Goal: Task Accomplishment & Management: Use online tool/utility

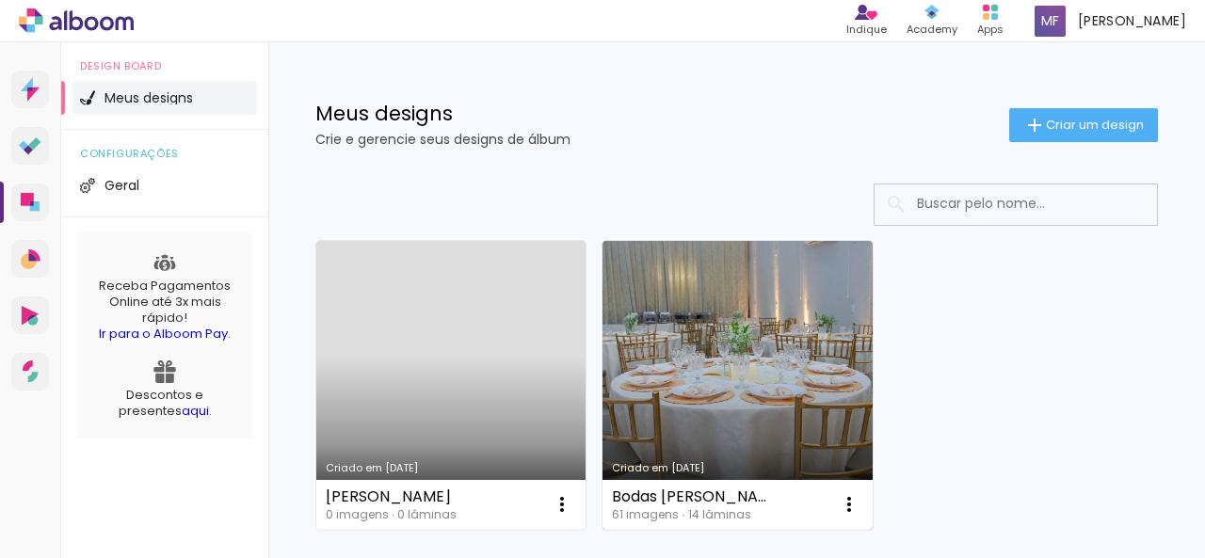
scroll to position [94, 0]
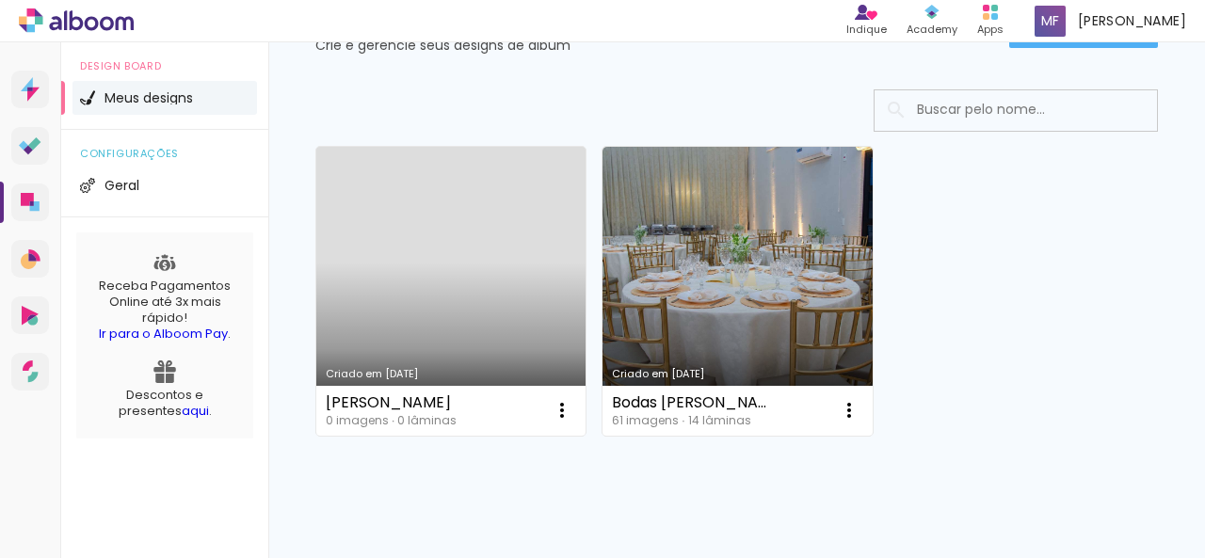
click at [451, 298] on link "Criado em [DATE]" at bounding box center [450, 291] width 269 height 289
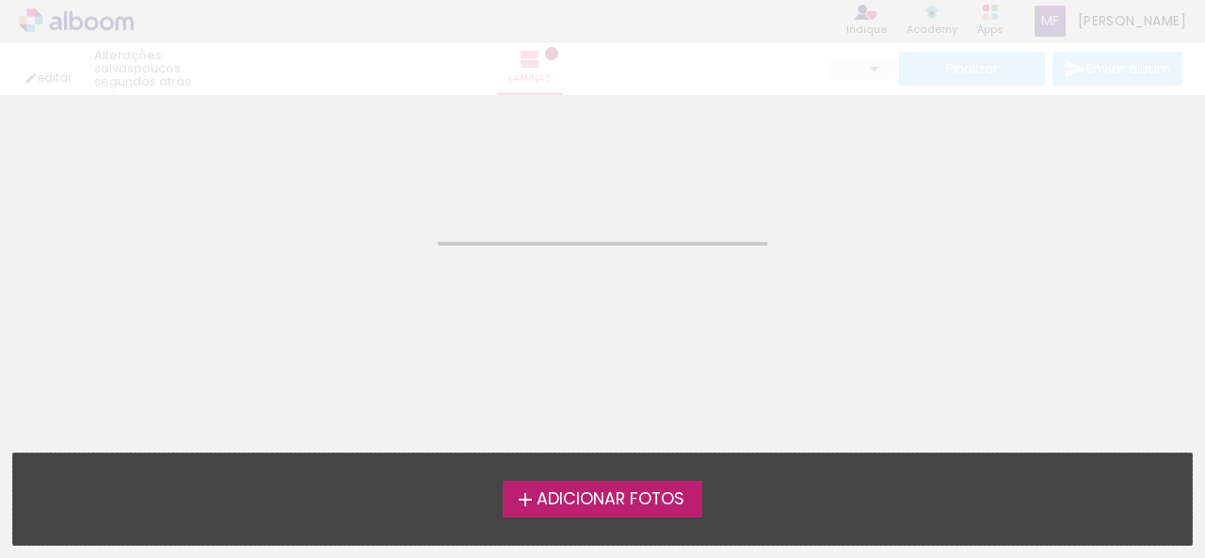
click at [663, 502] on span "Adicionar Fotos" at bounding box center [611, 499] width 148 height 17
click at [0, 0] on input "file" at bounding box center [0, 0] width 0 height 0
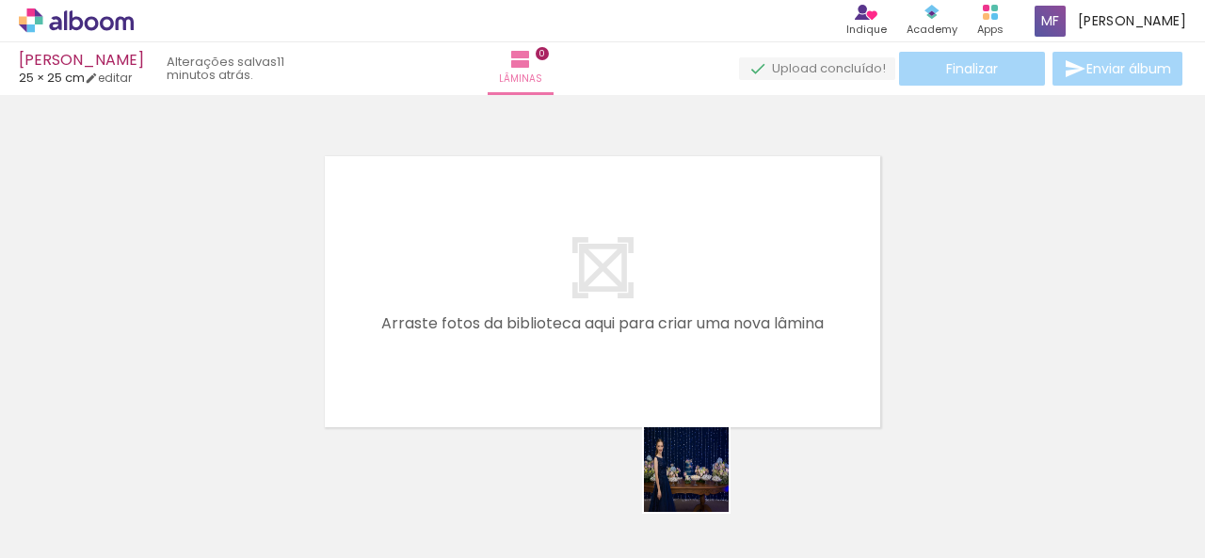
drag, startPoint x: 716, startPoint y: 510, endPoint x: 570, endPoint y: 355, distance: 213.8
click at [593, 368] on quentale-workspace at bounding box center [602, 279] width 1205 height 558
click at [570, 355] on quentale-layouter at bounding box center [602, 292] width 569 height 284
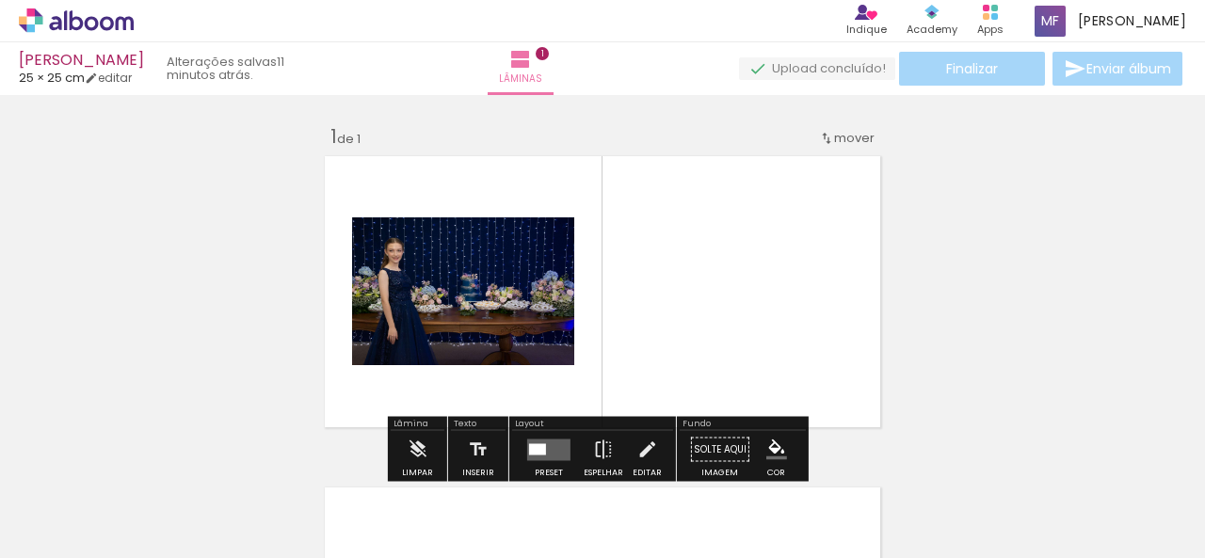
scroll to position [24, 0]
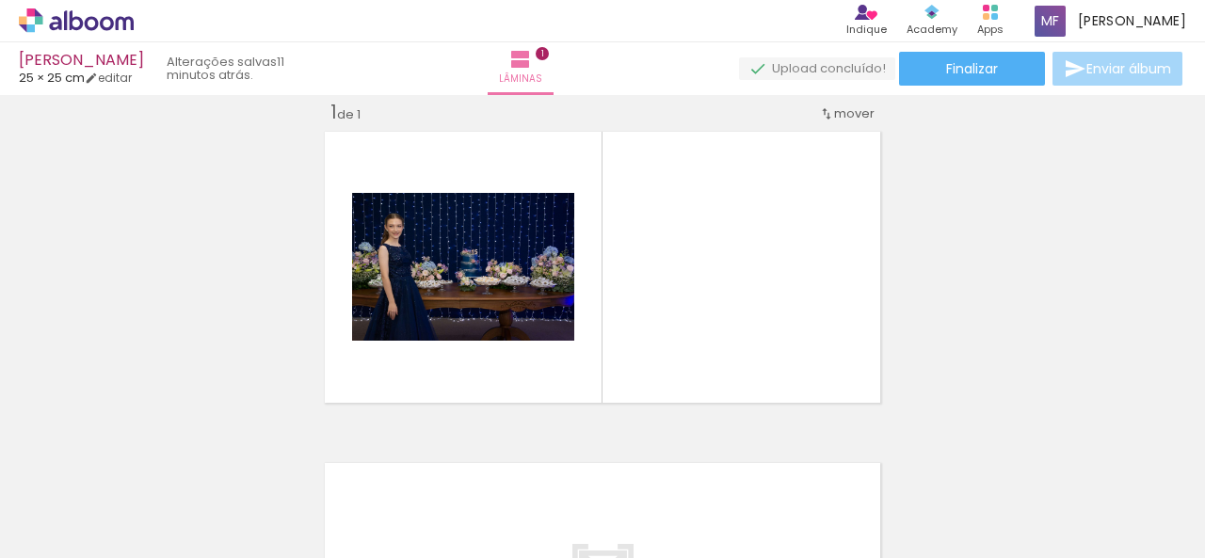
click at [824, 529] on div at bounding box center [821, 494] width 62 height 93
click at [782, 438] on quentale-workspace at bounding box center [602, 279] width 1205 height 558
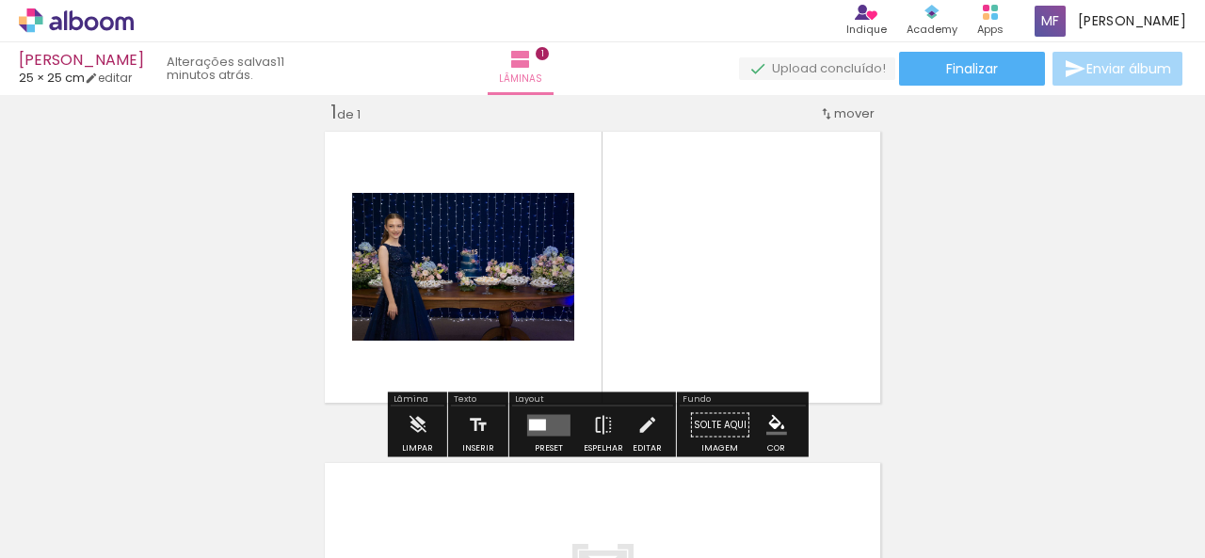
drag, startPoint x: 765, startPoint y: 407, endPoint x: 686, endPoint y: 295, distance: 137.1
click at [686, 295] on div "Inserir lâmina 1 de 1" at bounding box center [602, 409] width 1205 height 664
click at [682, 287] on quentale-layouter at bounding box center [602, 267] width 569 height 284
click at [682, 286] on quentale-layouter at bounding box center [602, 267] width 569 height 284
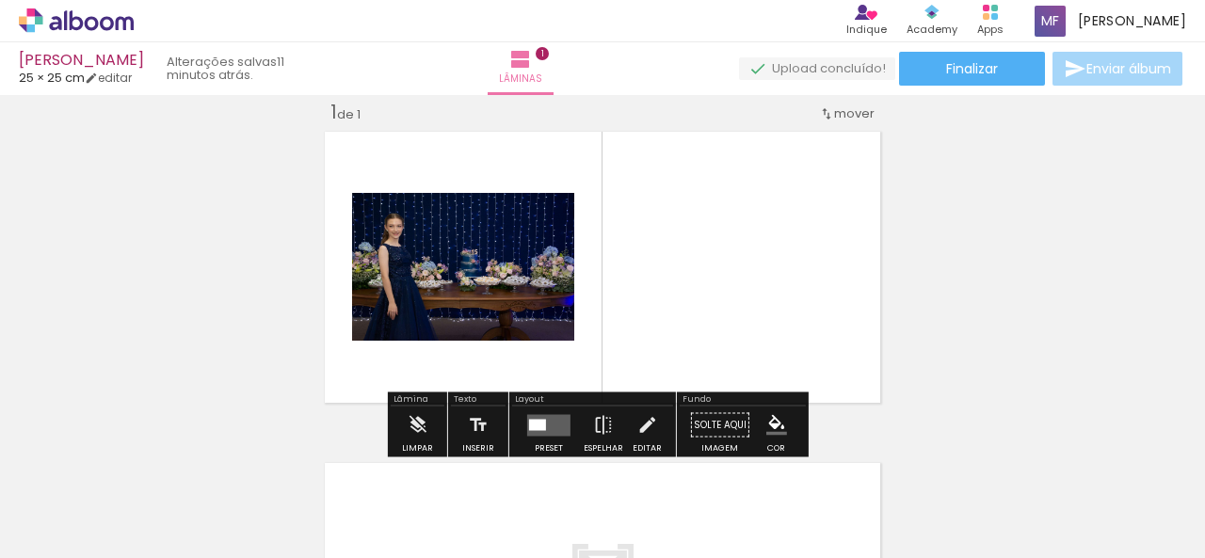
click at [682, 286] on quentale-layouter at bounding box center [602, 267] width 569 height 284
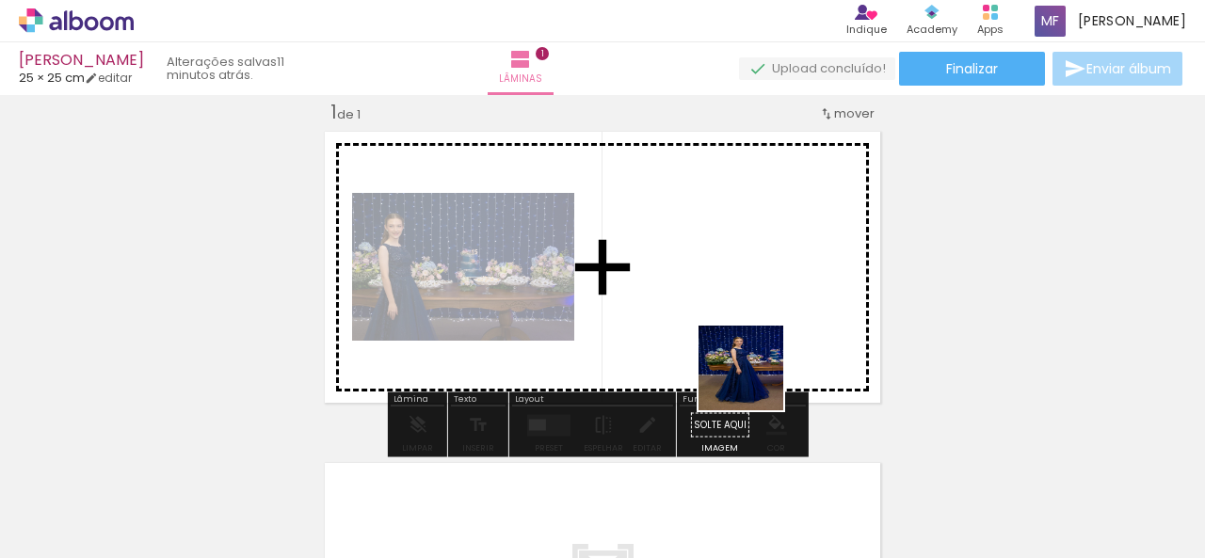
drag, startPoint x: 818, startPoint y: 516, endPoint x: 706, endPoint y: 273, distance: 267.5
click at [707, 273] on quentale-workspace at bounding box center [602, 279] width 1205 height 558
click at [706, 273] on quentale-layouter at bounding box center [602, 267] width 569 height 284
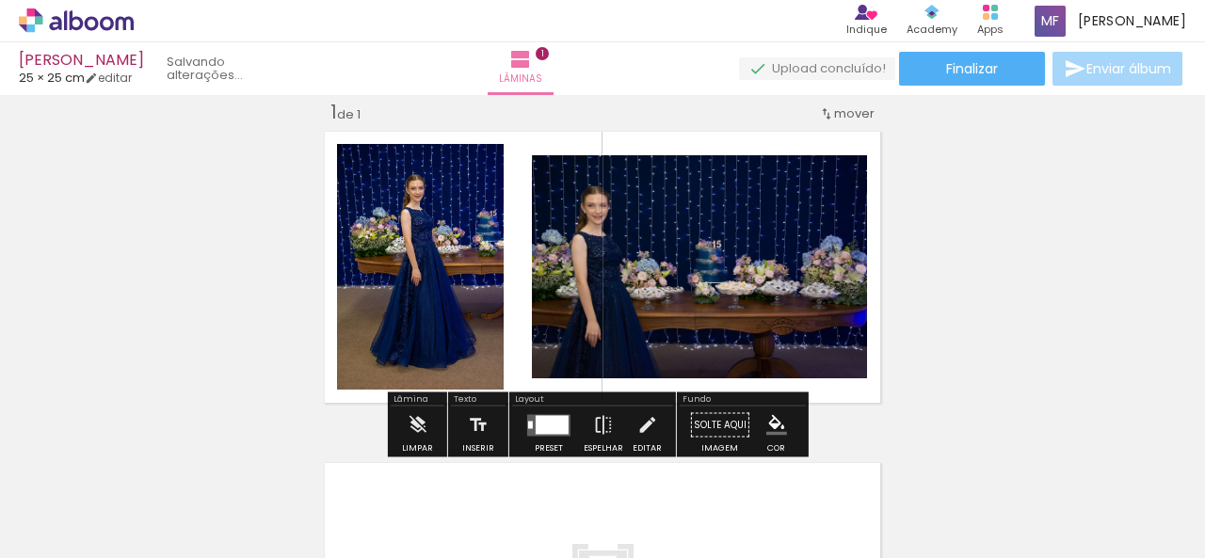
click at [706, 273] on quentale-layouter at bounding box center [602, 267] width 569 height 284
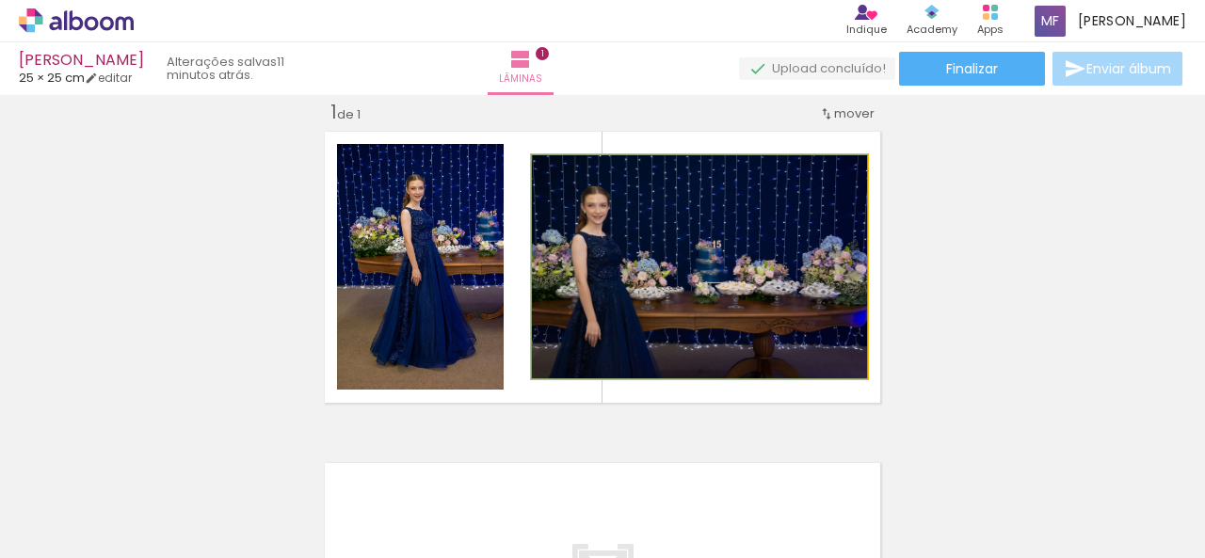
click at [706, 273] on quentale-photo at bounding box center [699, 266] width 335 height 223
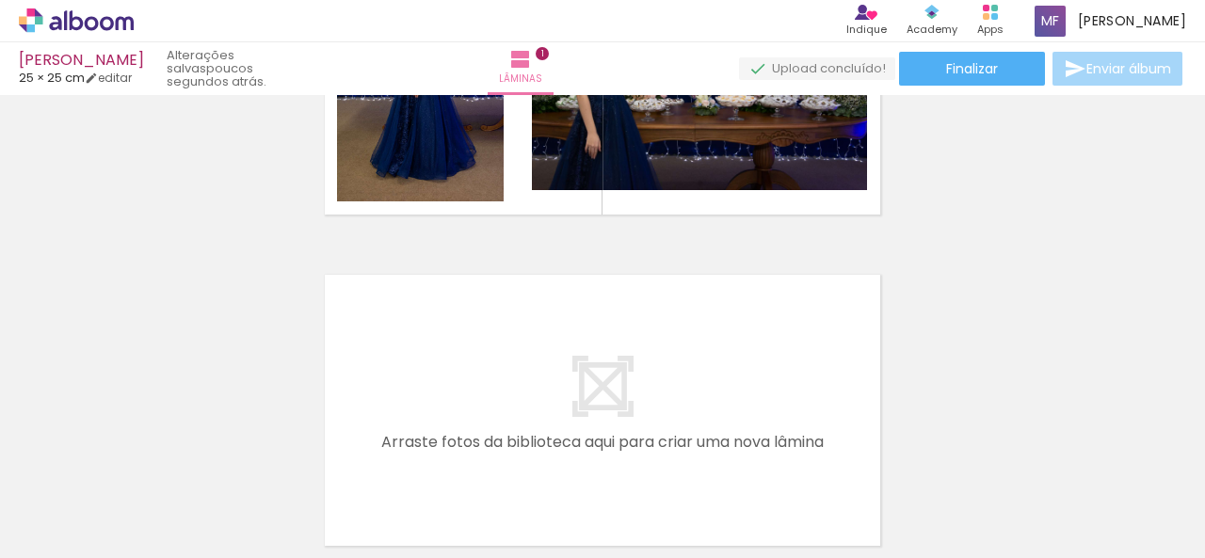
scroll to position [391, 0]
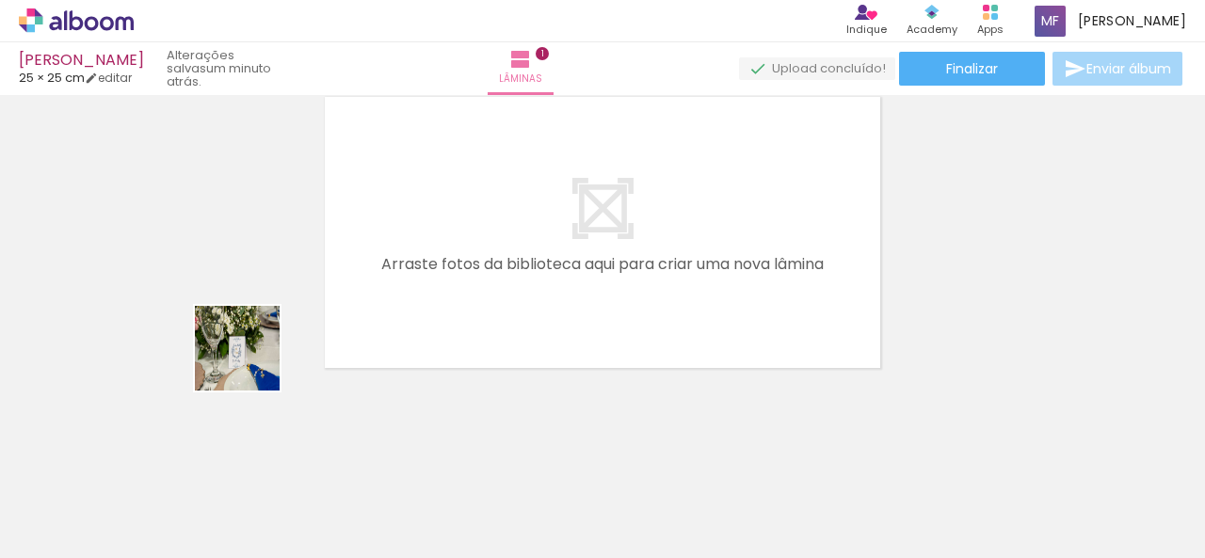
drag, startPoint x: 178, startPoint y: 506, endPoint x: 449, endPoint y: 202, distance: 406.7
click at [353, 240] on quentale-workspace at bounding box center [602, 279] width 1205 height 558
click at [449, 202] on quentale-layouter at bounding box center [602, 232] width 569 height 284
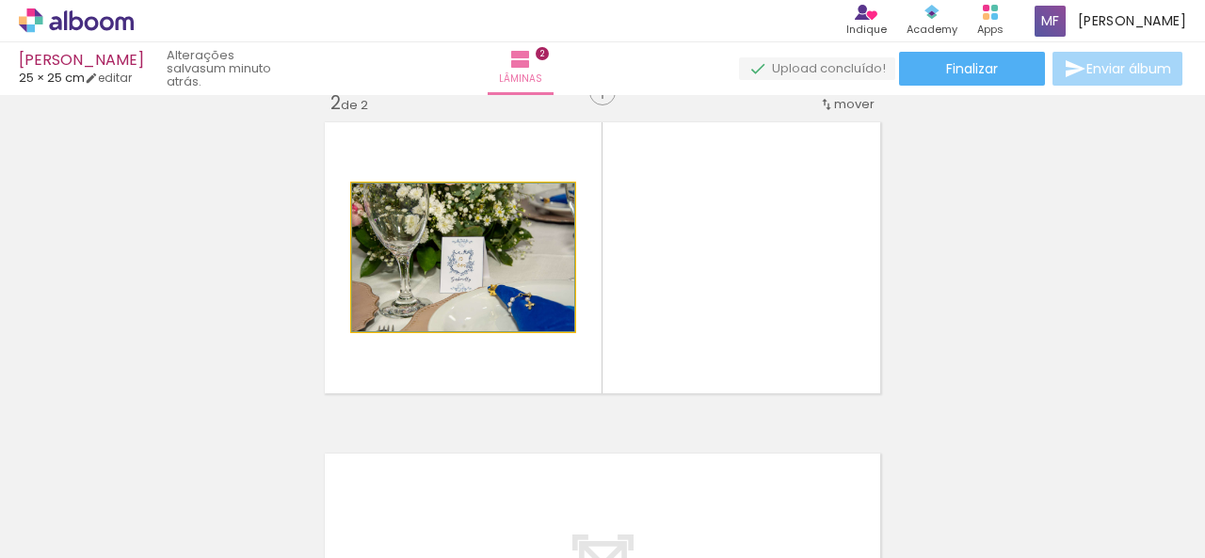
scroll to position [356, 0]
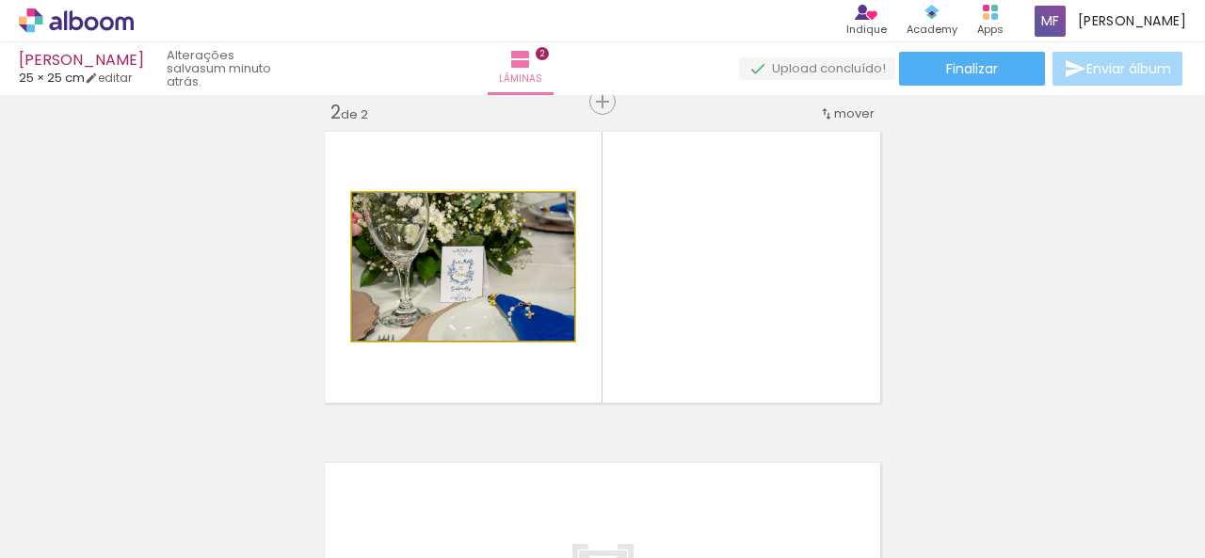
click at [449, 202] on quentale-photo at bounding box center [463, 267] width 222 height 148
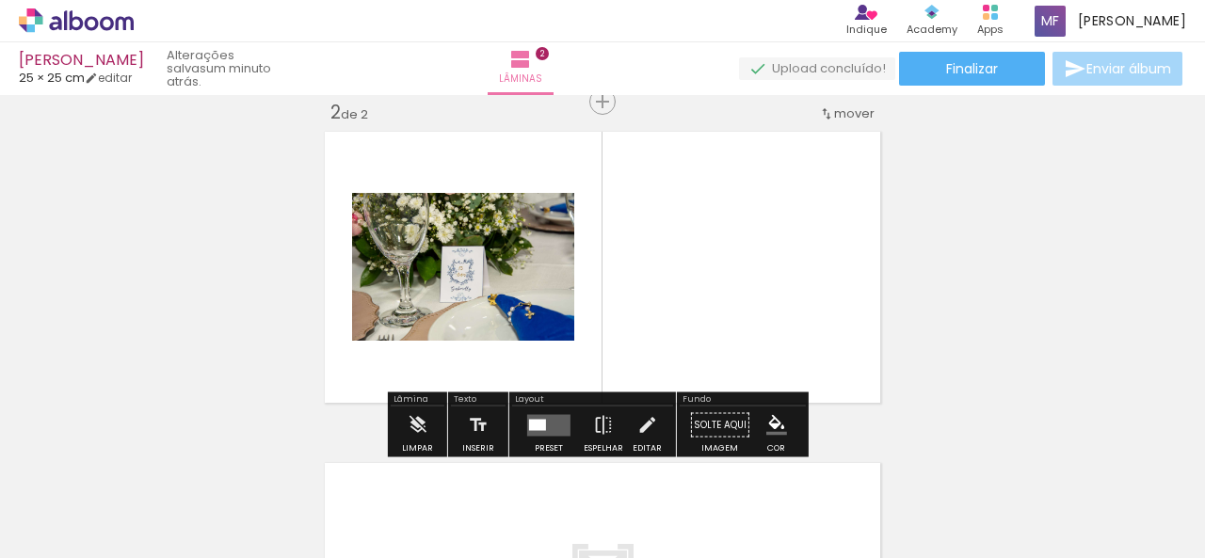
drag, startPoint x: 307, startPoint y: 516, endPoint x: 445, endPoint y: 409, distance: 175.1
click at [307, 515] on div at bounding box center [294, 495] width 93 height 62
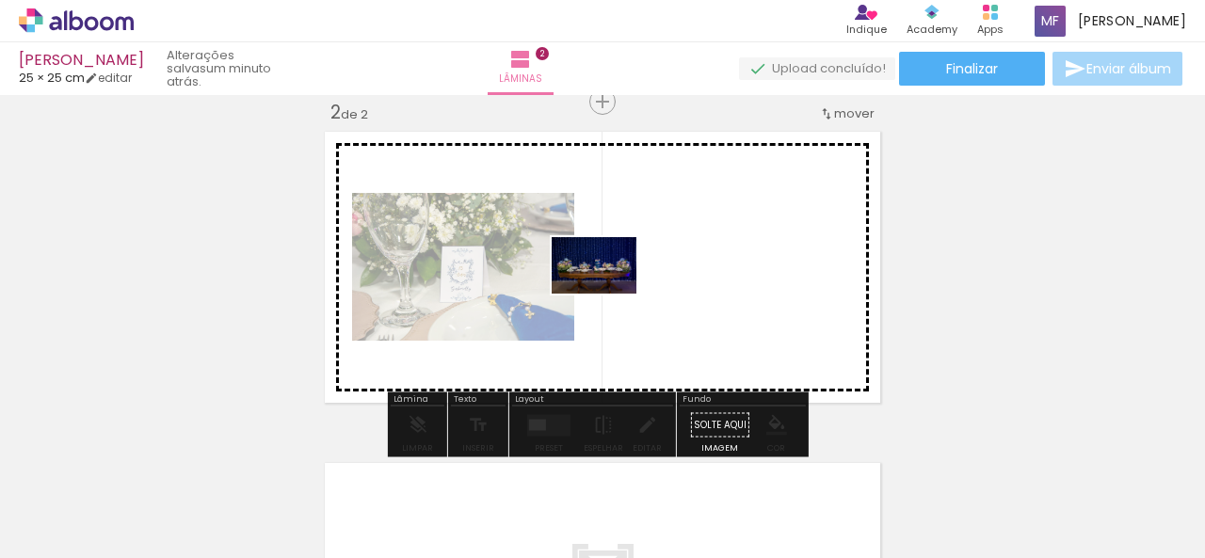
drag, startPoint x: 445, startPoint y: 409, endPoint x: 637, endPoint y: 288, distance: 226.7
click at [637, 288] on quentale-workspace at bounding box center [602, 279] width 1205 height 558
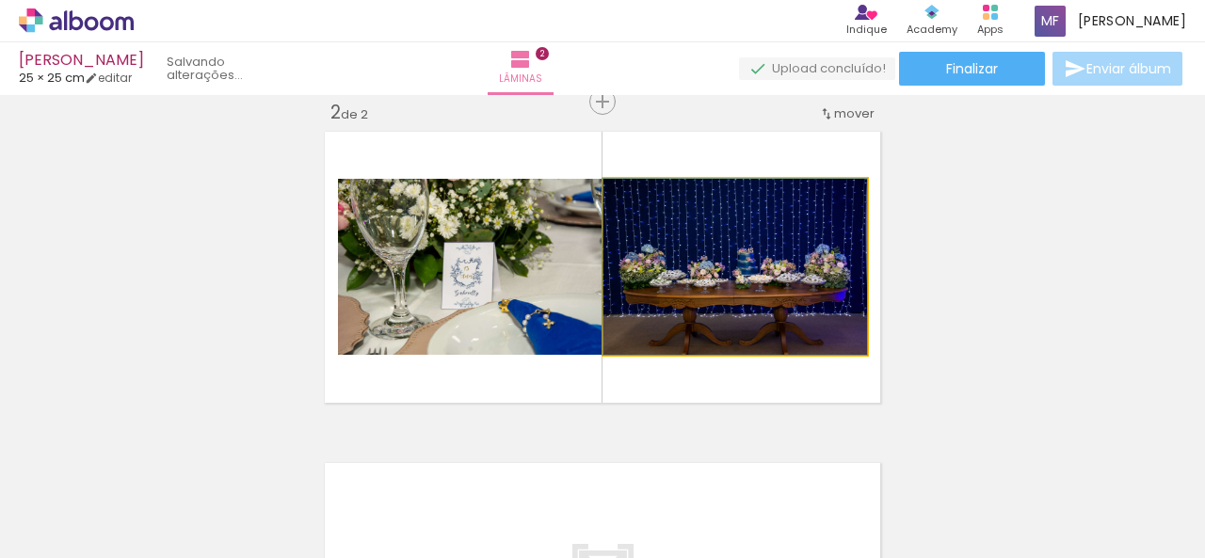
click at [637, 288] on quentale-photo at bounding box center [735, 267] width 264 height 176
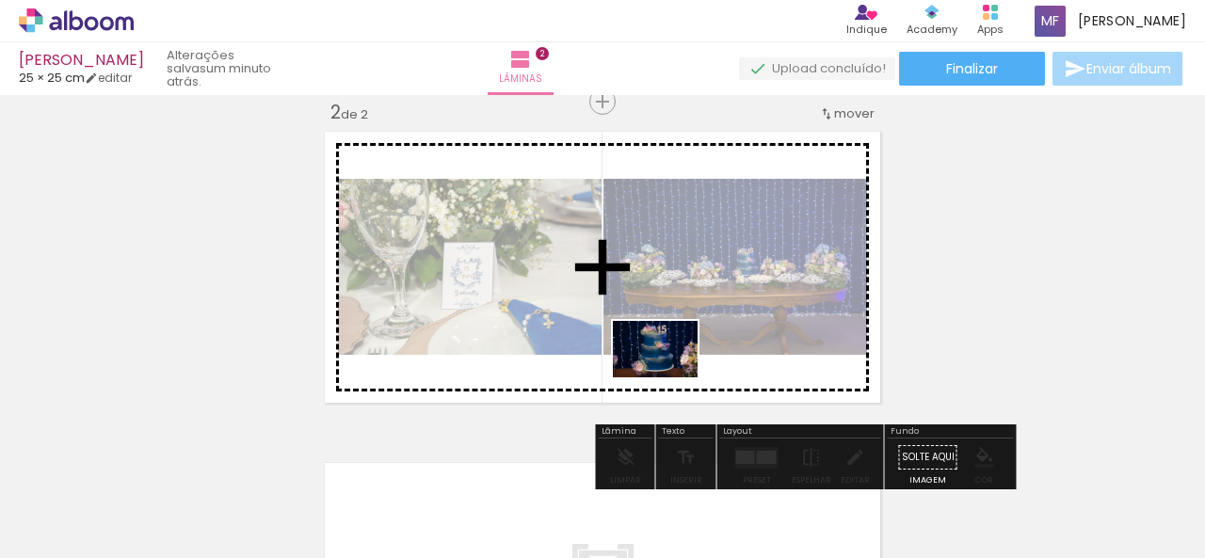
drag, startPoint x: 423, startPoint y: 506, endPoint x: 669, endPoint y: 377, distance: 278.3
click at [669, 377] on quentale-workspace at bounding box center [602, 279] width 1205 height 558
click at [669, 377] on quentale-layouter at bounding box center [602, 267] width 569 height 284
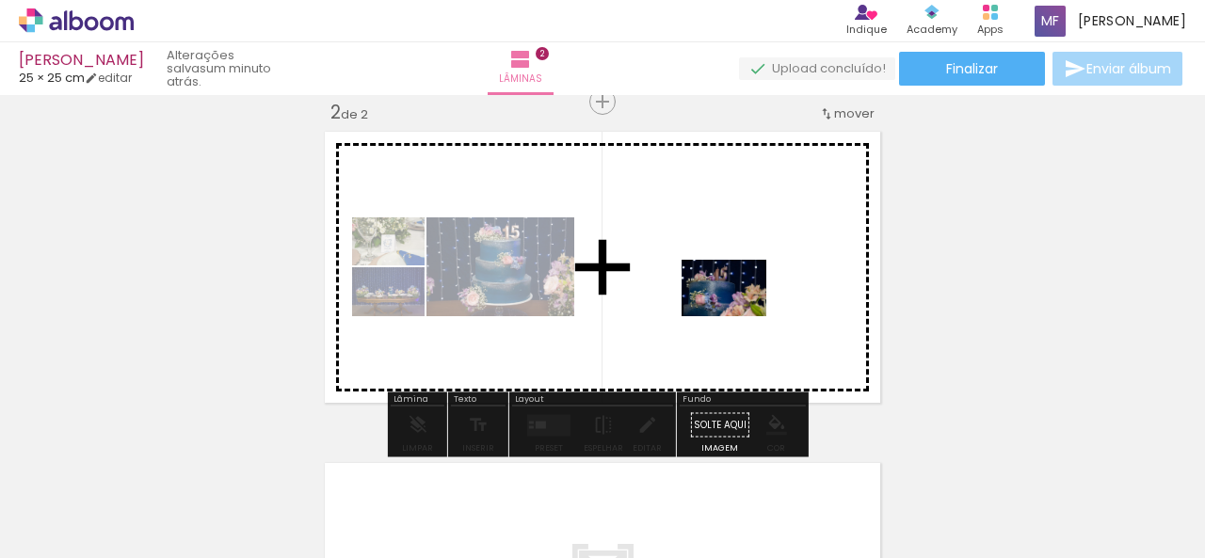
drag, startPoint x: 527, startPoint y: 516, endPoint x: 738, endPoint y: 316, distance: 290.3
click at [738, 316] on quentale-workspace at bounding box center [602, 279] width 1205 height 558
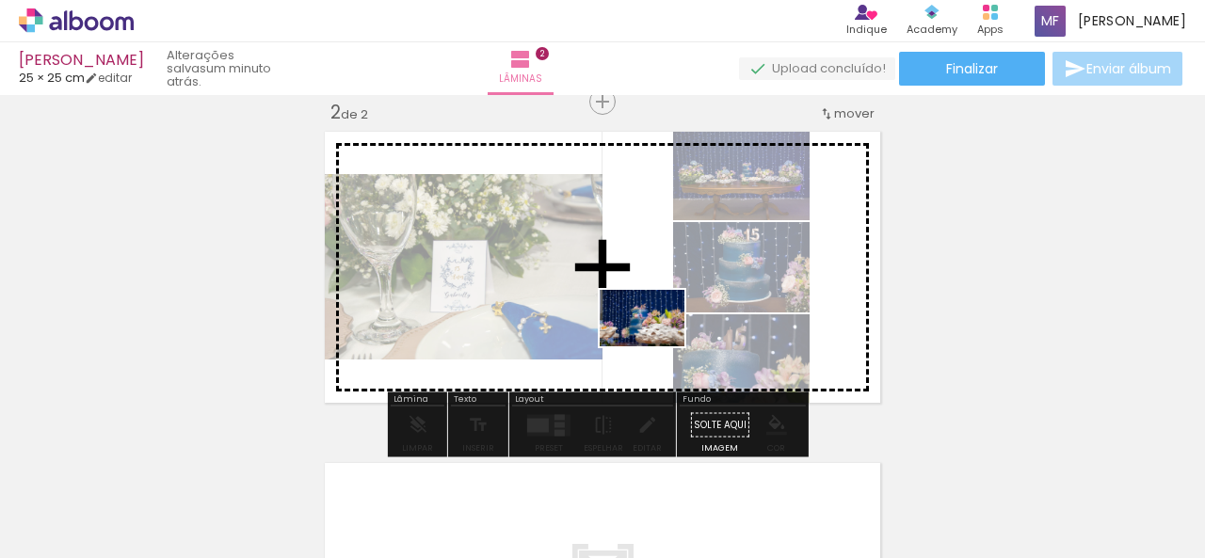
drag, startPoint x: 641, startPoint y: 504, endPoint x: 656, endPoint y: 346, distance: 157.9
click at [656, 346] on quentale-workspace at bounding box center [602, 279] width 1205 height 558
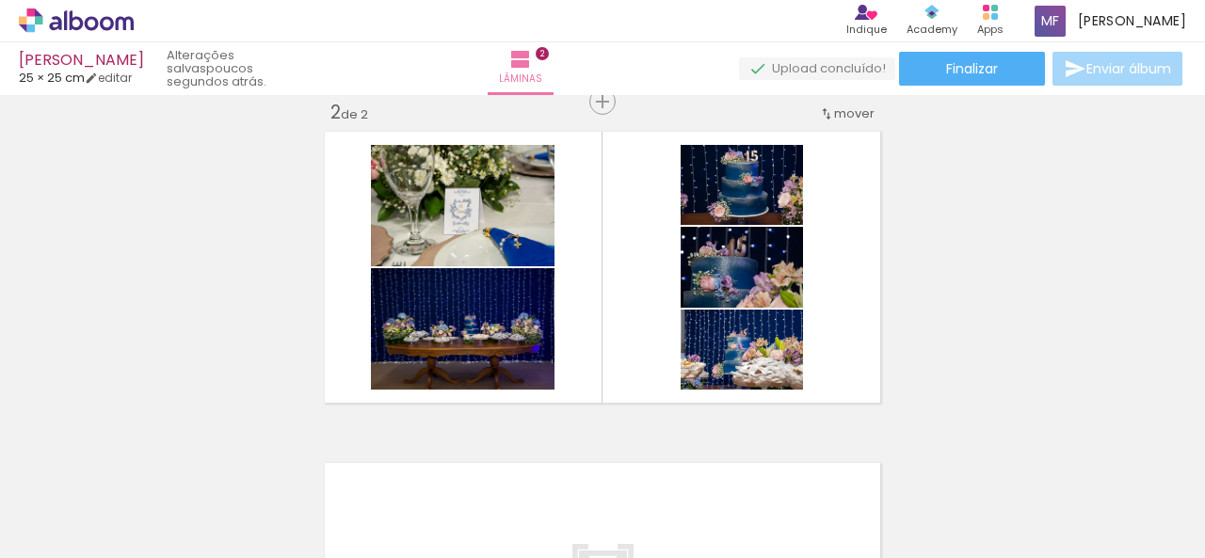
scroll to position [0, 3383]
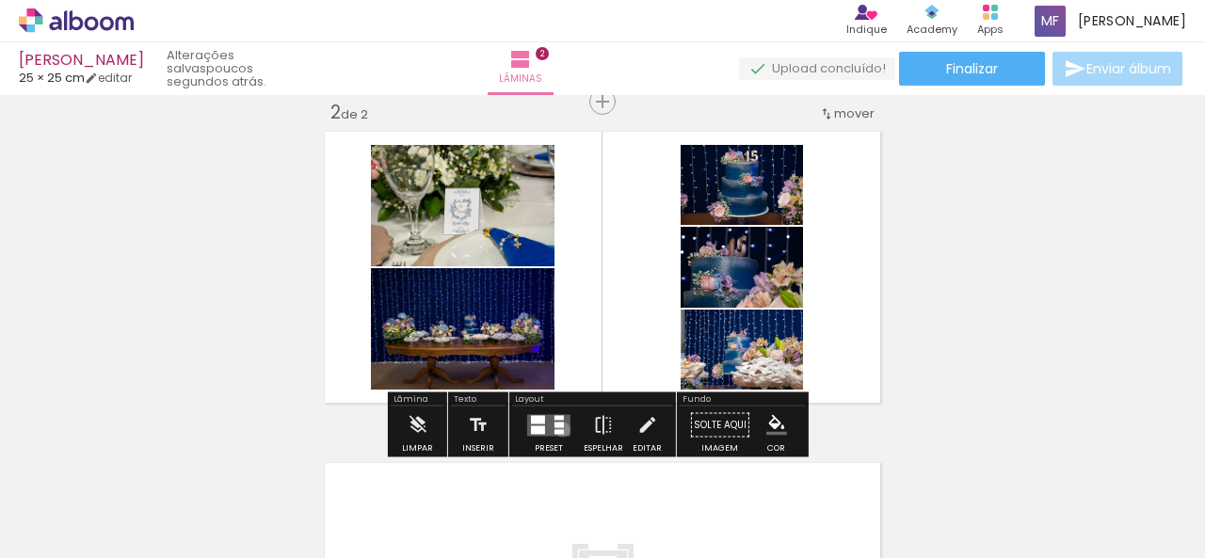
click at [558, 429] on div at bounding box center [558, 431] width 9 height 5
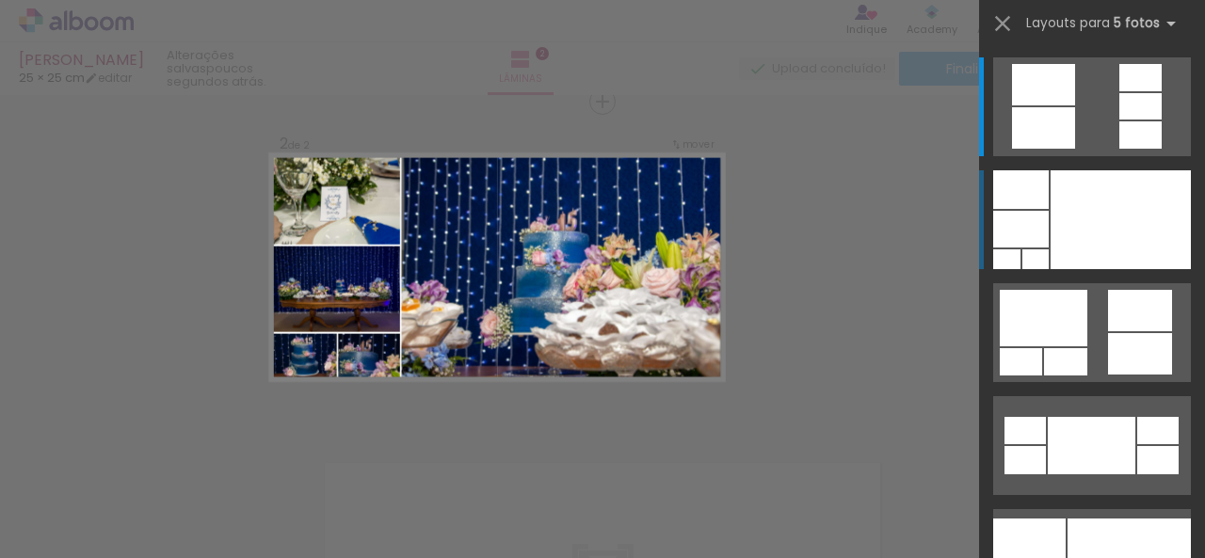
click at [1133, 201] on div at bounding box center [1121, 219] width 140 height 99
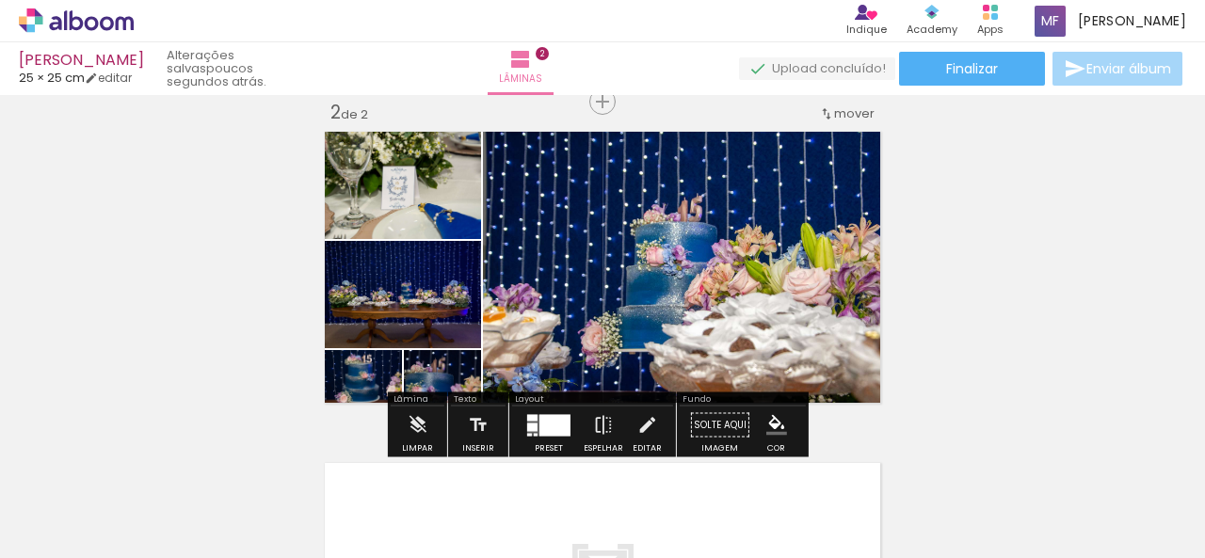
scroll to position [450, 0]
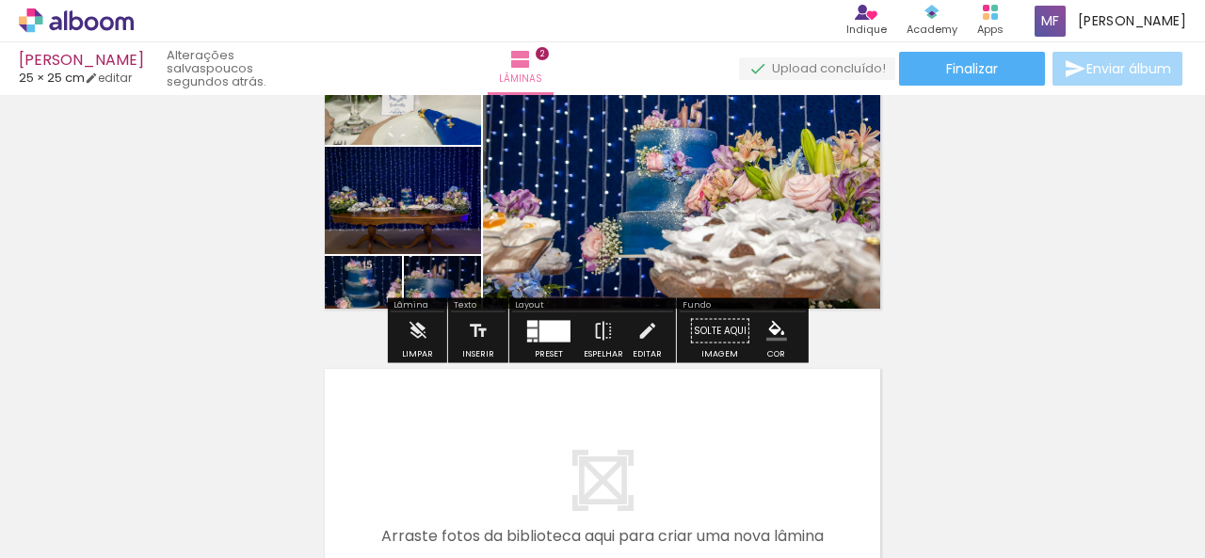
click at [1097, 249] on div "Inserir lâmina 1 de 2 Inserir lâmina 2 de 2" at bounding box center [602, 149] width 1205 height 995
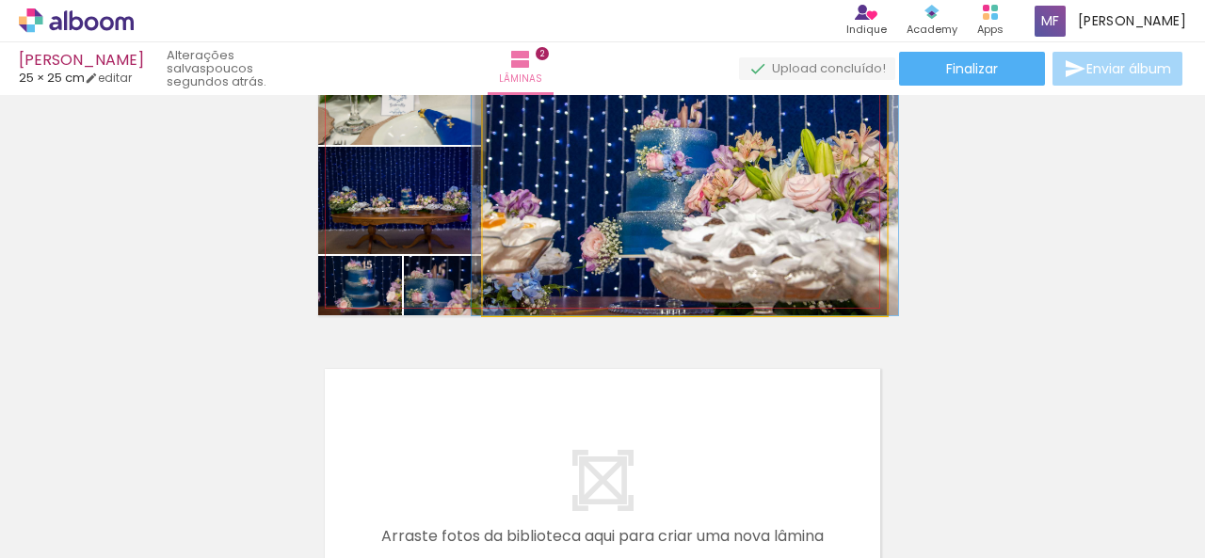
click at [608, 239] on quentale-photo at bounding box center [685, 173] width 404 height 284
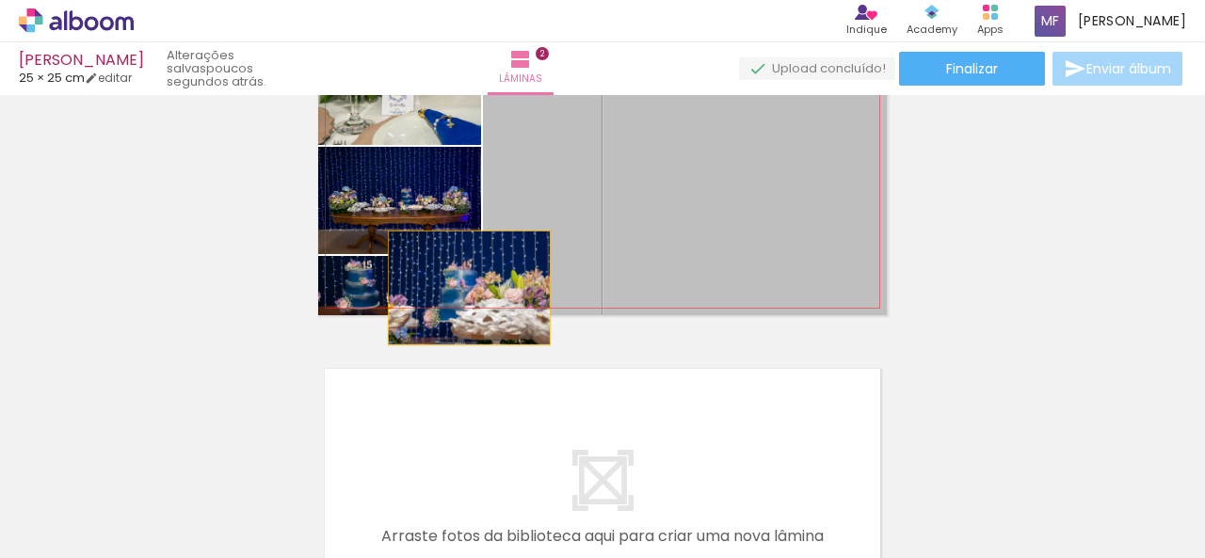
drag, startPoint x: 565, startPoint y: 260, endPoint x: 432, endPoint y: 286, distance: 135.3
click at [0, 0] on slot at bounding box center [0, 0] width 0 height 0
click at [432, 286] on div at bounding box center [439, 276] width 30 height 30
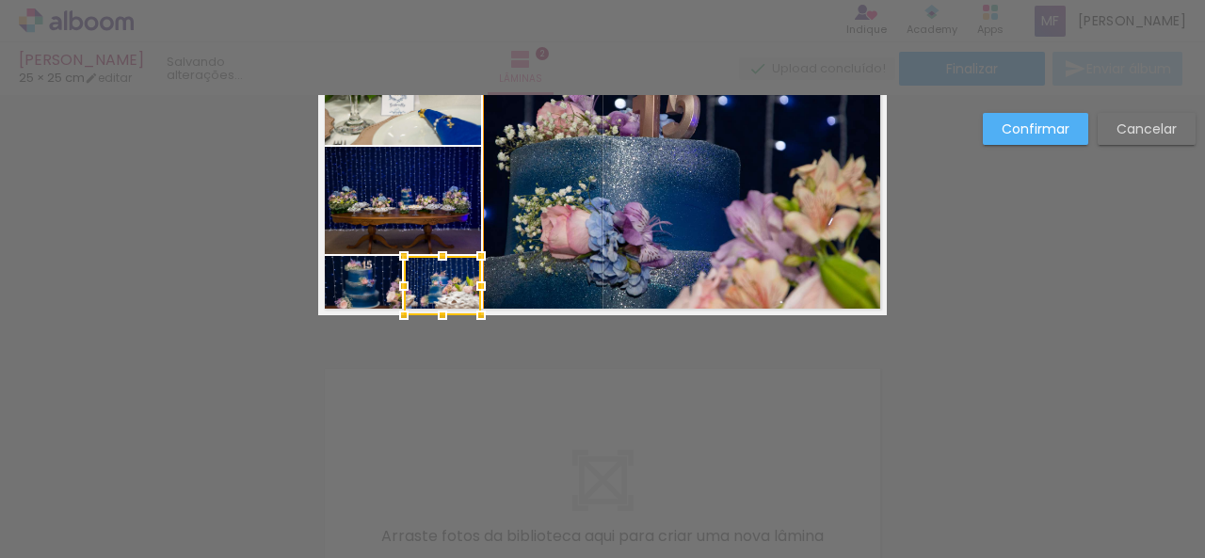
click at [432, 286] on div at bounding box center [442, 285] width 77 height 59
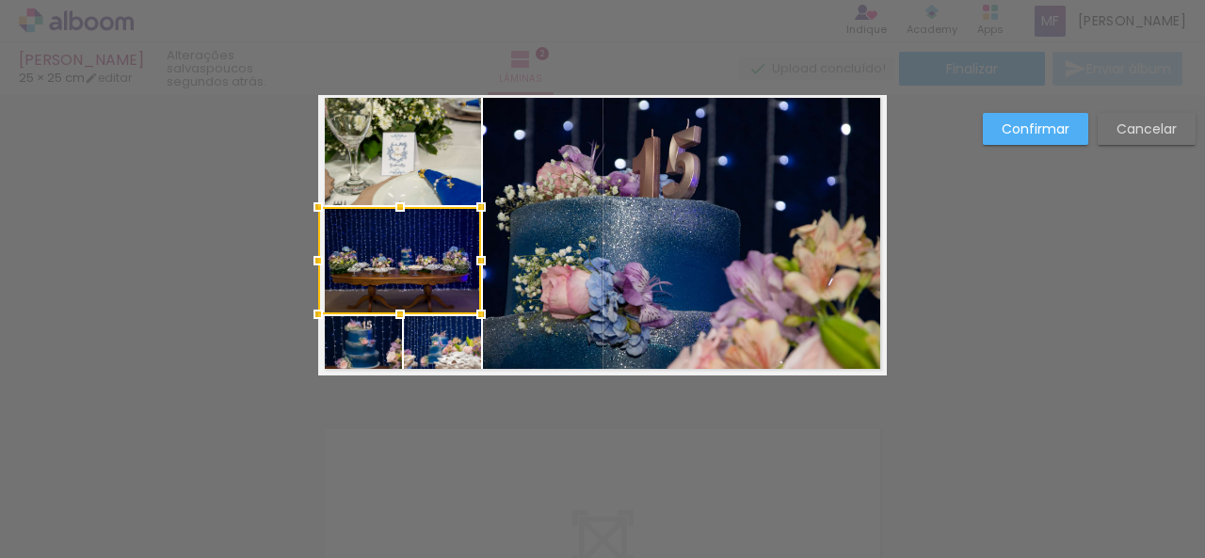
click at [432, 286] on div at bounding box center [399, 260] width 163 height 107
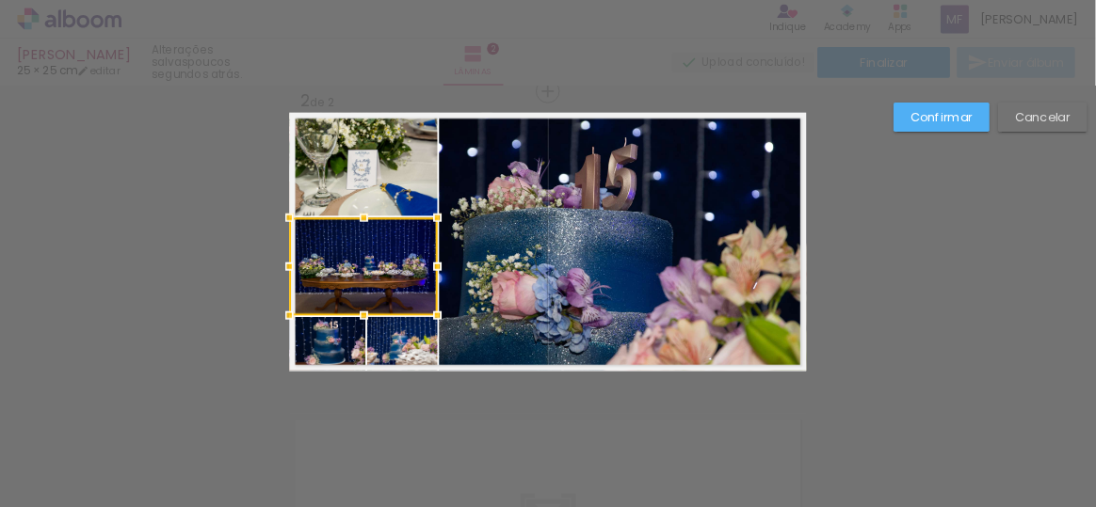
scroll to position [356, 0]
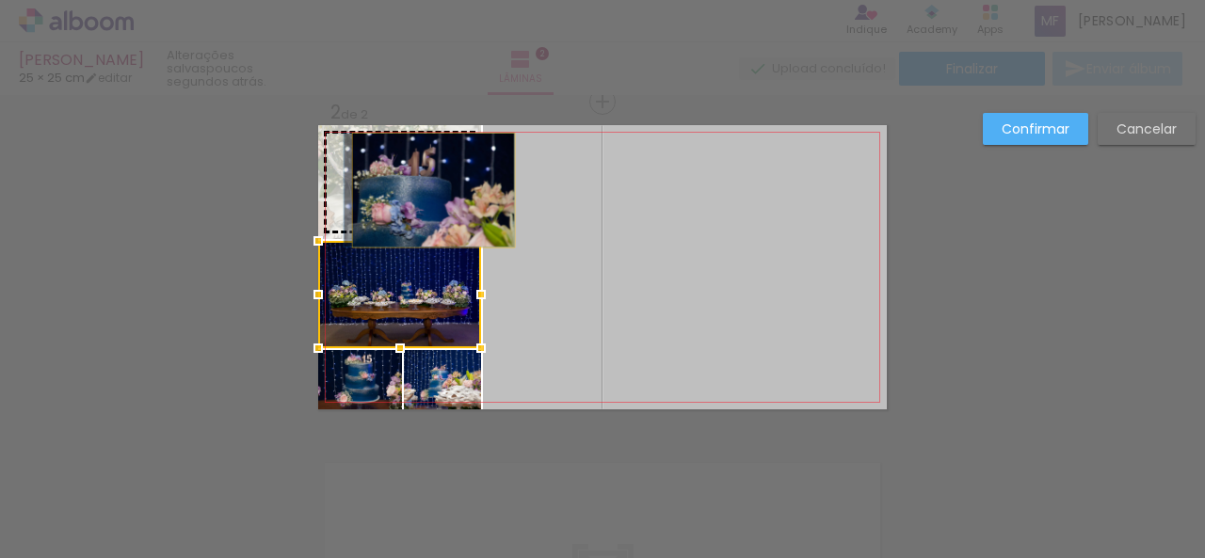
drag, startPoint x: 597, startPoint y: 286, endPoint x: 426, endPoint y: 190, distance: 195.6
click at [0, 0] on slot at bounding box center [0, 0] width 0 height 0
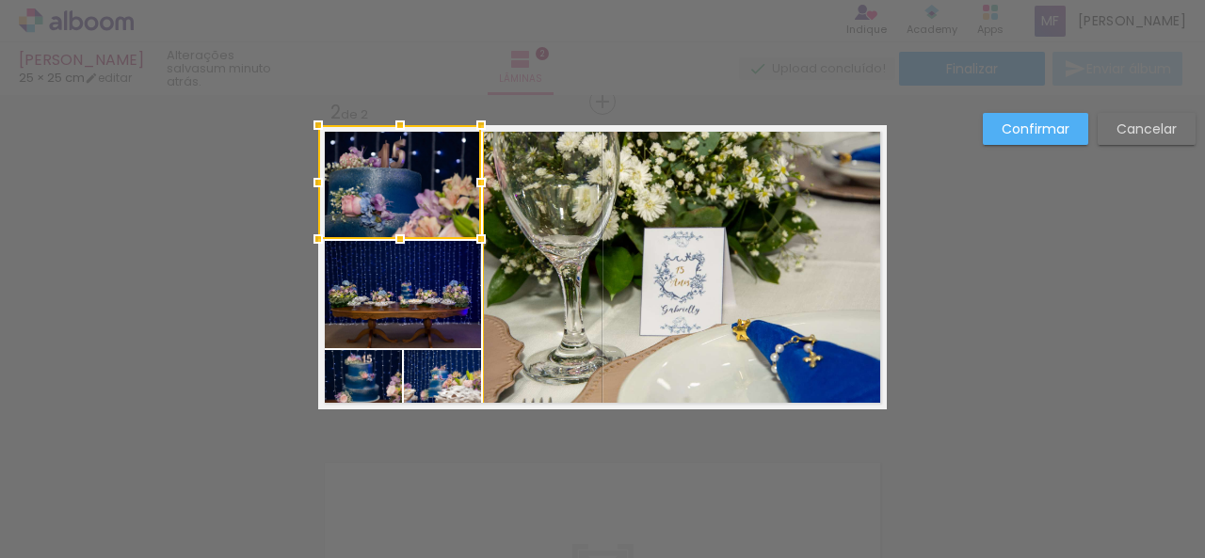
click at [1123, 317] on div "Confirmar Cancelar" at bounding box center [602, 258] width 1205 height 1039
click at [964, 305] on div "Confirmar Cancelar" at bounding box center [602, 258] width 1205 height 1039
click at [1019, 139] on paper-button "Confirmar" at bounding box center [1035, 129] width 105 height 32
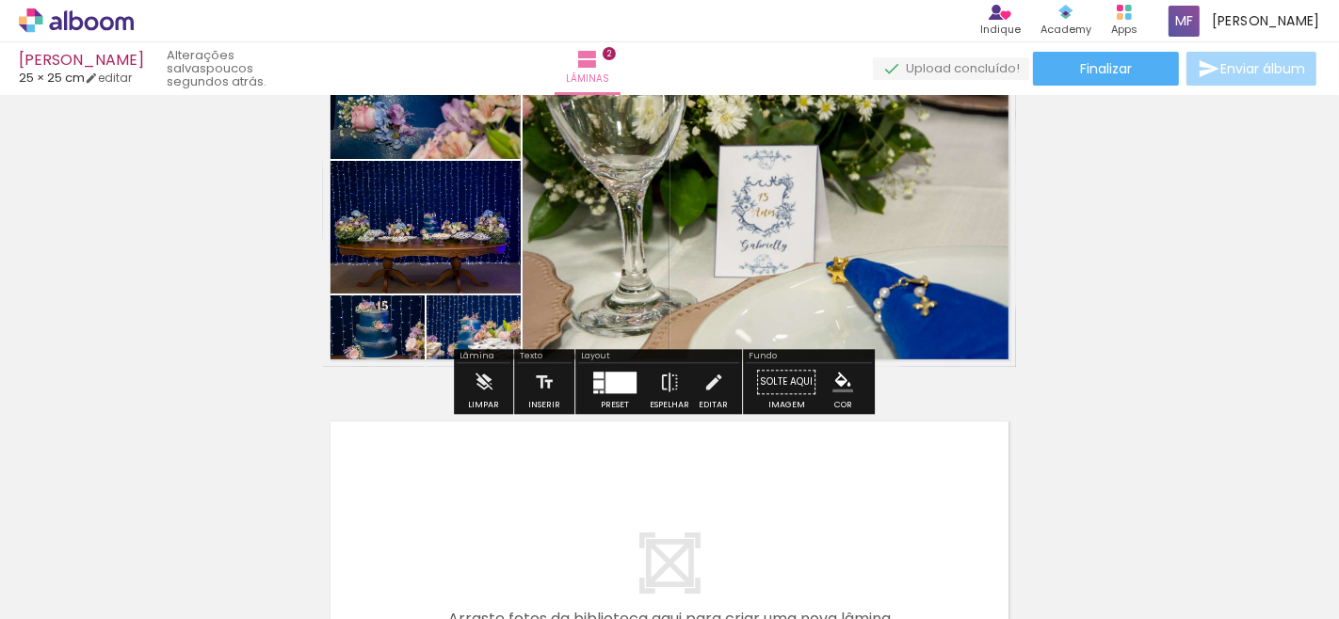
scroll to position [418, 0]
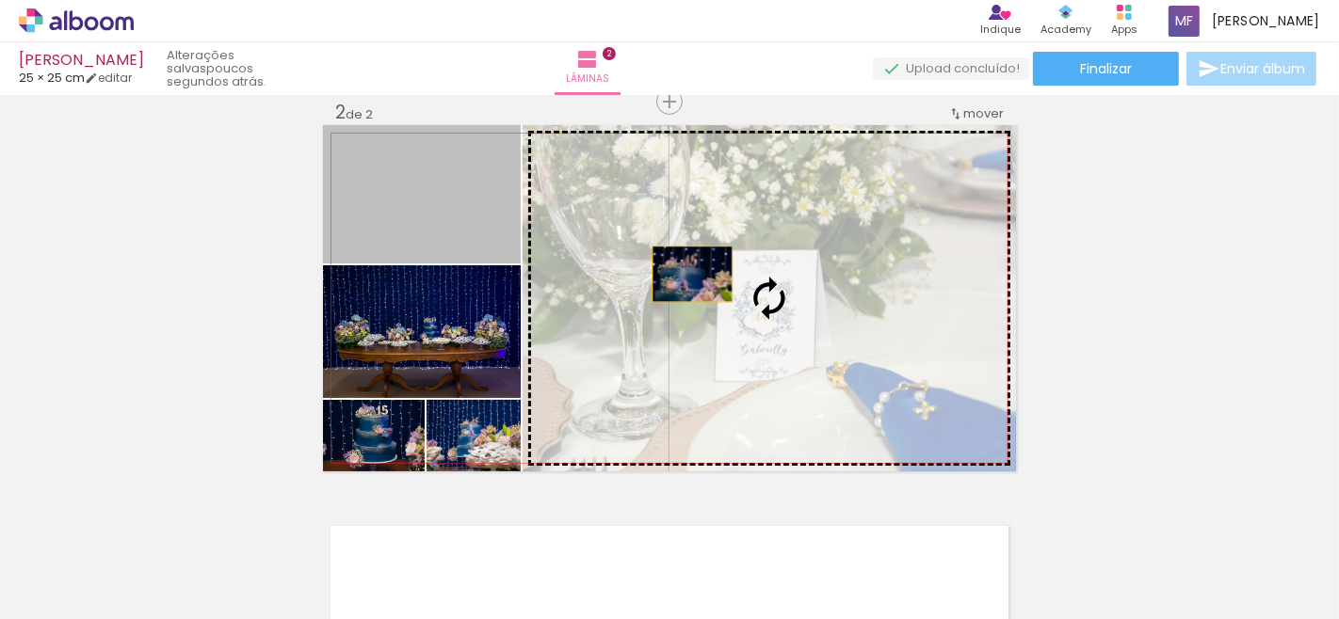
drag, startPoint x: 412, startPoint y: 230, endPoint x: 684, endPoint y: 274, distance: 275.6
click at [0, 0] on slot at bounding box center [0, 0] width 0 height 0
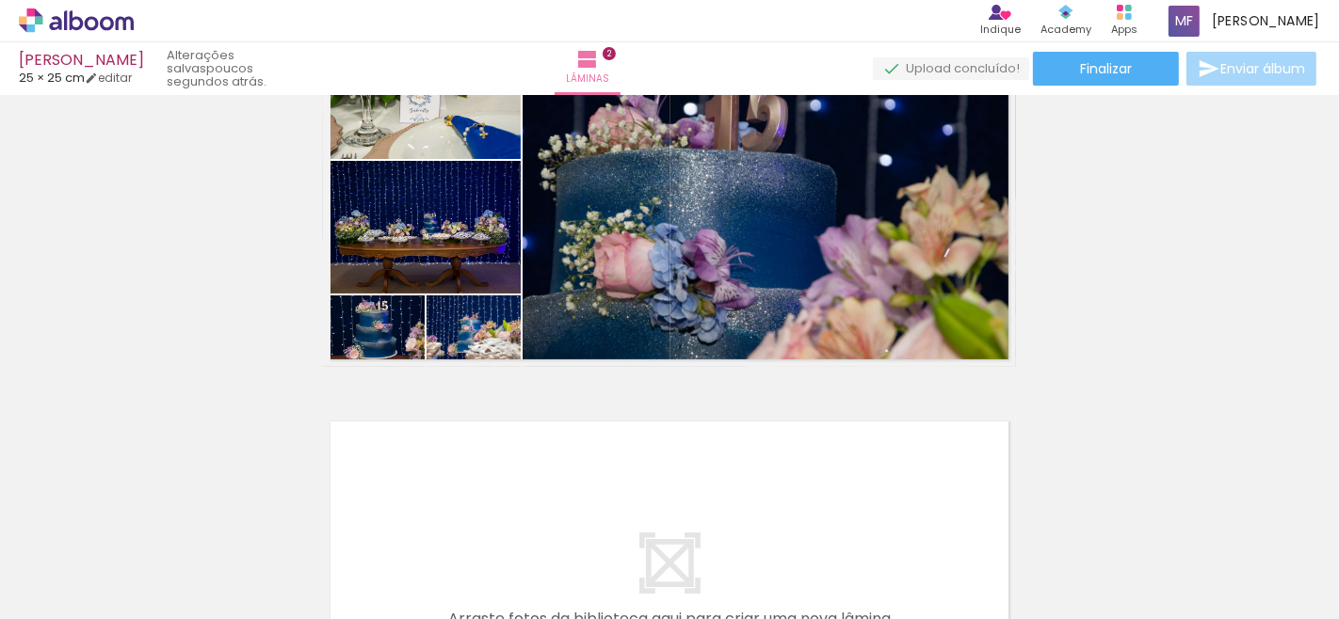
scroll to position [0, 0]
click at [0, 557] on div "Biblioteca 42 fotos Todas as fotos Não utilizadas Adicionar Fotos" at bounding box center [0, 561] width 0 height 118
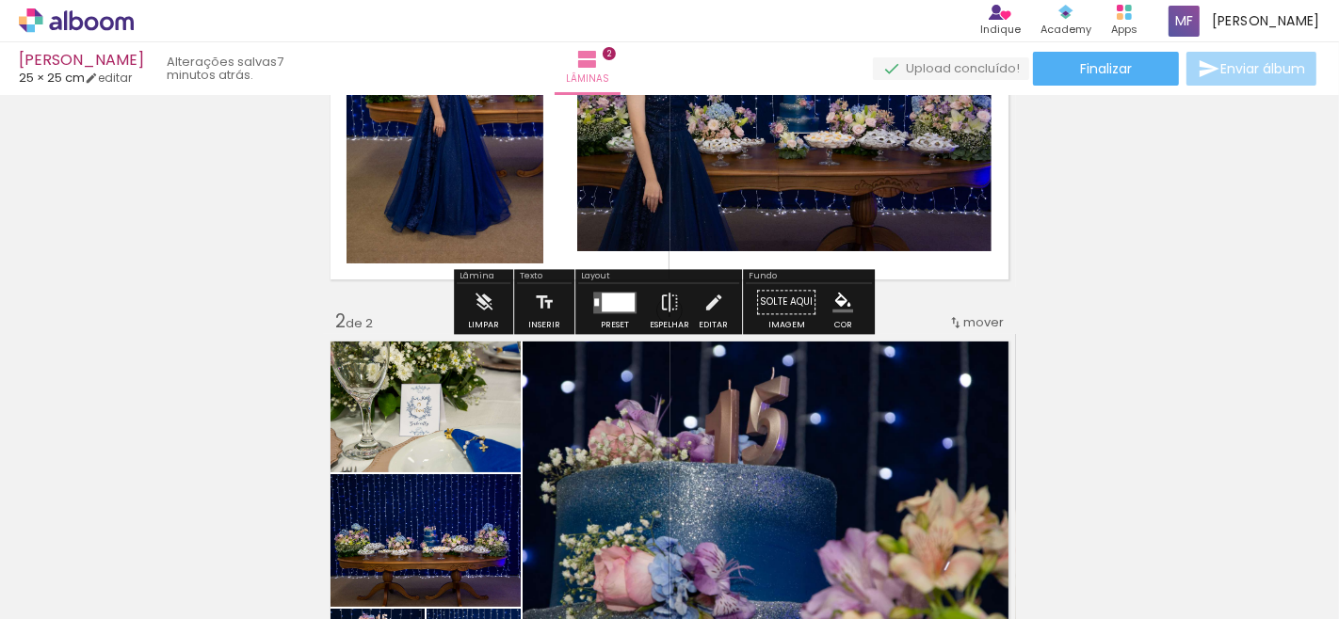
scroll to position [313, 0]
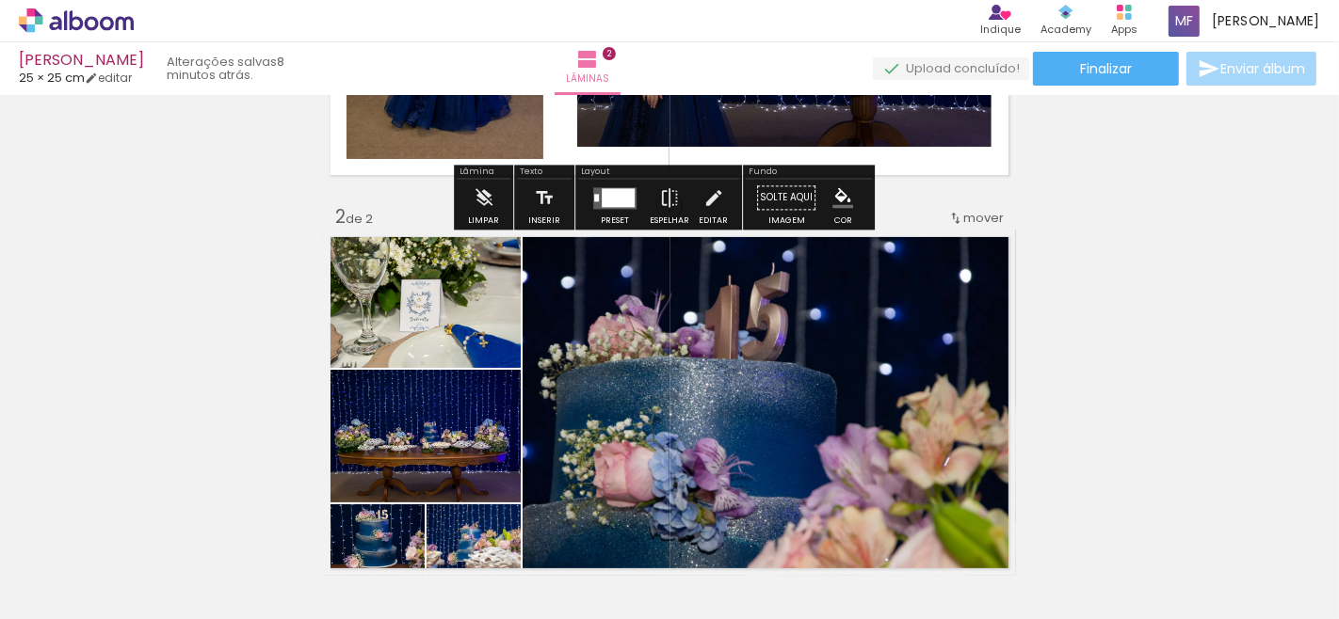
click at [617, 201] on div at bounding box center [618, 197] width 33 height 19
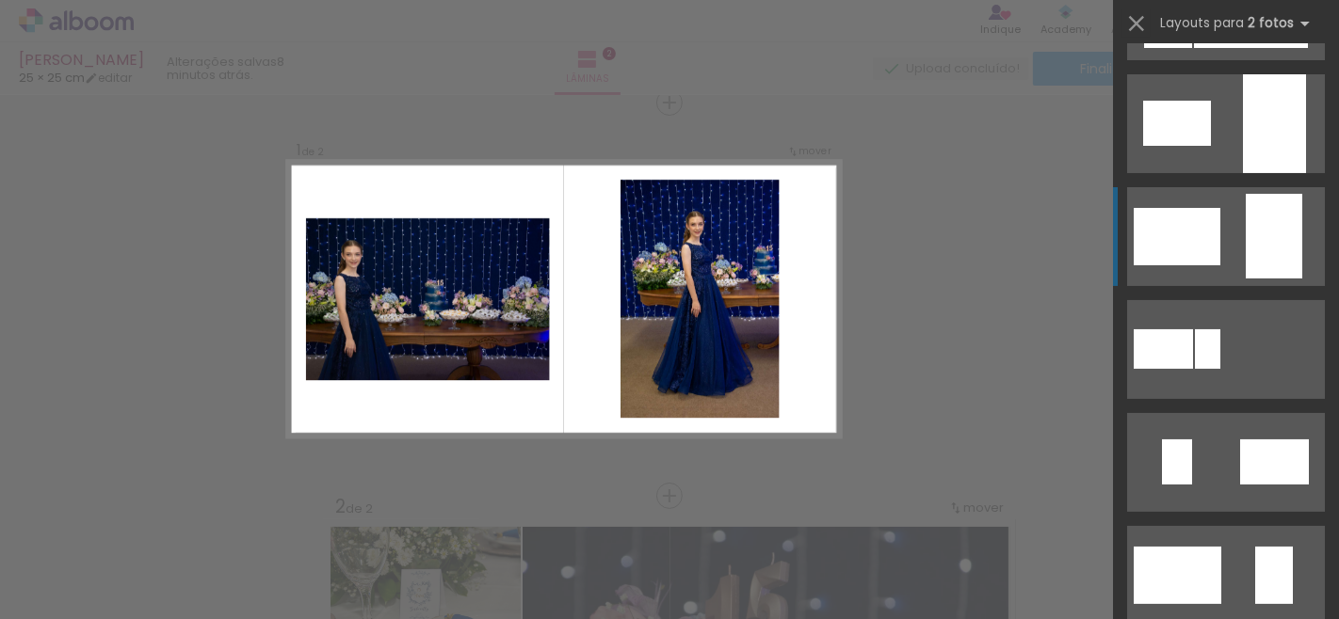
scroll to position [418, 0]
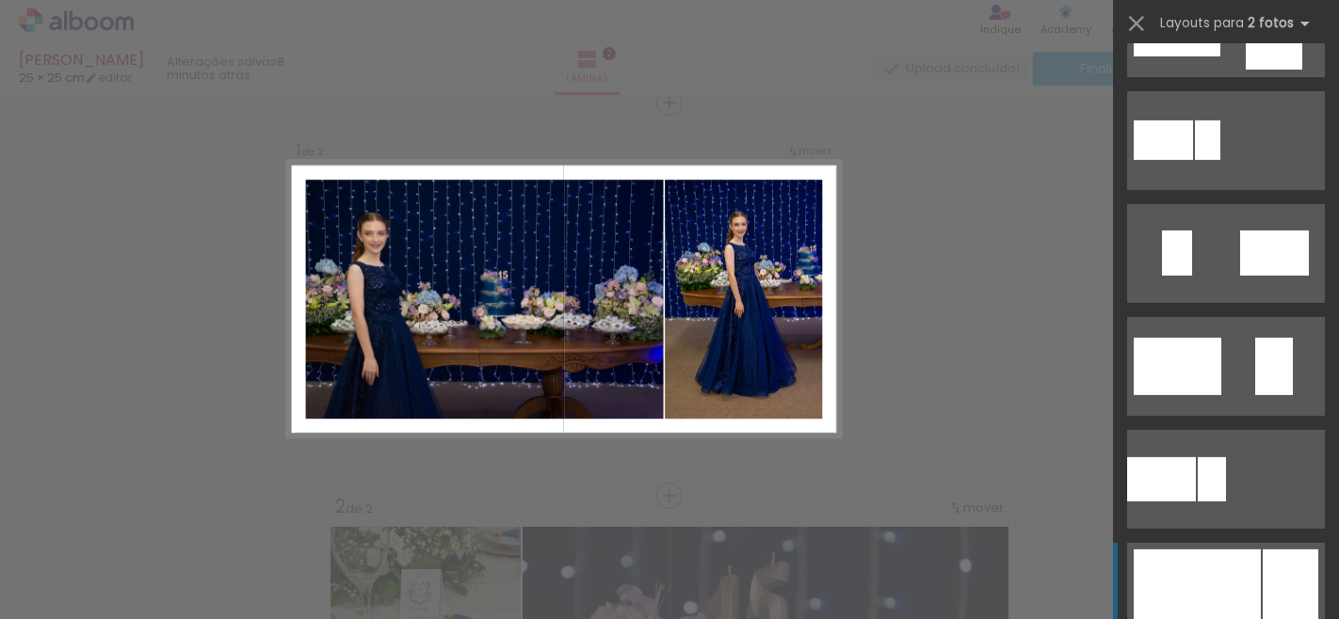
click at [1204, 557] on div at bounding box center [1196, 593] width 127 height 86
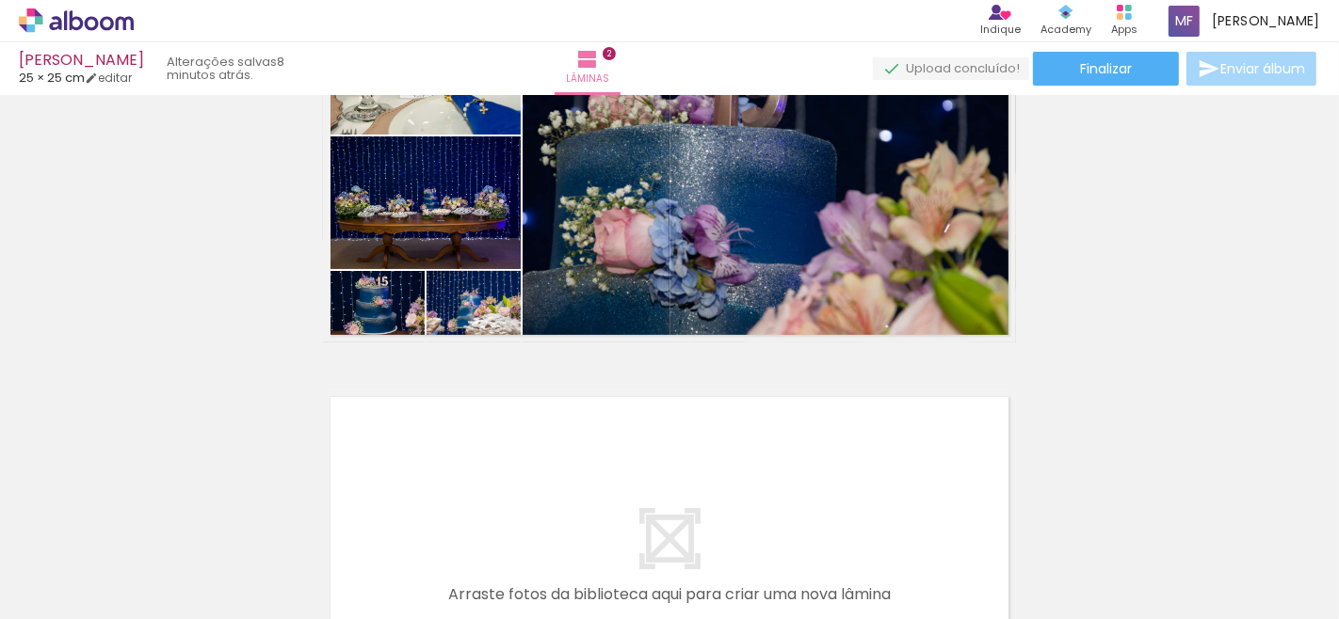
scroll to position [756, 0]
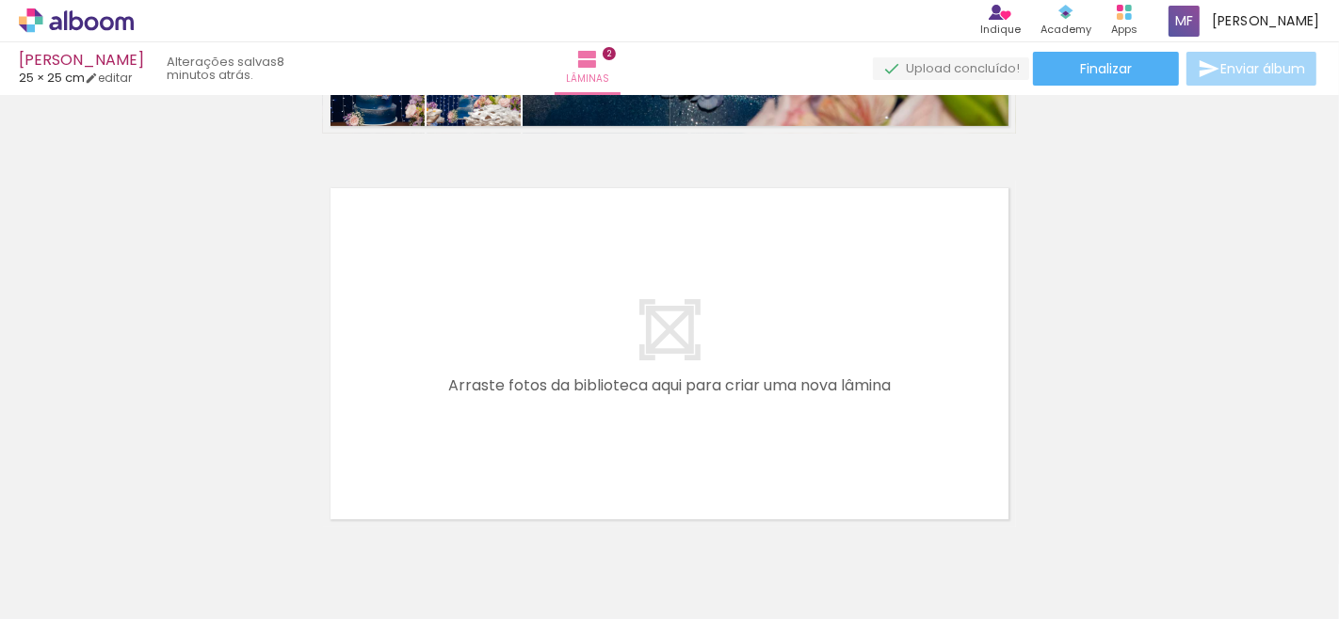
click at [1027, 557] on div at bounding box center [1032, 556] width 93 height 62
drag, startPoint x: 859, startPoint y: 519, endPoint x: 803, endPoint y: 493, distance: 61.9
click at [803, 493] on quentale-workspace at bounding box center [669, 309] width 1339 height 619
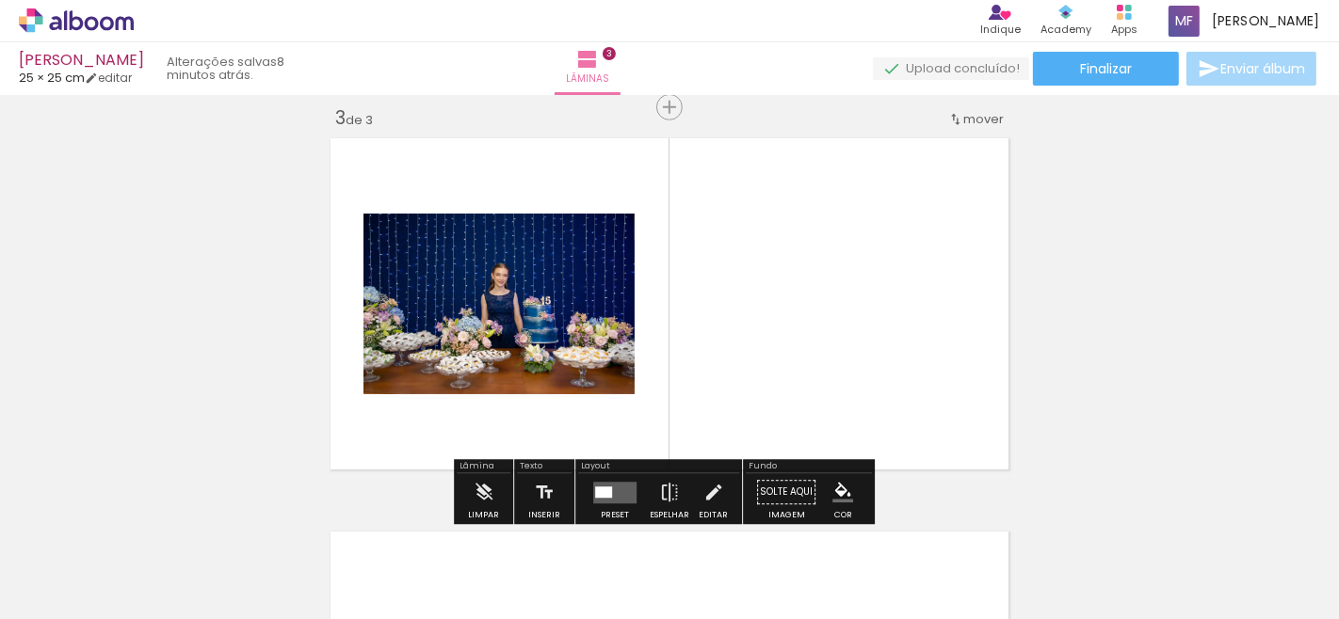
scroll to position [811, 0]
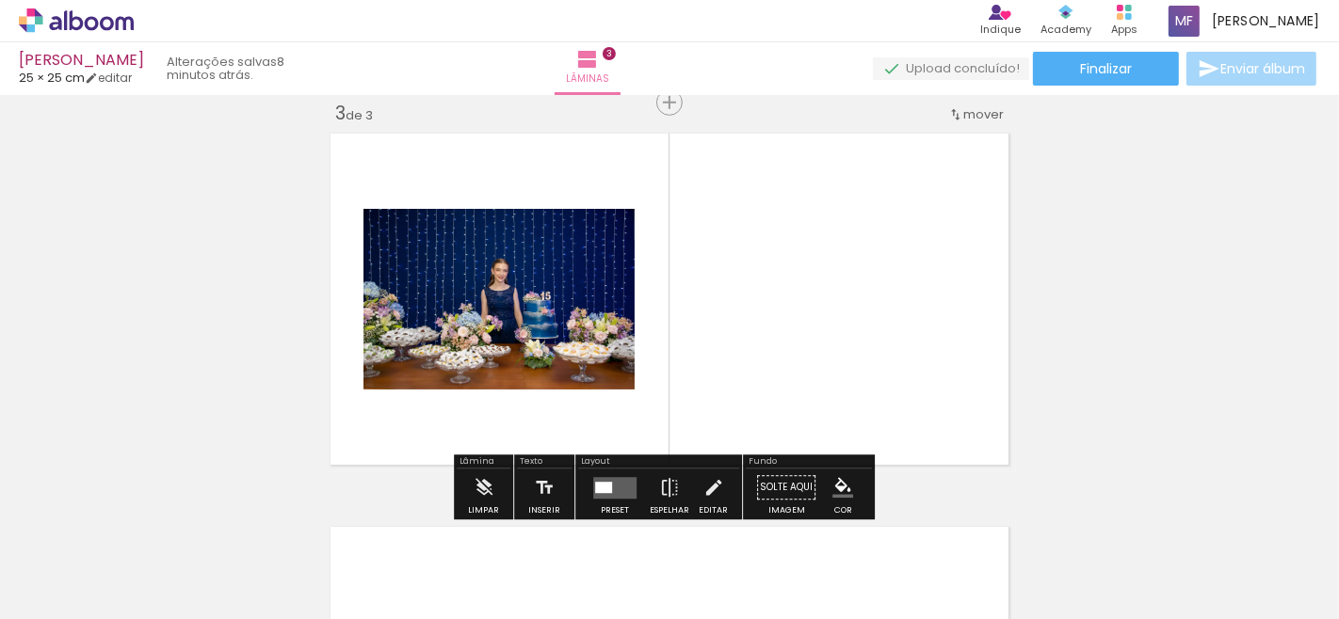
click at [638, 393] on quentale-layouter at bounding box center [669, 299] width 693 height 346
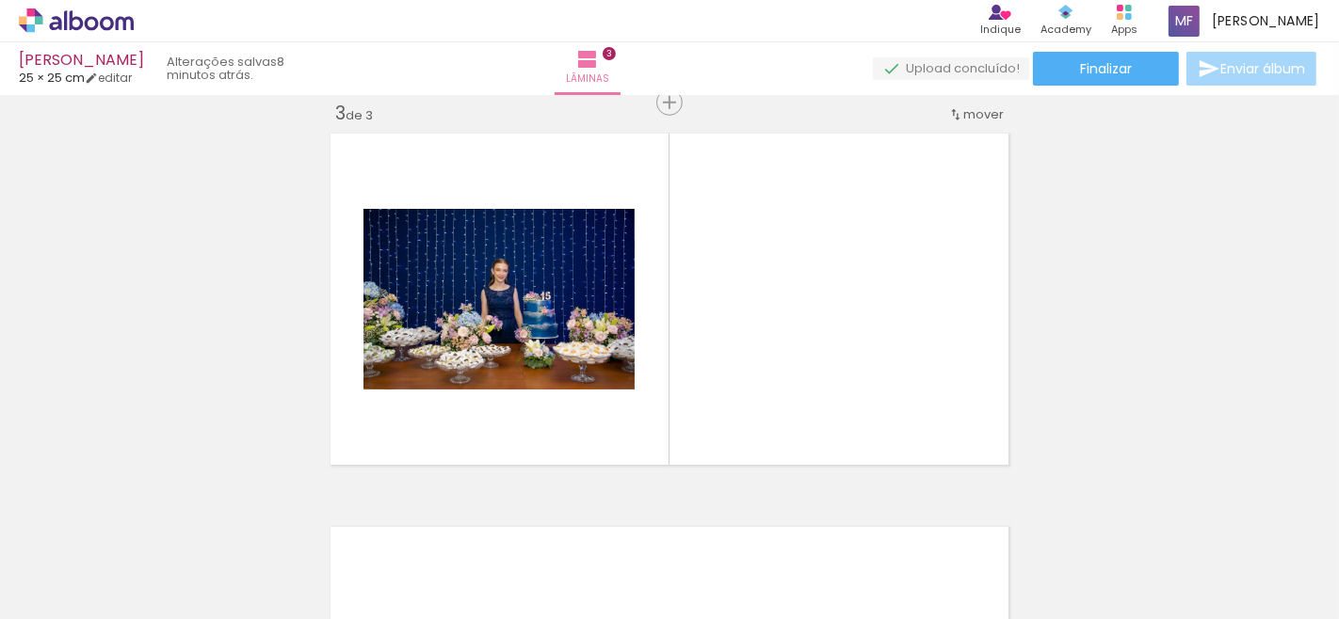
click at [943, 557] on div at bounding box center [926, 555] width 62 height 93
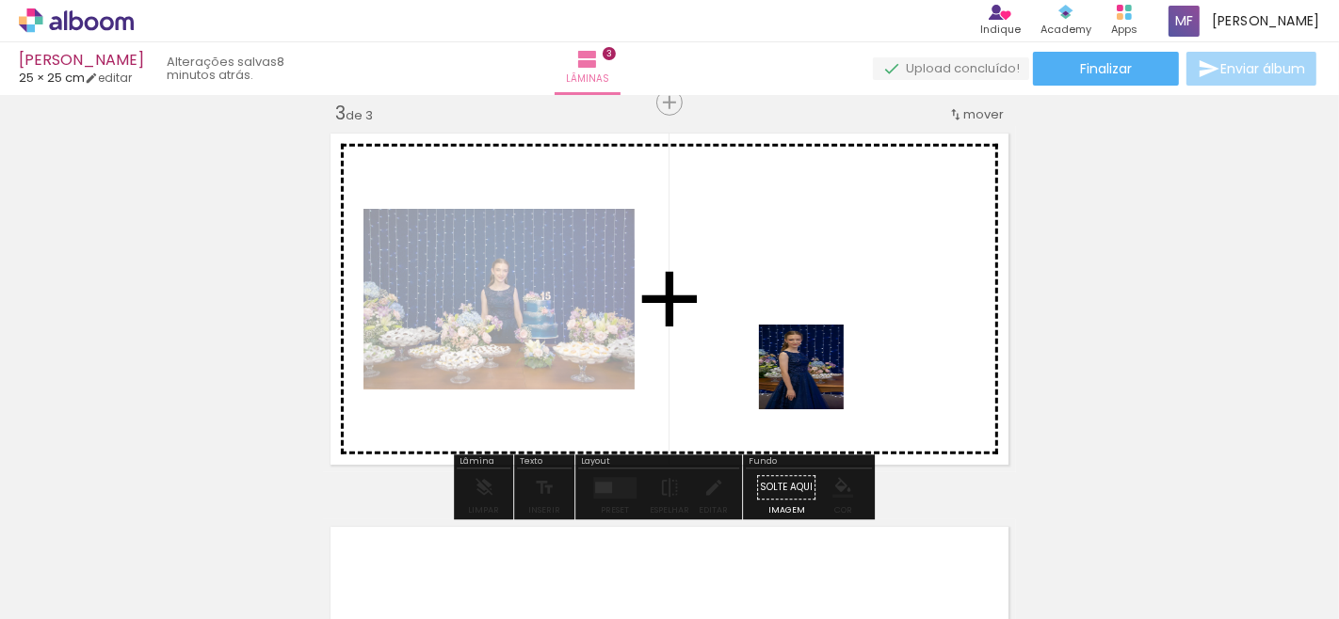
drag, startPoint x: 859, startPoint y: 416, endPoint x: 766, endPoint y: 343, distance: 118.6
click at [772, 350] on quentale-workspace at bounding box center [669, 309] width 1339 height 619
click at [766, 343] on quentale-layouter at bounding box center [669, 299] width 693 height 346
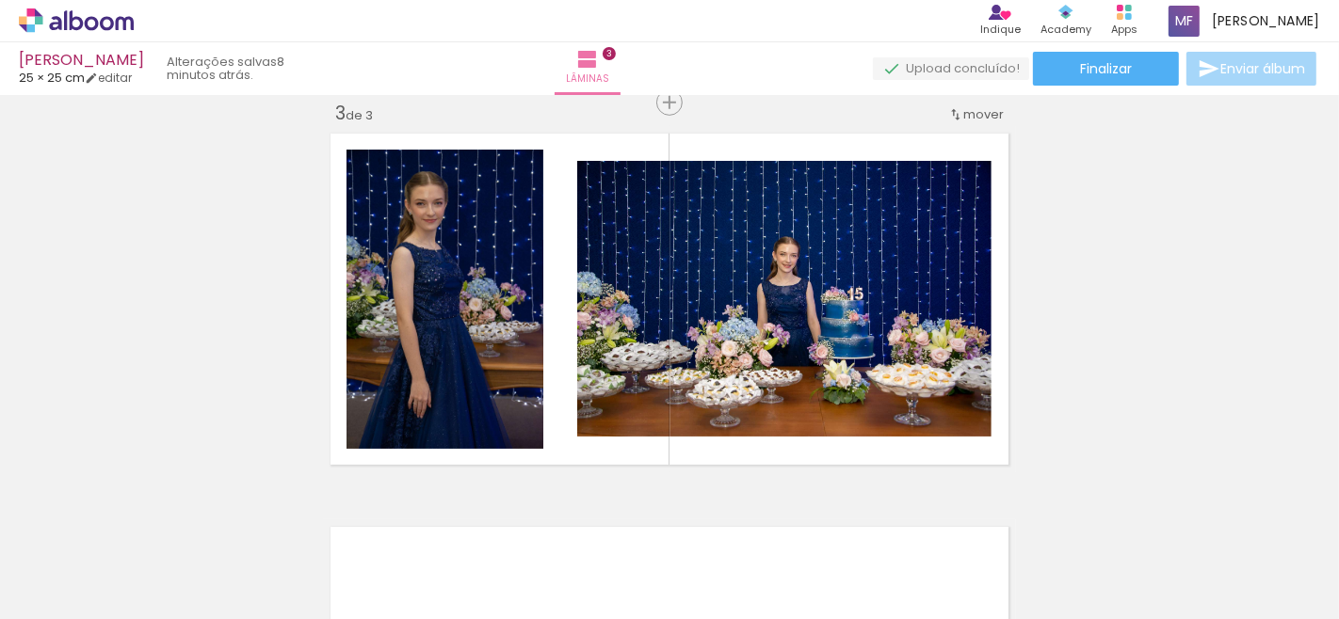
scroll to position [0, 305]
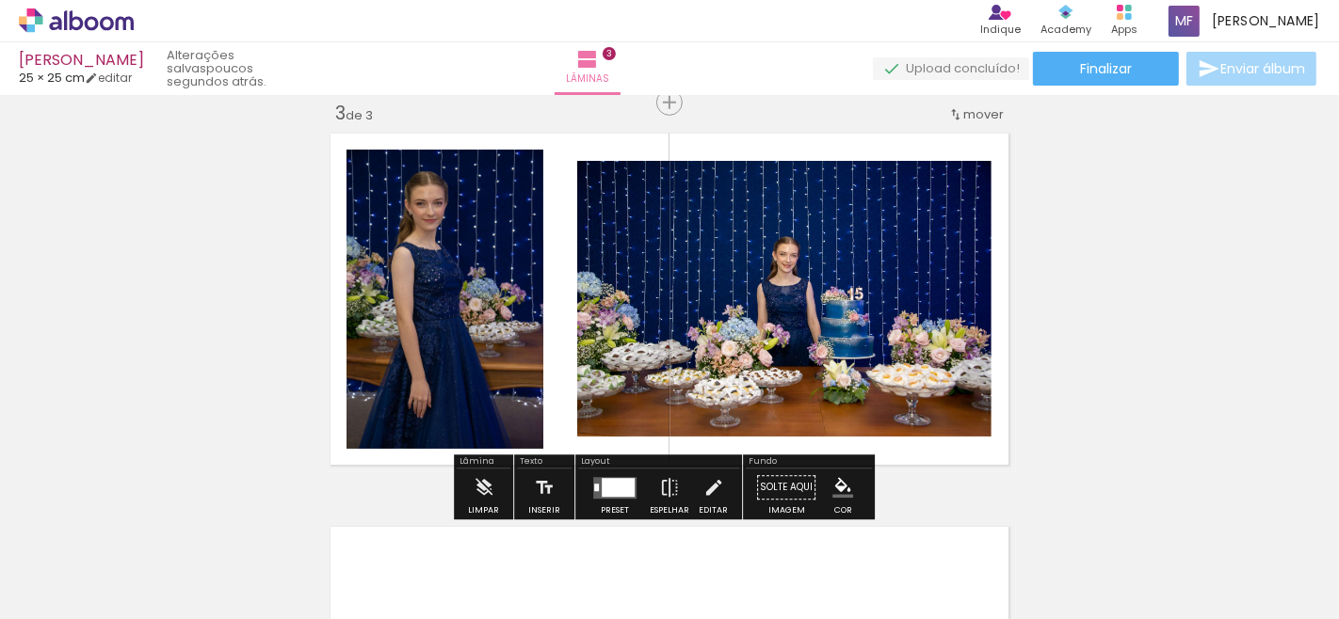
click at [104, 557] on iron-icon at bounding box center [95, 562] width 15 height 15
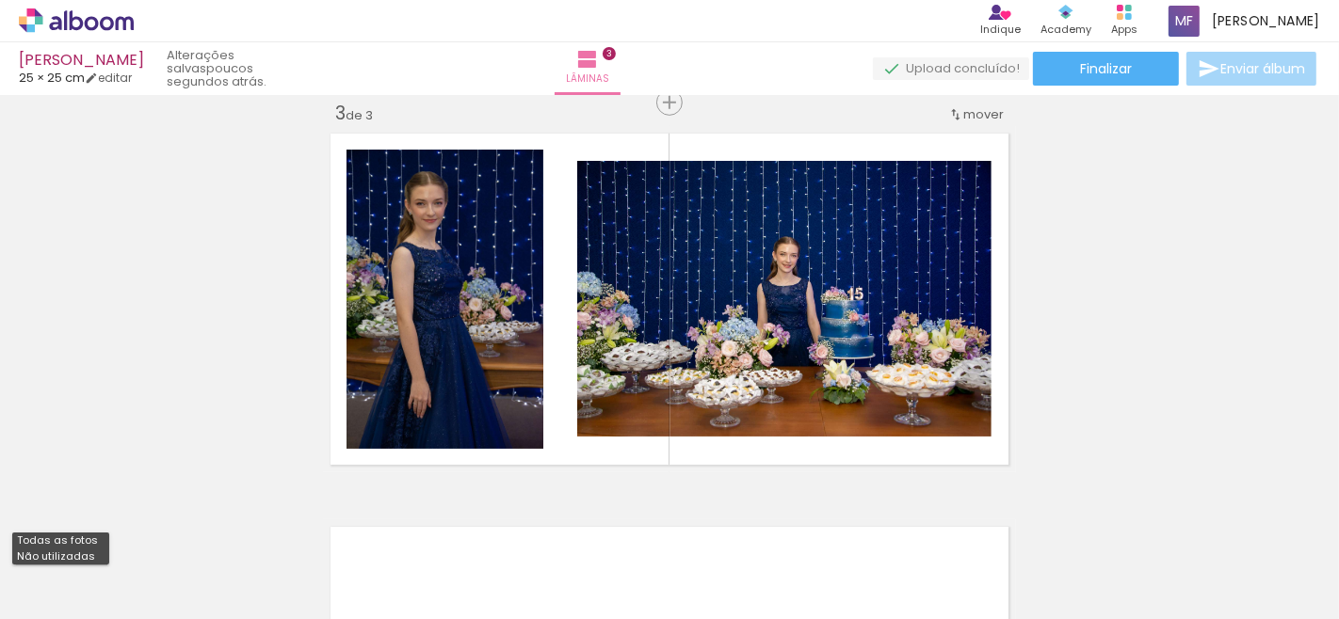
click at [0, 0] on slot "Não utilizadas" at bounding box center [0, 0] width 0 height 0
click at [88, 556] on div at bounding box center [60, 558] width 97 height 32
type input "Não utilizadas"
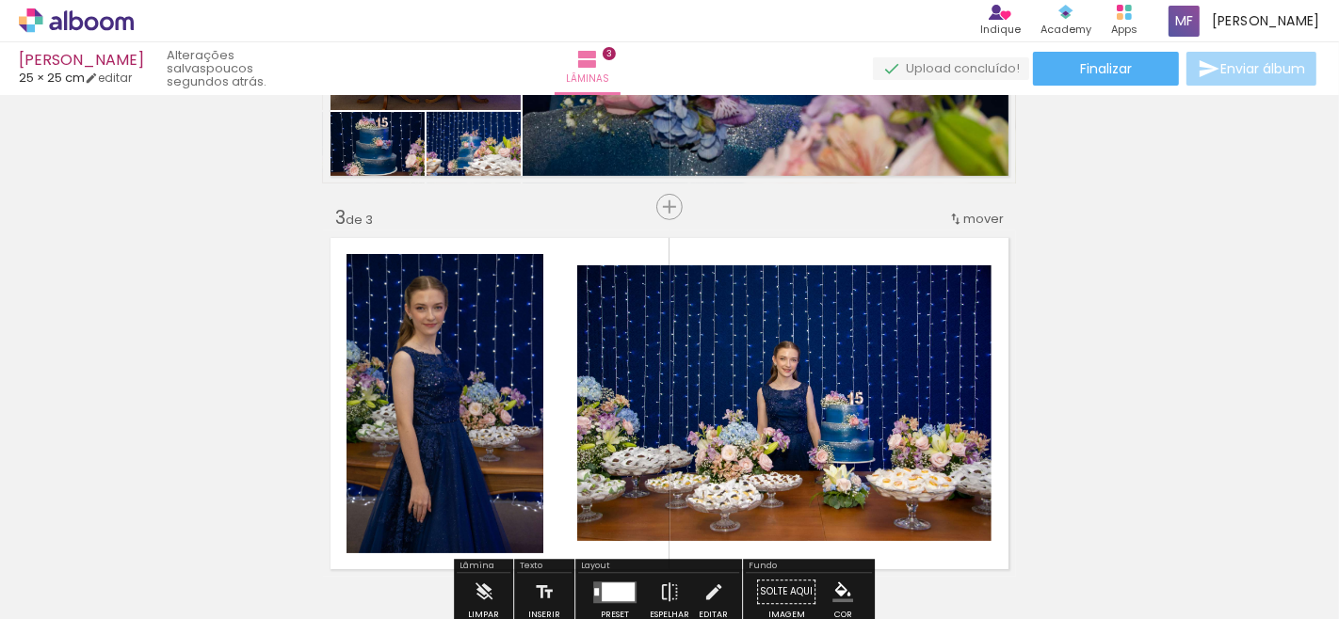
scroll to position [811, 0]
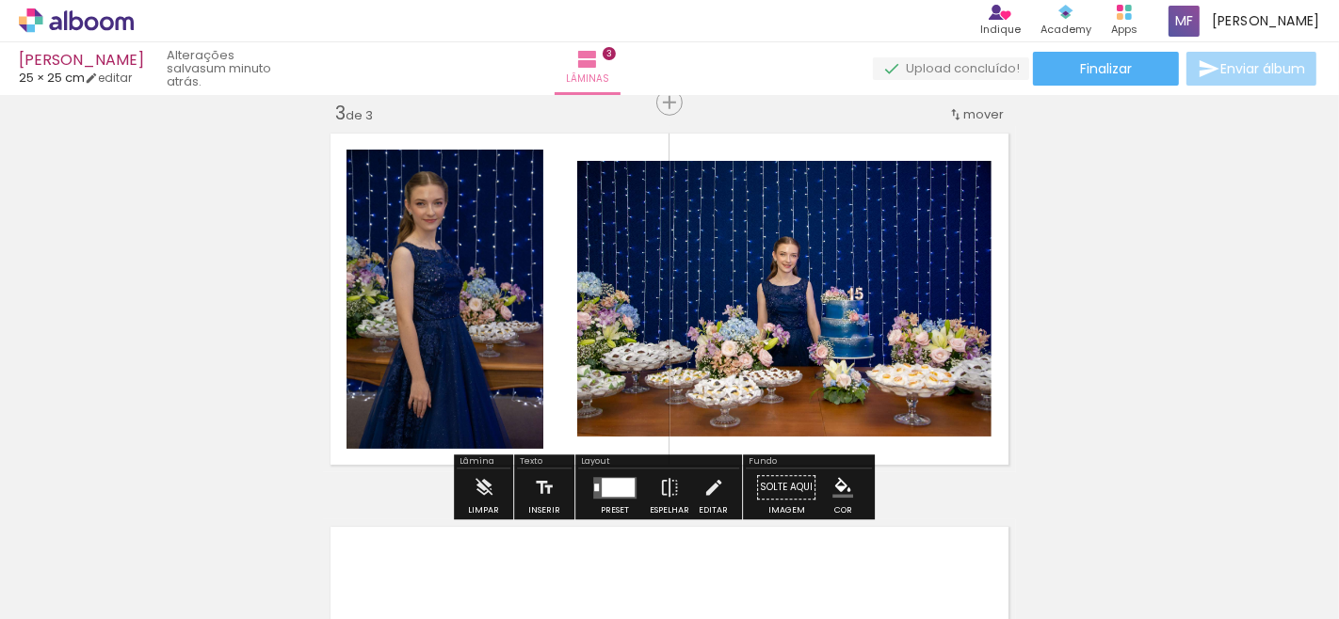
click at [608, 494] on div at bounding box center [618, 487] width 33 height 19
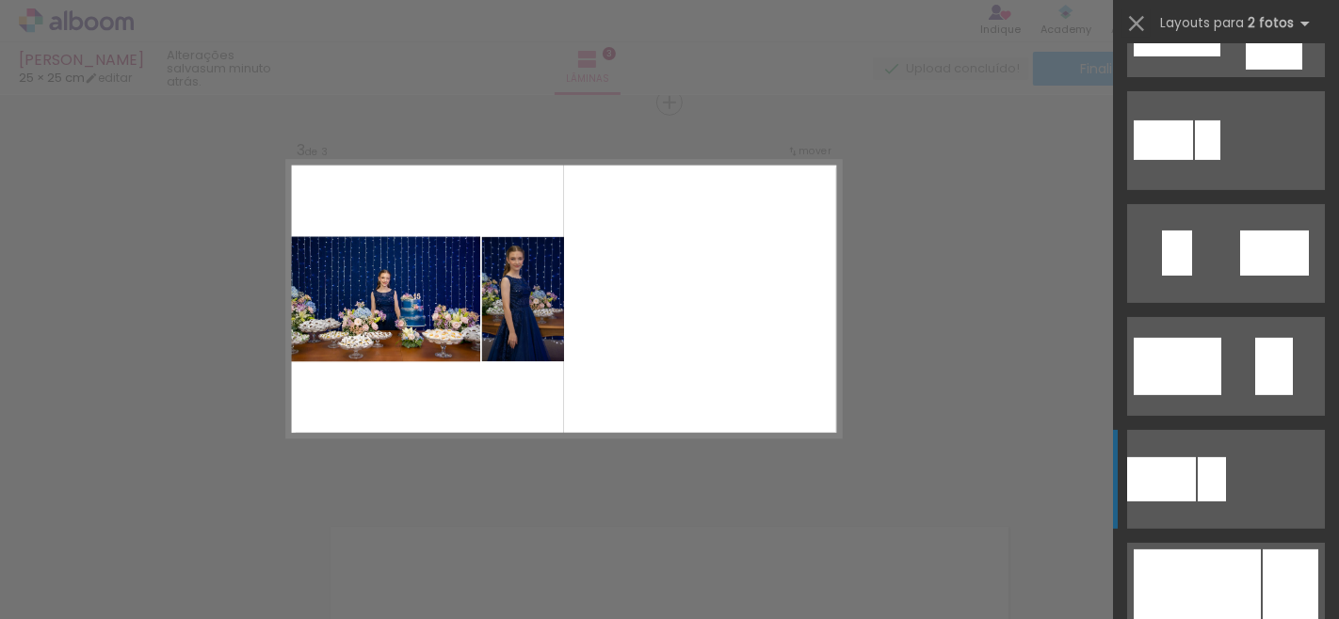
scroll to position [627, 0]
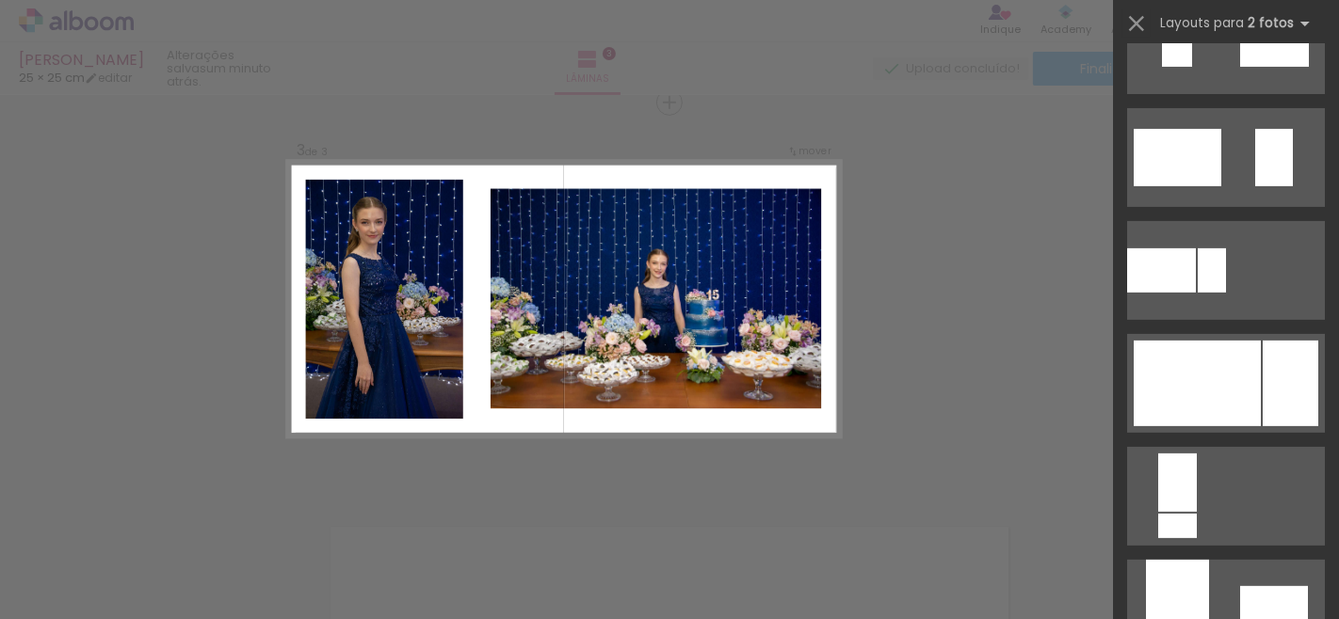
click at [960, 302] on div "Confirmar Cancelar" at bounding box center [669, 94] width 1339 height 1619
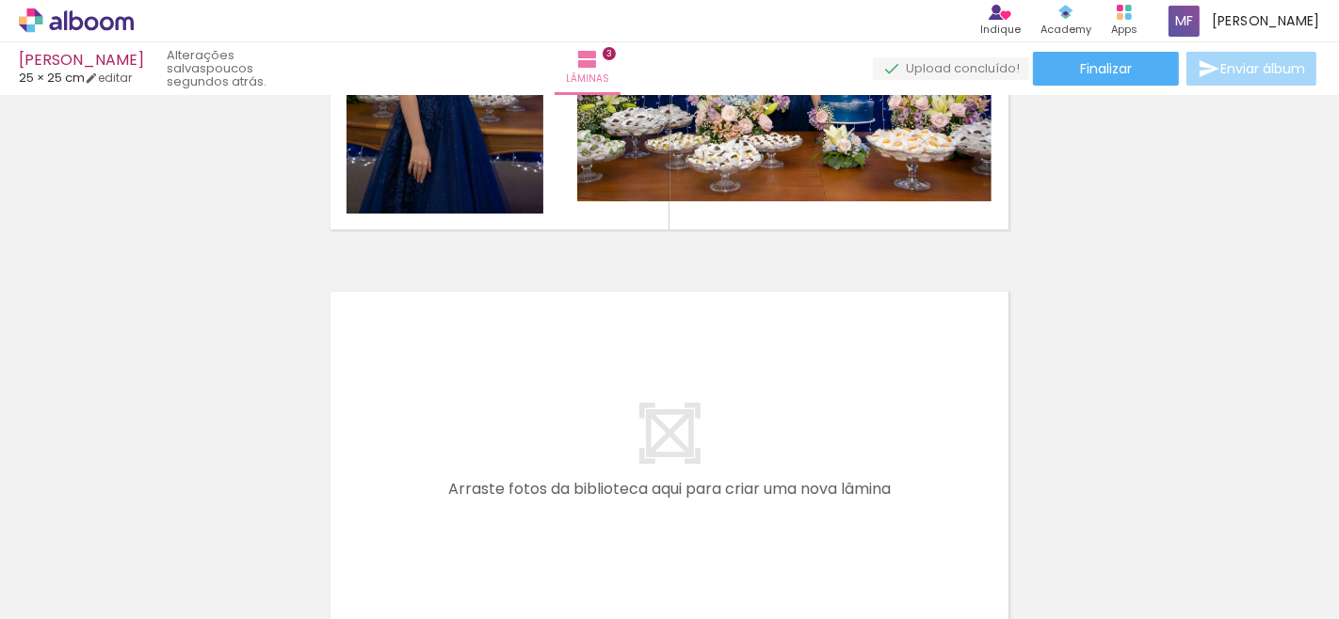
scroll to position [1150, 0]
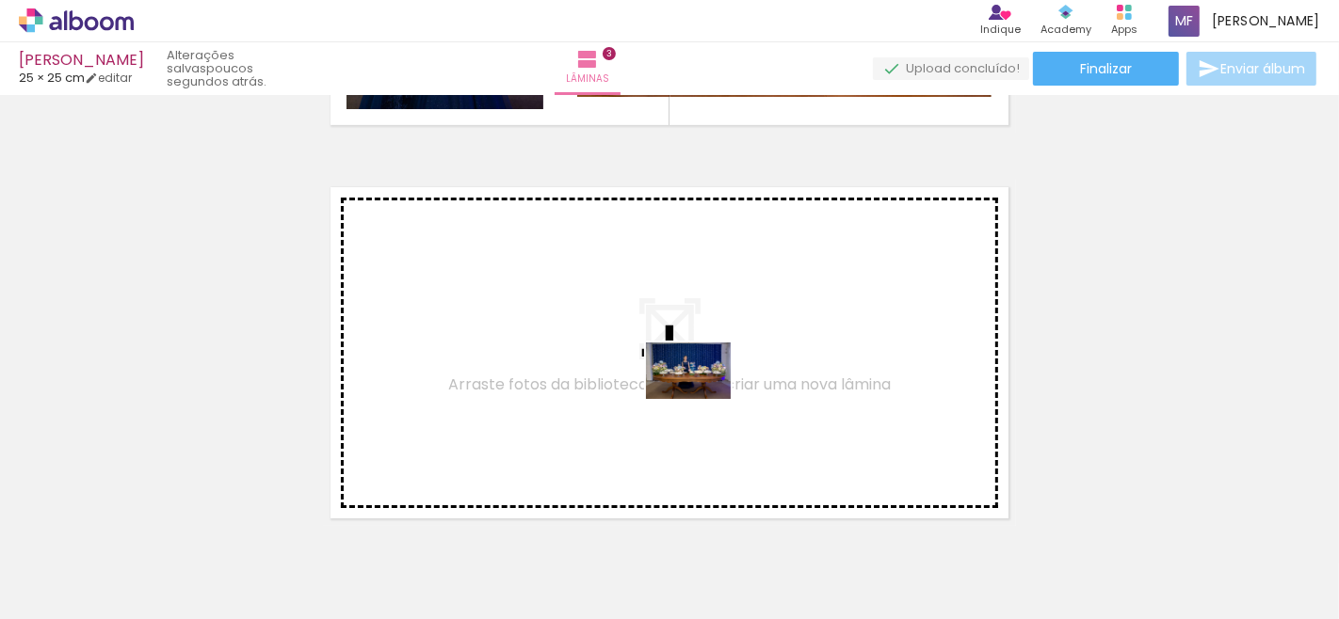
drag, startPoint x: 205, startPoint y: 585, endPoint x: 730, endPoint y: 393, distance: 558.4
click at [730, 393] on quentale-workspace at bounding box center [669, 309] width 1339 height 619
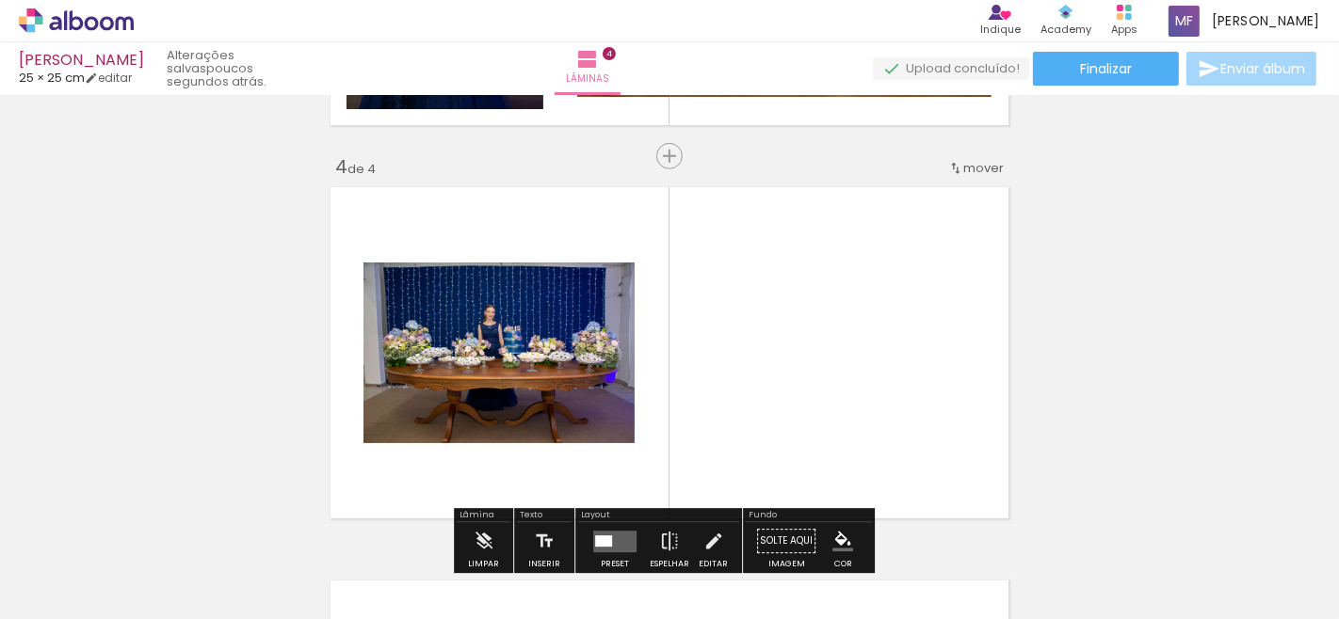
scroll to position [1205, 0]
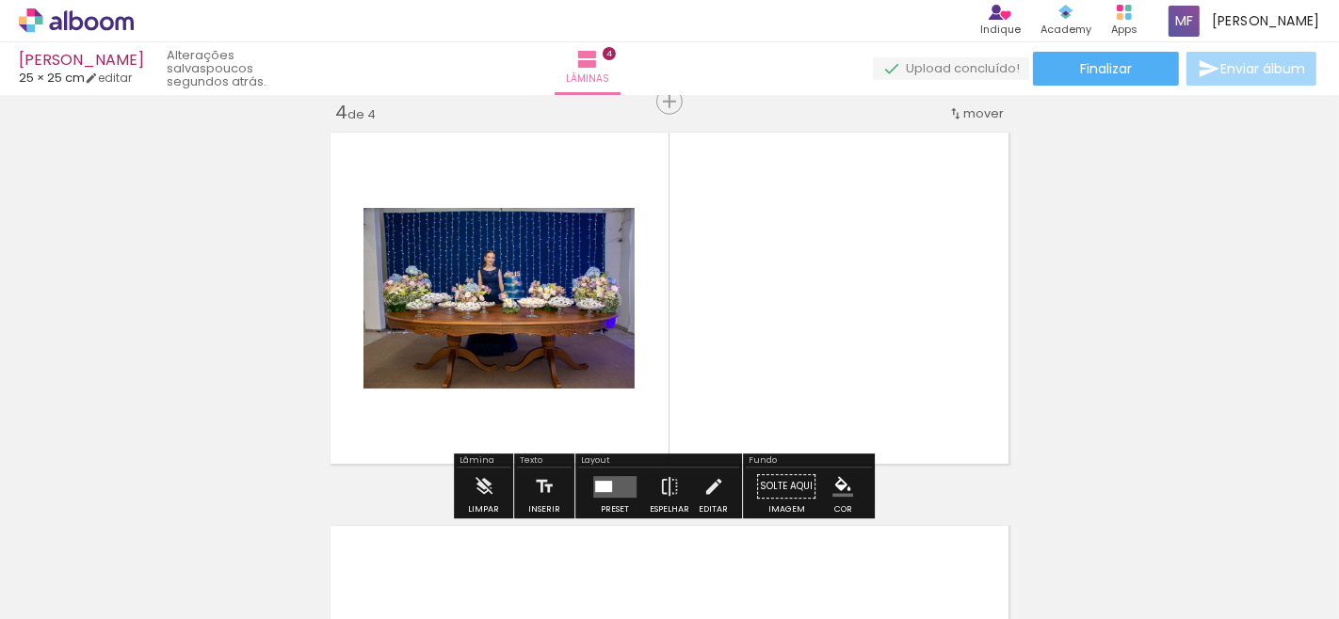
click at [617, 504] on quentale-thumb at bounding box center [609, 556] width 105 height 108
click at [617, 494] on quentale-layouter at bounding box center [614, 487] width 43 height 22
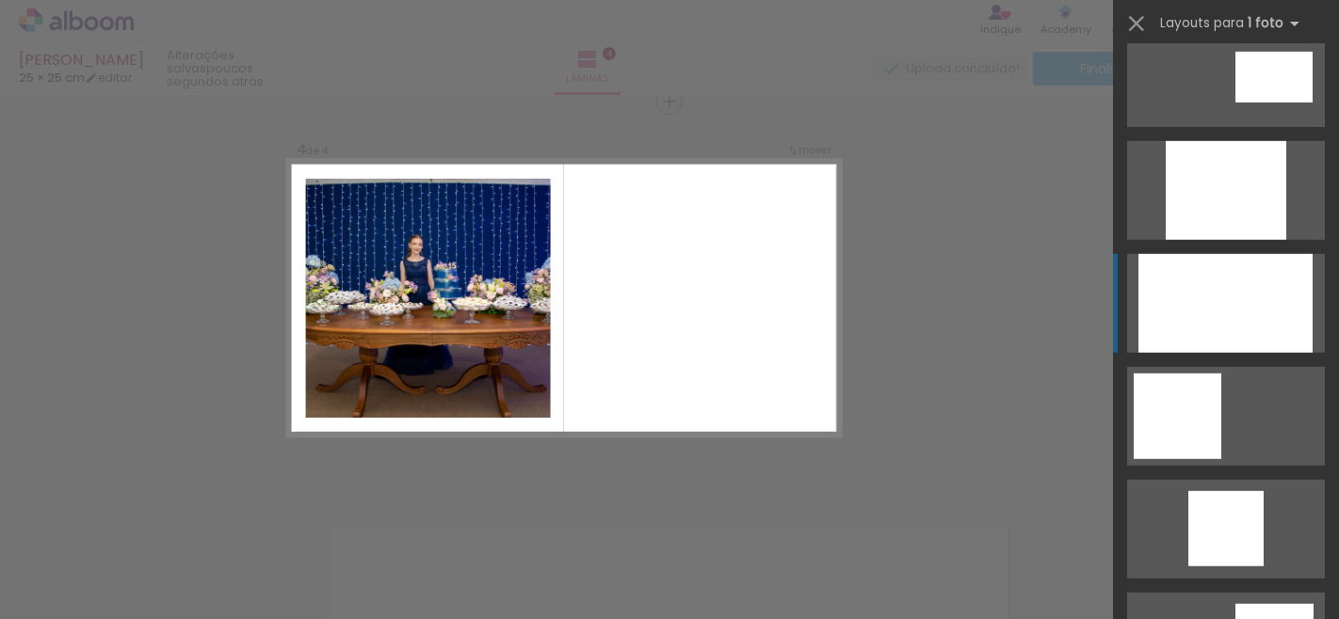
scroll to position [1255, 0]
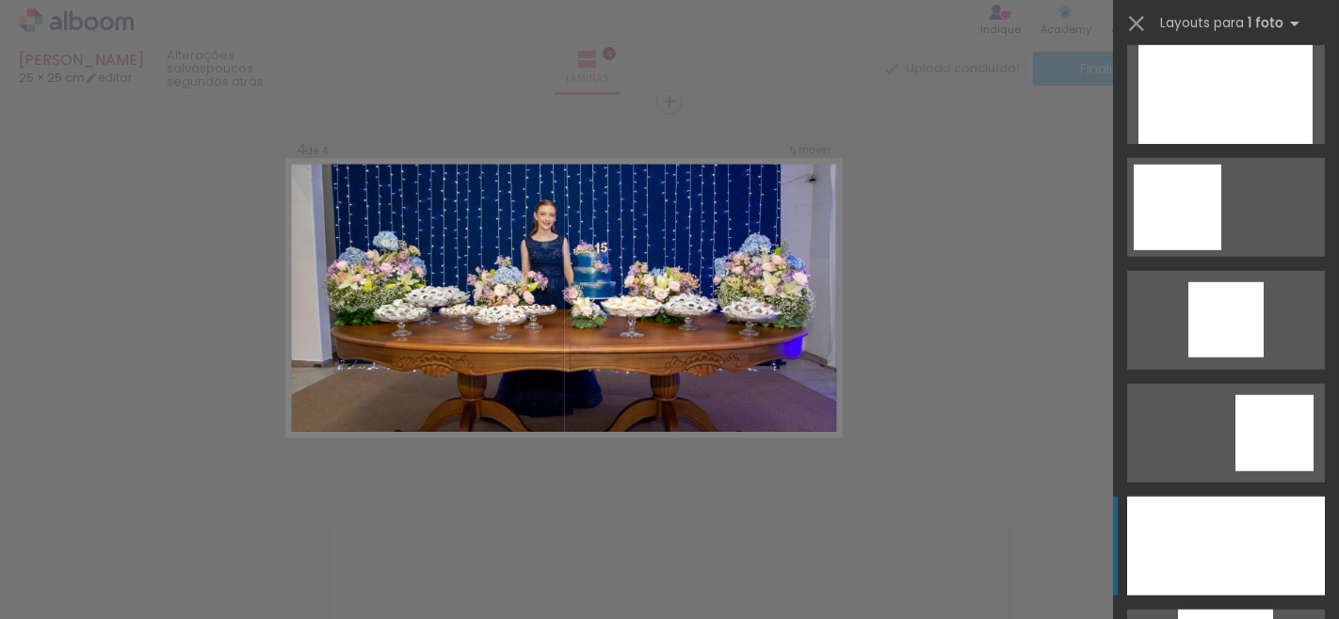
click at [1151, 538] on div at bounding box center [1226, 546] width 198 height 99
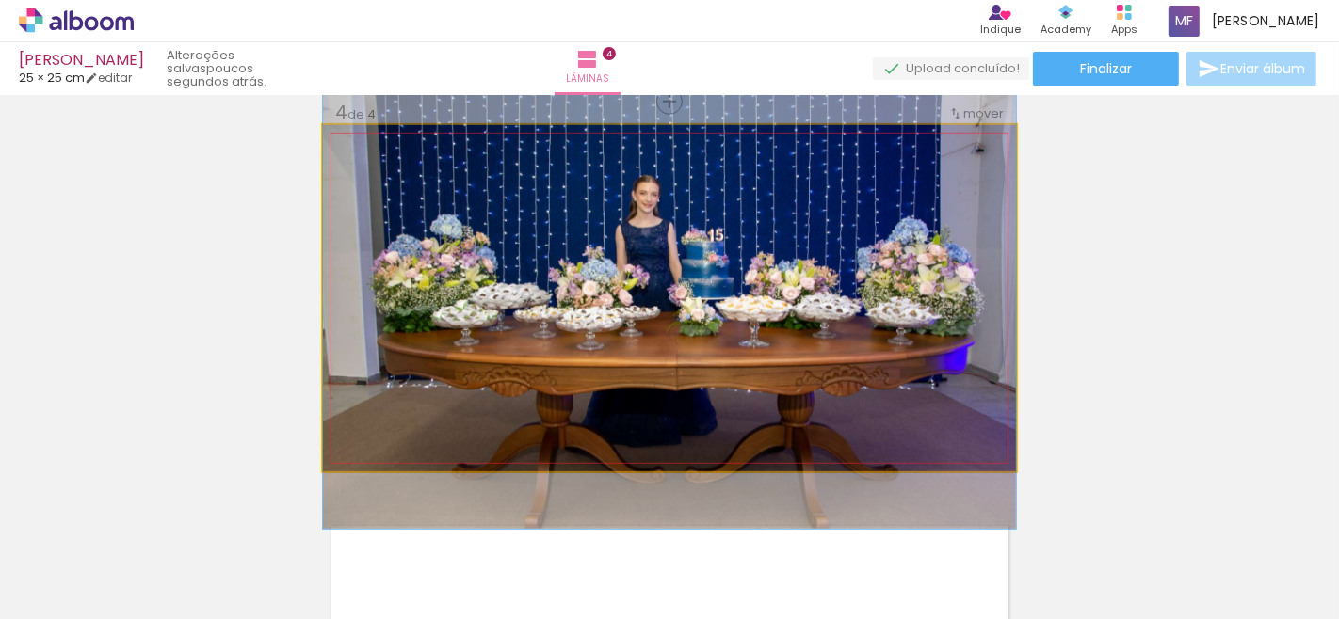
click at [574, 238] on quentale-photo at bounding box center [669, 298] width 693 height 346
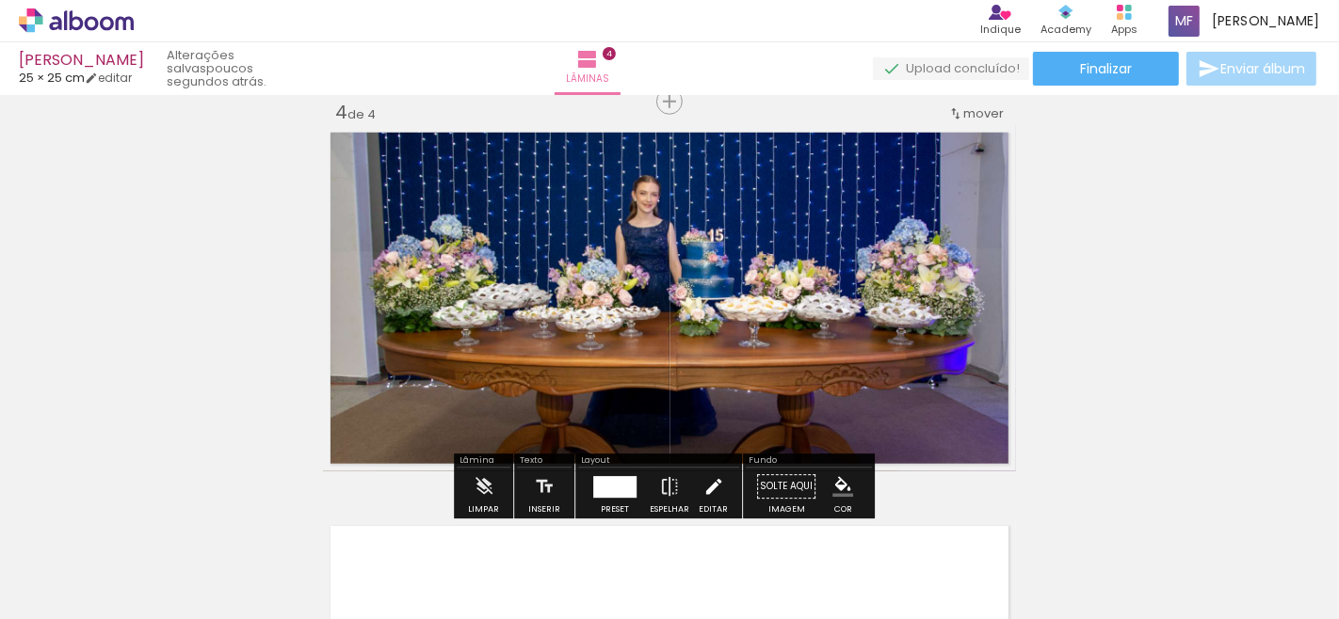
click at [720, 487] on paper-button "Editar" at bounding box center [713, 492] width 39 height 48
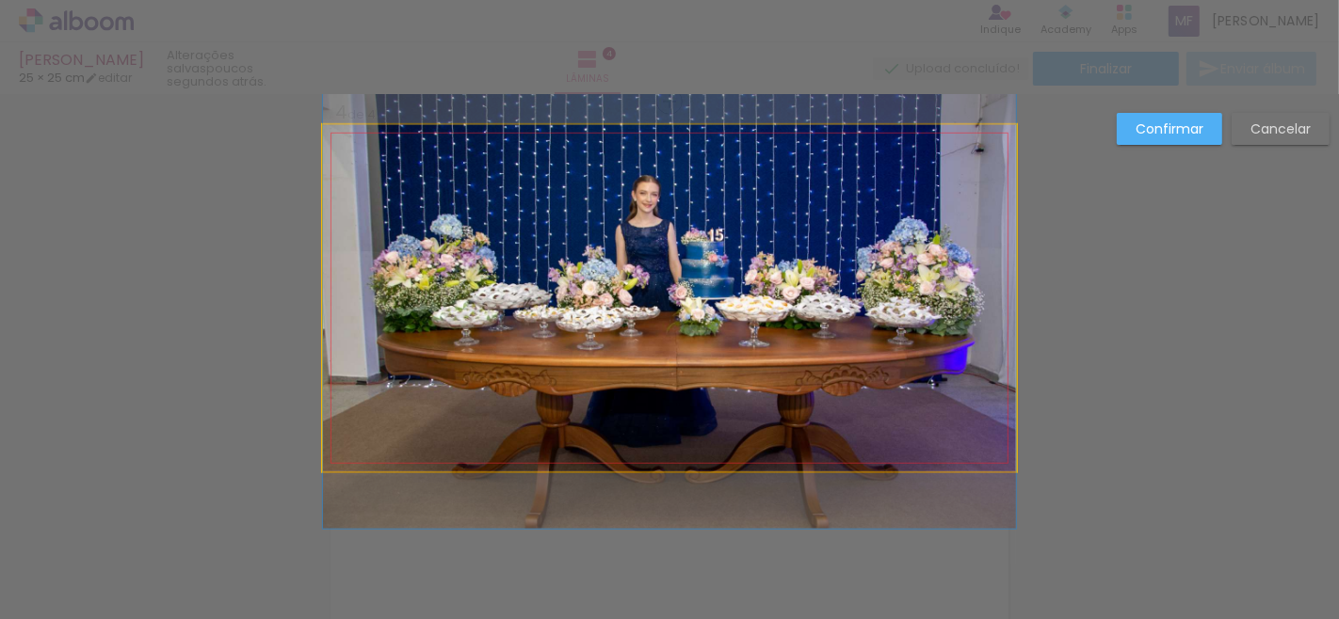
click at [568, 217] on quentale-photo at bounding box center [669, 298] width 693 height 346
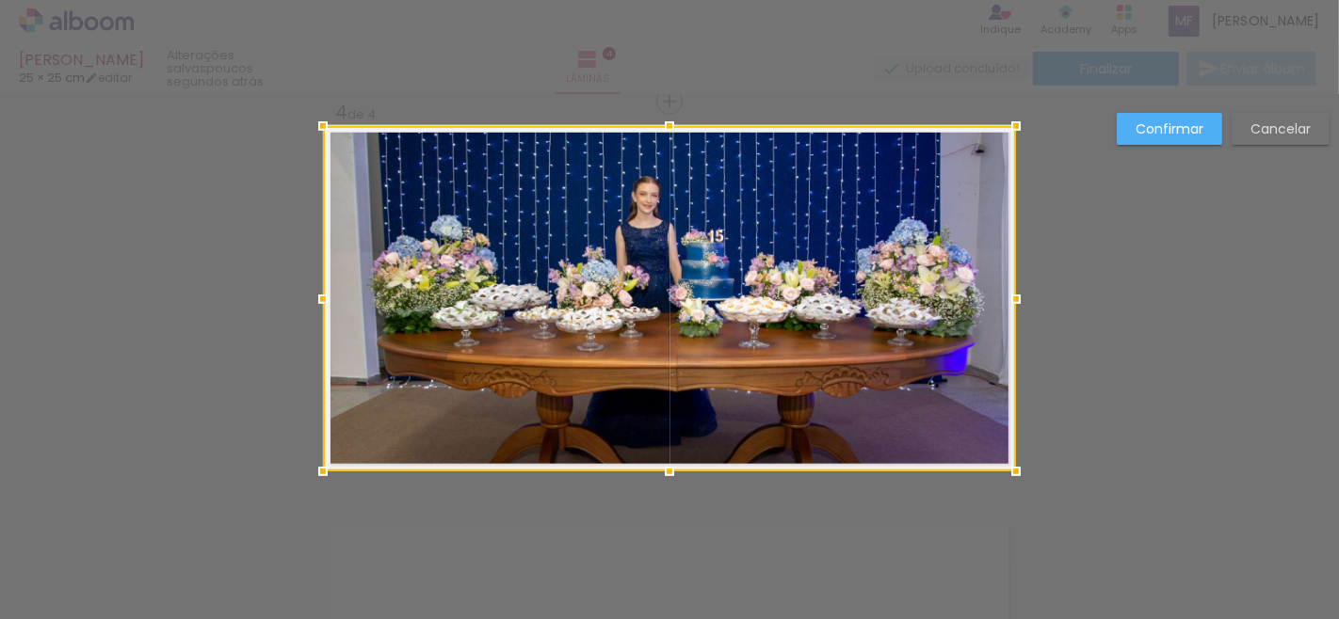
click at [660, 123] on div at bounding box center [669, 126] width 38 height 38
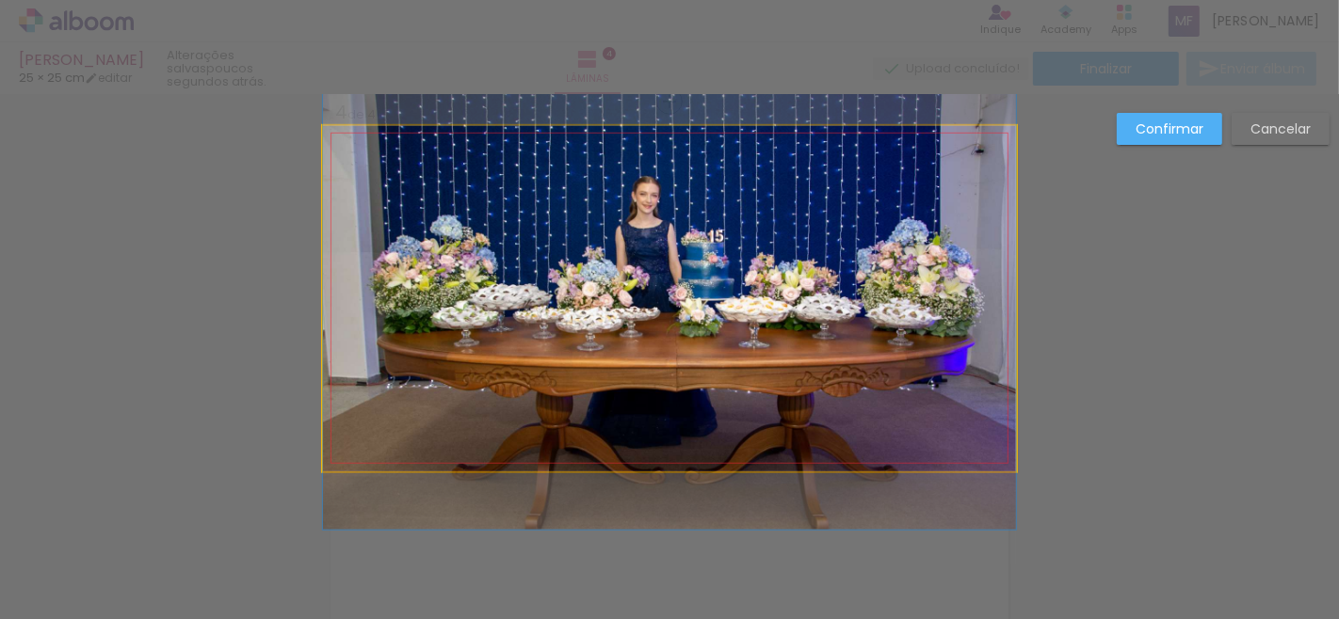
click at [653, 209] on quentale-photo at bounding box center [669, 298] width 693 height 345
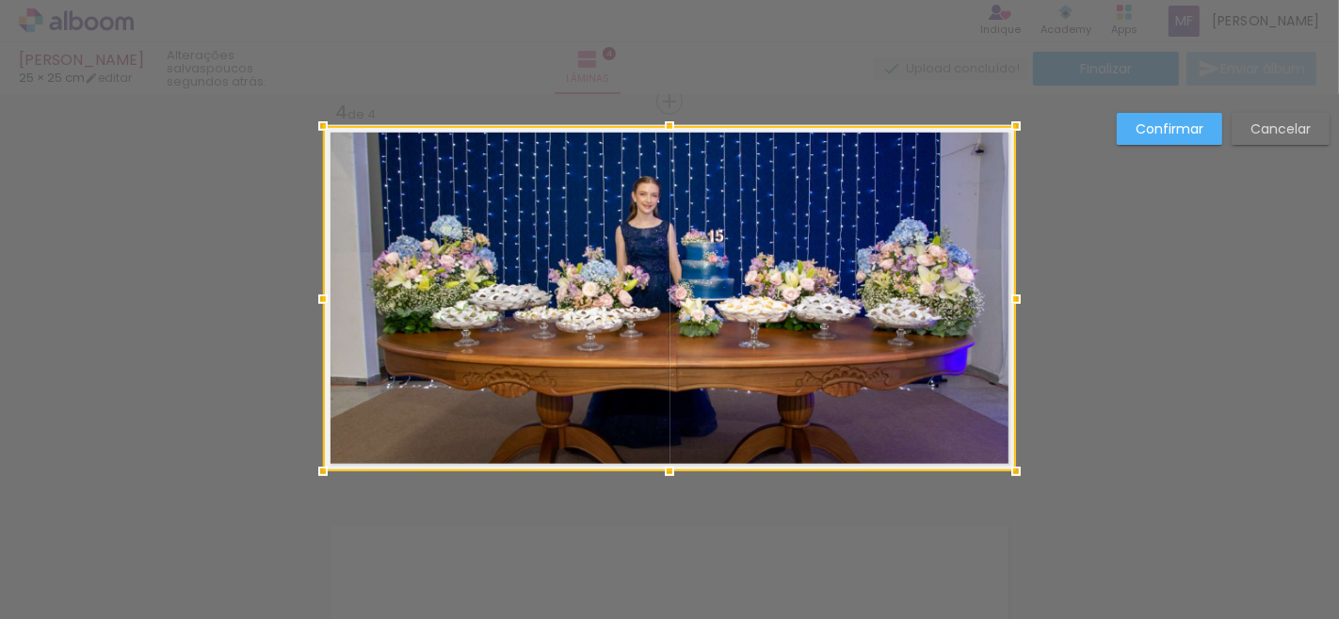
click at [653, 209] on div at bounding box center [669, 298] width 693 height 345
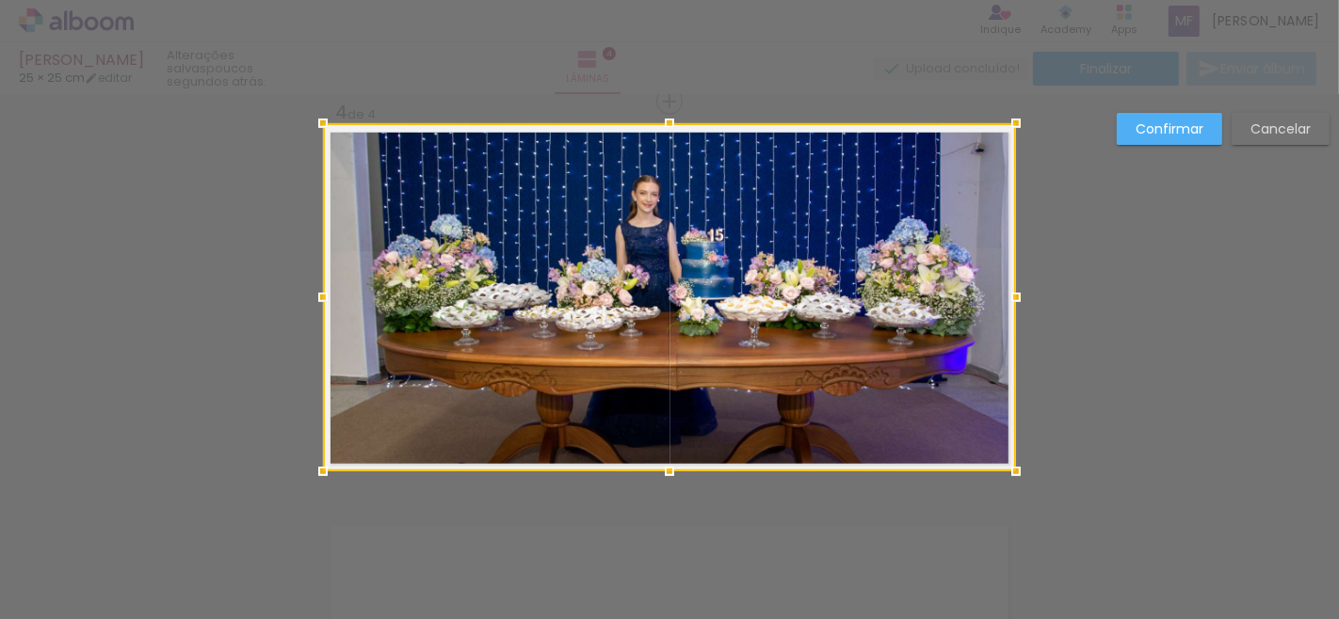
drag, startPoint x: 660, startPoint y: 125, endPoint x: 663, endPoint y: 106, distance: 19.0
click at [663, 106] on div at bounding box center [669, 123] width 38 height 38
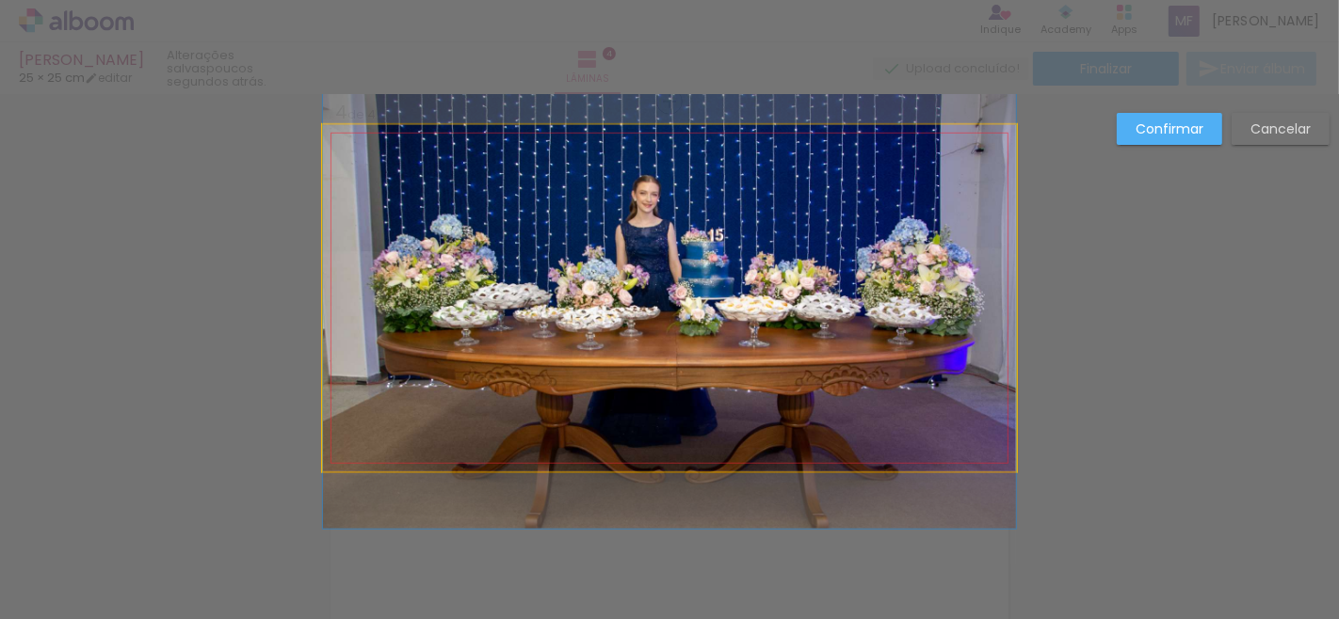
click at [455, 166] on quentale-photo at bounding box center [669, 298] width 693 height 346
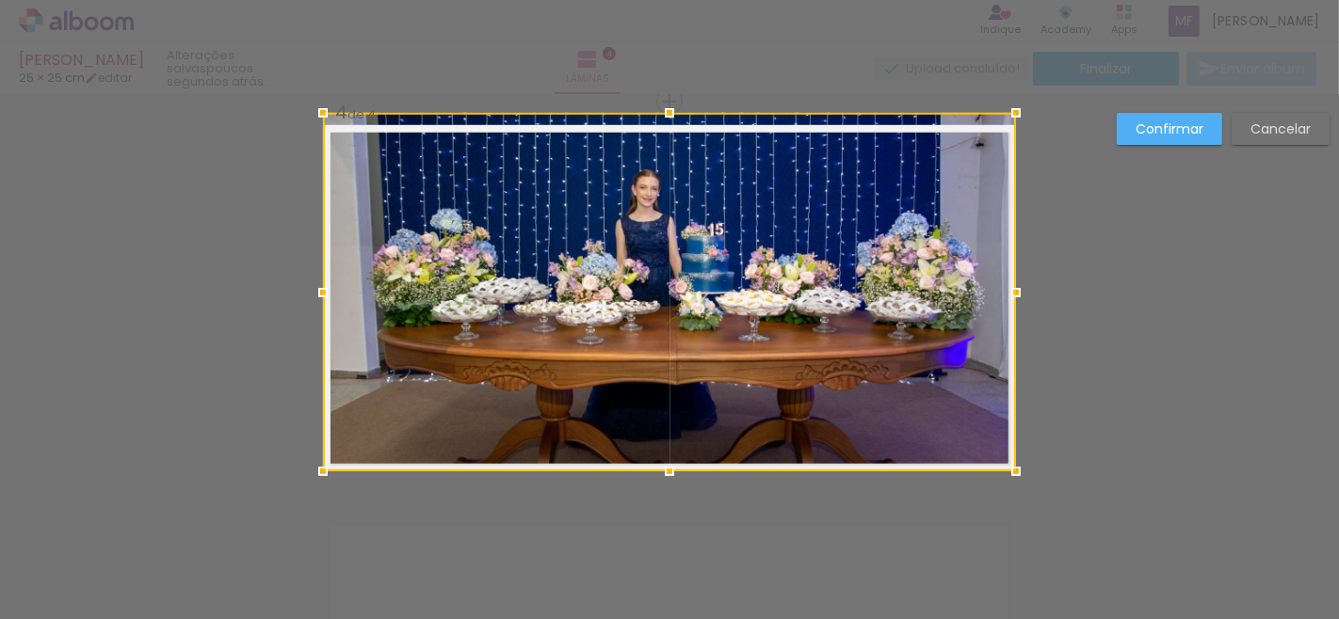
drag, startPoint x: 314, startPoint y: 119, endPoint x: 308, endPoint y: 92, distance: 27.2
click at [308, 0] on div "Gaby Siroeta 25 × 25 cm editar poucos segundos atrás. Lâminas 4 Finalizar Envia…" at bounding box center [669, 0] width 1339 height 0
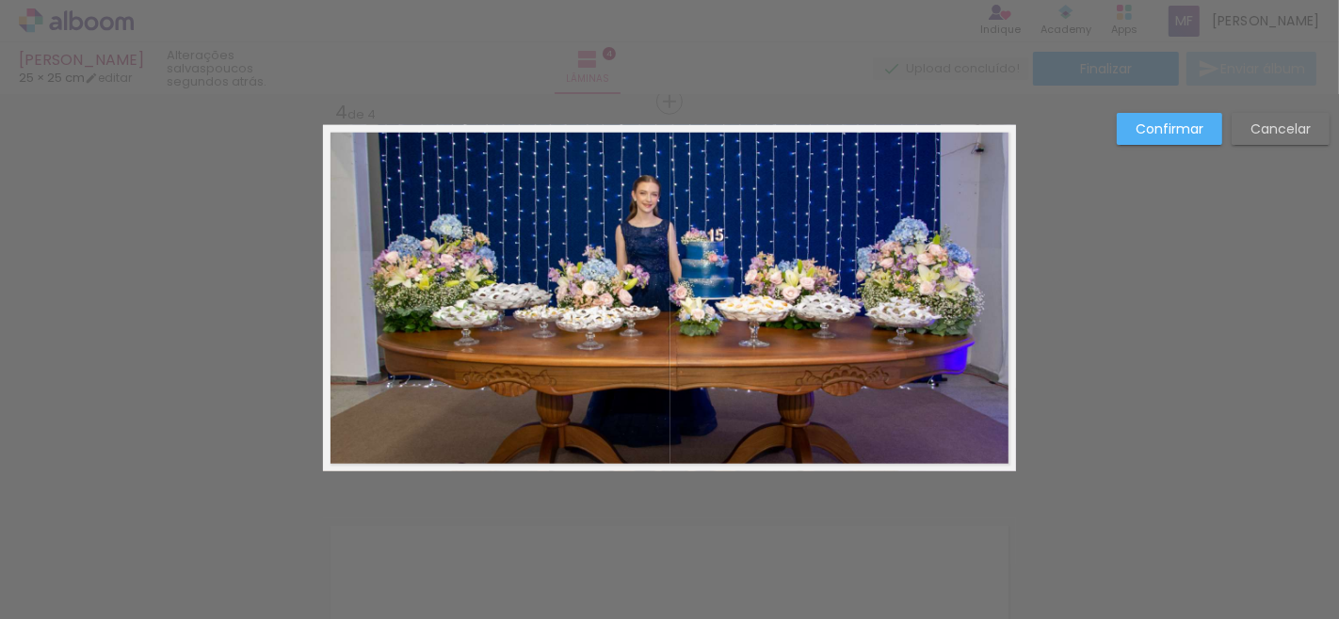
click at [682, 219] on quentale-photo at bounding box center [669, 298] width 693 height 346
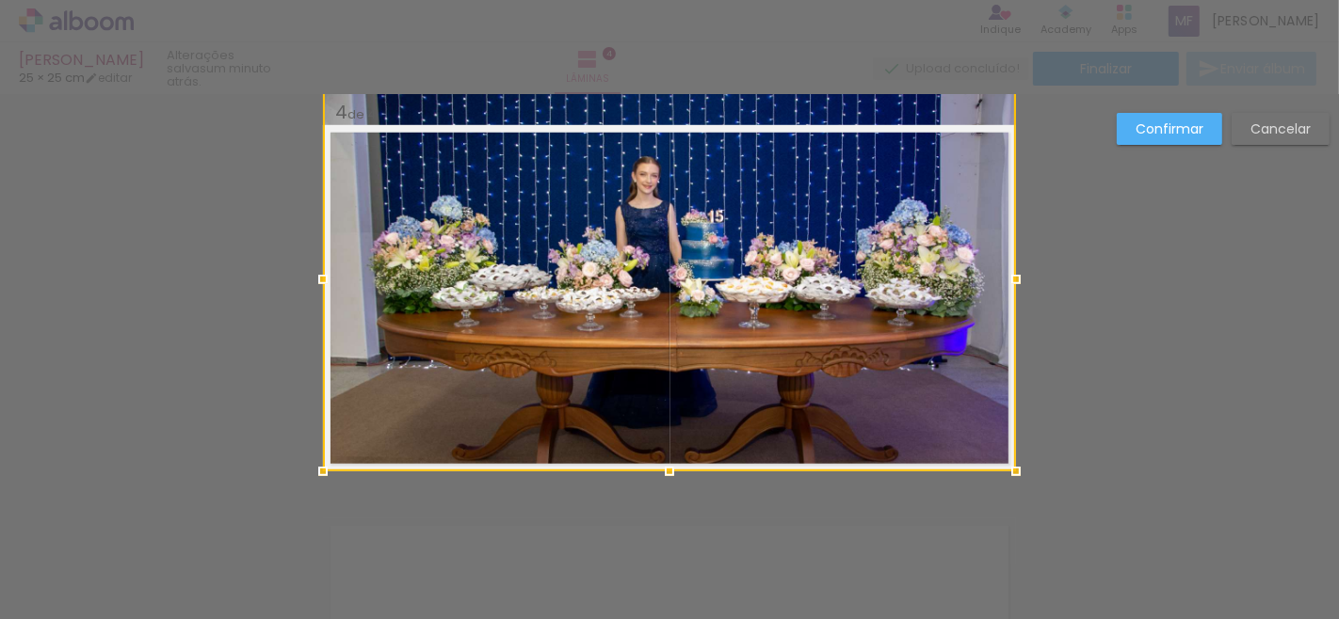
drag, startPoint x: 662, startPoint y: 130, endPoint x: 665, endPoint y: 108, distance: 21.8
click at [665, 108] on div at bounding box center [669, 280] width 693 height 384
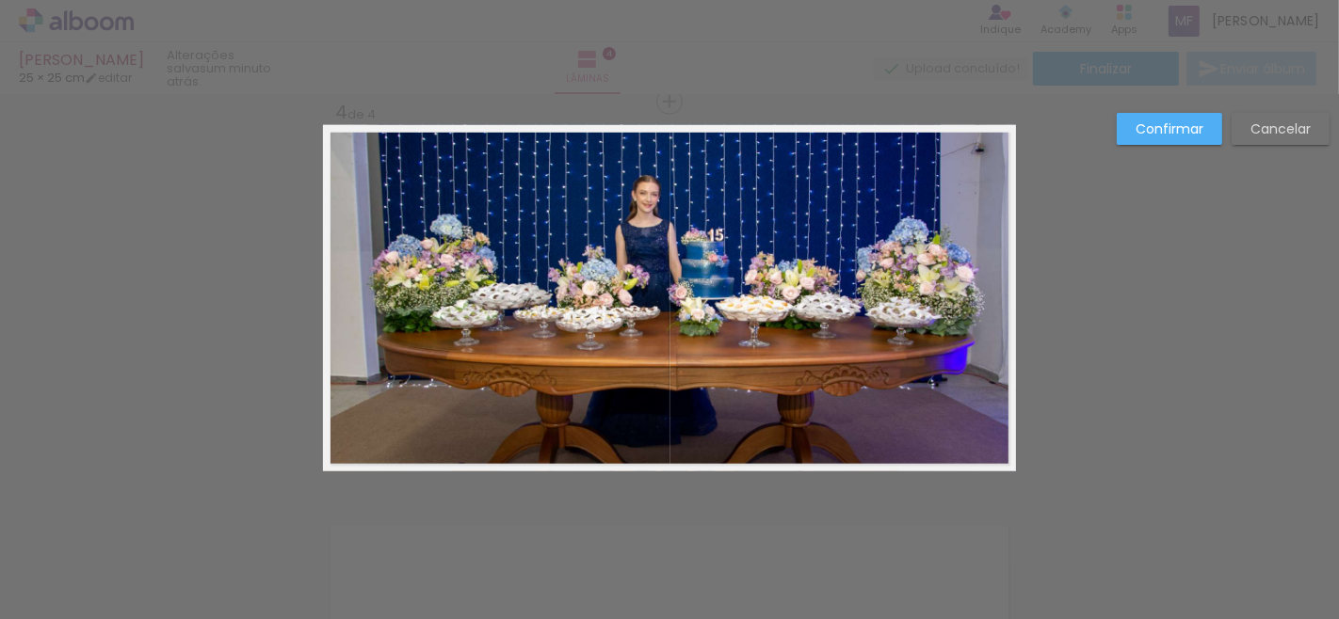
click at [1190, 138] on paper-button "Confirmar" at bounding box center [1168, 129] width 105 height 32
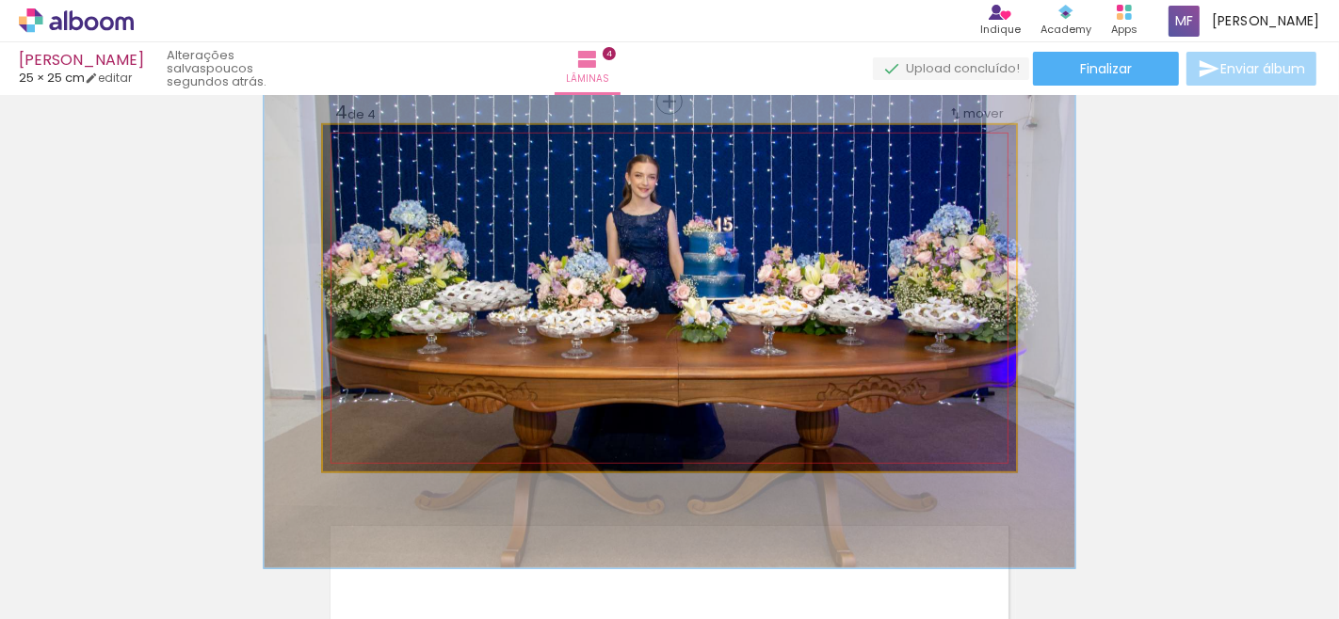
drag, startPoint x: 362, startPoint y: 145, endPoint x: 374, endPoint y: 145, distance: 11.3
click at [374, 145] on div at bounding box center [378, 144] width 17 height 17
click at [744, 303] on quentale-photo at bounding box center [669, 298] width 693 height 346
click at [816, 288] on quentale-photo at bounding box center [669, 298] width 693 height 346
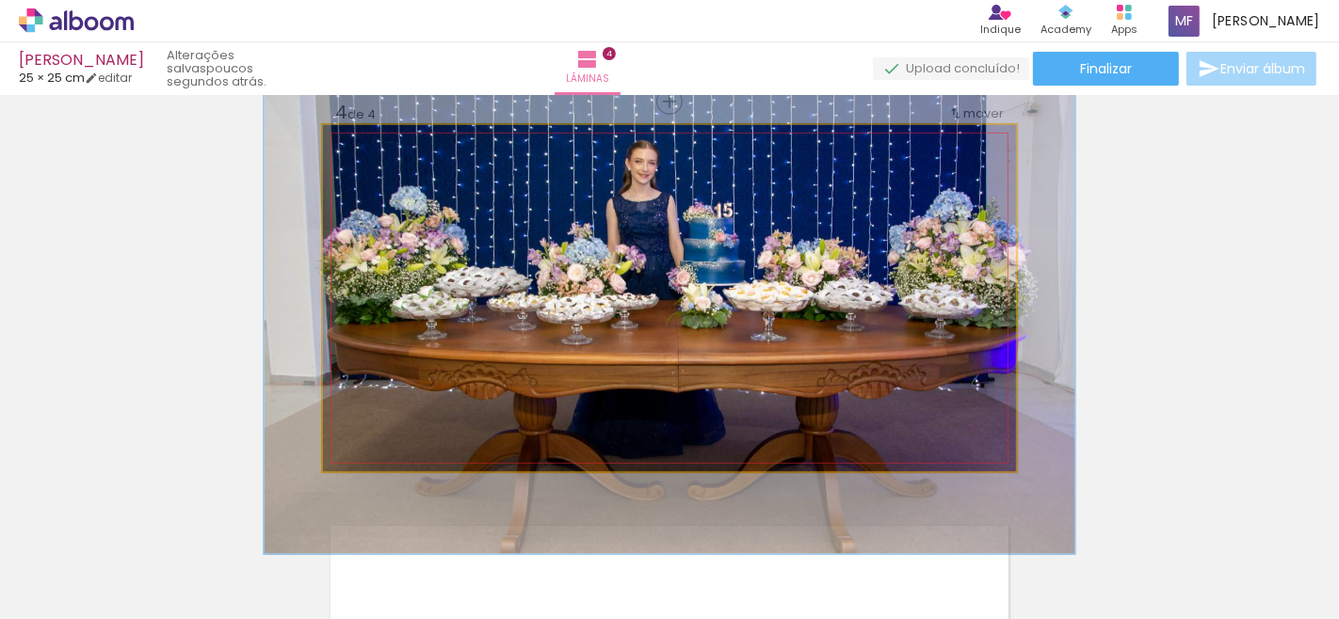
drag, startPoint x: 816, startPoint y: 288, endPoint x: 816, endPoint y: 274, distance: 14.1
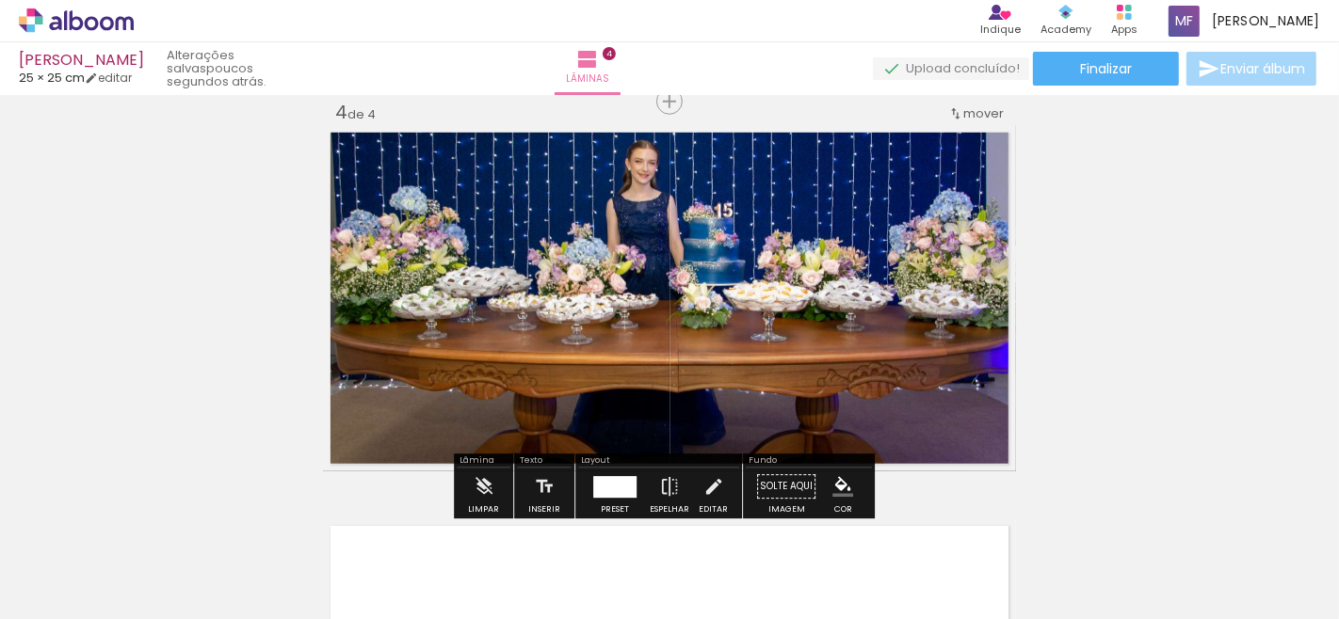
click at [581, 243] on quentale-photo at bounding box center [669, 298] width 693 height 346
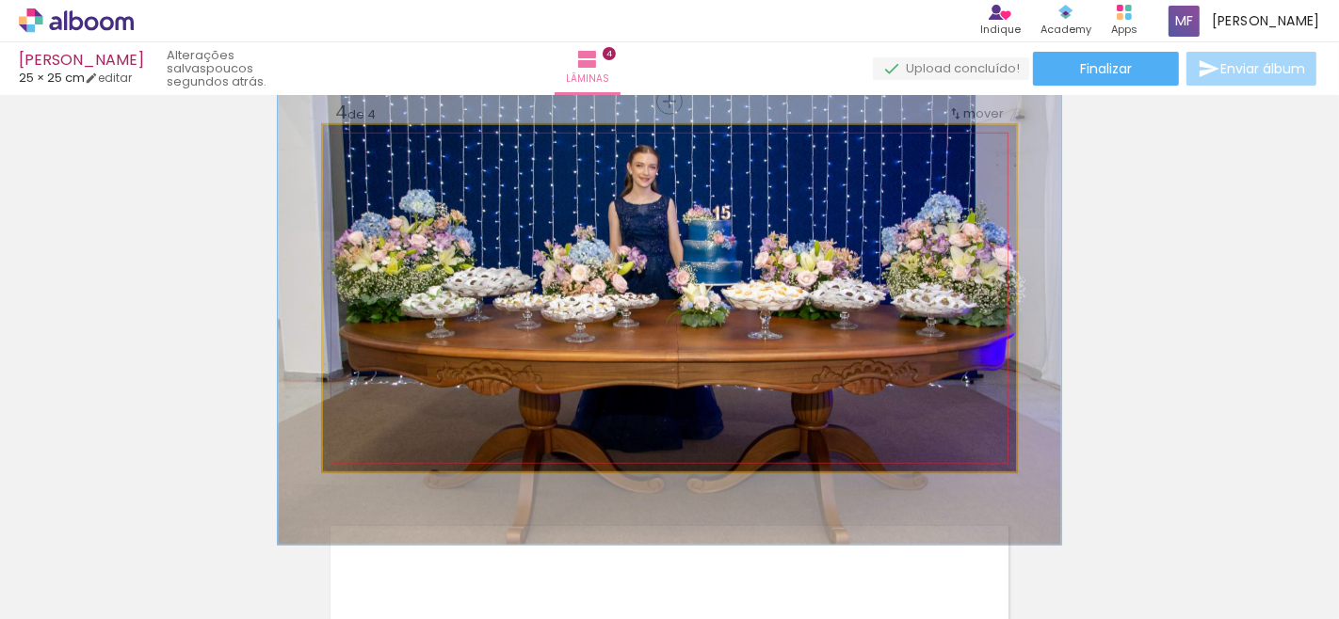
type paper-slider "113"
click at [368, 149] on div at bounding box center [376, 144] width 17 height 17
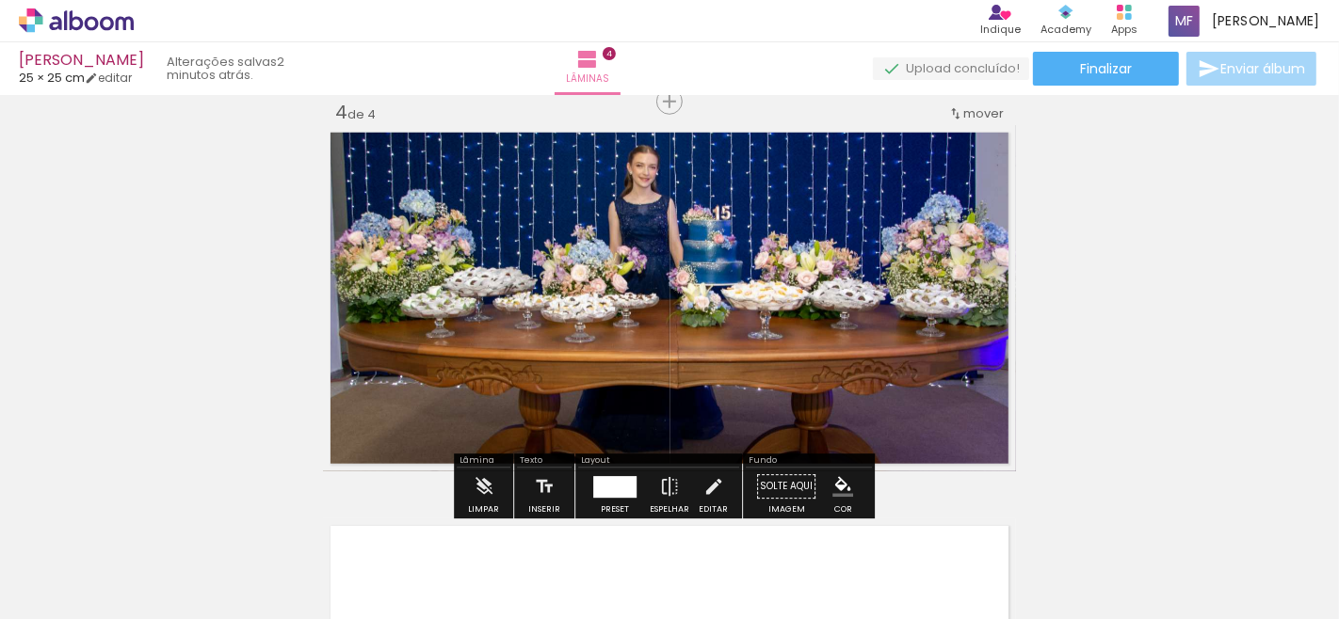
click at [802, 241] on quentale-photo at bounding box center [669, 298] width 693 height 346
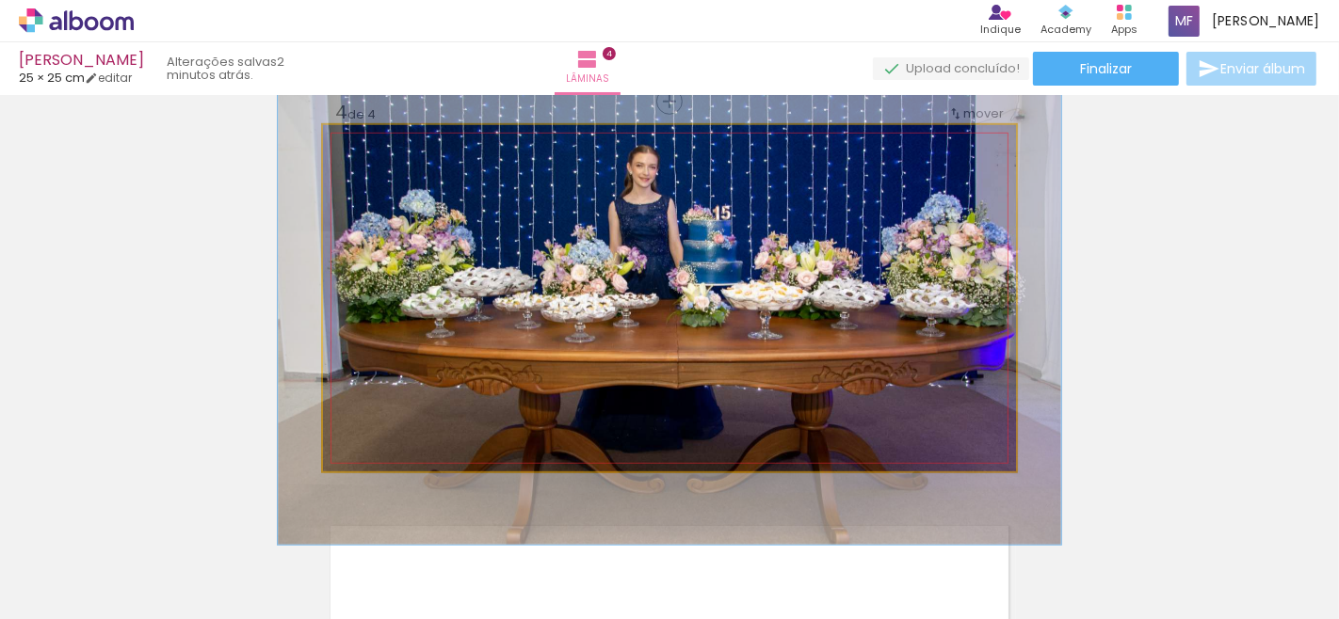
click at [802, 241] on quentale-photo at bounding box center [669, 298] width 693 height 346
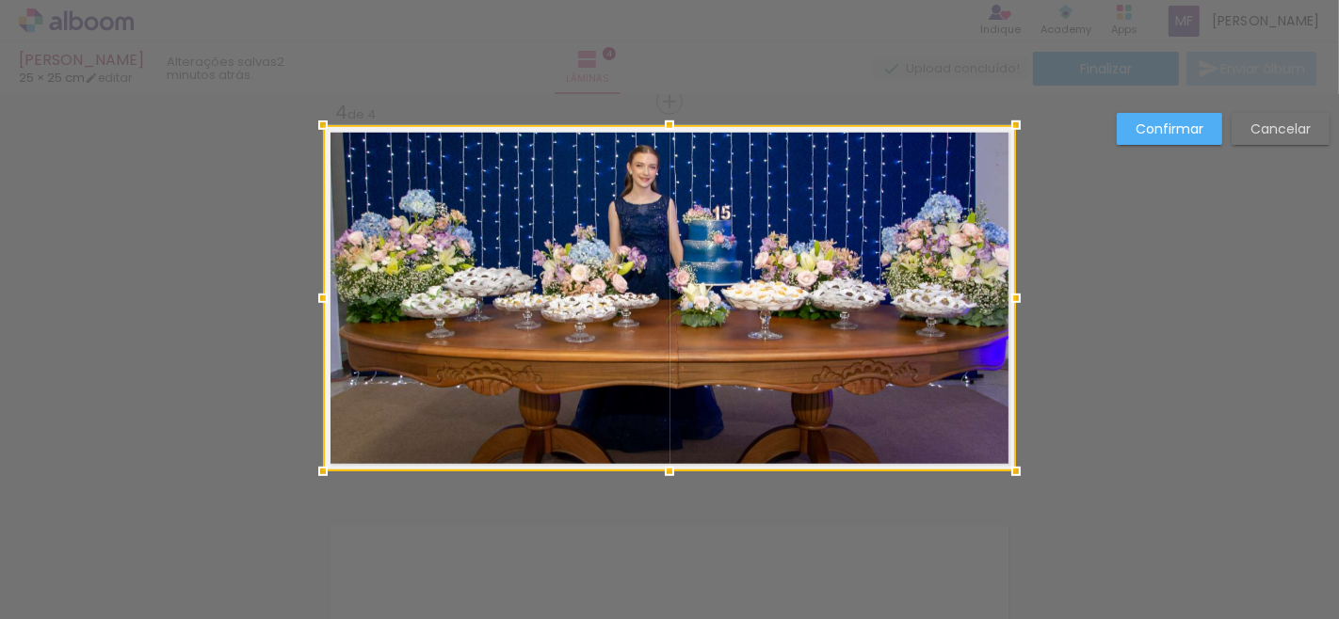
click at [802, 241] on div at bounding box center [669, 298] width 693 height 346
click at [0, 0] on slot "Confirmar" at bounding box center [0, 0] width 0 height 0
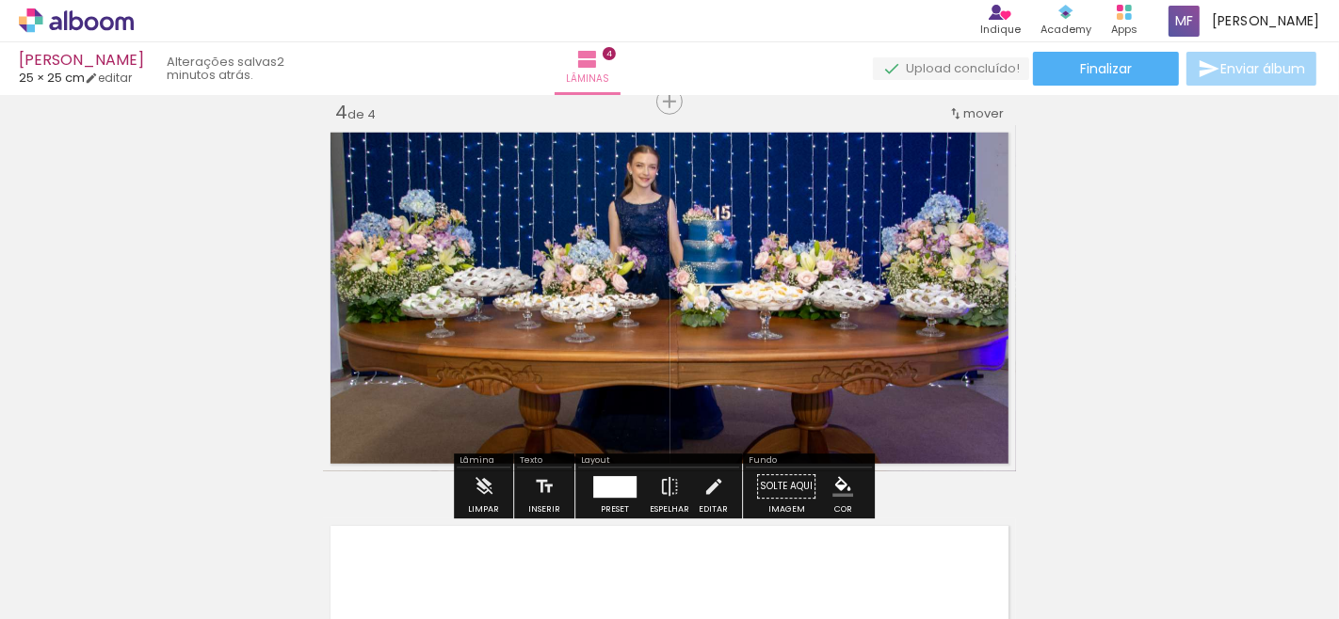
scroll to position [1309, 0]
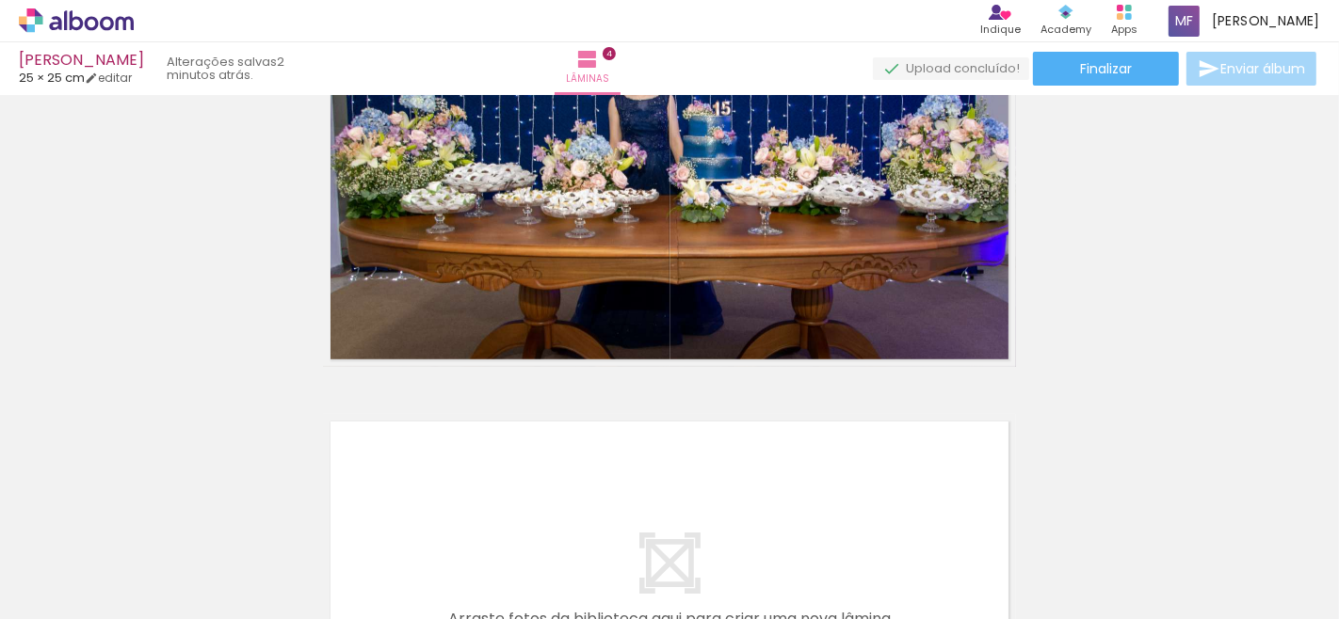
click at [284, 557] on div at bounding box center [294, 556] width 93 height 62
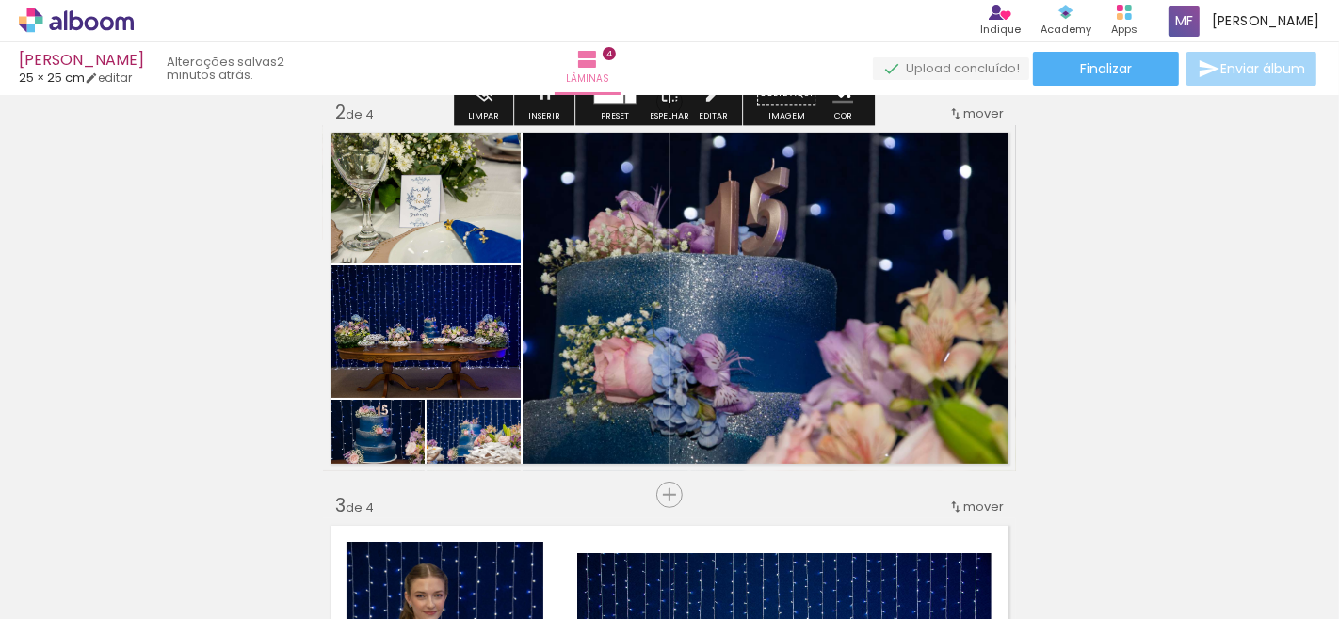
scroll to position [836, 0]
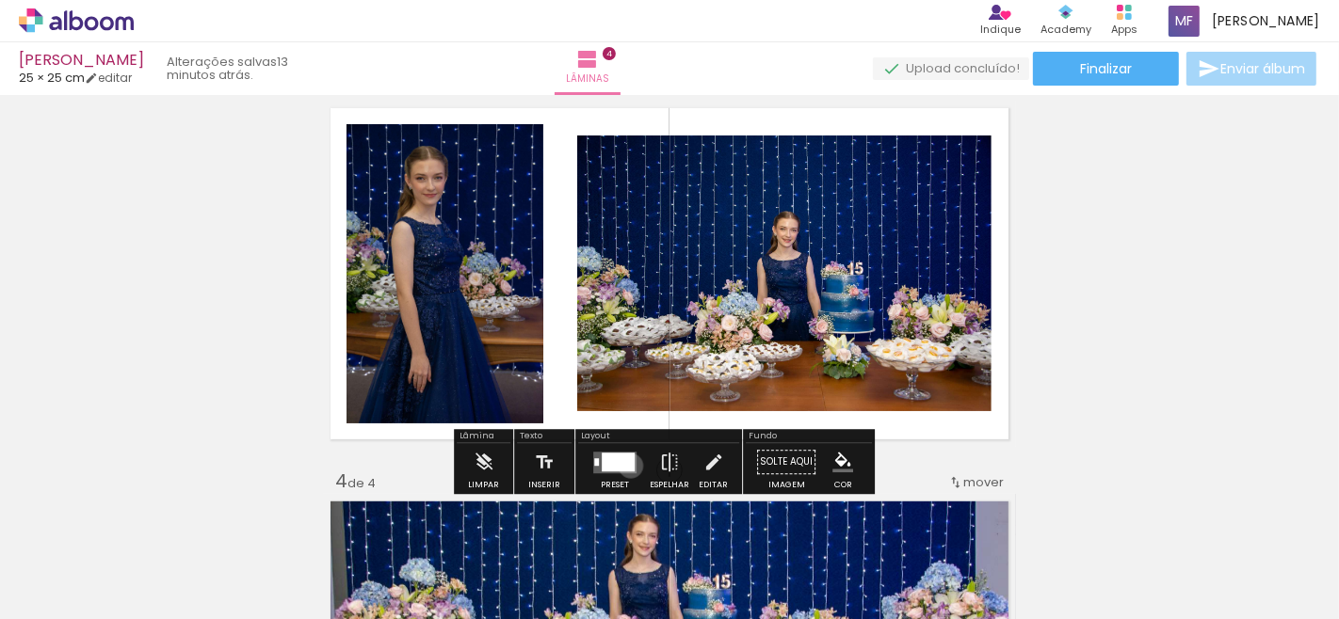
click at [626, 465] on div at bounding box center [618, 462] width 33 height 19
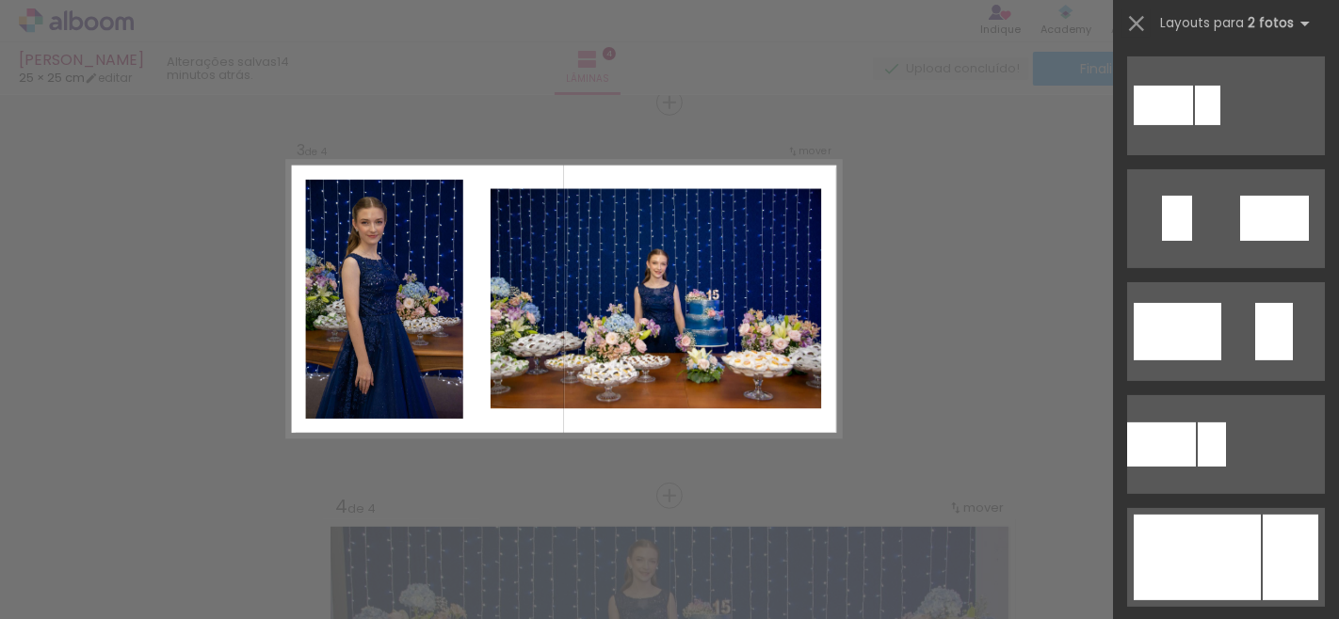
scroll to position [0, 0]
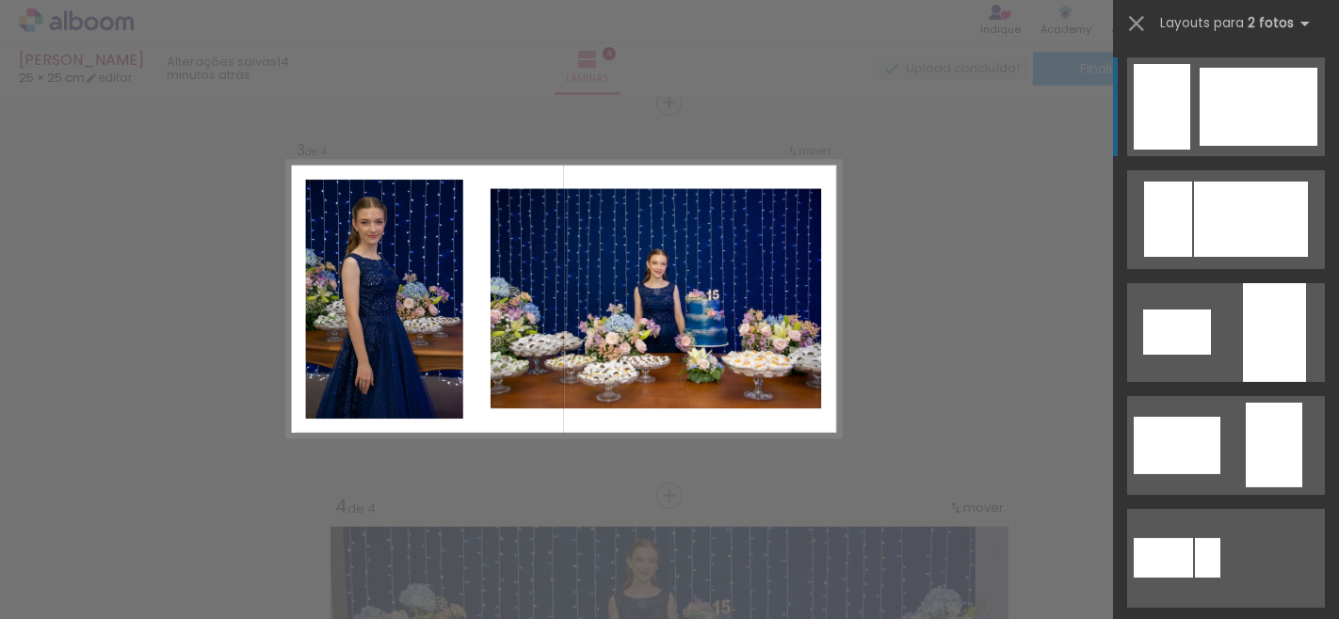
click at [1204, 122] on div at bounding box center [1258, 107] width 118 height 78
click at [1204, 129] on div at bounding box center [1258, 107] width 118 height 78
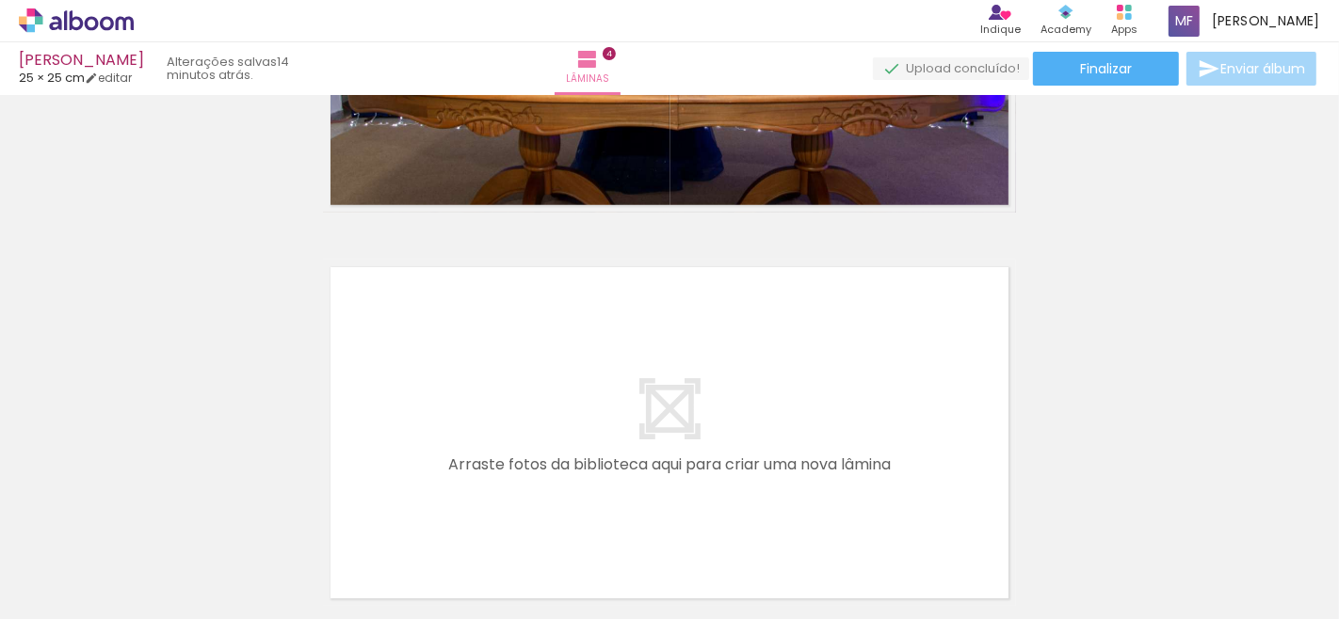
scroll to position [1633, 0]
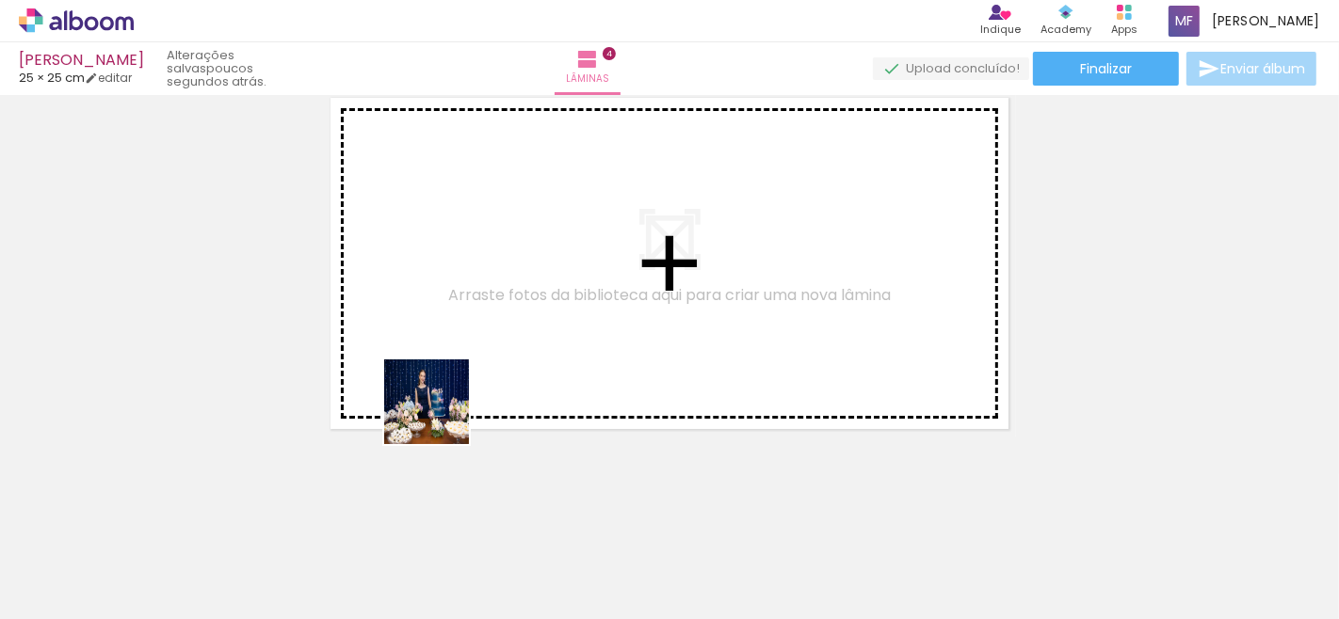
drag, startPoint x: 209, startPoint y: 582, endPoint x: 494, endPoint y: 363, distance: 359.2
click at [494, 363] on quentale-workspace at bounding box center [669, 309] width 1339 height 619
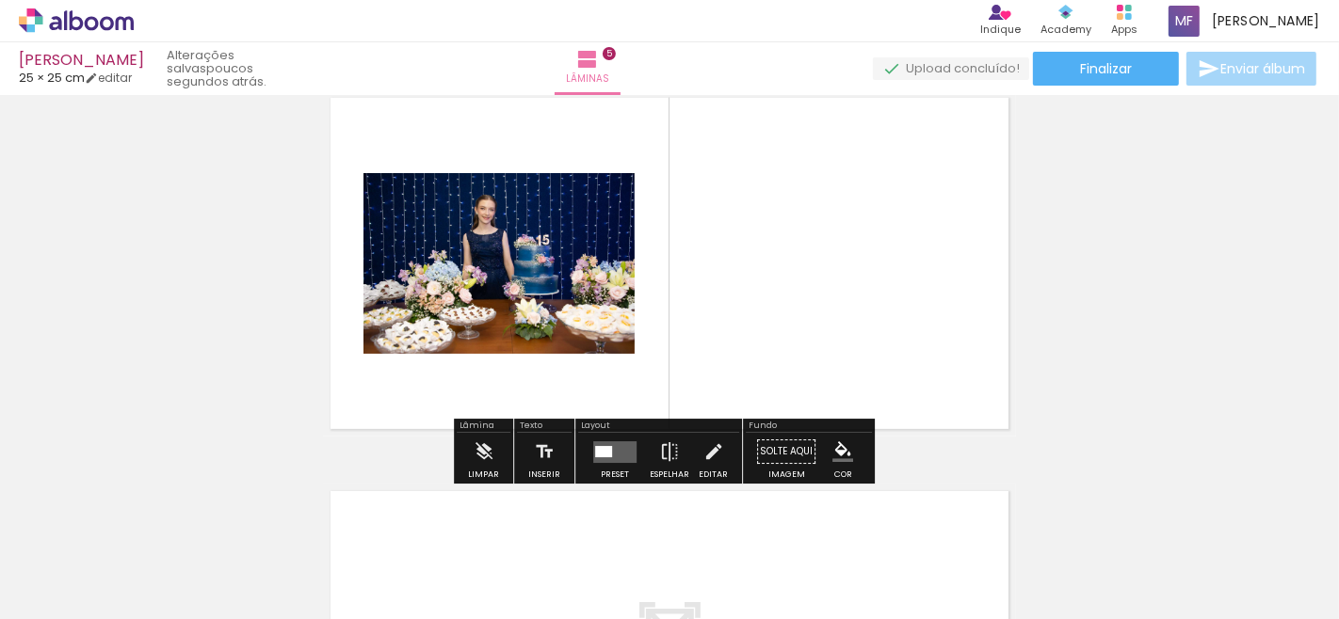
scroll to position [1598, 0]
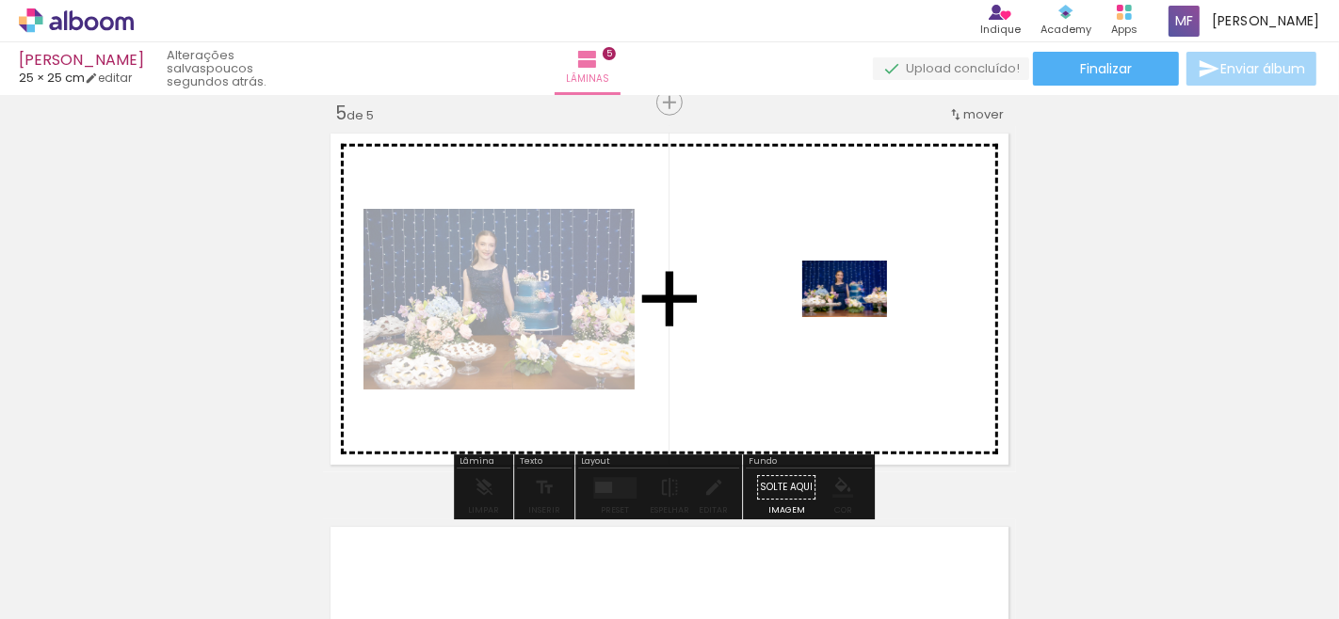
drag, startPoint x: 407, startPoint y: 568, endPoint x: 864, endPoint y: 305, distance: 527.5
click at [864, 305] on quentale-workspace at bounding box center [669, 309] width 1339 height 619
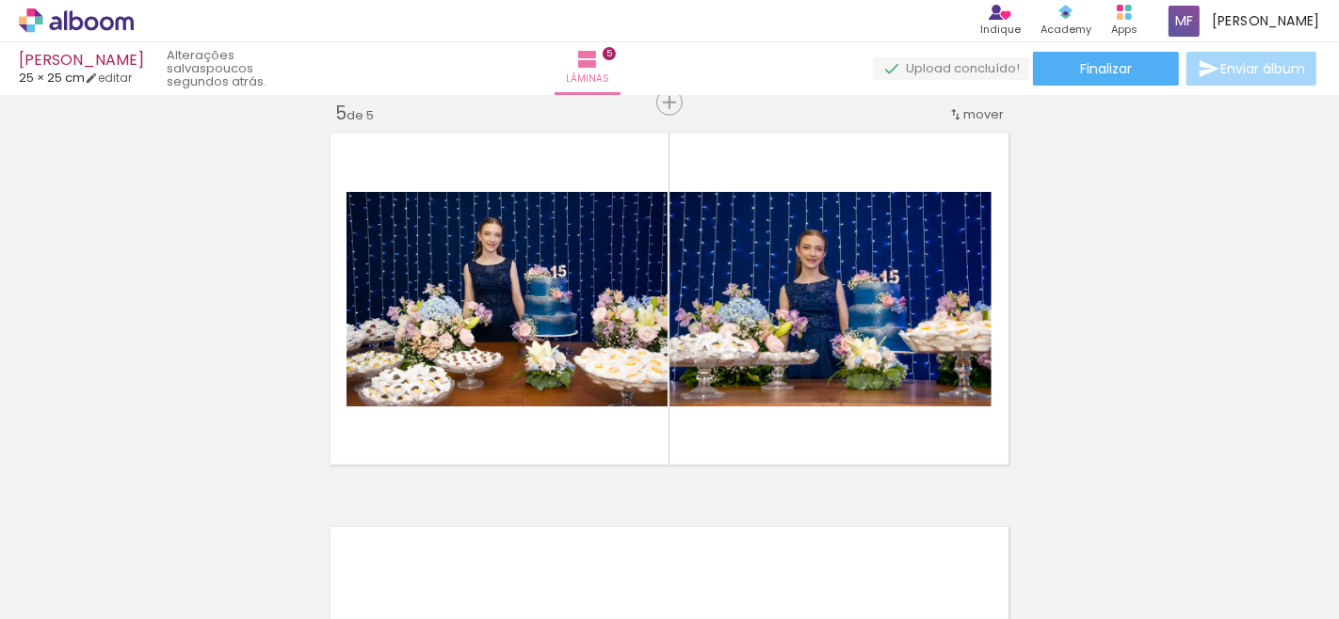
click at [149, 514] on iron-icon at bounding box center [147, 518] width 20 height 20
click at [149, 514] on quentale-thumb at bounding box center [188, 556] width 105 height 108
click at [57, 557] on span "Adicionar Fotos" at bounding box center [67, 609] width 56 height 21
click at [0, 0] on input "file" at bounding box center [0, 0] width 0 height 0
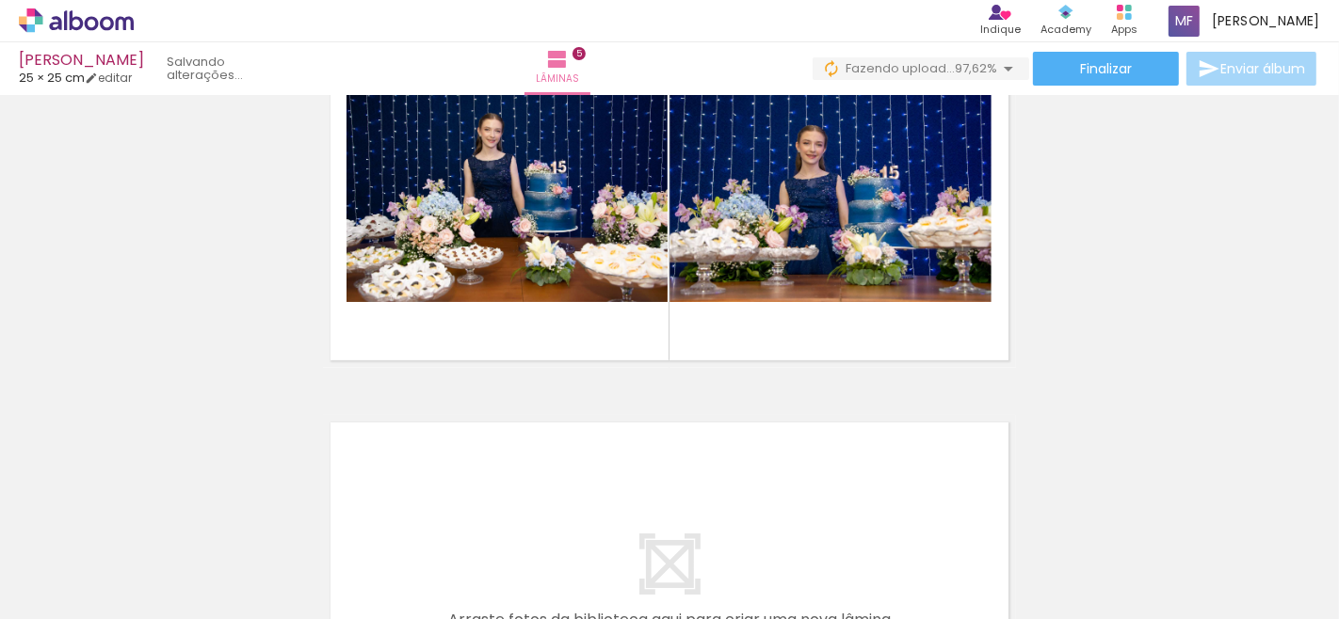
scroll to position [0, 0]
drag, startPoint x: 209, startPoint y: 571, endPoint x: 475, endPoint y: 288, distance: 388.9
click at [456, 317] on quentale-workspace at bounding box center [669, 309] width 1339 height 619
click at [475, 288] on quentale-layouter at bounding box center [669, 195] width 693 height 346
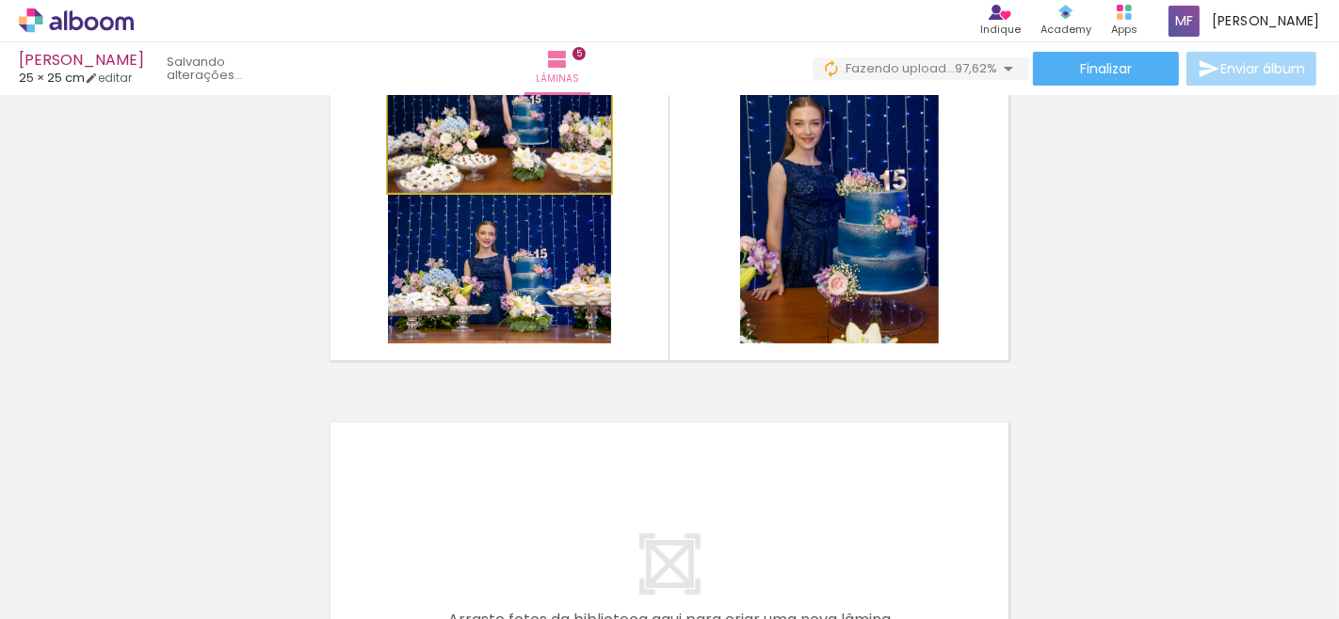
click at [0, 0] on slot at bounding box center [0, 0] width 0 height 0
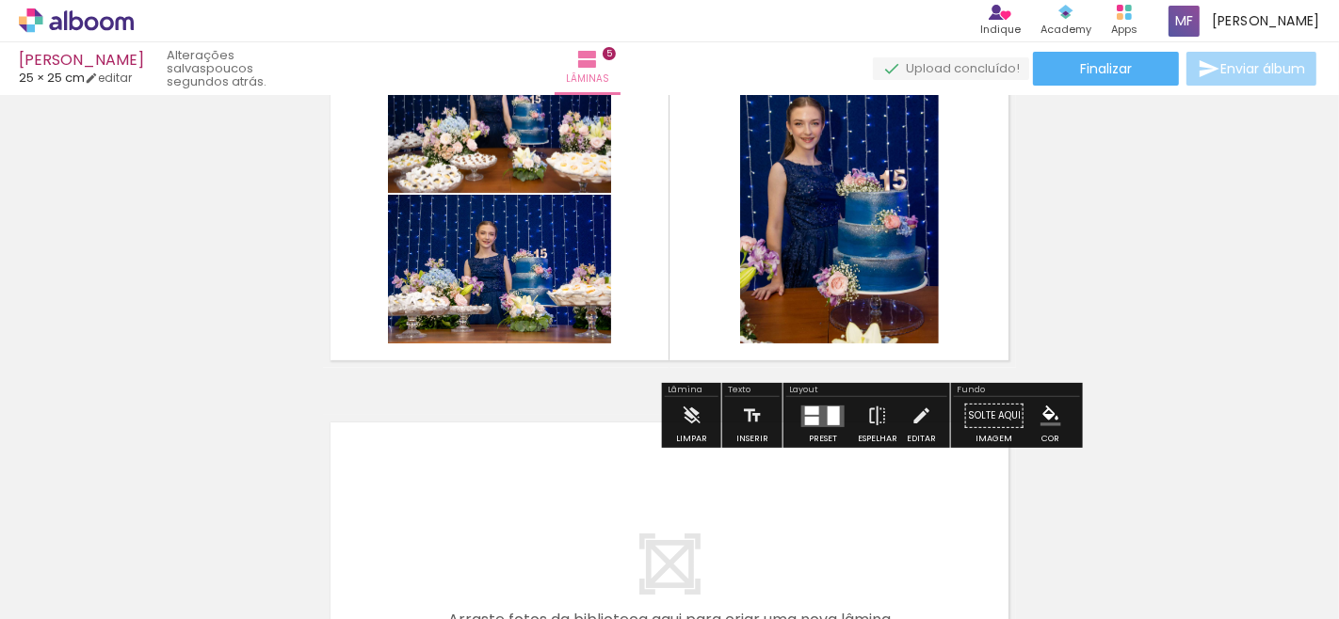
click at [314, 557] on div at bounding box center [294, 555] width 62 height 93
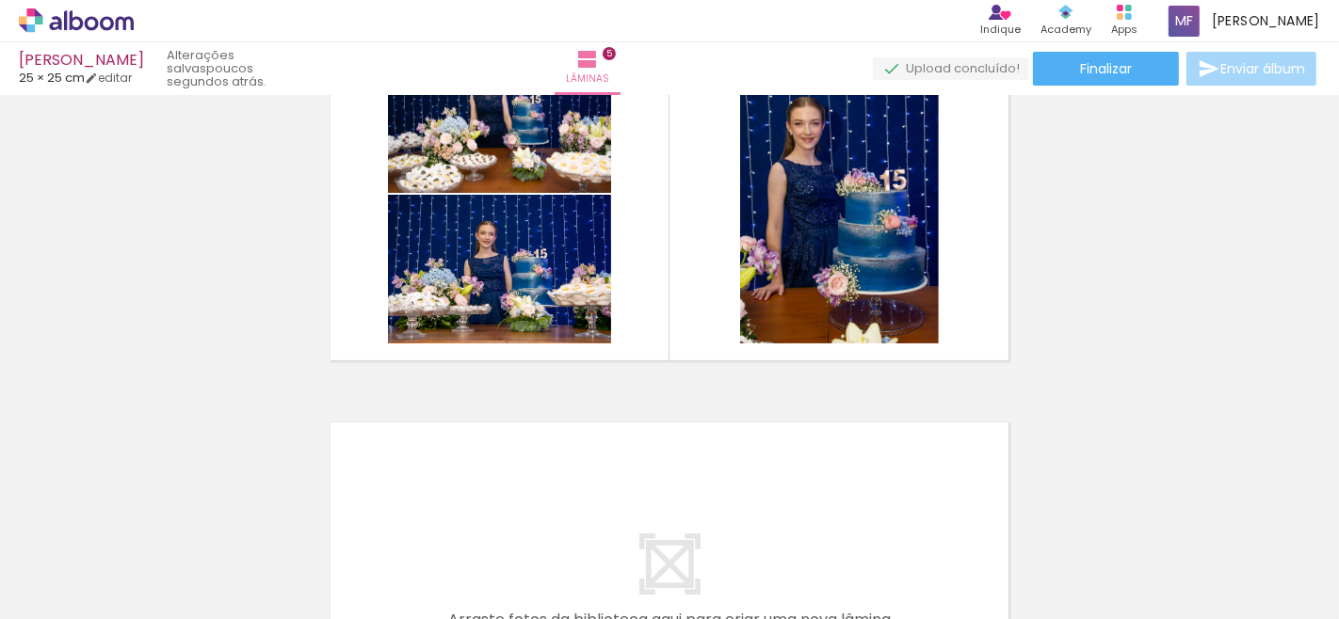
drag, startPoint x: 210, startPoint y: 575, endPoint x: 412, endPoint y: 483, distance: 222.4
click at [0, 0] on slot at bounding box center [0, 0] width 0 height 0
click at [412, 483] on quentale-workspace at bounding box center [669, 309] width 1339 height 619
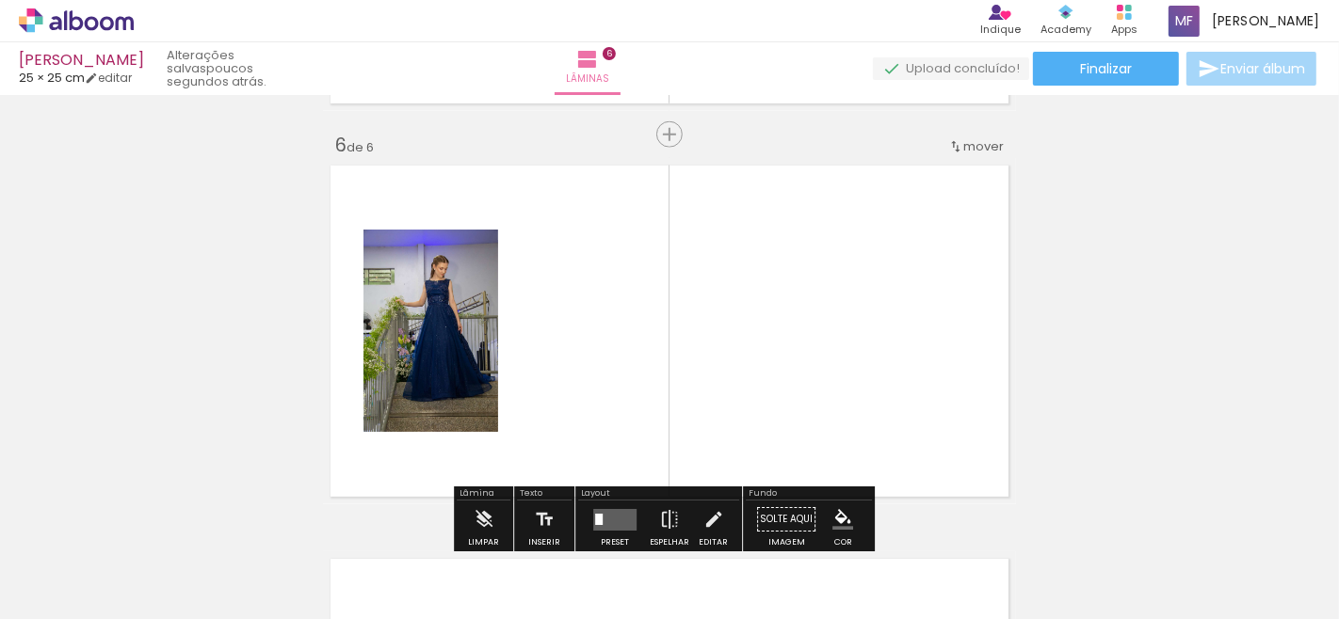
scroll to position [1991, 0]
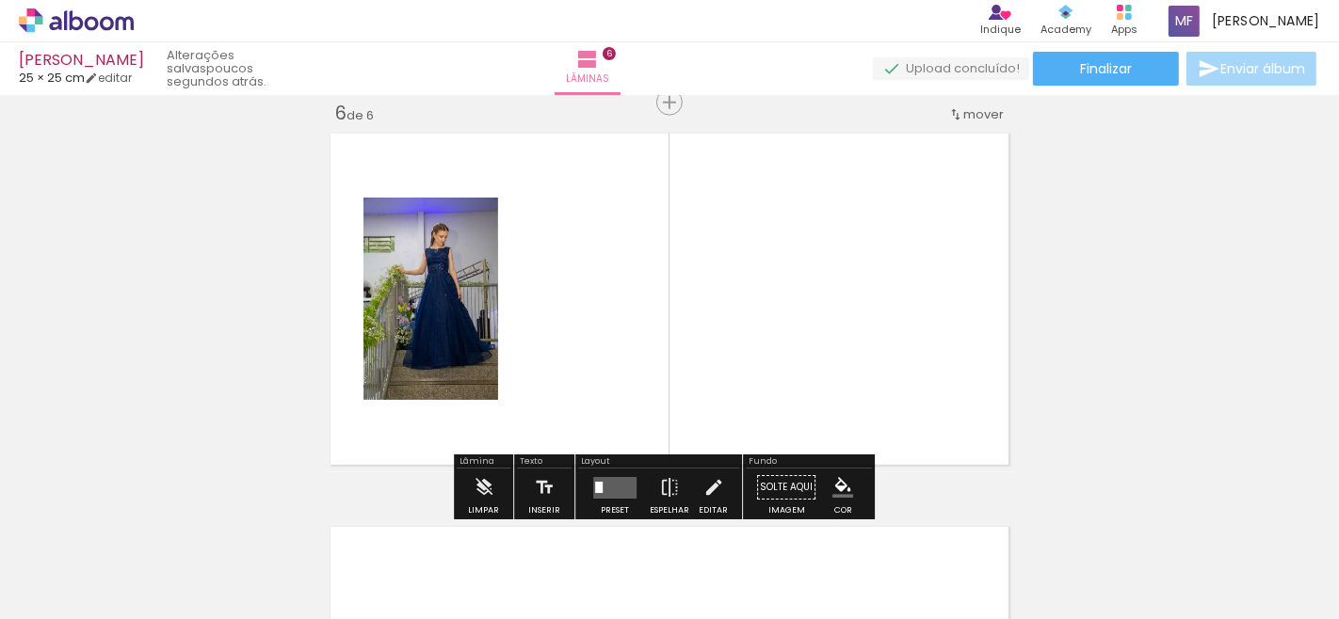
click at [549, 361] on quentale-layouter at bounding box center [669, 299] width 693 height 346
click at [671, 484] on iron-icon at bounding box center [669, 488] width 21 height 38
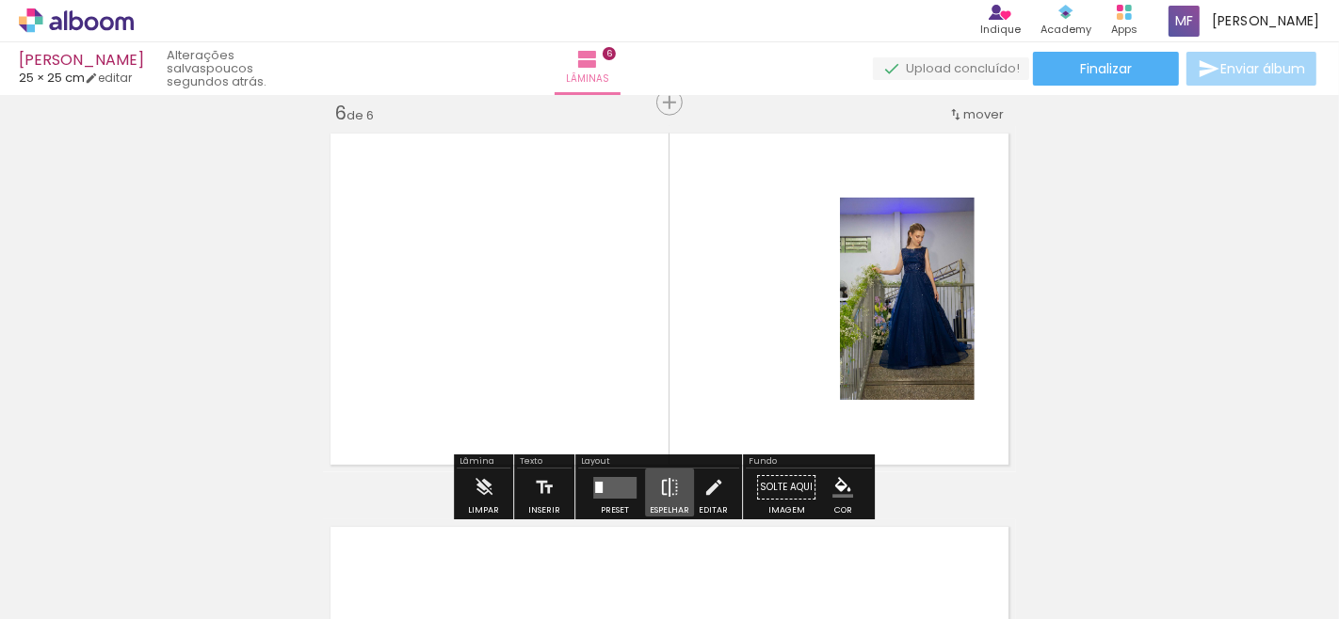
click at [671, 484] on iron-icon at bounding box center [669, 488] width 21 height 38
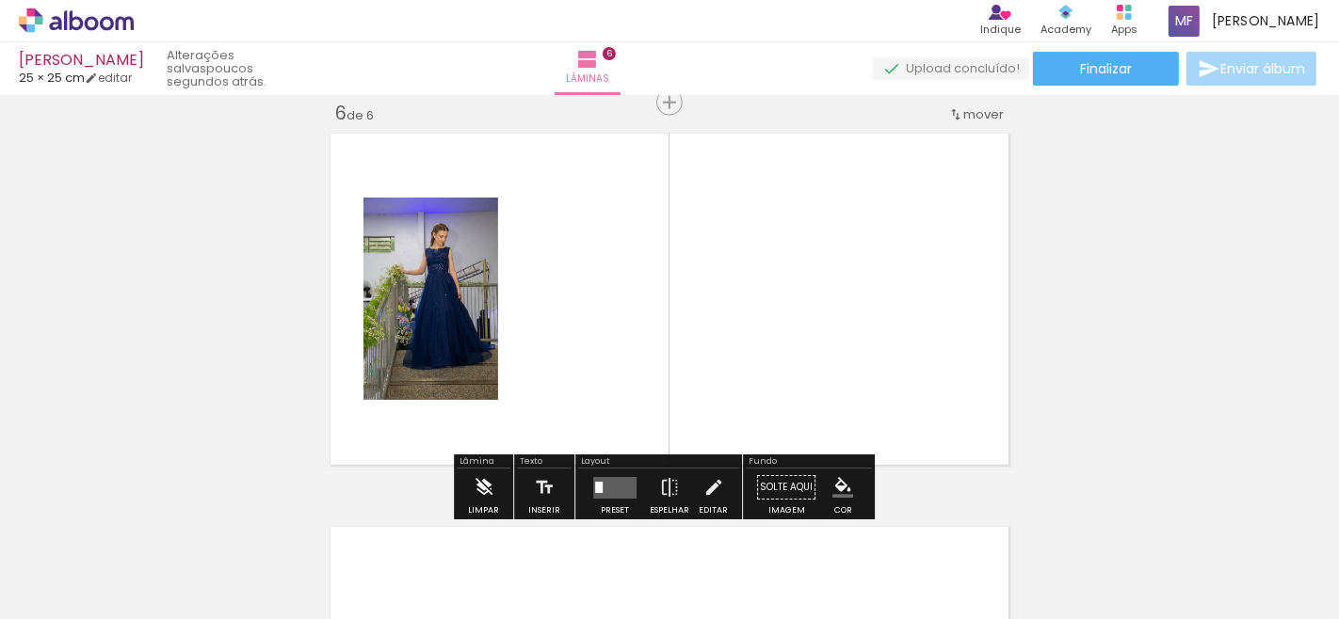
click at [480, 480] on iron-icon at bounding box center [484, 488] width 21 height 38
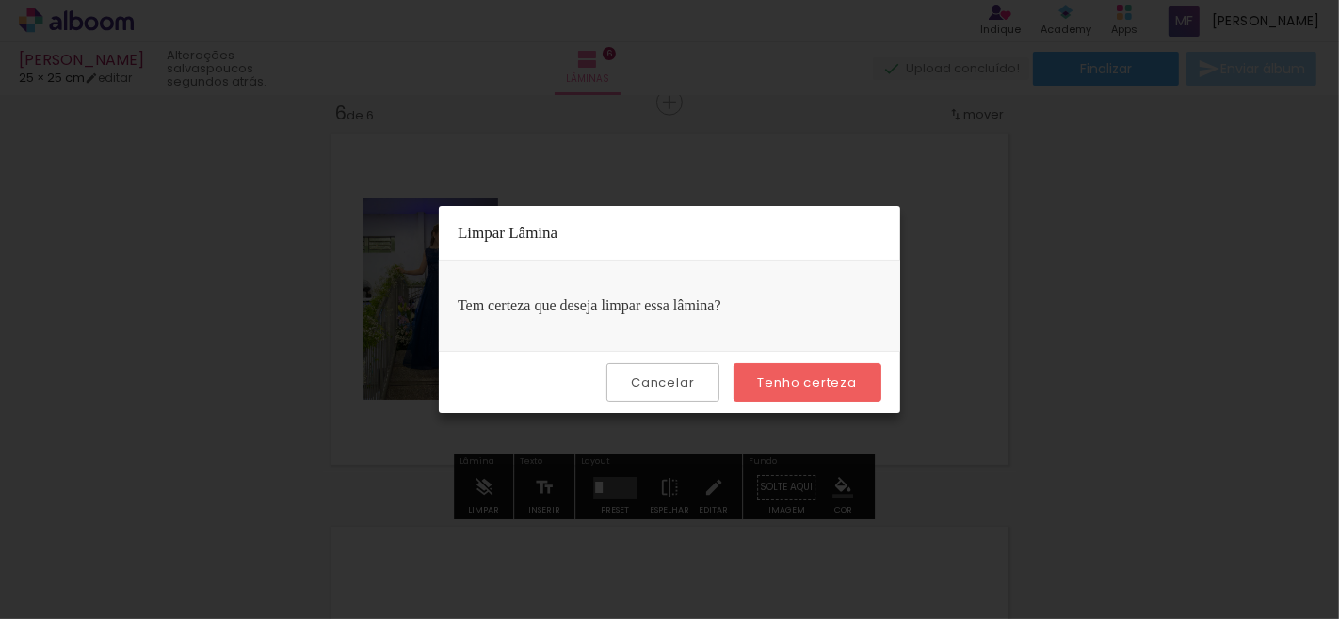
click at [0, 0] on slot "Tenho certeza" at bounding box center [0, 0] width 0 height 0
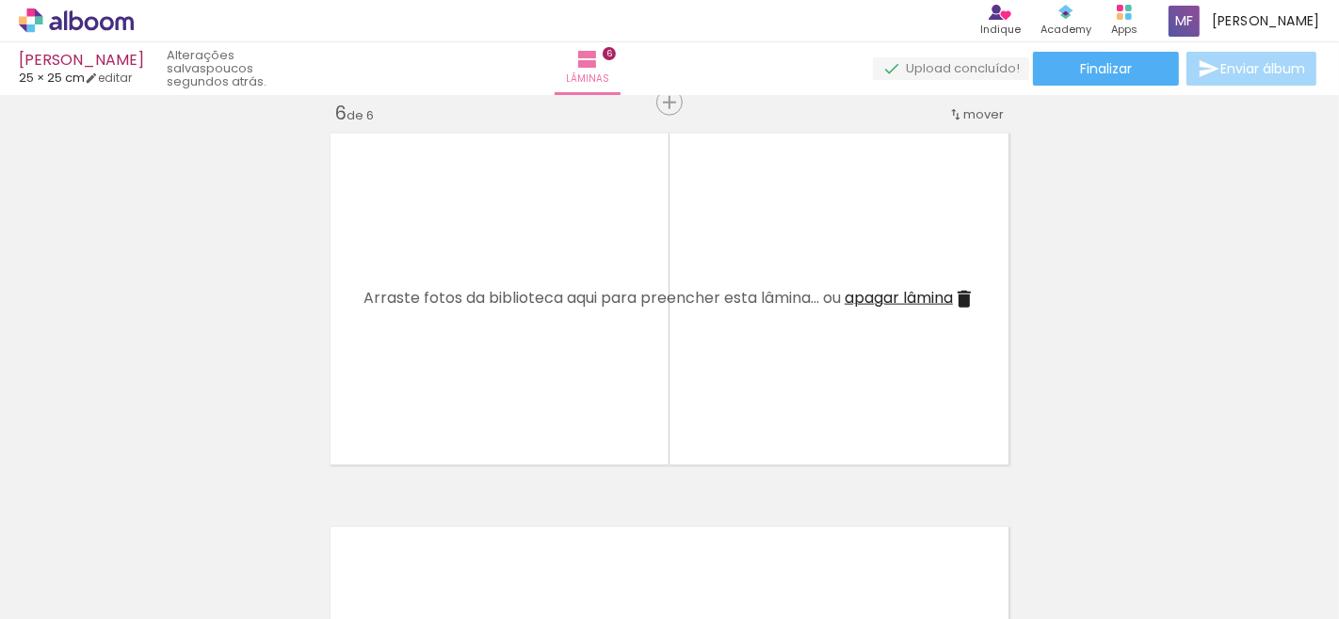
scroll to position [1678, 0]
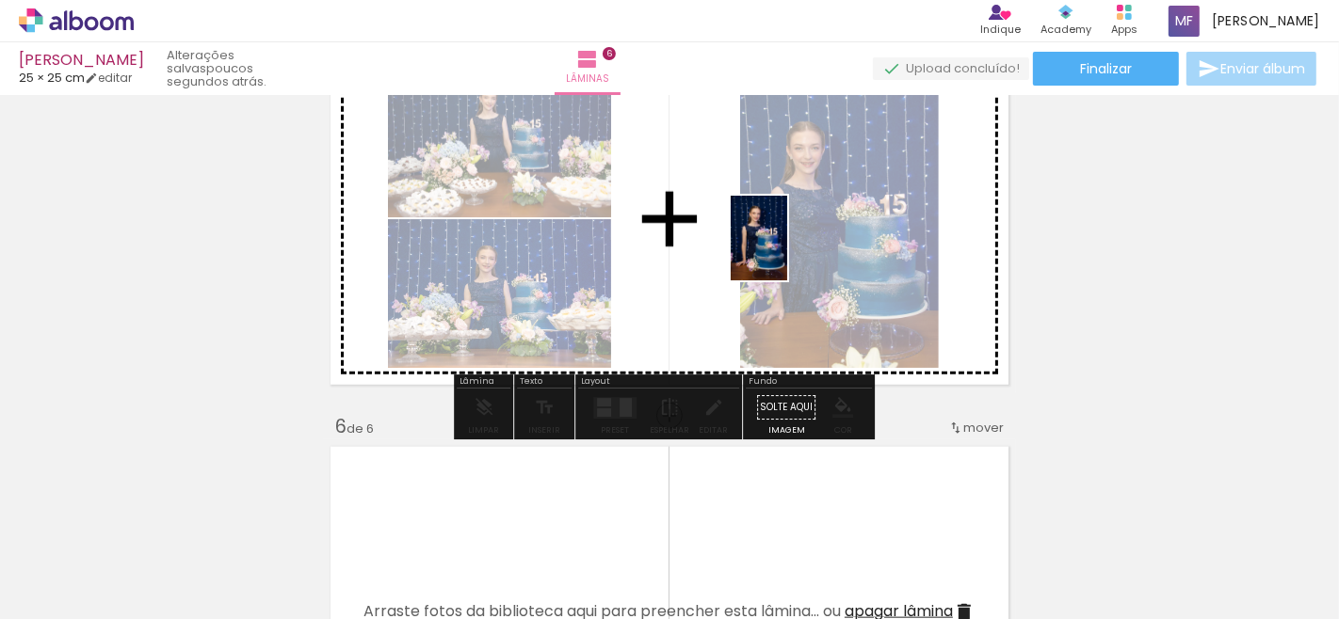
drag, startPoint x: 215, startPoint y: 558, endPoint x: 819, endPoint y: 226, distance: 689.7
click at [794, 248] on quentale-workspace at bounding box center [669, 309] width 1339 height 619
click at [811, 235] on quentale-layouter at bounding box center [669, 219] width 693 height 346
click at [820, 226] on div at bounding box center [839, 219] width 199 height 298
click at [0, 0] on div at bounding box center [0, 0] width 0 height 0
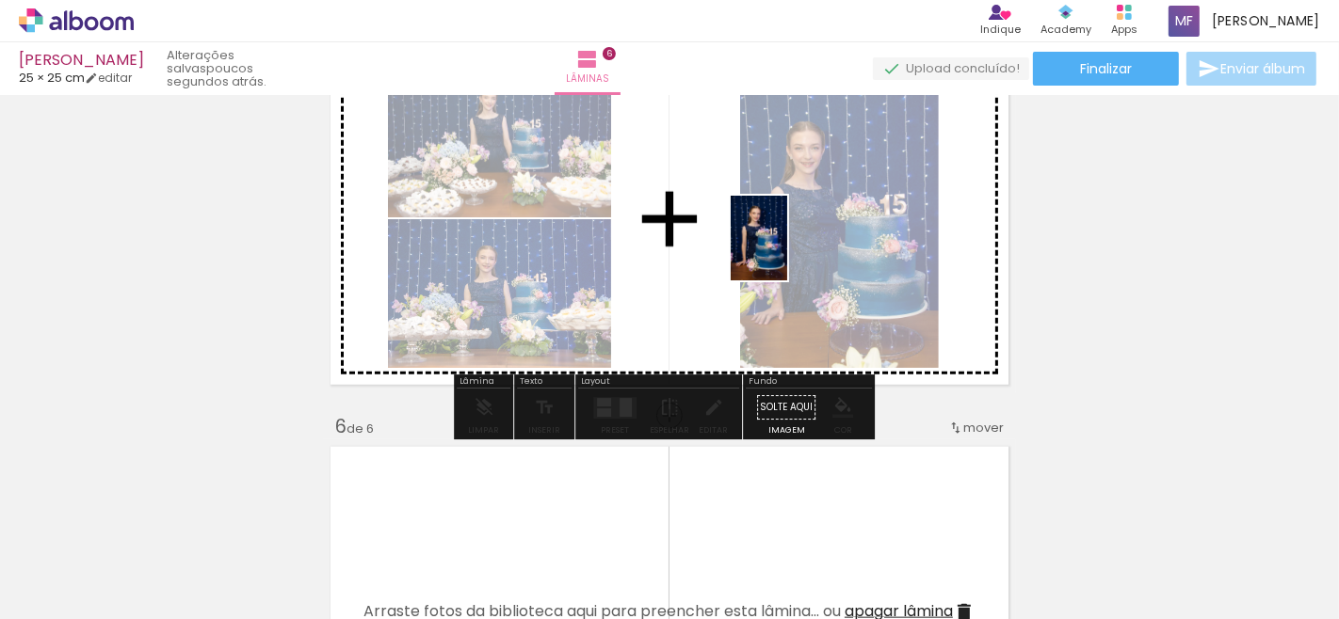
drag, startPoint x: 819, startPoint y: 226, endPoint x: 808, endPoint y: 229, distance: 11.6
click at [0, 0] on div at bounding box center [0, 0] width 0 height 0
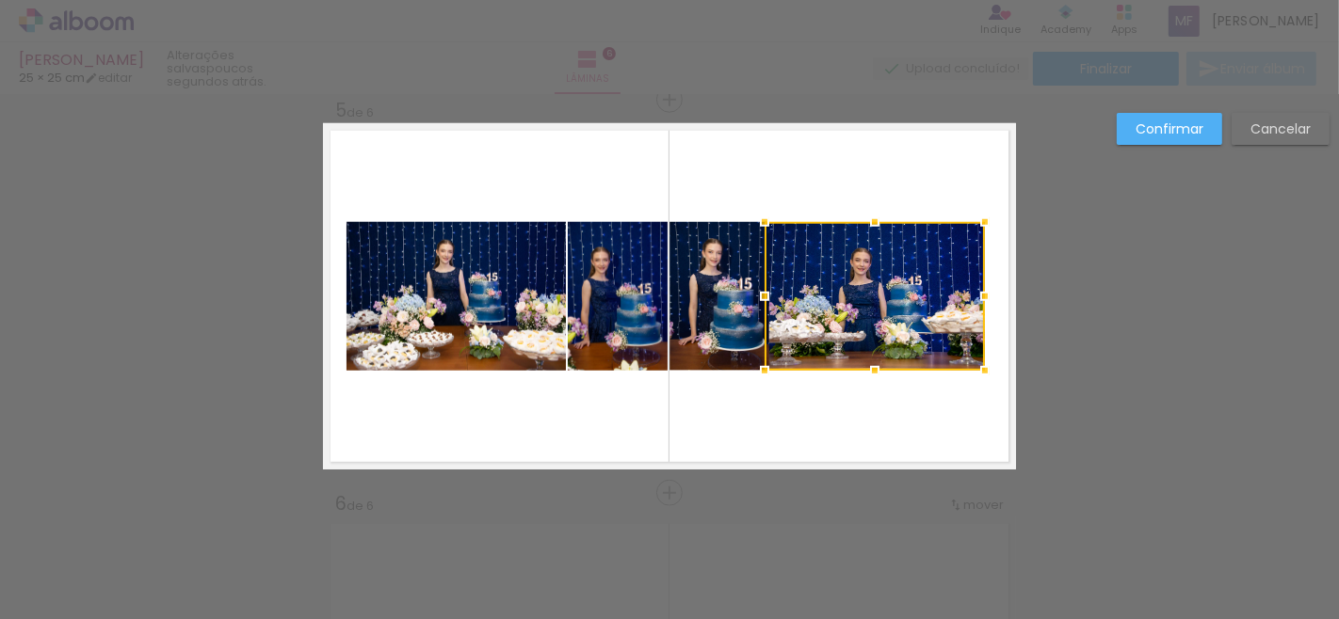
scroll to position [1598, 0]
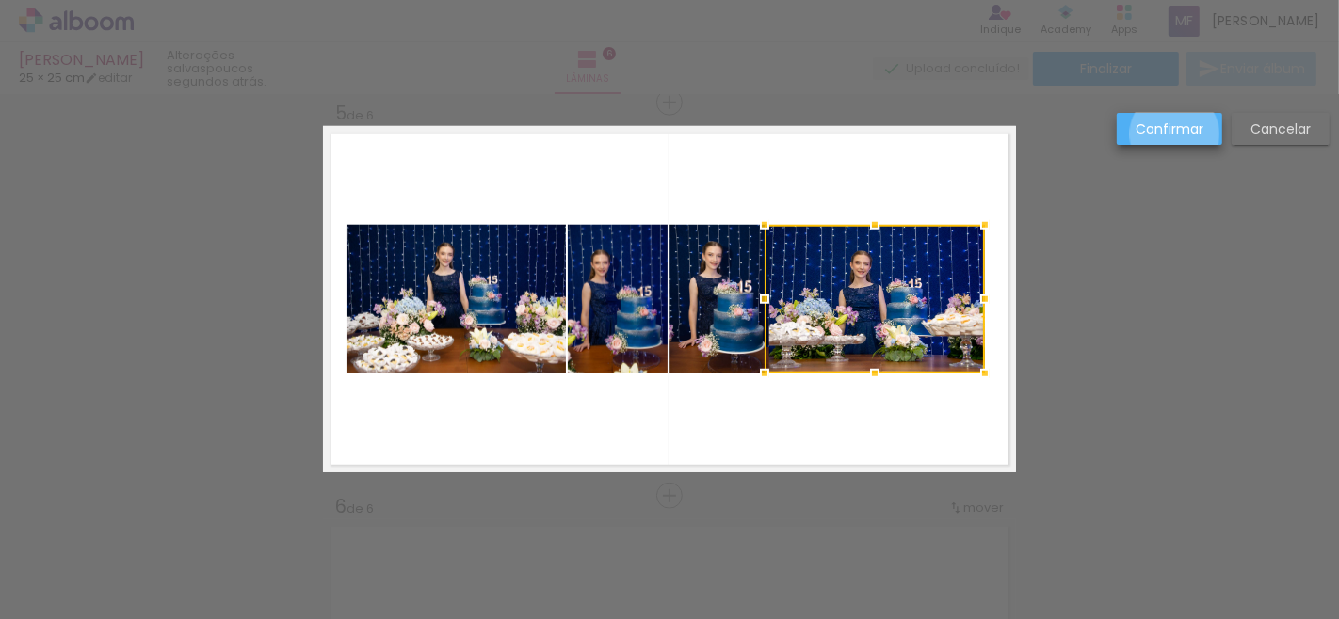
click at [0, 0] on slot "Confirmar" at bounding box center [0, 0] width 0 height 0
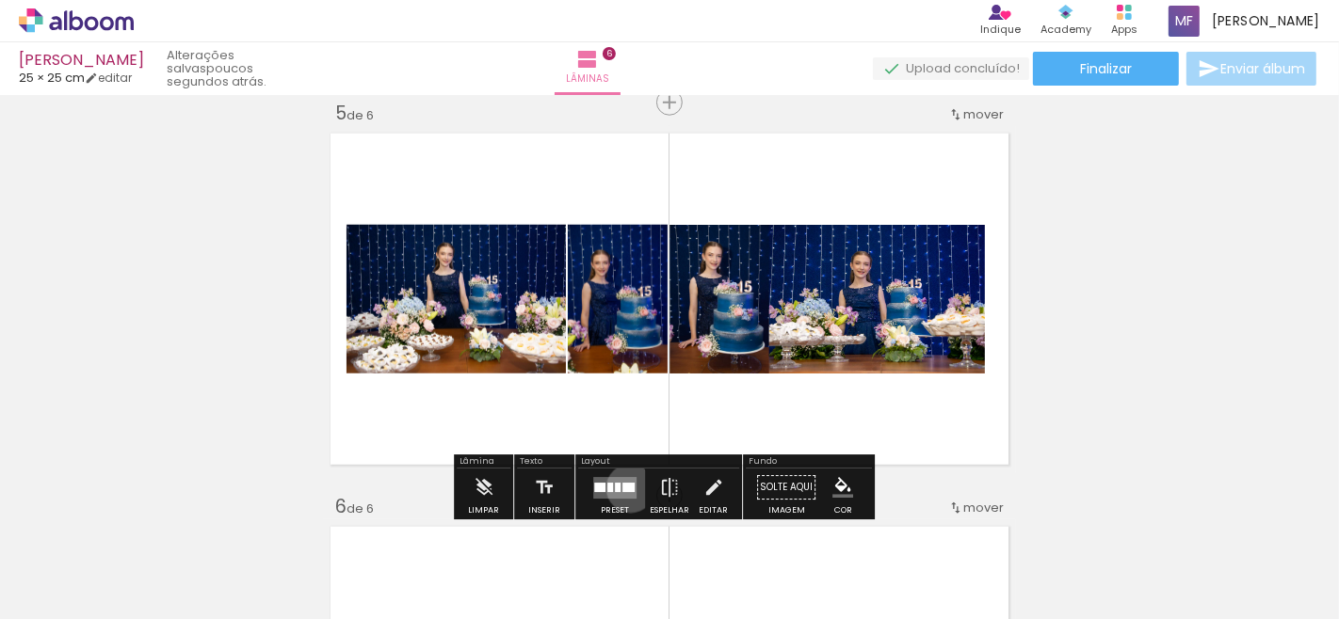
click at [626, 488] on div at bounding box center [628, 487] width 12 height 9
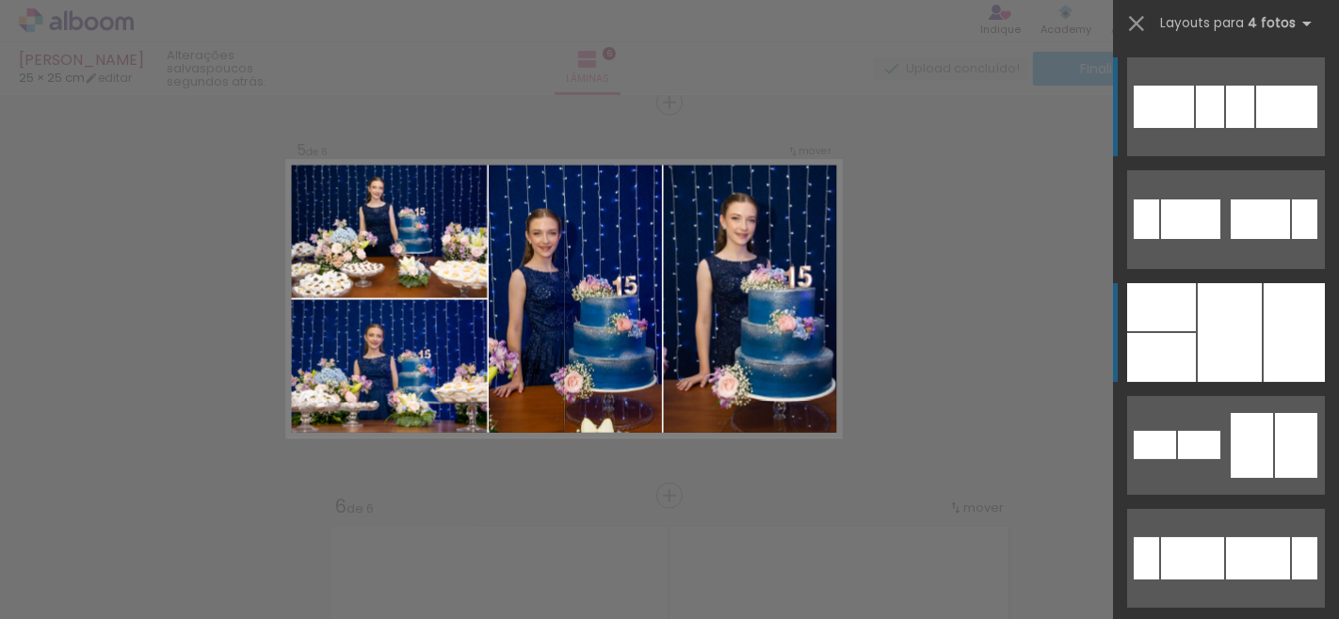
click at [1204, 322] on div at bounding box center [1229, 332] width 64 height 99
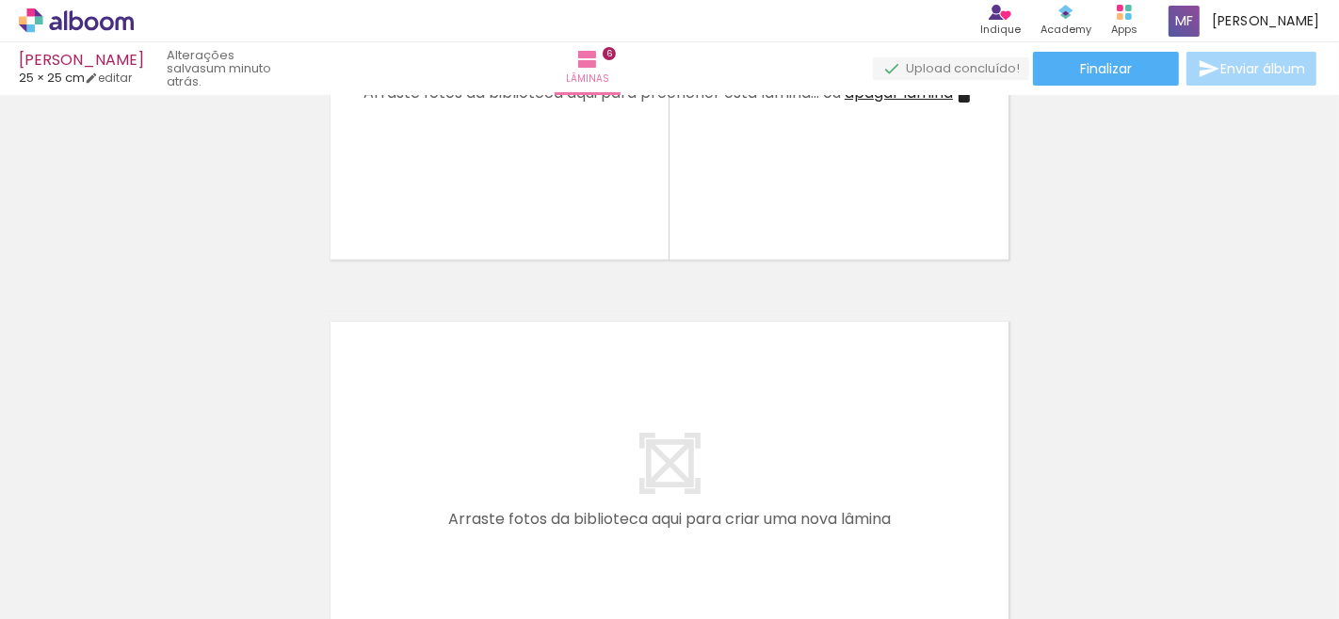
scroll to position [2301, 0]
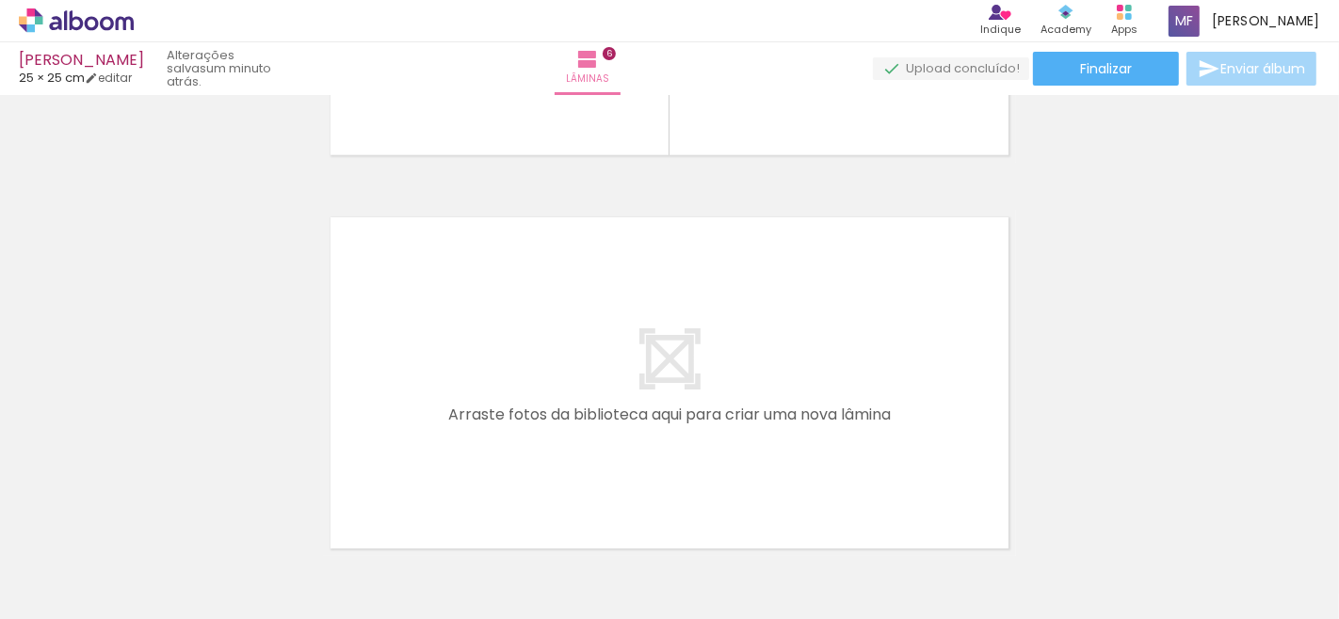
click at [204, 557] on div at bounding box center [188, 555] width 62 height 93
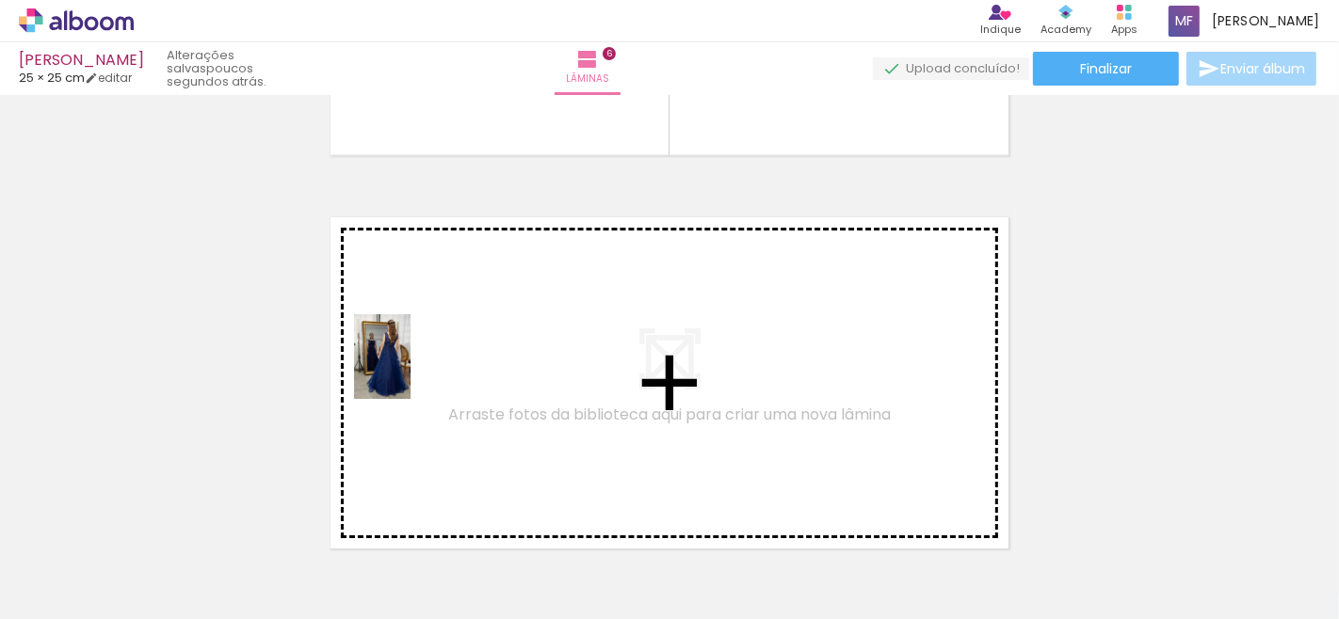
drag, startPoint x: 176, startPoint y: 566, endPoint x: 410, endPoint y: 371, distance: 304.8
click at [410, 371] on quentale-workspace at bounding box center [669, 309] width 1339 height 619
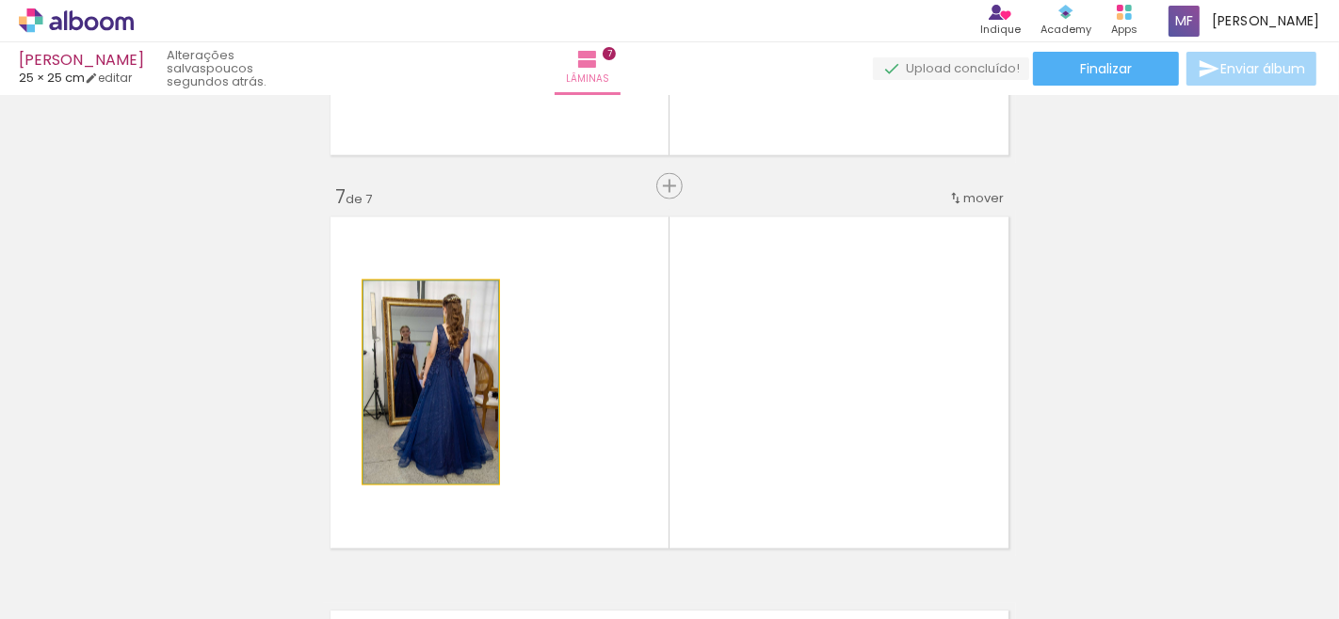
scroll to position [2384, 0]
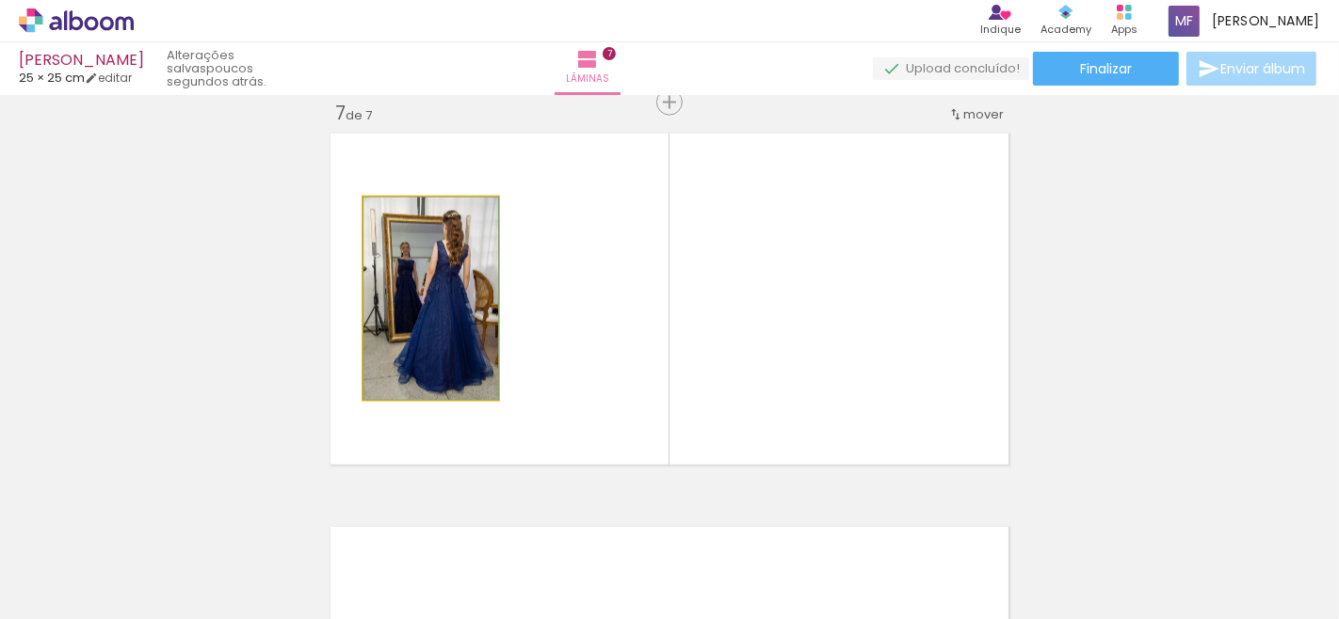
click at [229, 557] on quentale-workspace at bounding box center [669, 309] width 1339 height 619
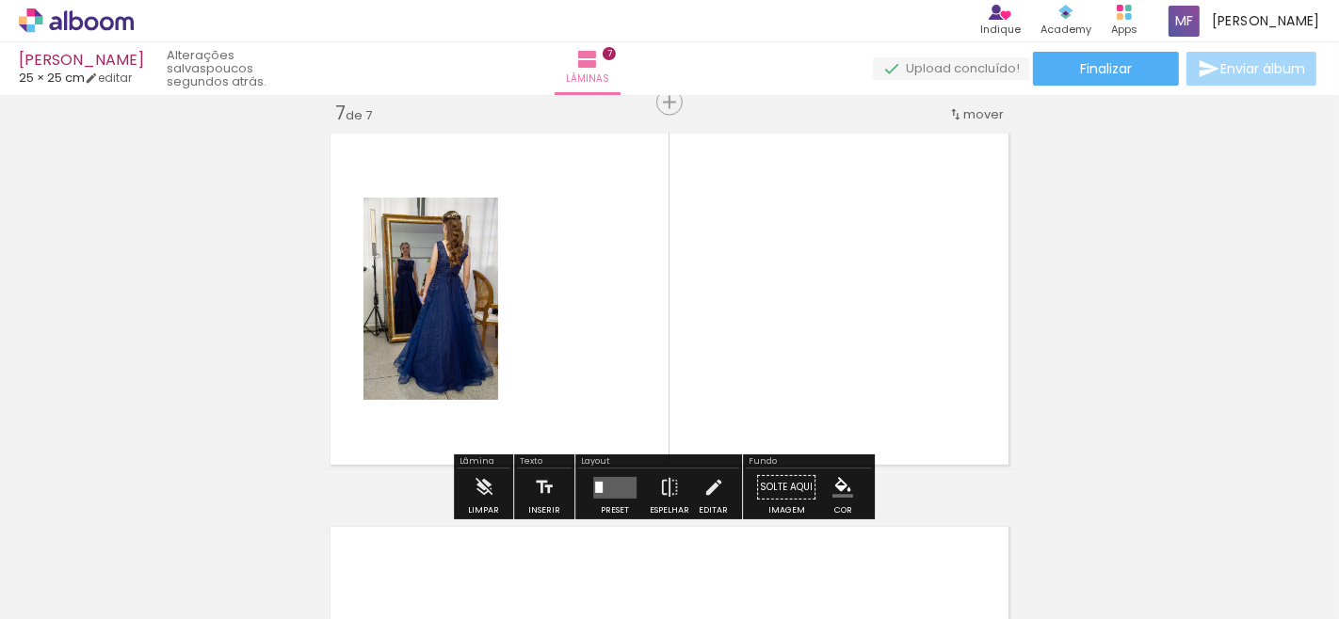
click at [450, 364] on quentale-photo at bounding box center [430, 299] width 135 height 202
click at [483, 488] on iron-icon at bounding box center [484, 488] width 21 height 38
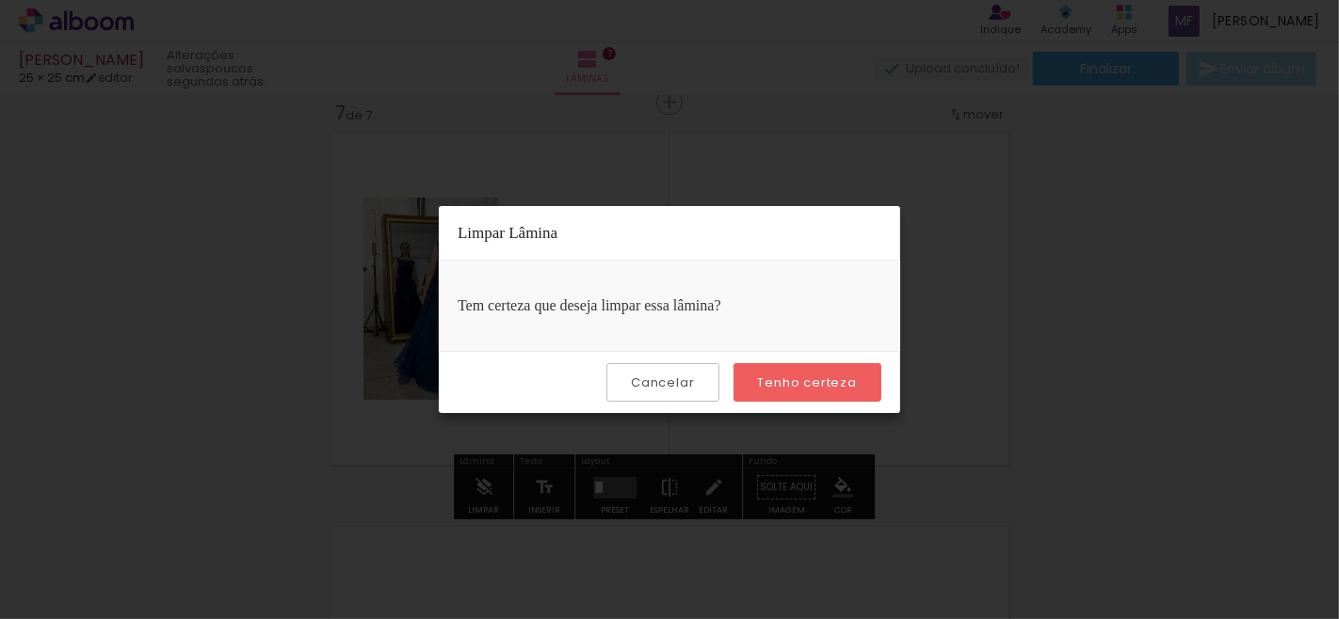
click at [0, 0] on slot "Tenho certeza" at bounding box center [0, 0] width 0 height 0
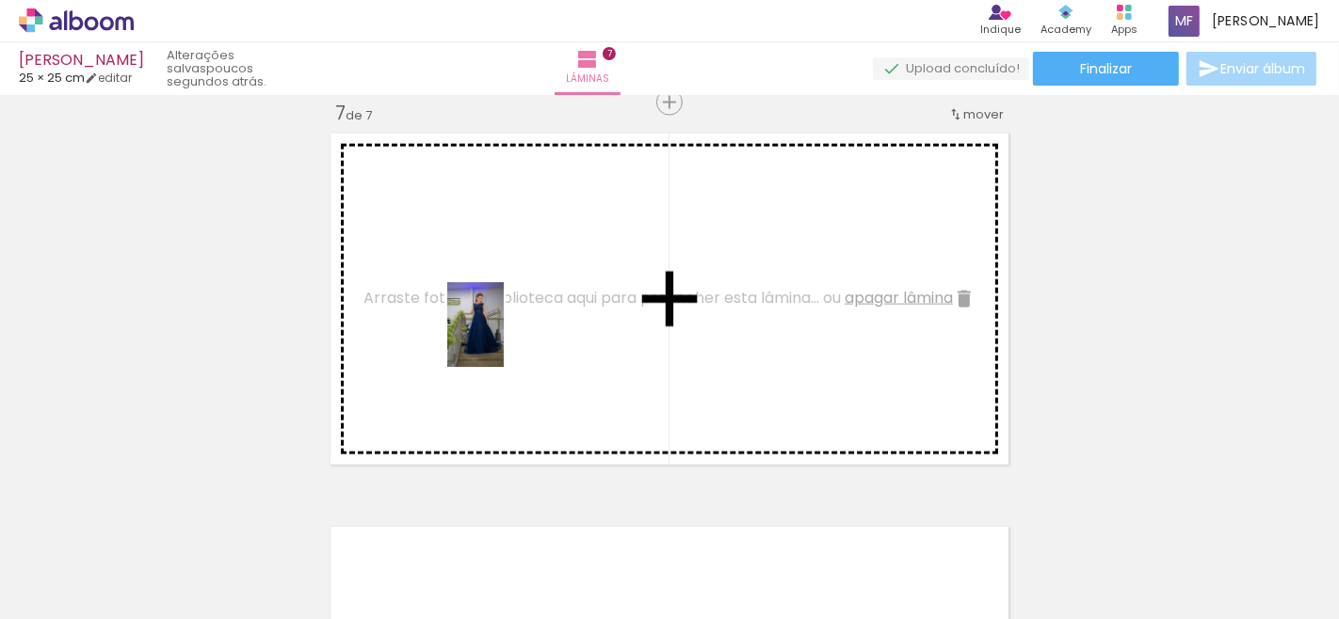
drag, startPoint x: 314, startPoint y: 538, endPoint x: 504, endPoint y: 339, distance: 275.0
click at [504, 339] on quentale-workspace at bounding box center [669, 309] width 1339 height 619
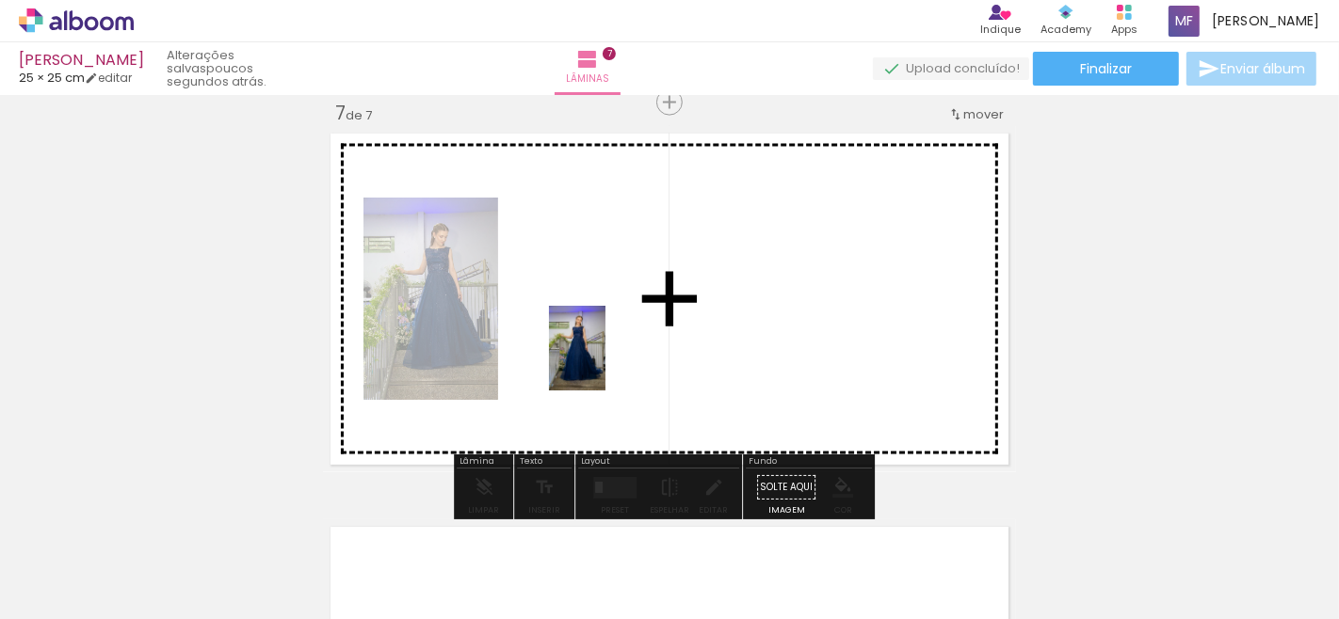
drag, startPoint x: 294, startPoint y: 579, endPoint x: 609, endPoint y: 360, distance: 384.1
click at [609, 360] on quentale-workspace at bounding box center [669, 309] width 1339 height 619
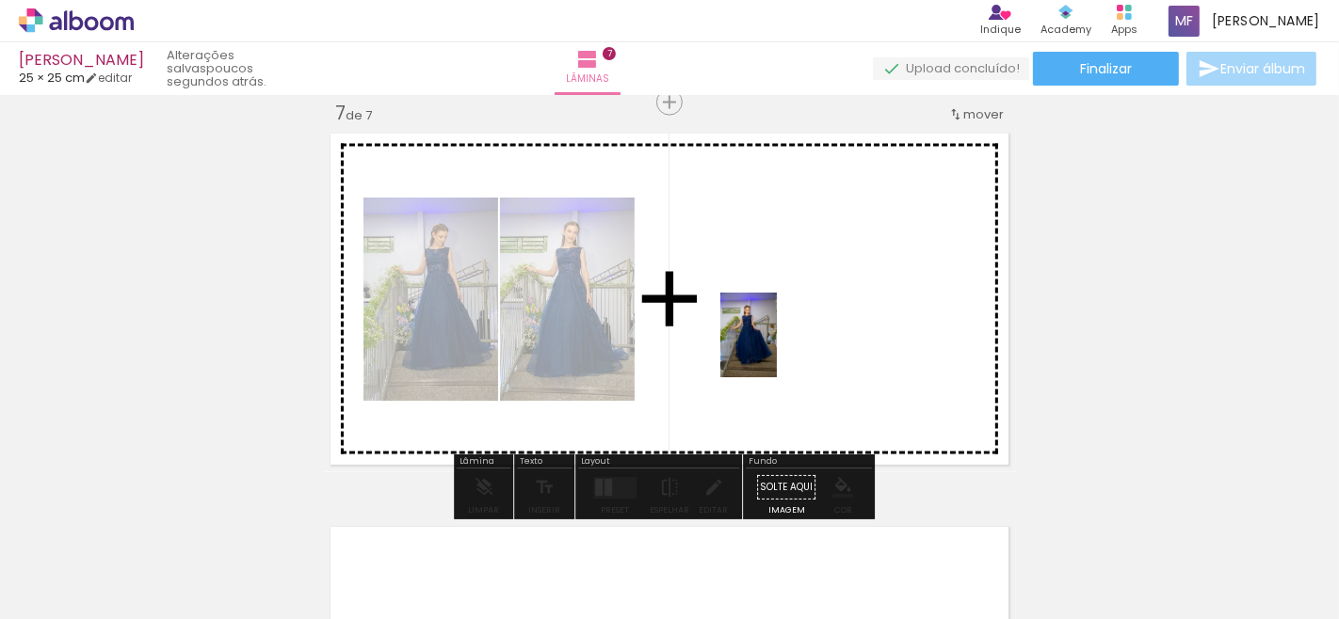
drag, startPoint x: 293, startPoint y: 580, endPoint x: 777, endPoint y: 349, distance: 536.0
click at [777, 349] on quentale-workspace at bounding box center [669, 309] width 1339 height 619
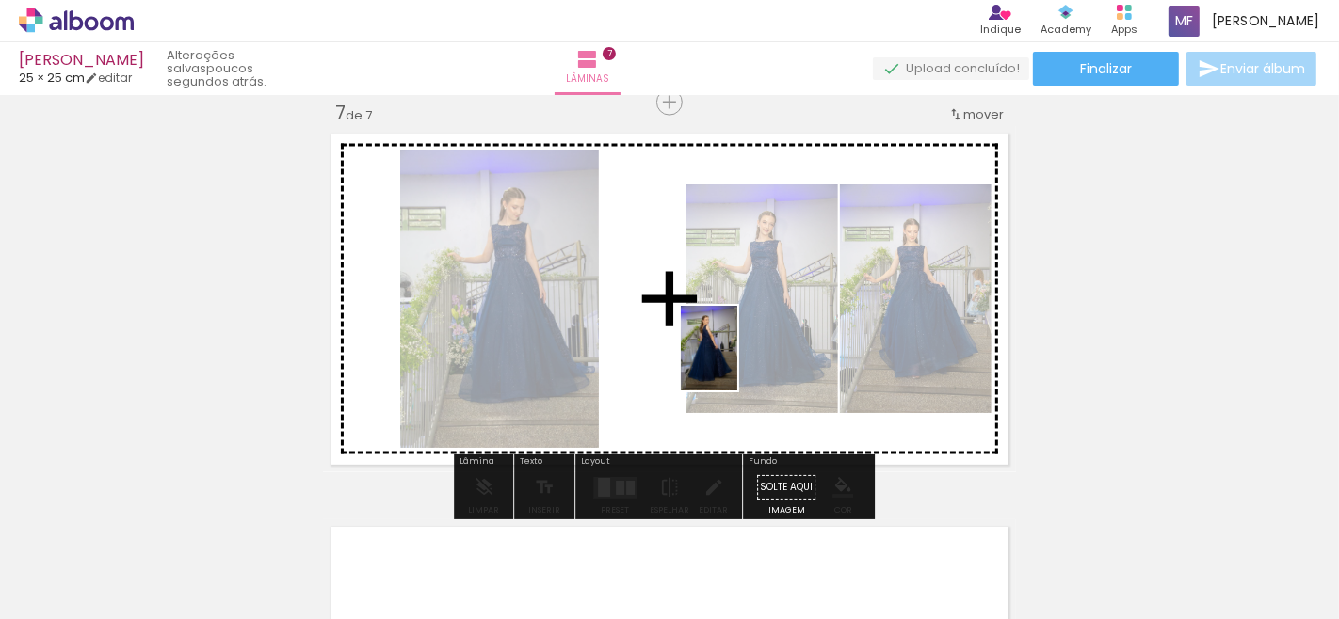
drag, startPoint x: 301, startPoint y: 568, endPoint x: 737, endPoint y: 362, distance: 481.8
click at [737, 362] on quentale-workspace at bounding box center [669, 309] width 1339 height 619
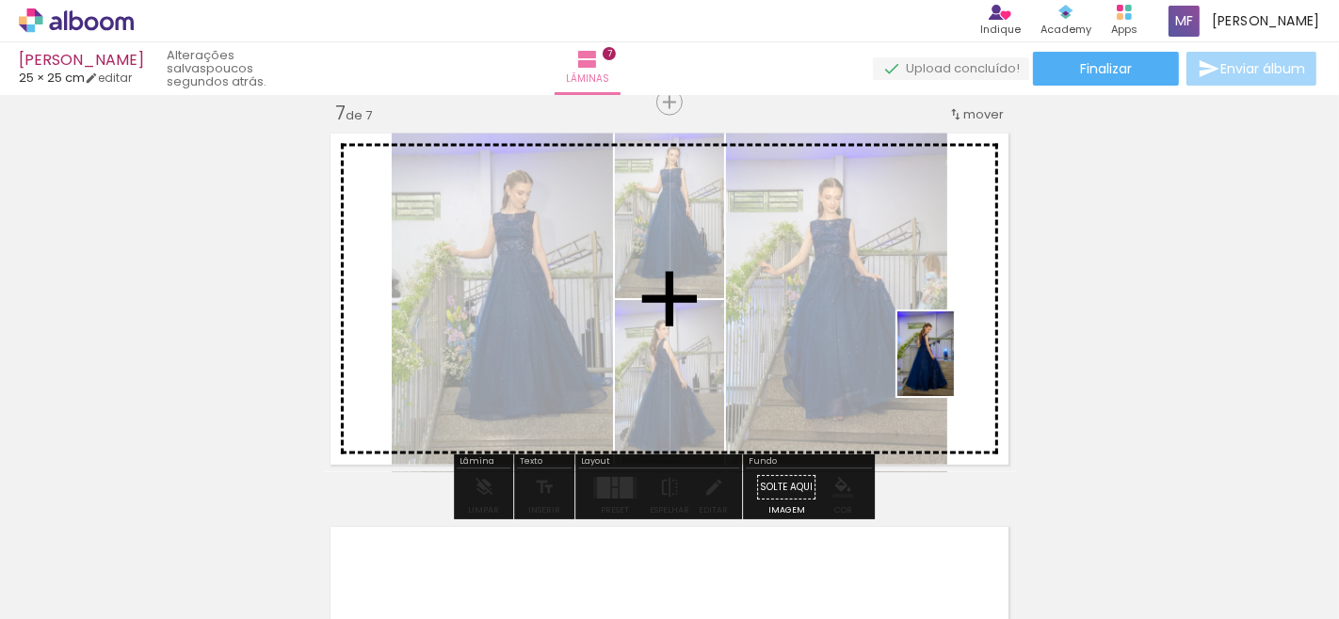
drag, startPoint x: 299, startPoint y: 581, endPoint x: 954, endPoint y: 368, distance: 688.0
click at [954, 368] on quentale-workspace at bounding box center [669, 309] width 1339 height 619
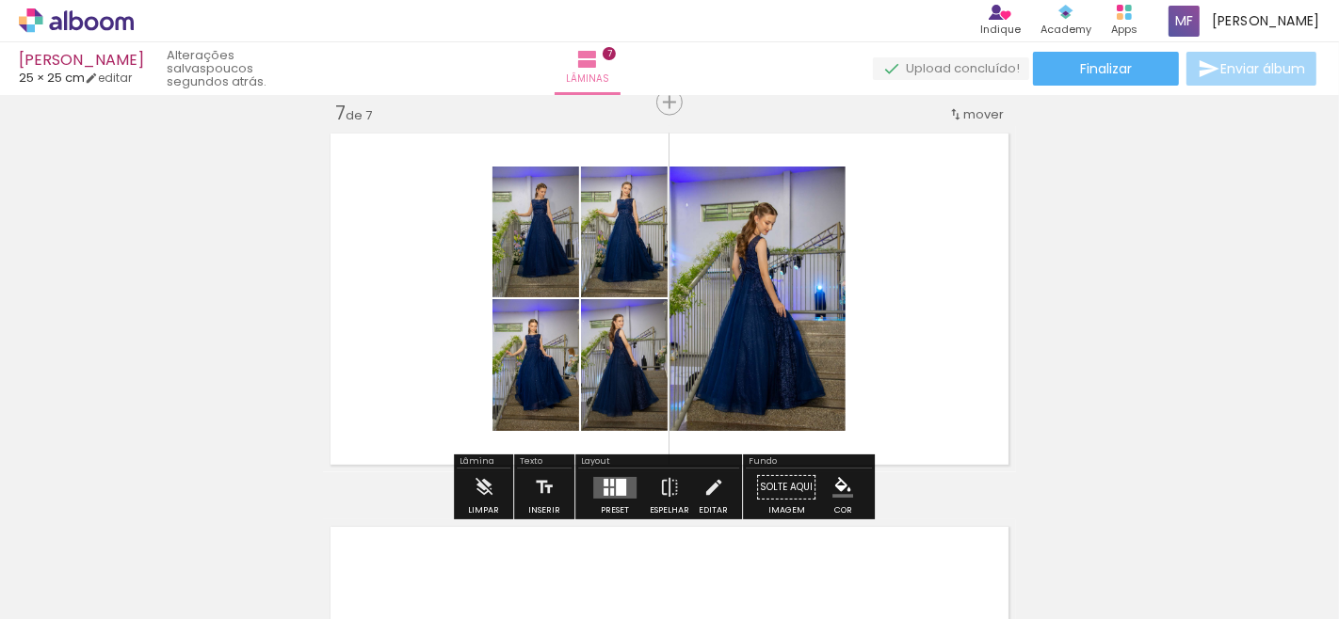
click at [626, 493] on quentale-layouter at bounding box center [614, 488] width 43 height 22
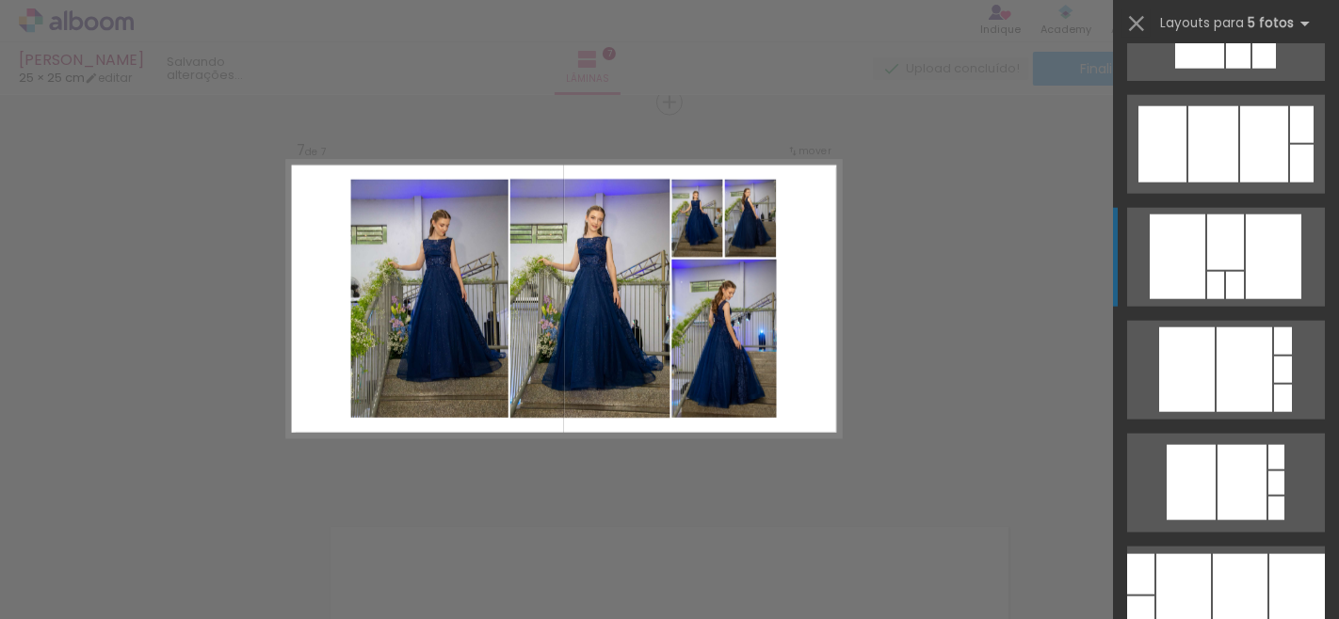
scroll to position [2092, 0]
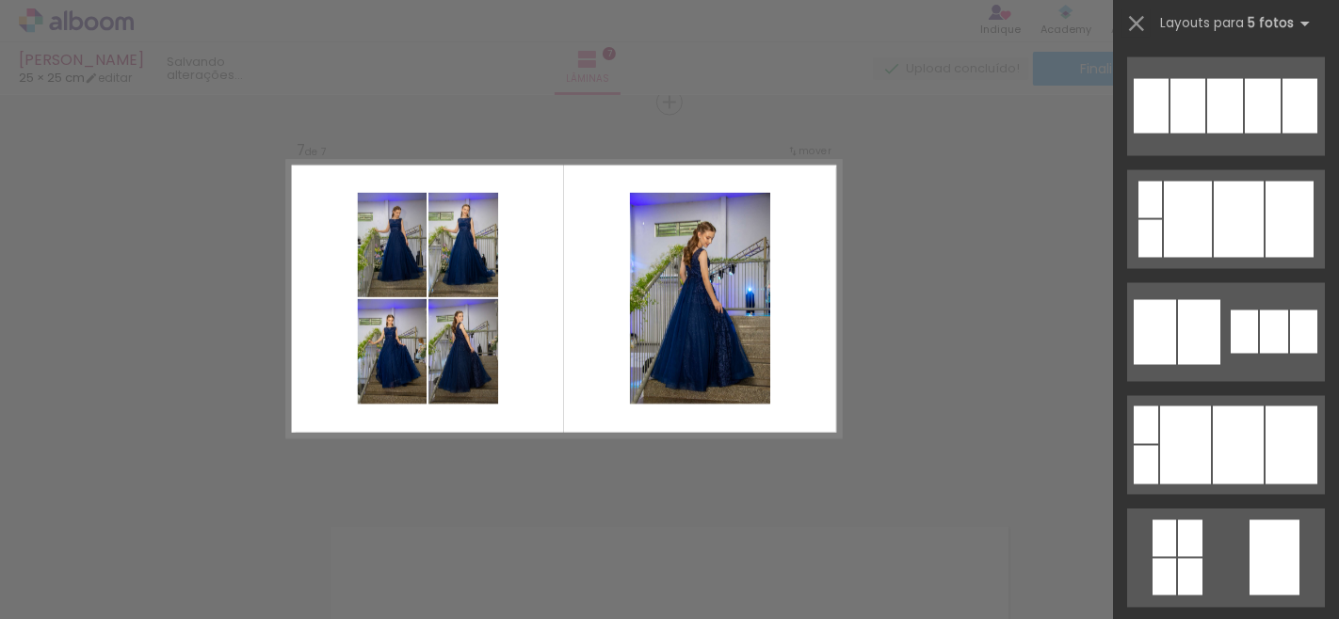
scroll to position [3033, 0]
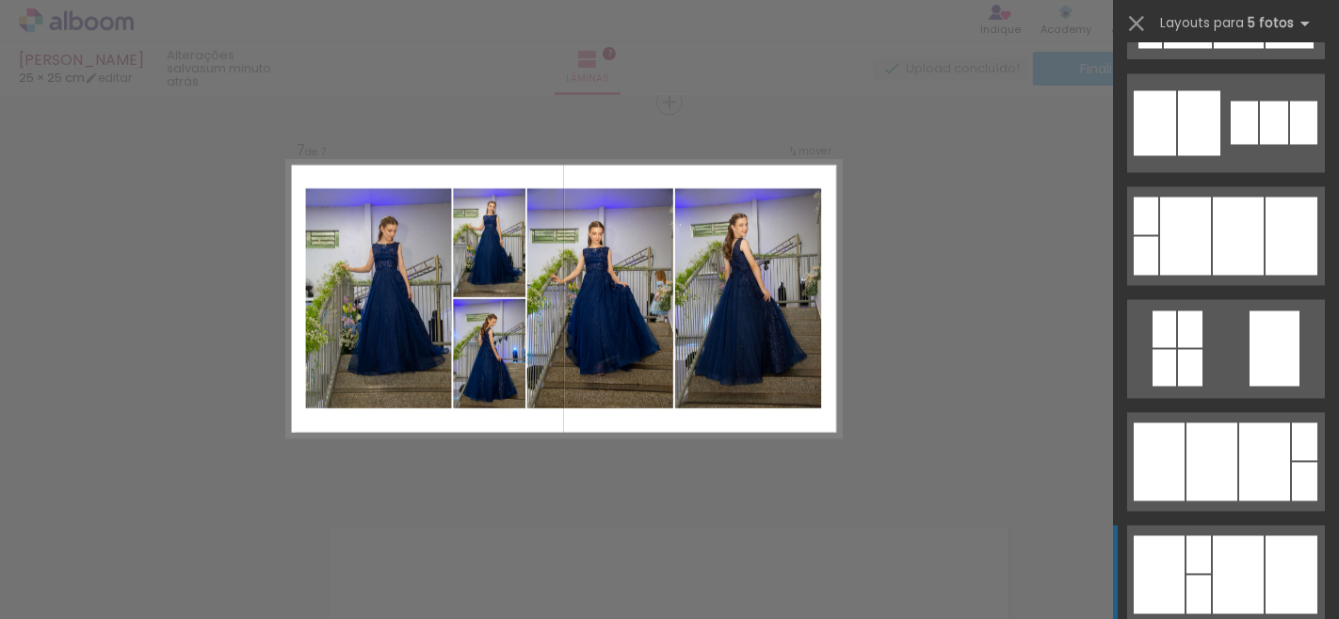
click at [1231, 551] on div at bounding box center [1237, 576] width 51 height 78
click at [1231, 551] on quentale-layouter at bounding box center [1226, 575] width 198 height 99
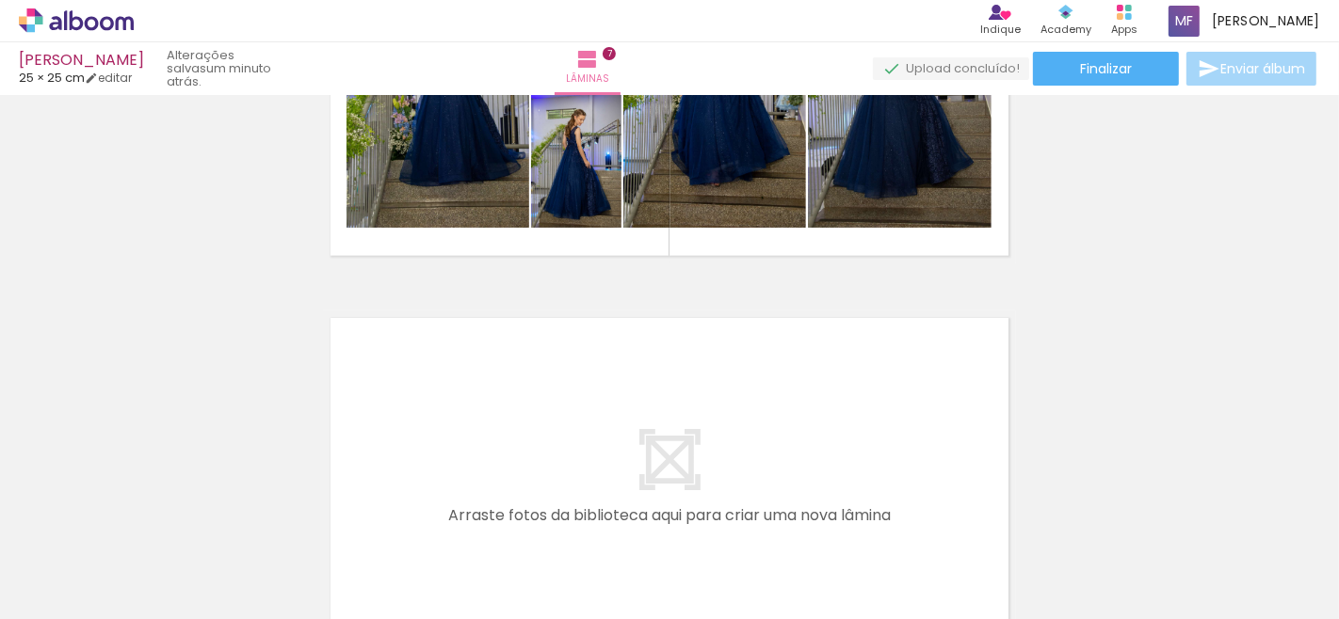
scroll to position [2802, 0]
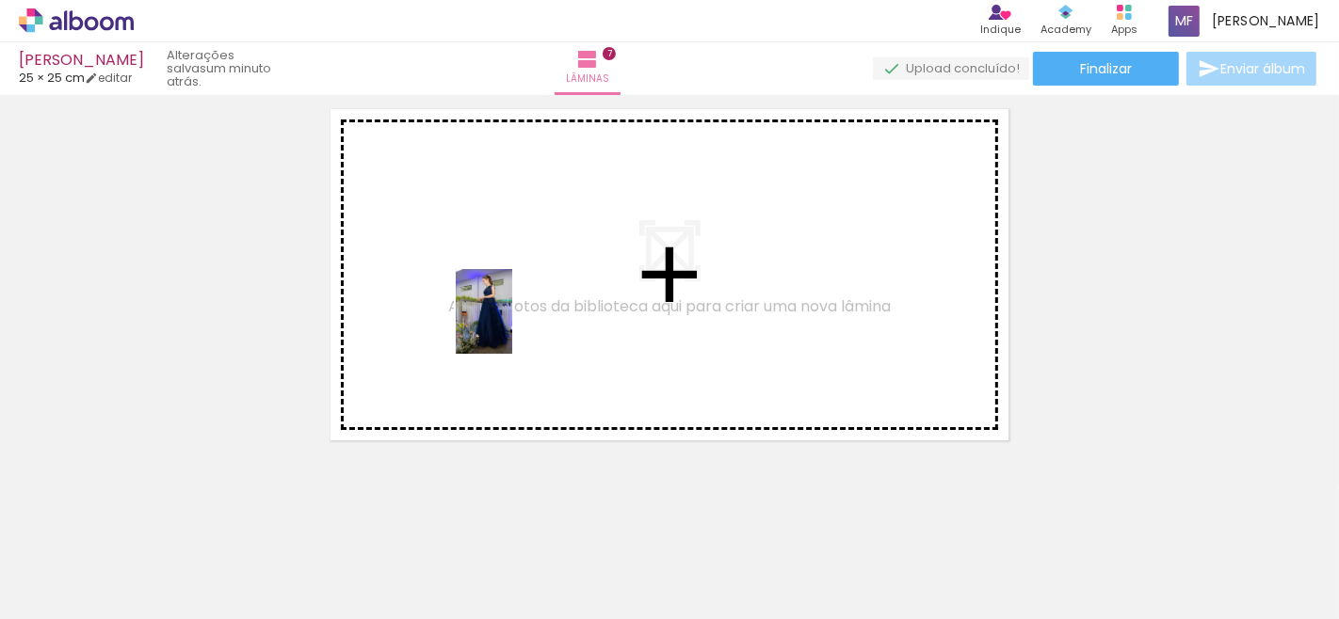
drag, startPoint x: 289, startPoint y: 582, endPoint x: 538, endPoint y: 312, distance: 367.1
click at [538, 312] on quentale-workspace at bounding box center [669, 309] width 1339 height 619
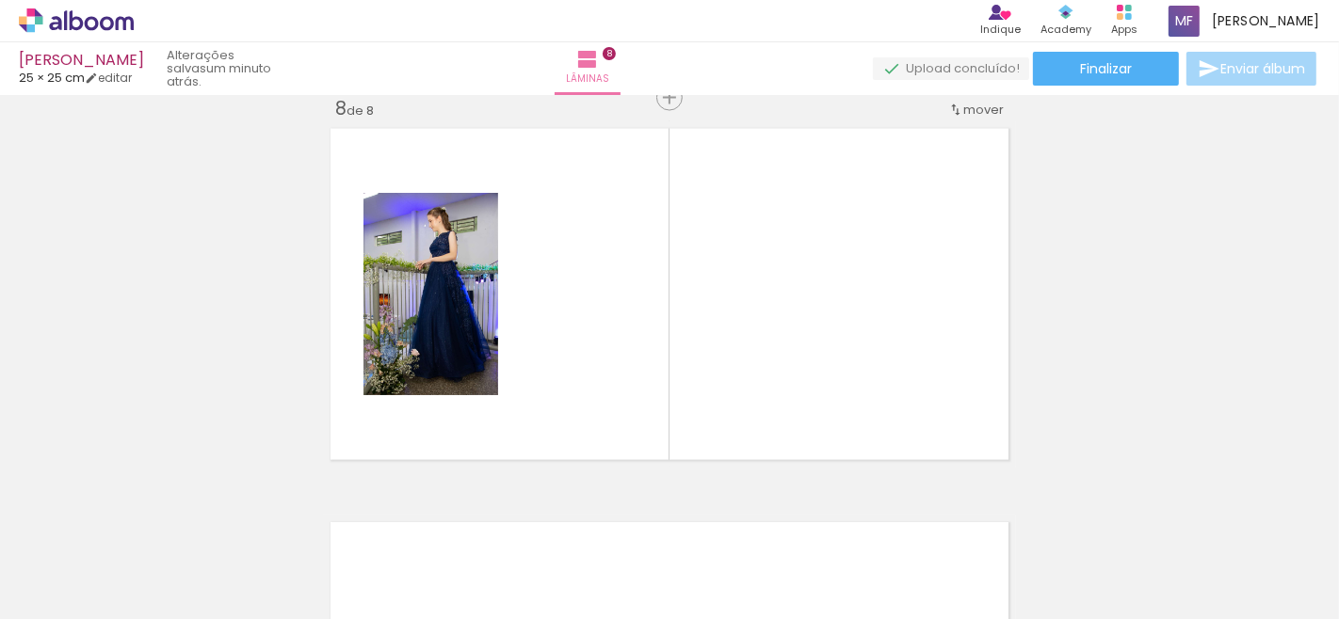
scroll to position [2778, 0]
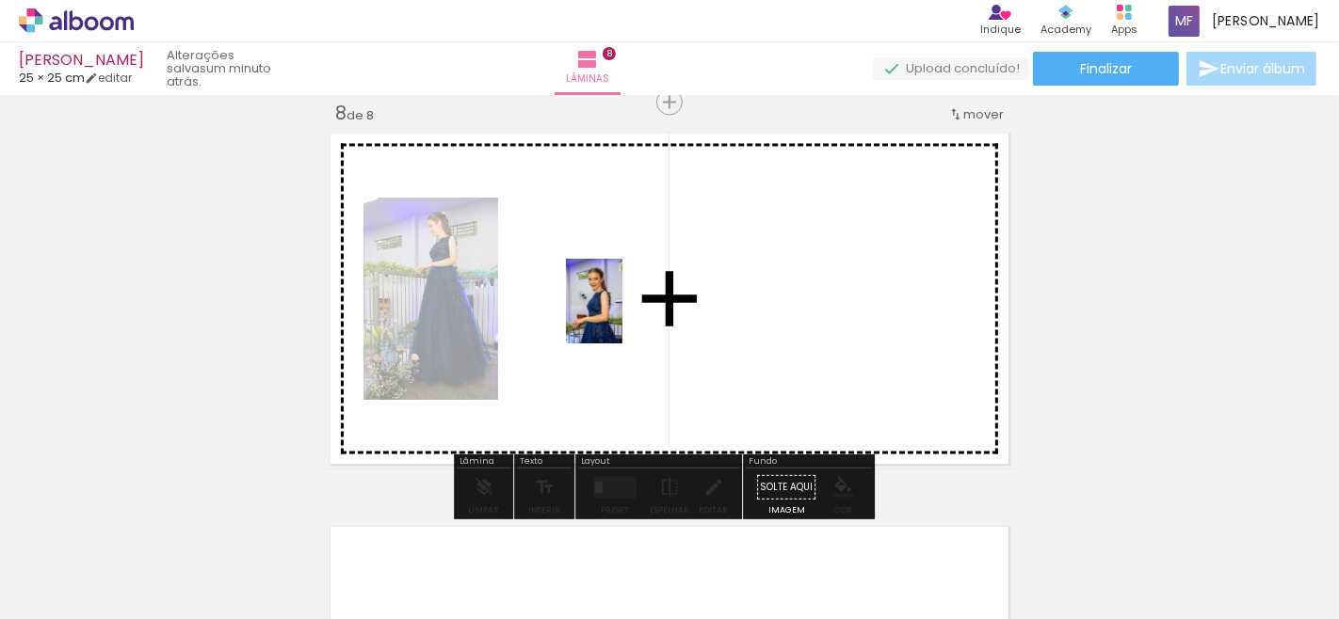
drag, startPoint x: 405, startPoint y: 582, endPoint x: 622, endPoint y: 315, distance: 343.9
click at [622, 315] on quentale-workspace at bounding box center [669, 309] width 1339 height 619
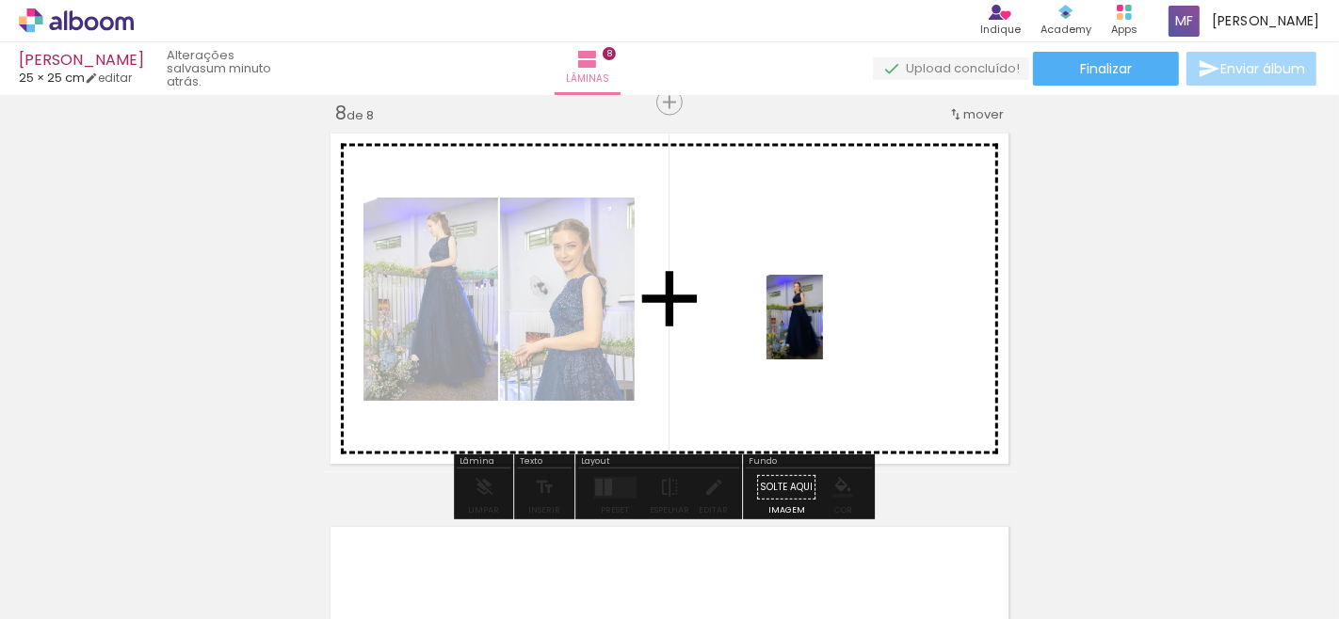
drag, startPoint x: 296, startPoint y: 603, endPoint x: 823, endPoint y: 331, distance: 593.2
click at [823, 331] on quentale-workspace at bounding box center [669, 309] width 1339 height 619
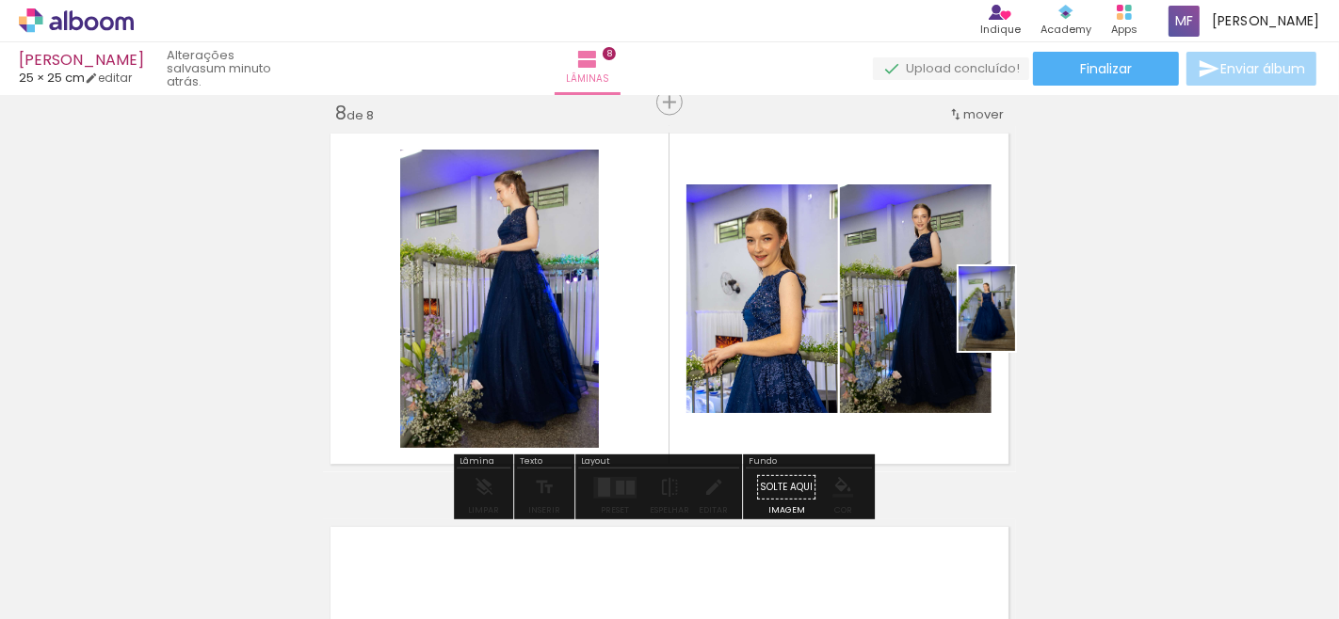
drag, startPoint x: 297, startPoint y: 566, endPoint x: 1015, endPoint y: 323, distance: 758.2
click at [1015, 323] on quentale-workspace at bounding box center [669, 309] width 1339 height 619
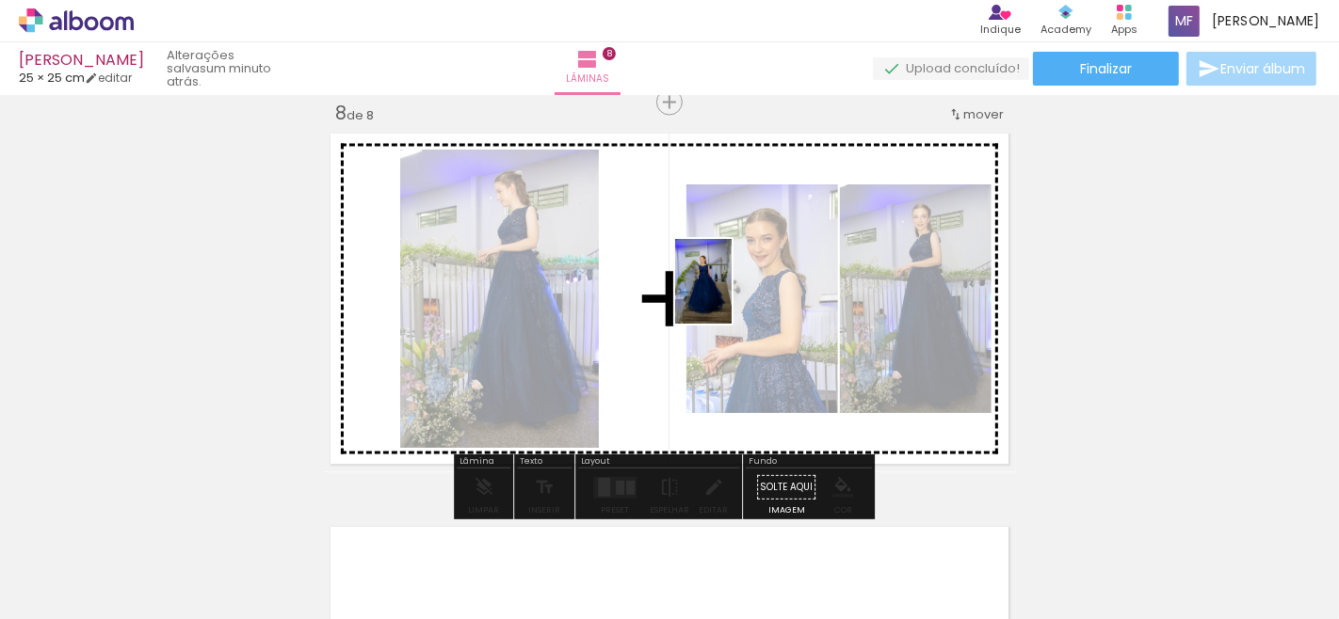
drag, startPoint x: 279, startPoint y: 575, endPoint x: 731, endPoint y: 296, distance: 532.2
click at [731, 296] on quentale-workspace at bounding box center [669, 309] width 1339 height 619
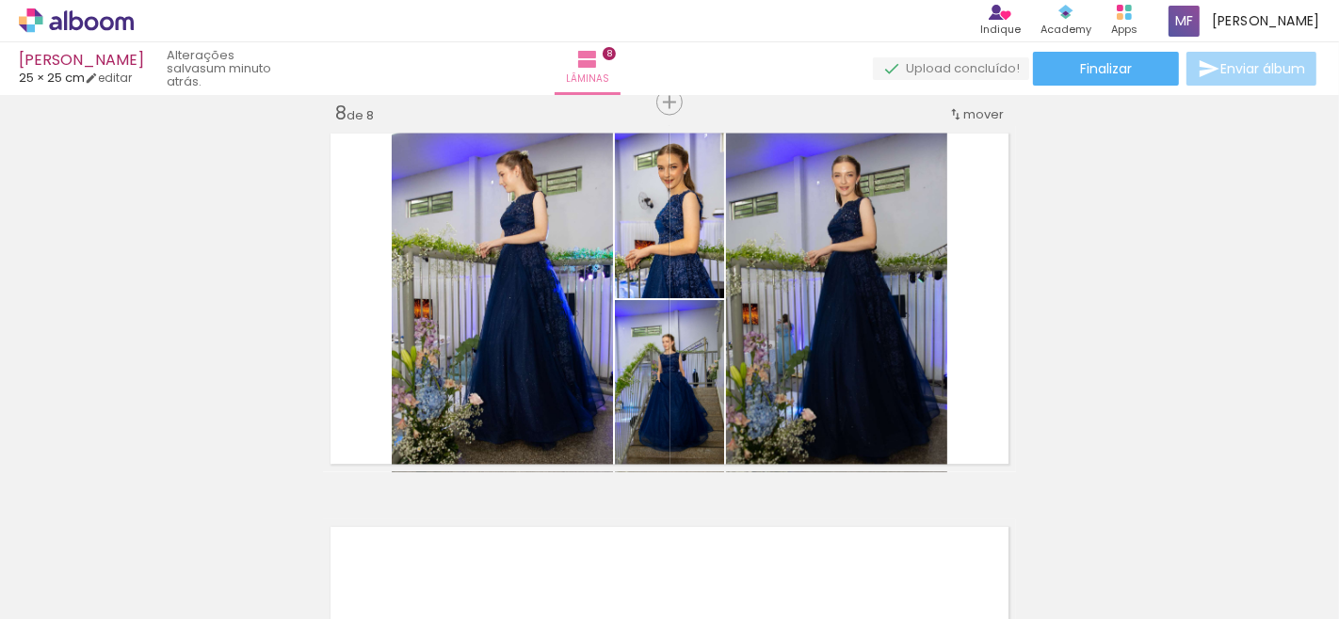
scroll to position [0, 824]
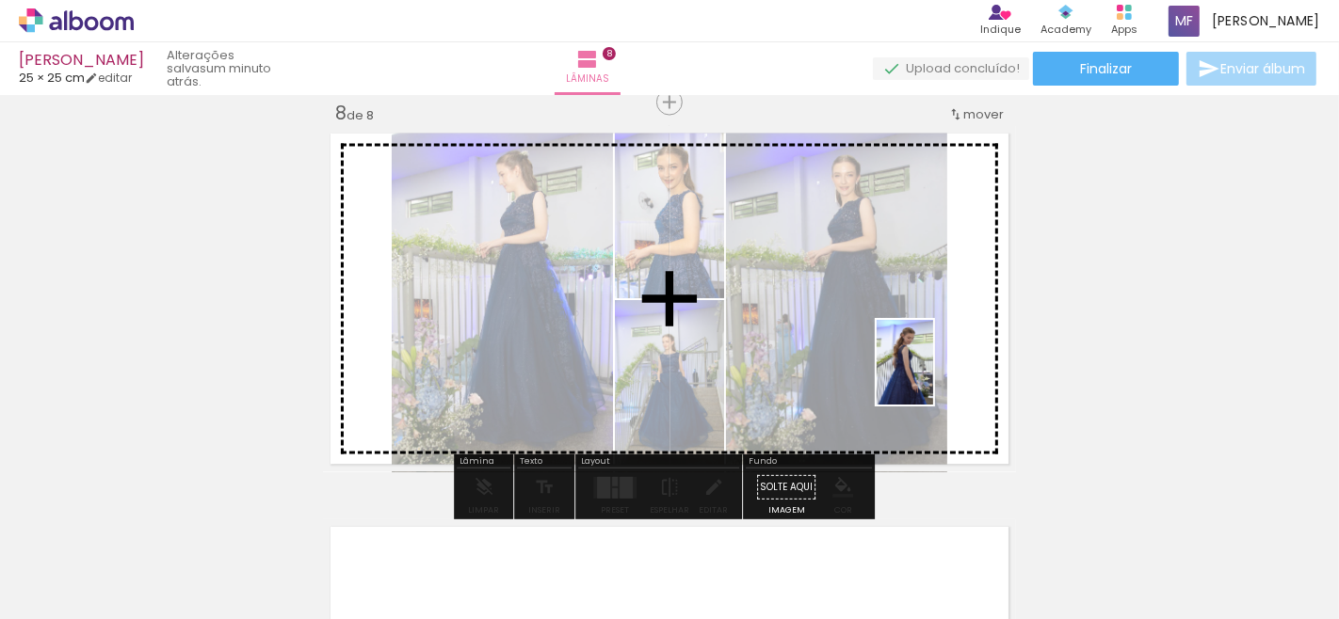
drag, startPoint x: 1164, startPoint y: 572, endPoint x: 933, endPoint y: 377, distance: 303.3
click at [933, 377] on quentale-workspace at bounding box center [669, 309] width 1339 height 619
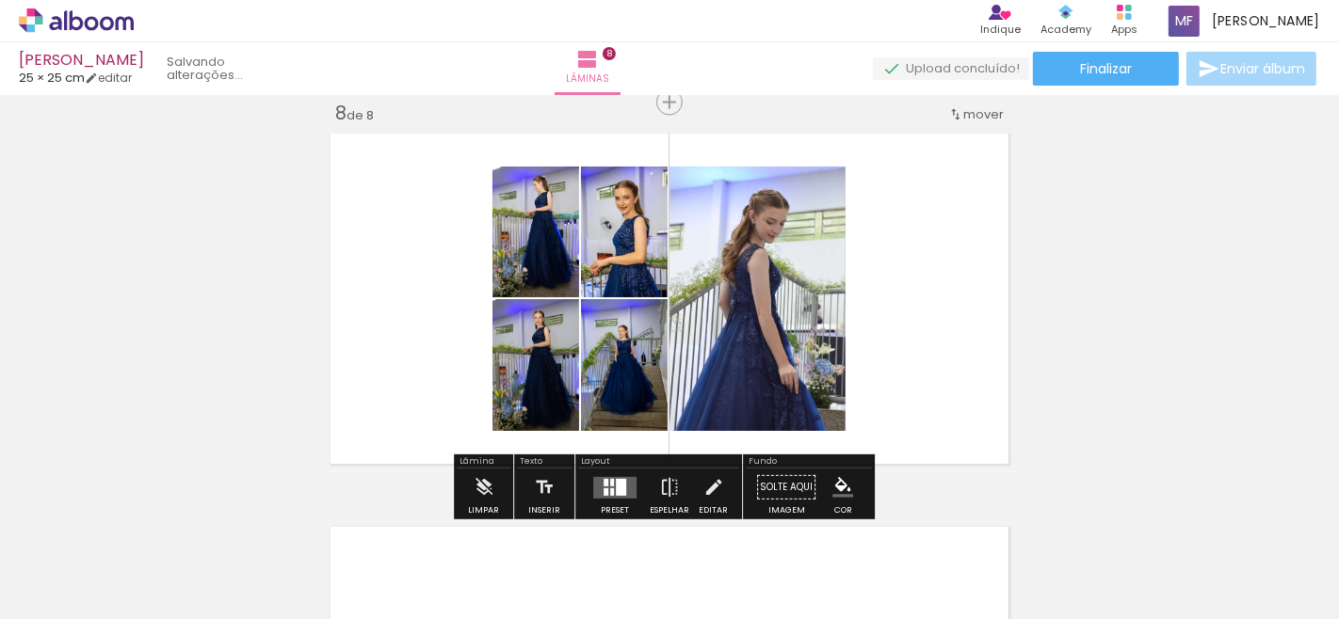
scroll to position [0, 718]
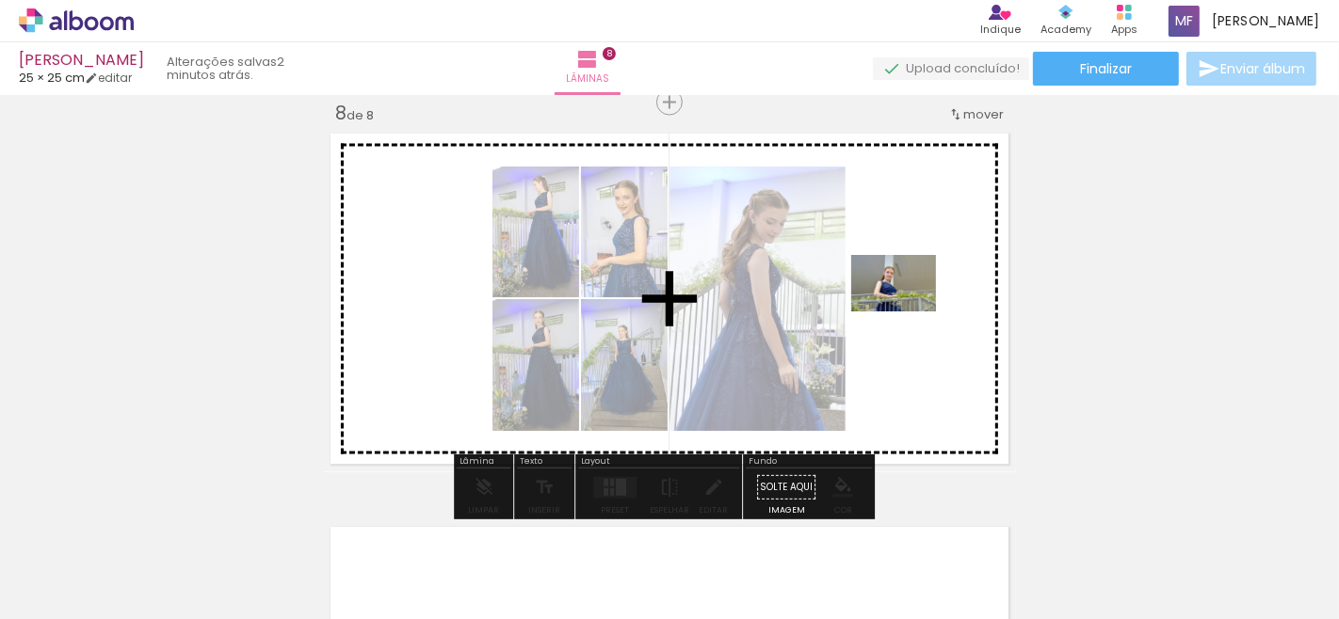
drag, startPoint x: 1268, startPoint y: 578, endPoint x: 907, endPoint y: 312, distance: 448.3
click at [907, 312] on quentale-workspace at bounding box center [669, 309] width 1339 height 619
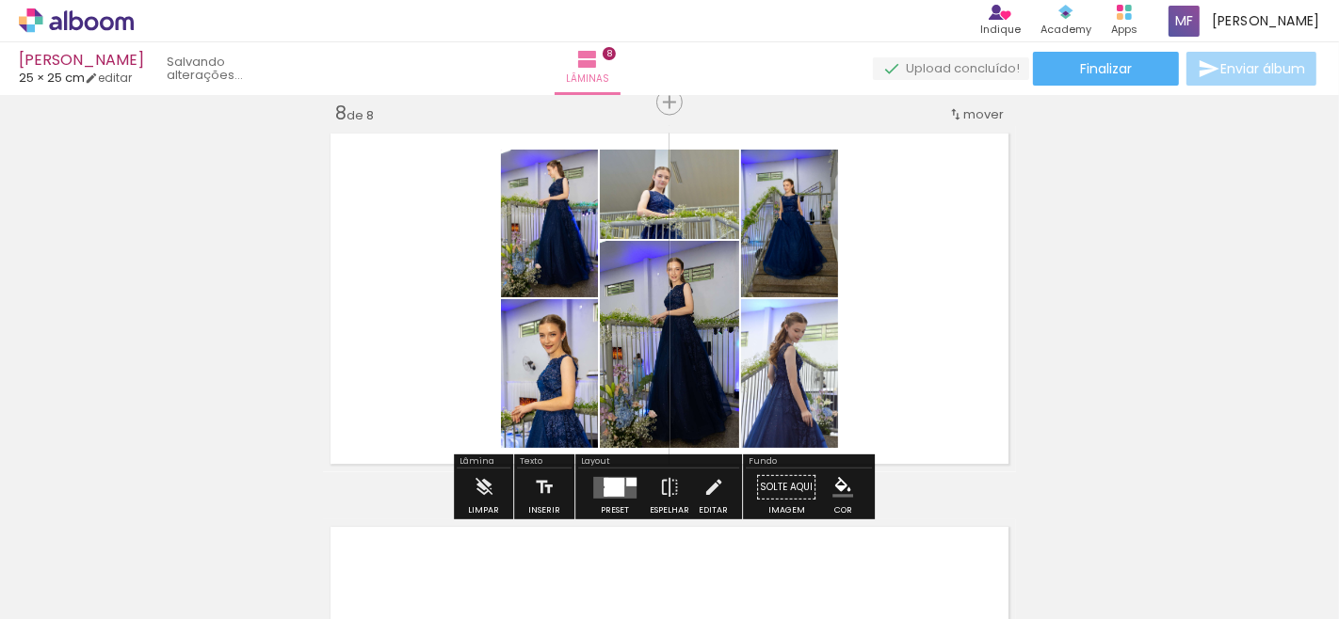
scroll to position [0, 614]
click at [597, 480] on quentale-layouter at bounding box center [614, 488] width 43 height 22
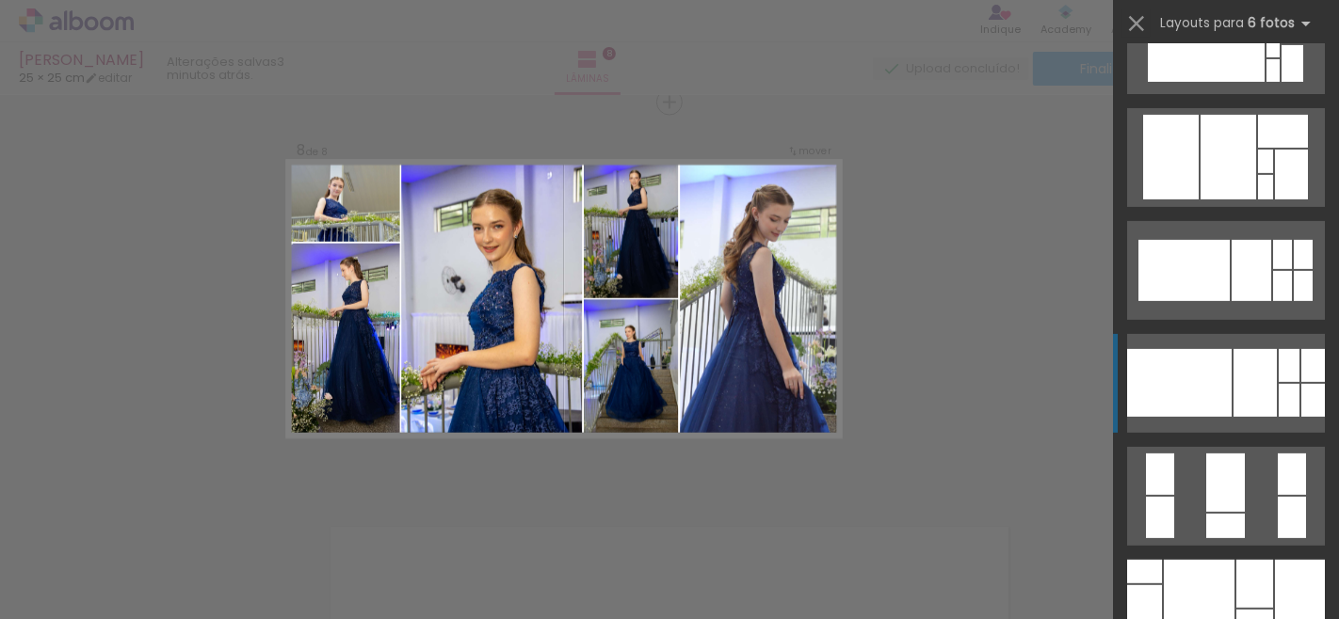
scroll to position [731, 0]
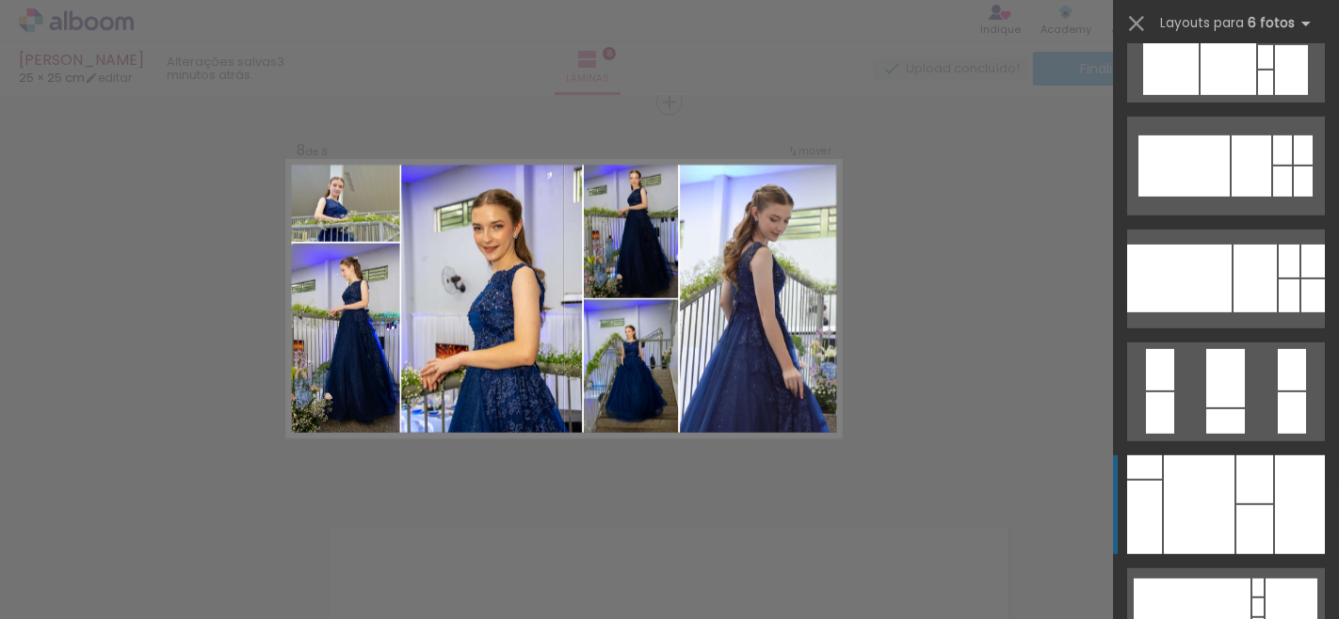
click at [1203, 522] on div at bounding box center [1199, 505] width 71 height 99
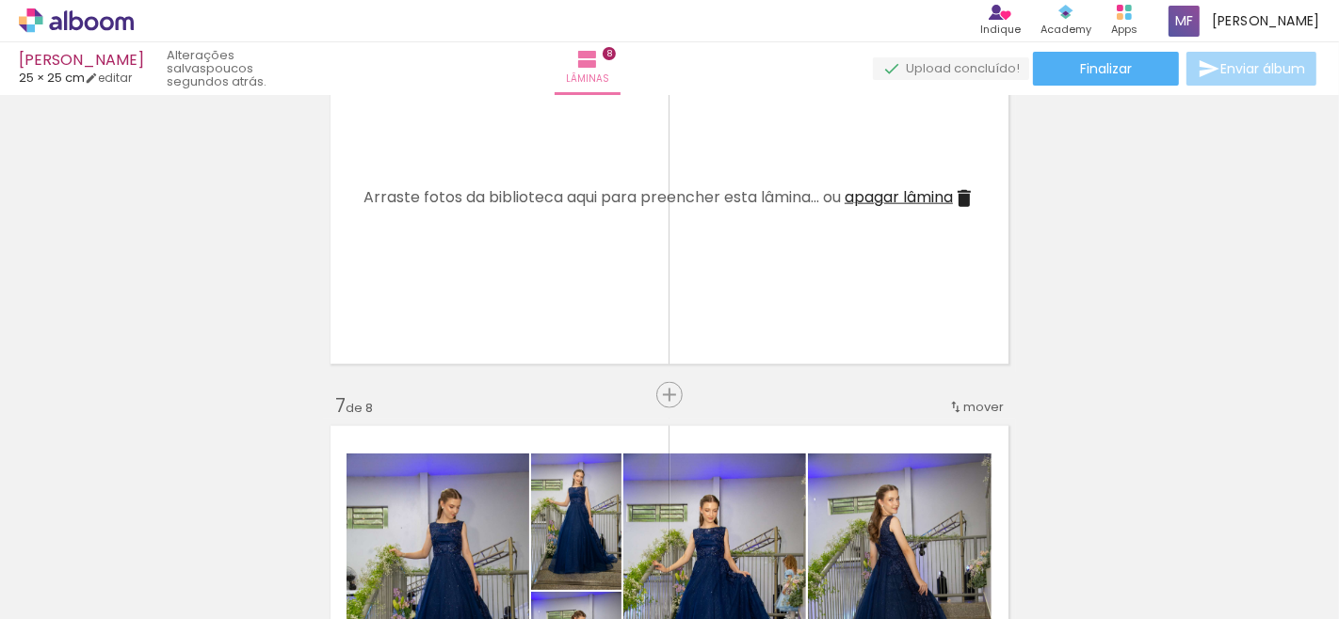
scroll to position [1987, 0]
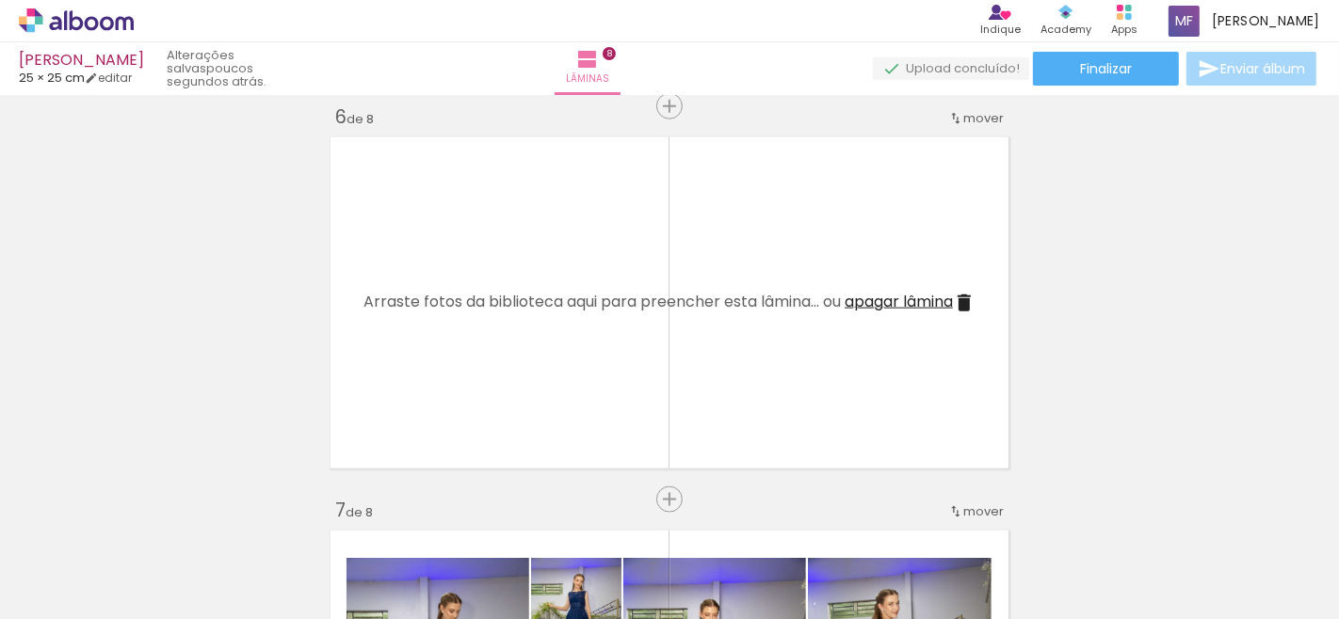
click at [886, 309] on span "apagar lâmina" at bounding box center [898, 302] width 108 height 22
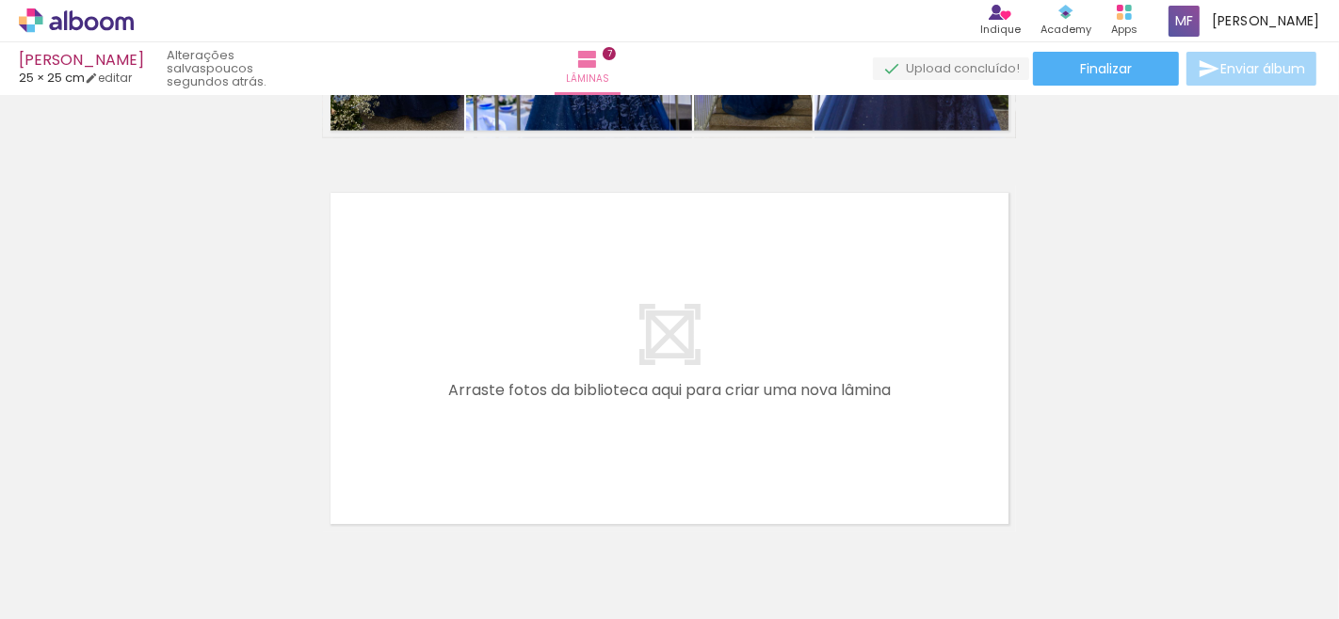
scroll to position [731, 0]
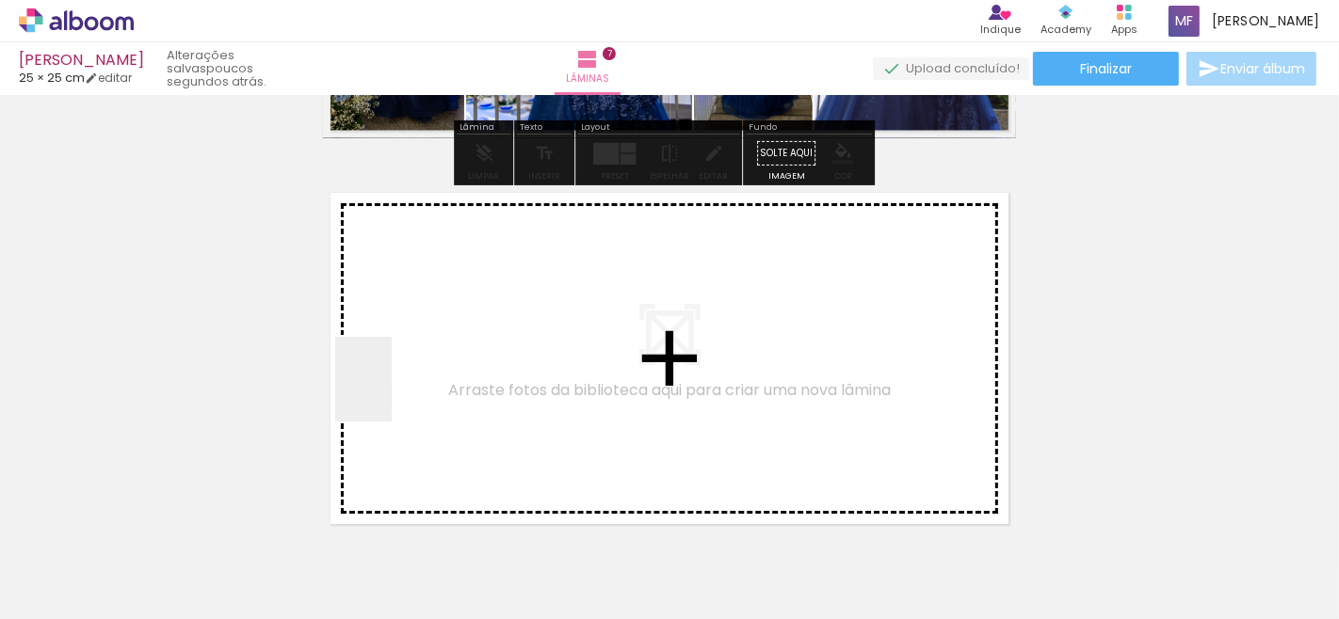
drag, startPoint x: 199, startPoint y: 574, endPoint x: 410, endPoint y: 363, distance: 298.9
click at [410, 363] on quentale-workspace at bounding box center [669, 309] width 1339 height 619
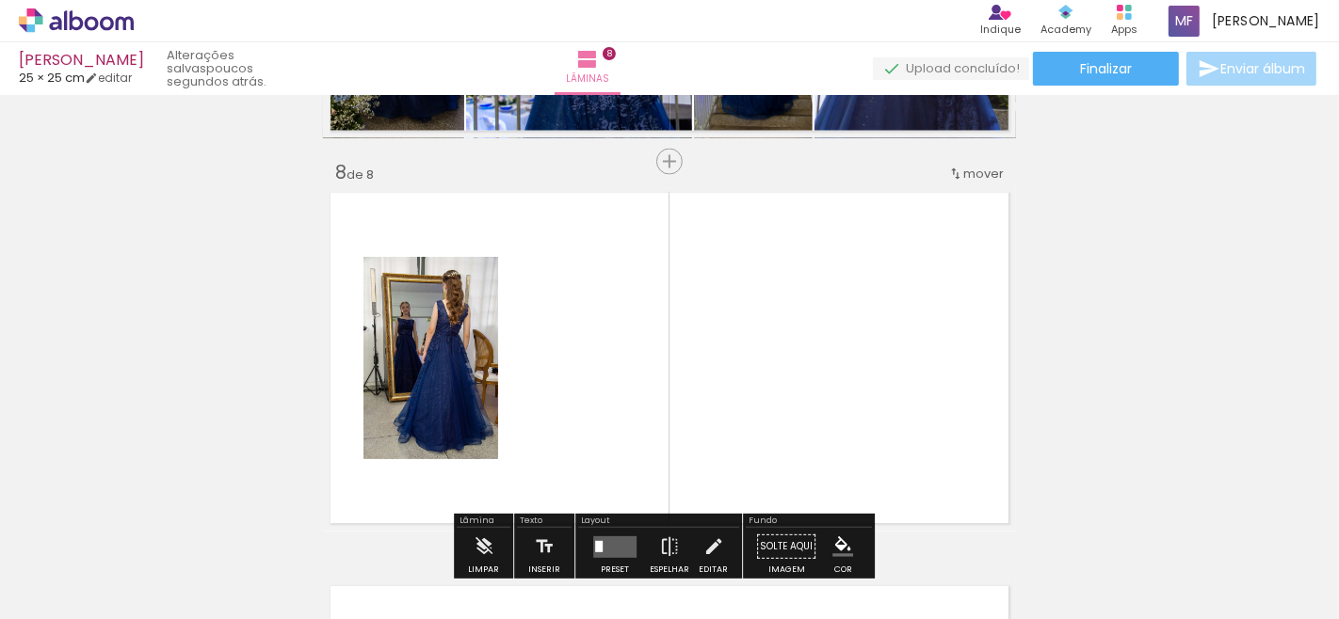
scroll to position [2778, 0]
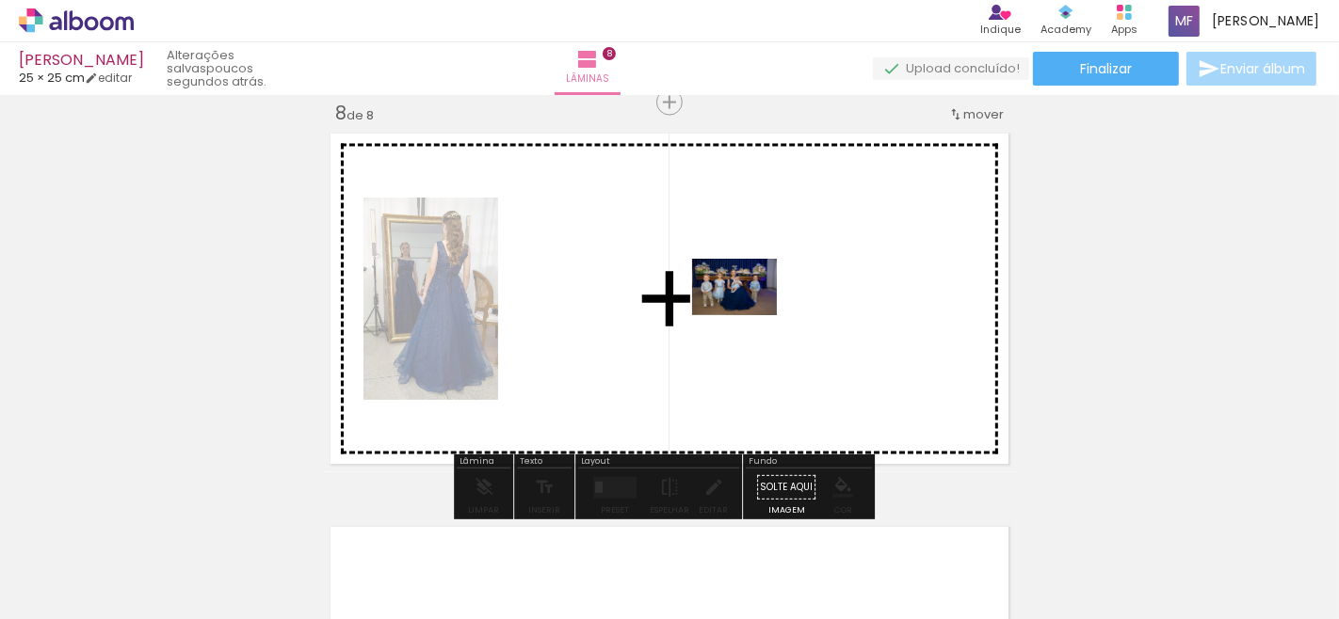
drag, startPoint x: 313, startPoint y: 578, endPoint x: 749, endPoint y: 315, distance: 509.7
click at [749, 315] on quentale-workspace at bounding box center [669, 309] width 1339 height 619
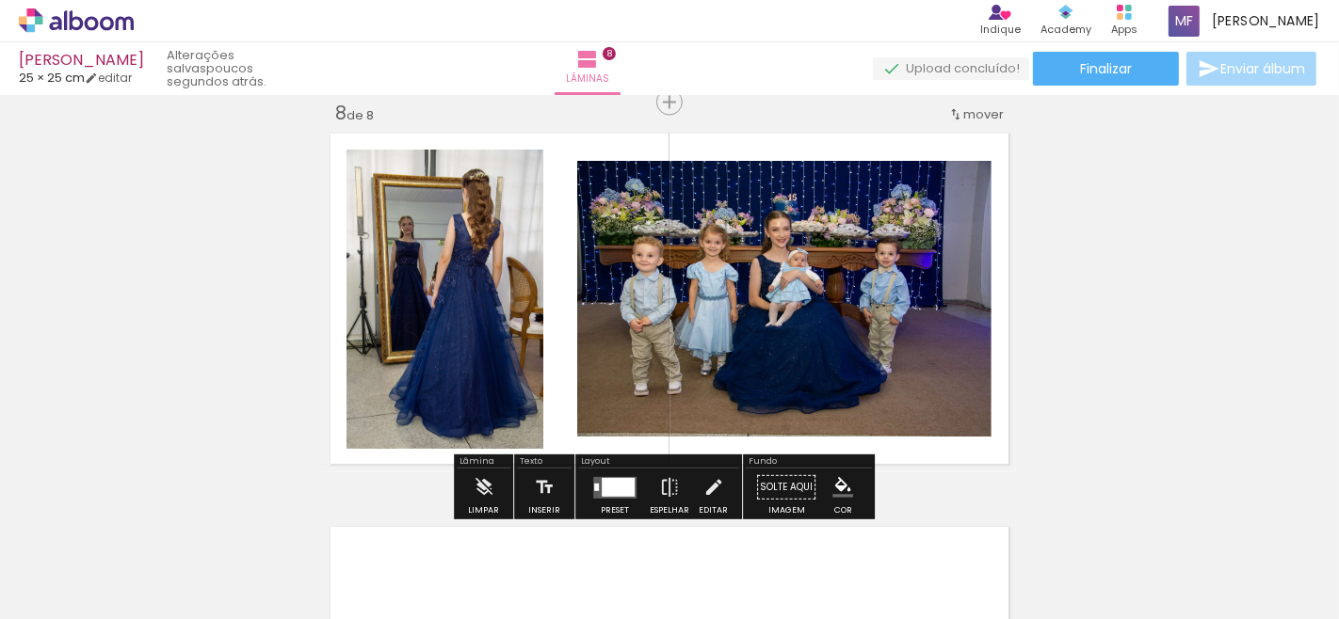
click at [297, 552] on div at bounding box center [294, 556] width 93 height 62
drag, startPoint x: 647, startPoint y: 461, endPoint x: 810, endPoint y: 356, distance: 194.0
click at [742, 397] on quentale-workspace at bounding box center [669, 309] width 1339 height 619
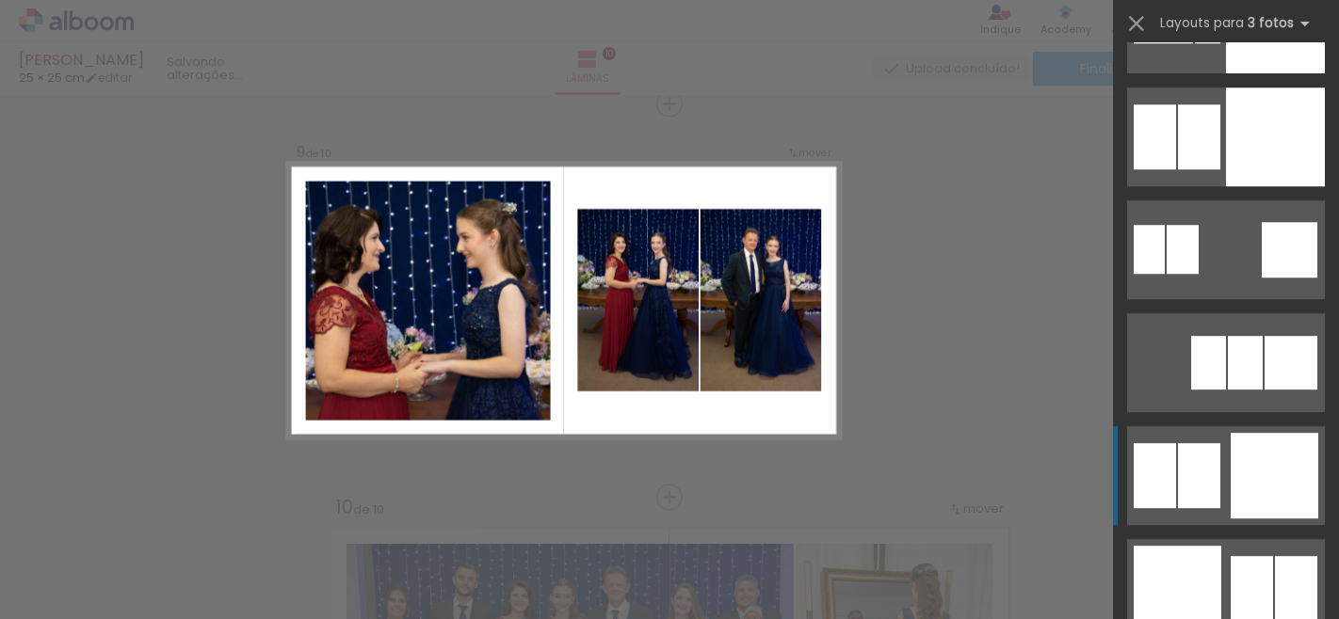
scroll to position [4811, 0]
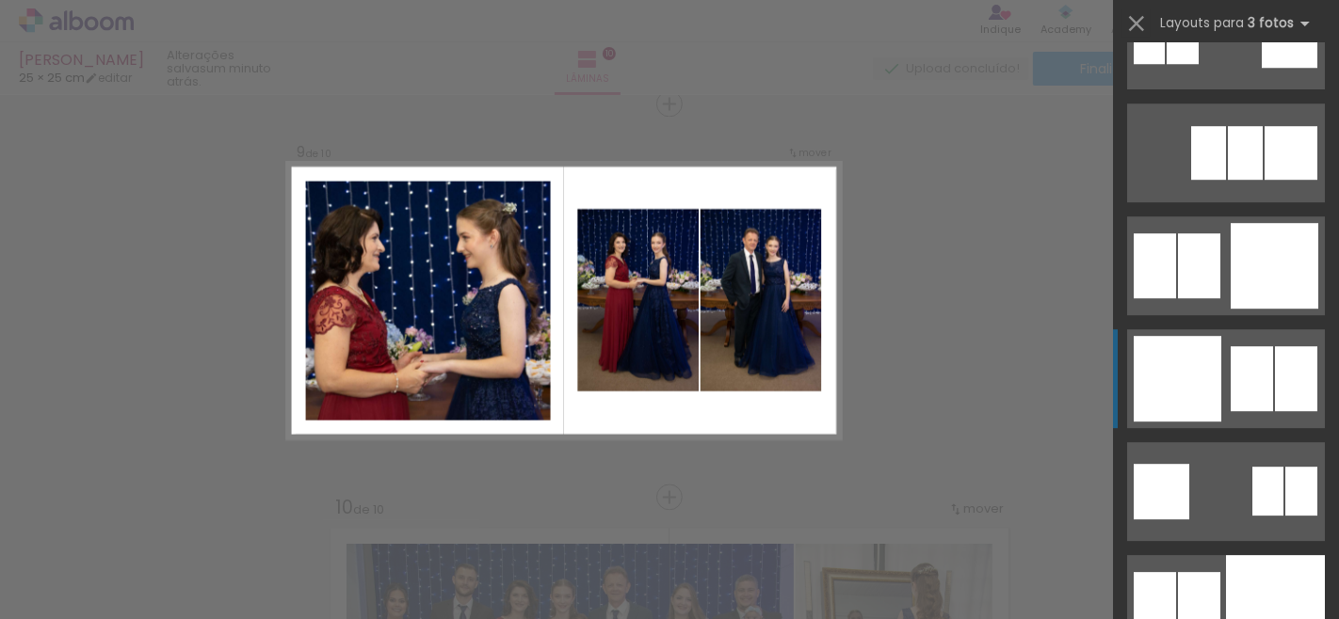
click at [1184, 387] on div at bounding box center [1177, 379] width 88 height 86
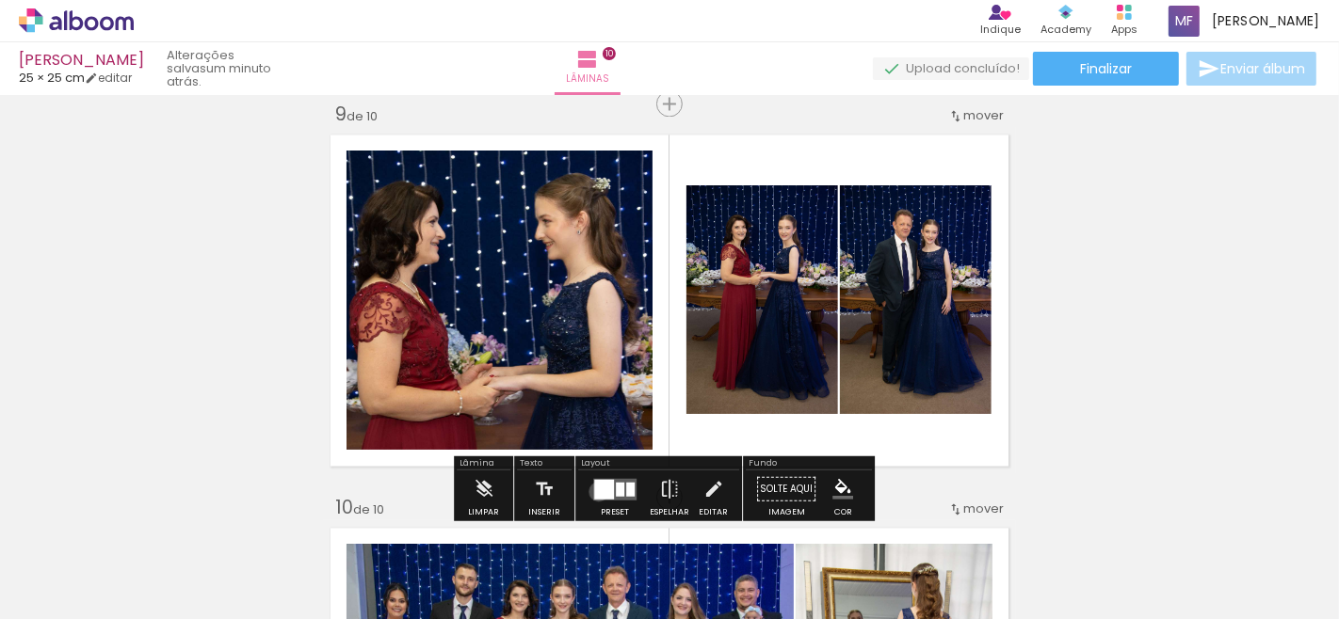
click at [594, 490] on div at bounding box center [604, 489] width 20 height 20
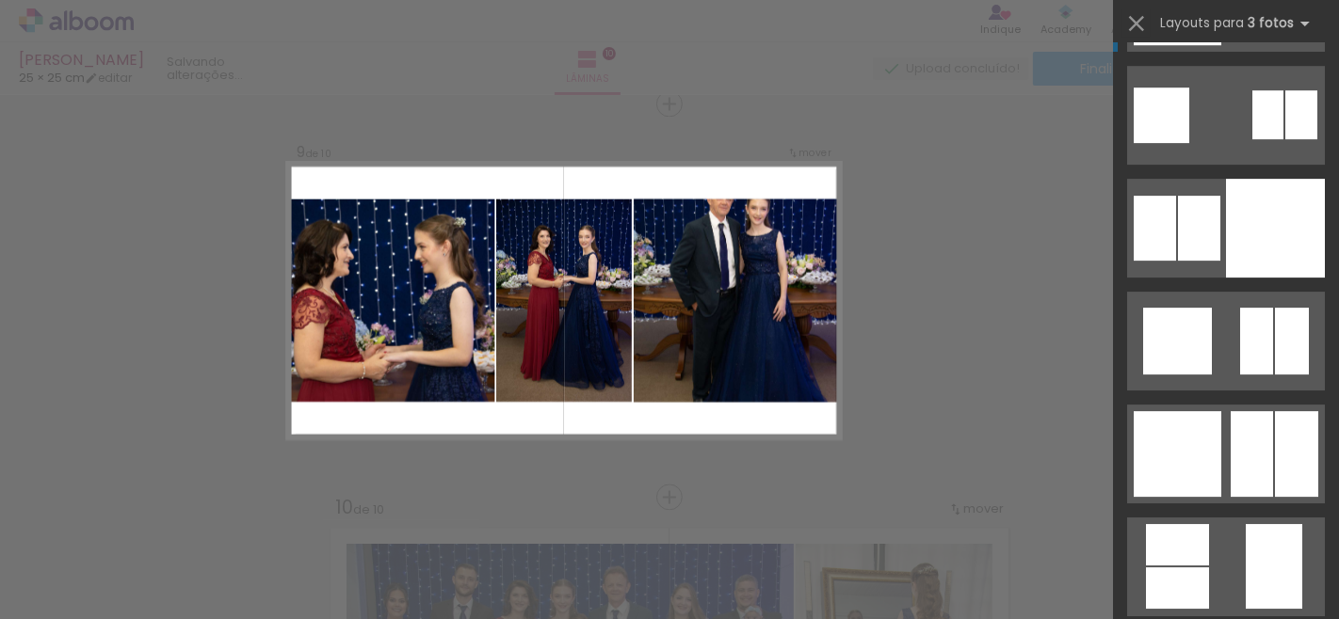
scroll to position [5397, 0]
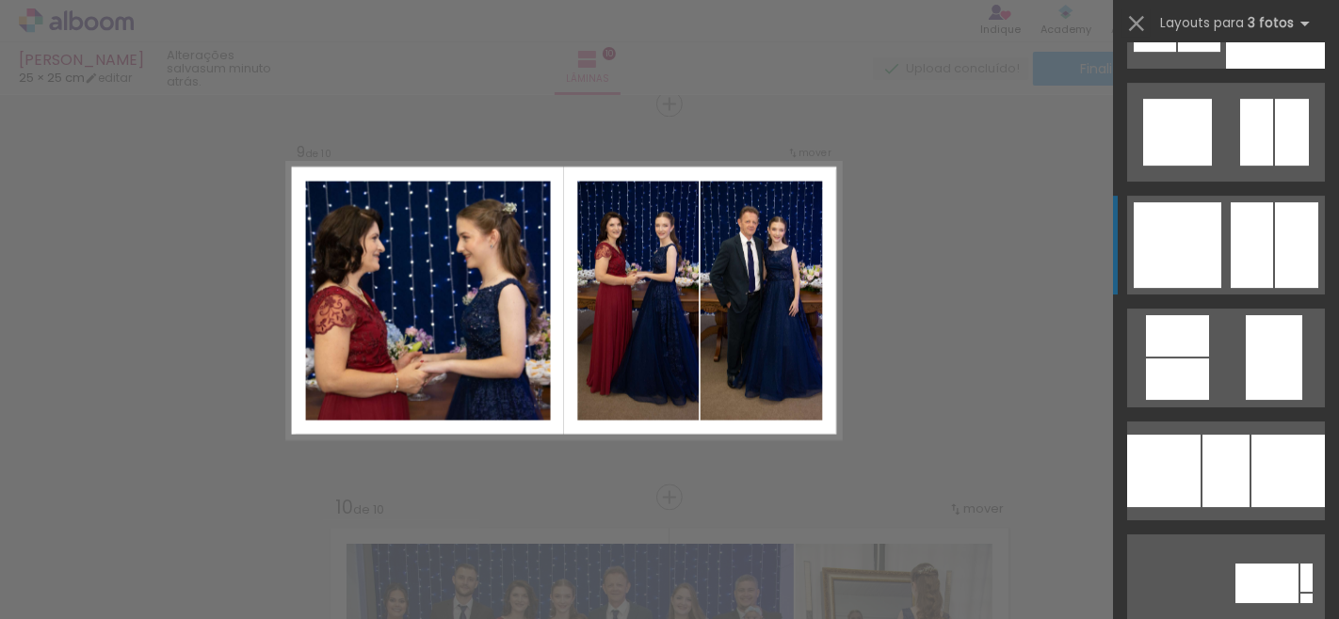
click at [1265, 246] on quentale-layouter at bounding box center [1226, 245] width 198 height 99
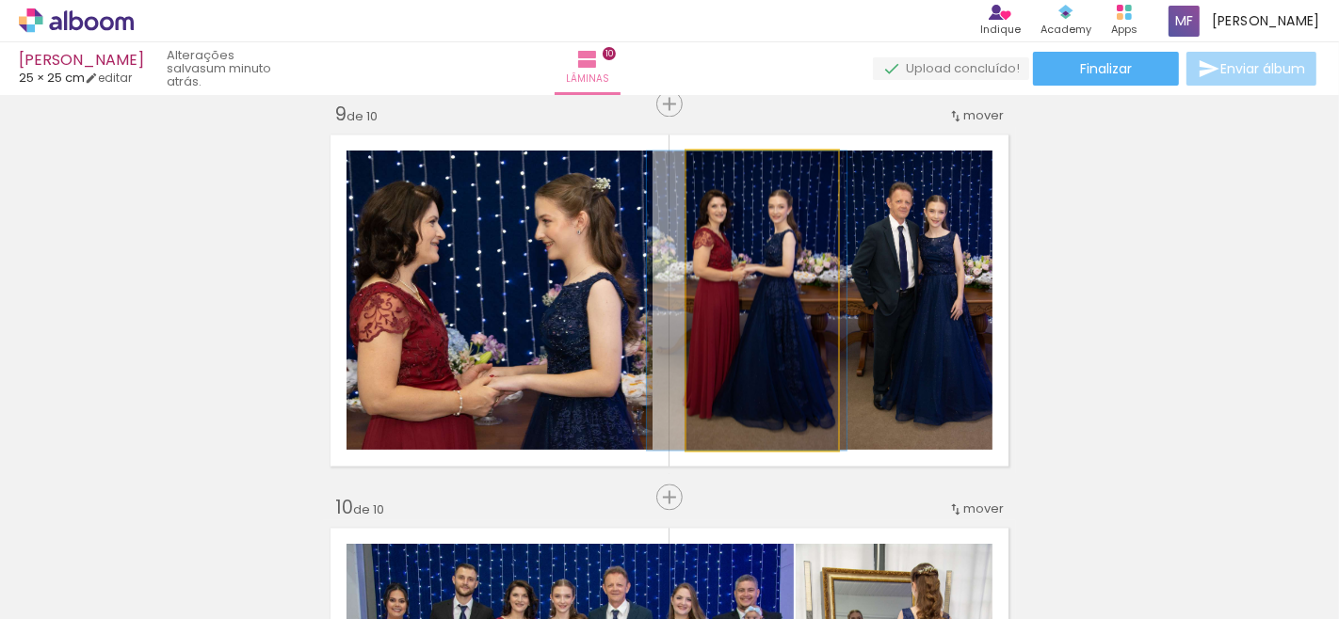
drag, startPoint x: 789, startPoint y: 349, endPoint x: 774, endPoint y: 349, distance: 15.1
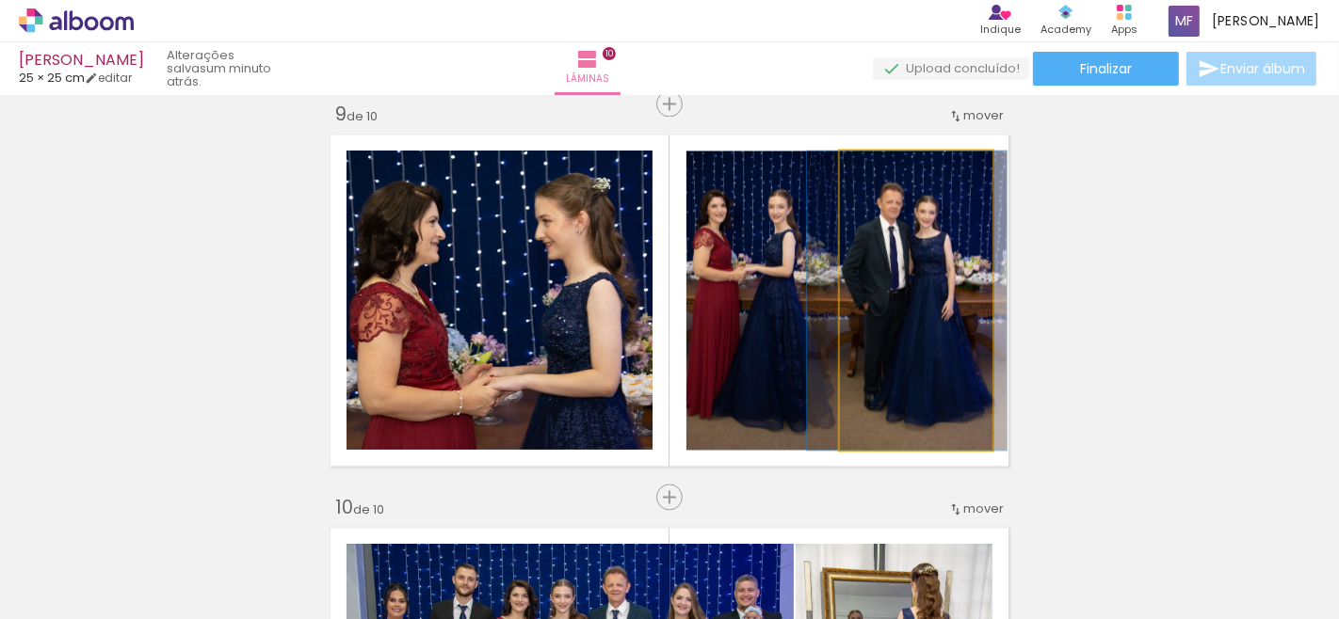
drag, startPoint x: 907, startPoint y: 362, endPoint x: 897, endPoint y: 363, distance: 9.5
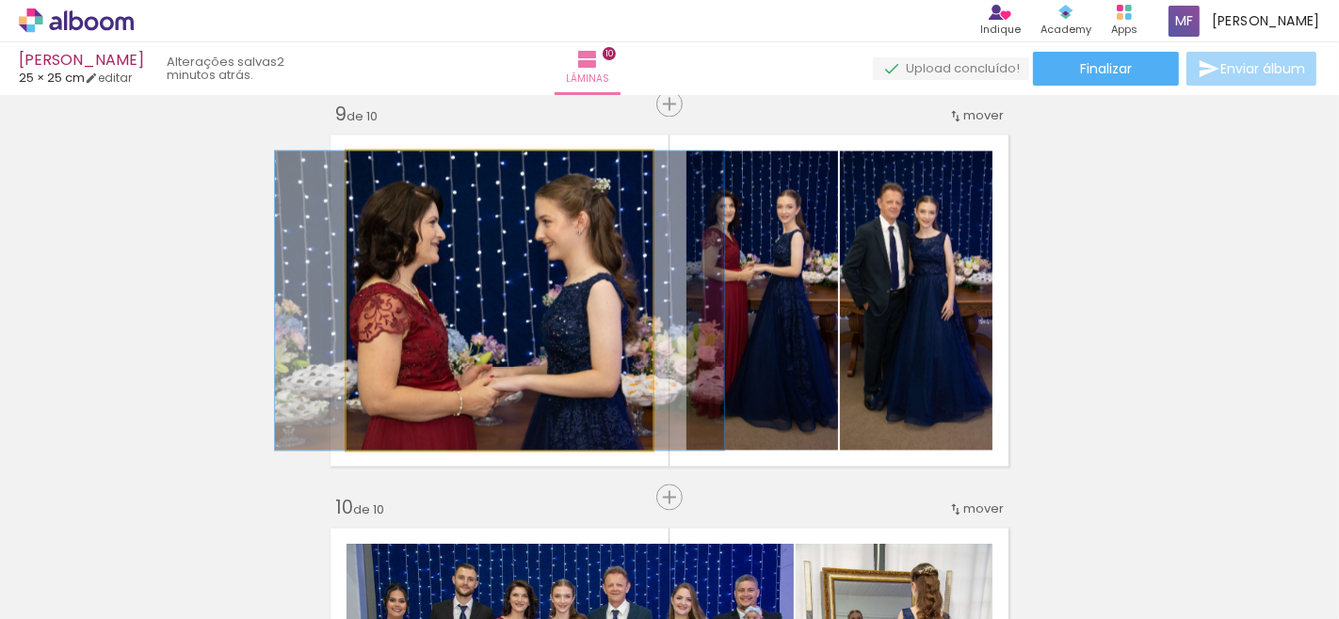
click at [535, 345] on quentale-photo at bounding box center [499, 300] width 306 height 299
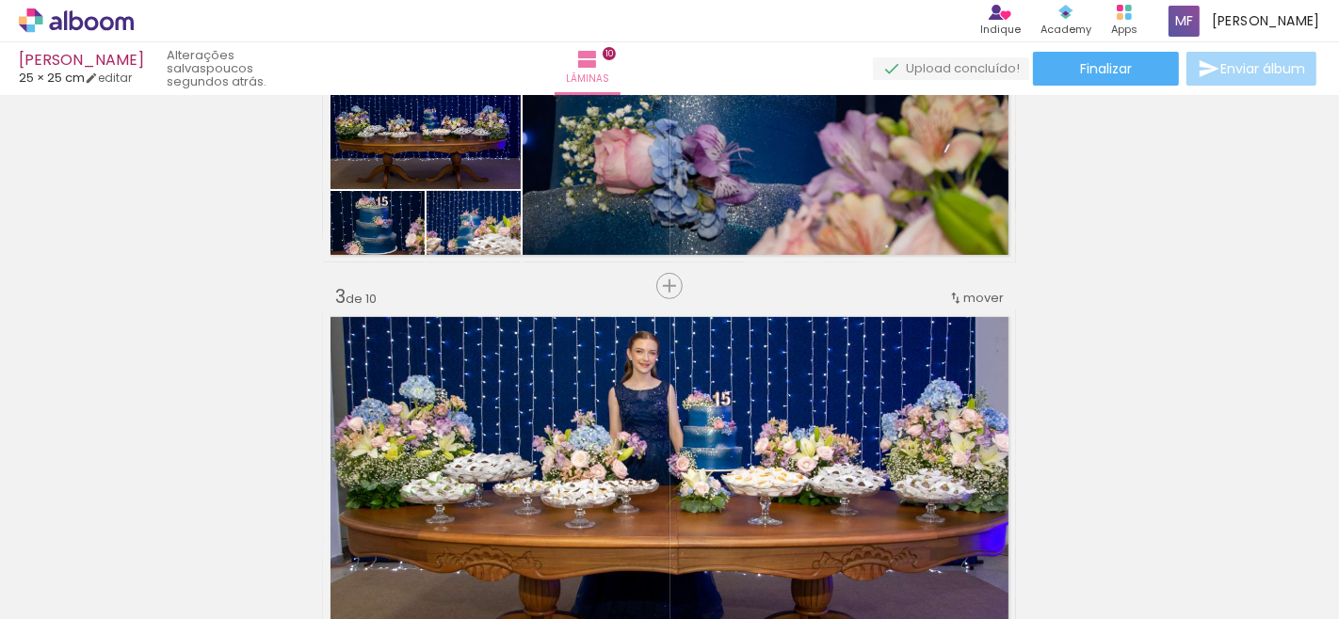
scroll to position [522, 0]
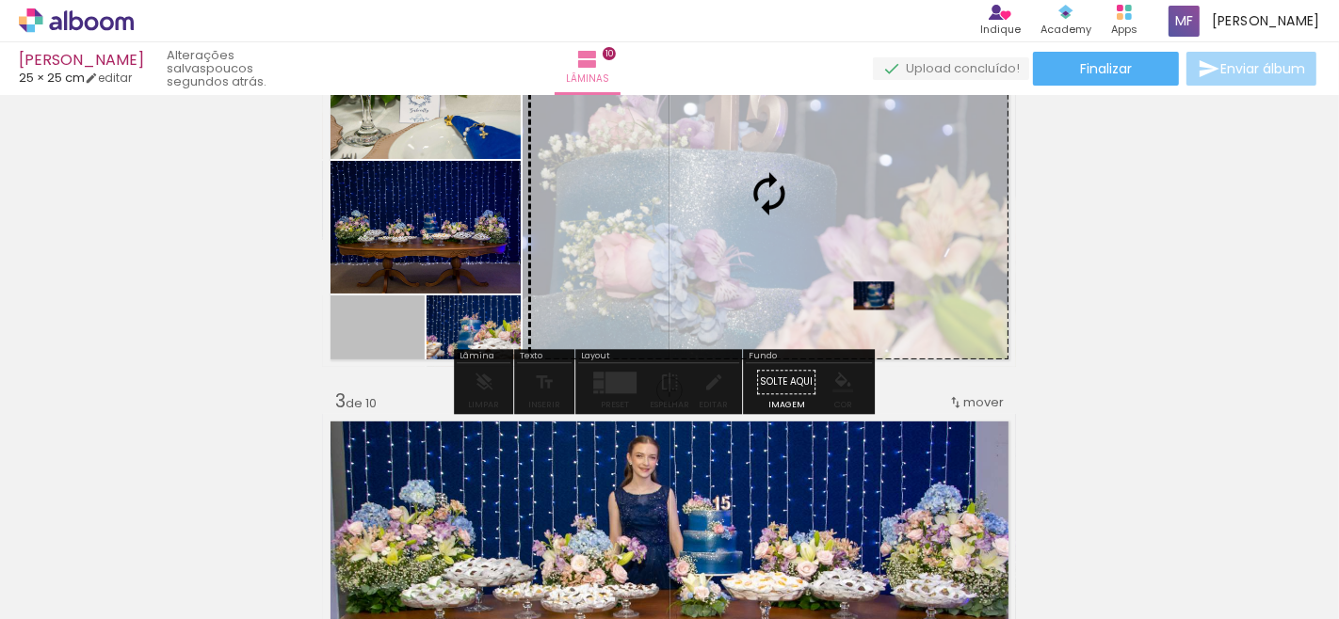
drag, startPoint x: 320, startPoint y: 344, endPoint x: 866, endPoint y: 296, distance: 548.1
click at [0, 0] on slot at bounding box center [0, 0] width 0 height 0
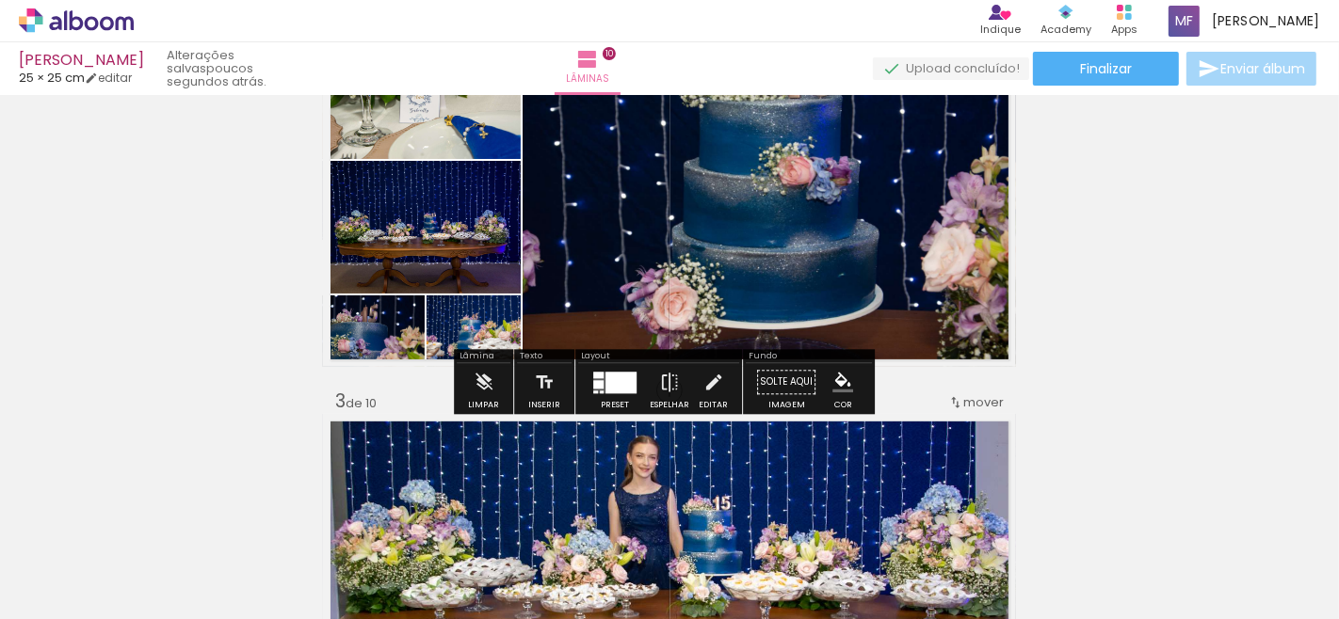
scroll to position [418, 0]
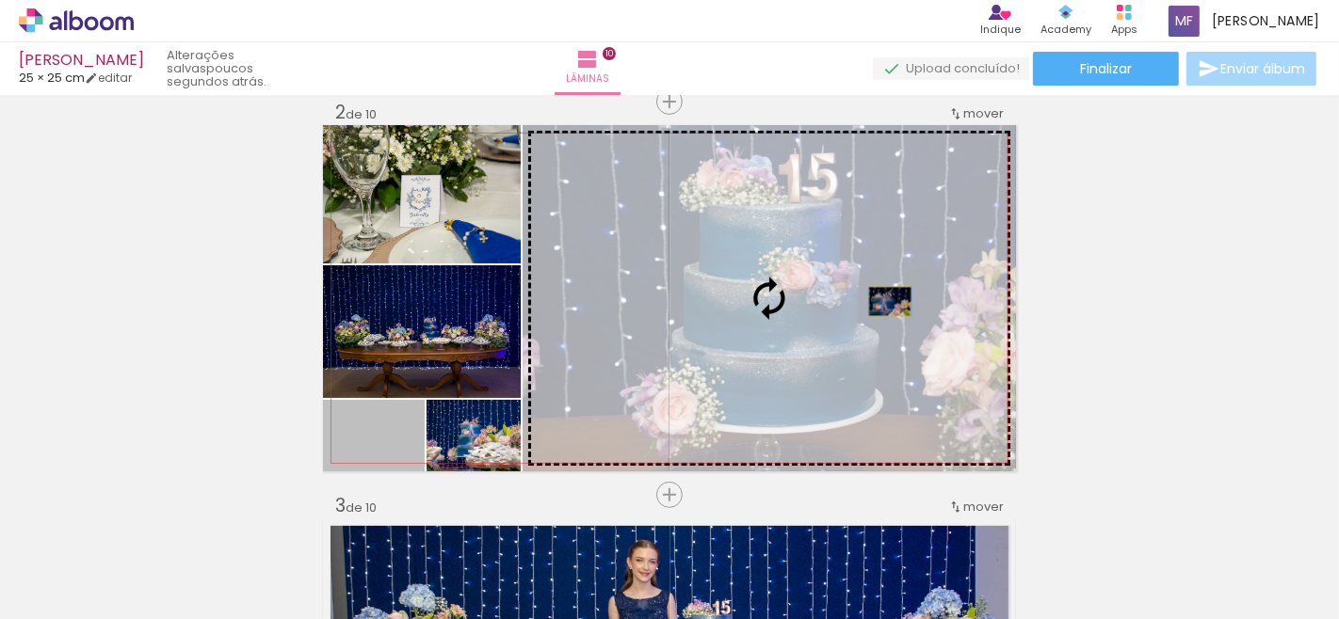
drag, startPoint x: 403, startPoint y: 449, endPoint x: 882, endPoint y: 301, distance: 501.4
click at [0, 0] on slot at bounding box center [0, 0] width 0 height 0
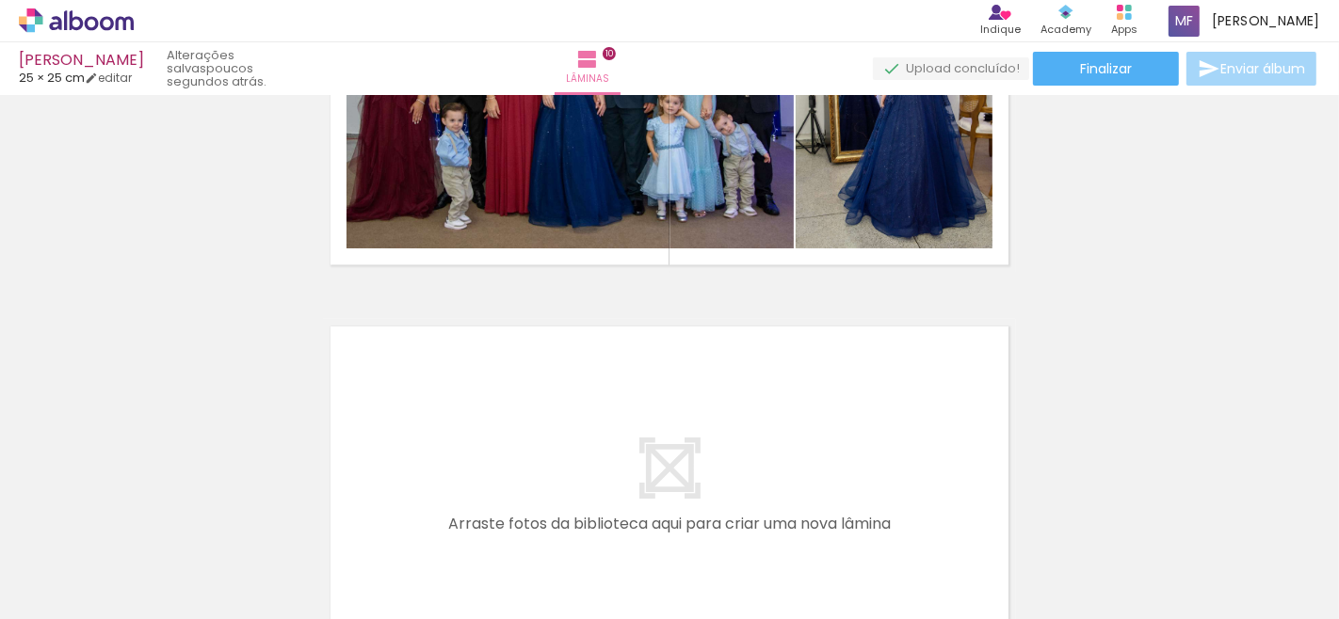
scroll to position [3870, 0]
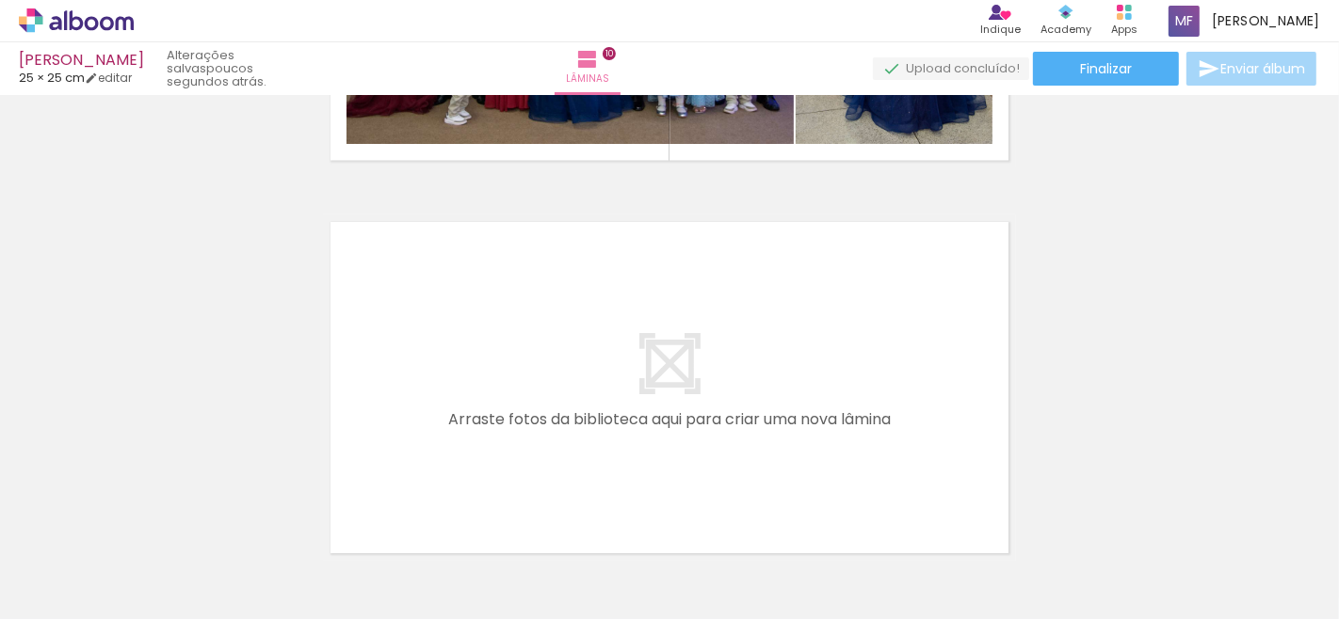
click at [657, 383] on quentale-layouter at bounding box center [669, 388] width 693 height 346
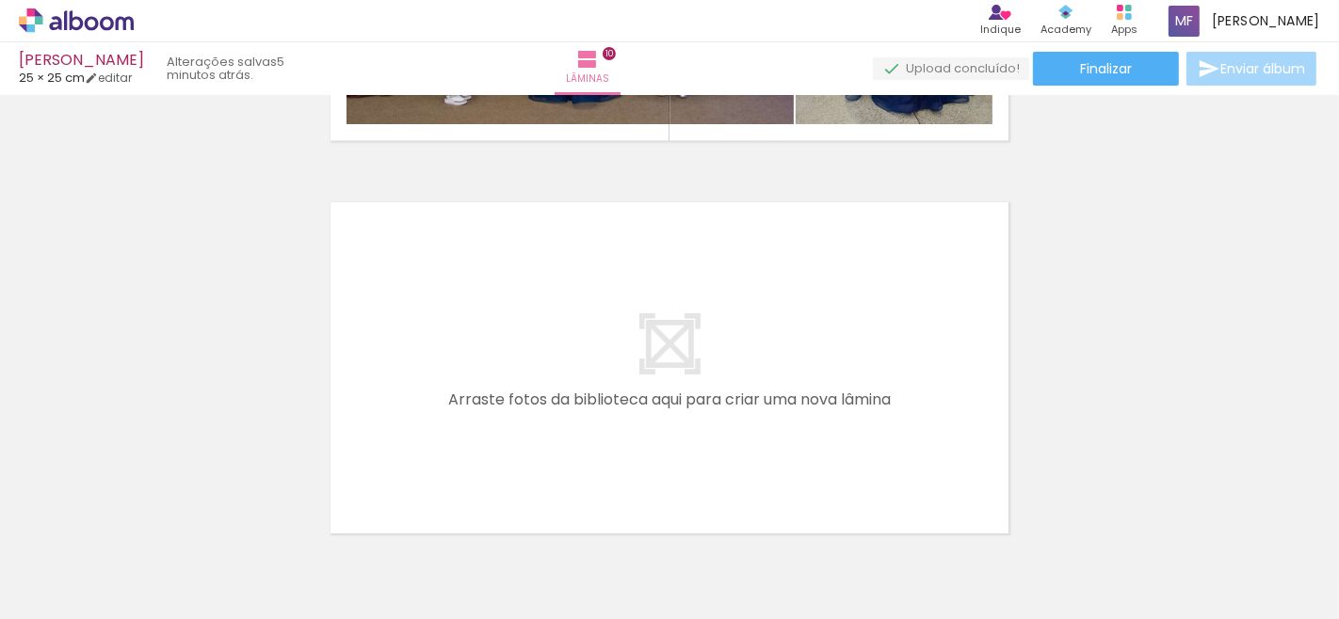
scroll to position [3785, 0]
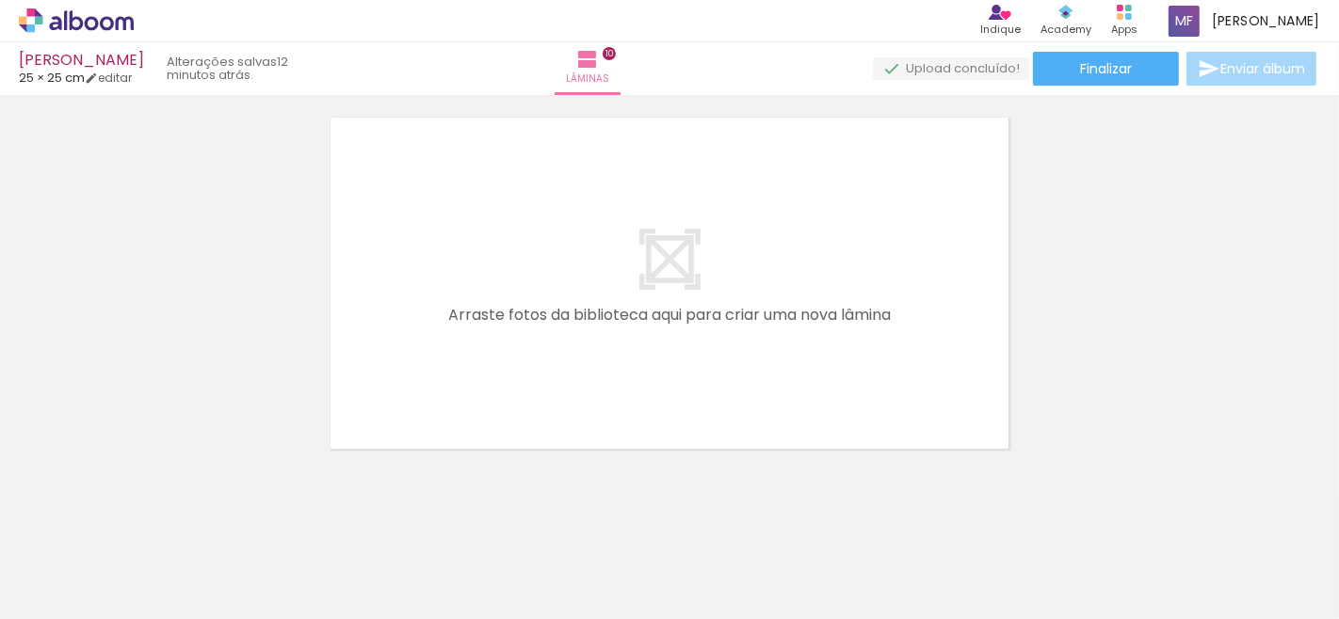
scroll to position [3994, 0]
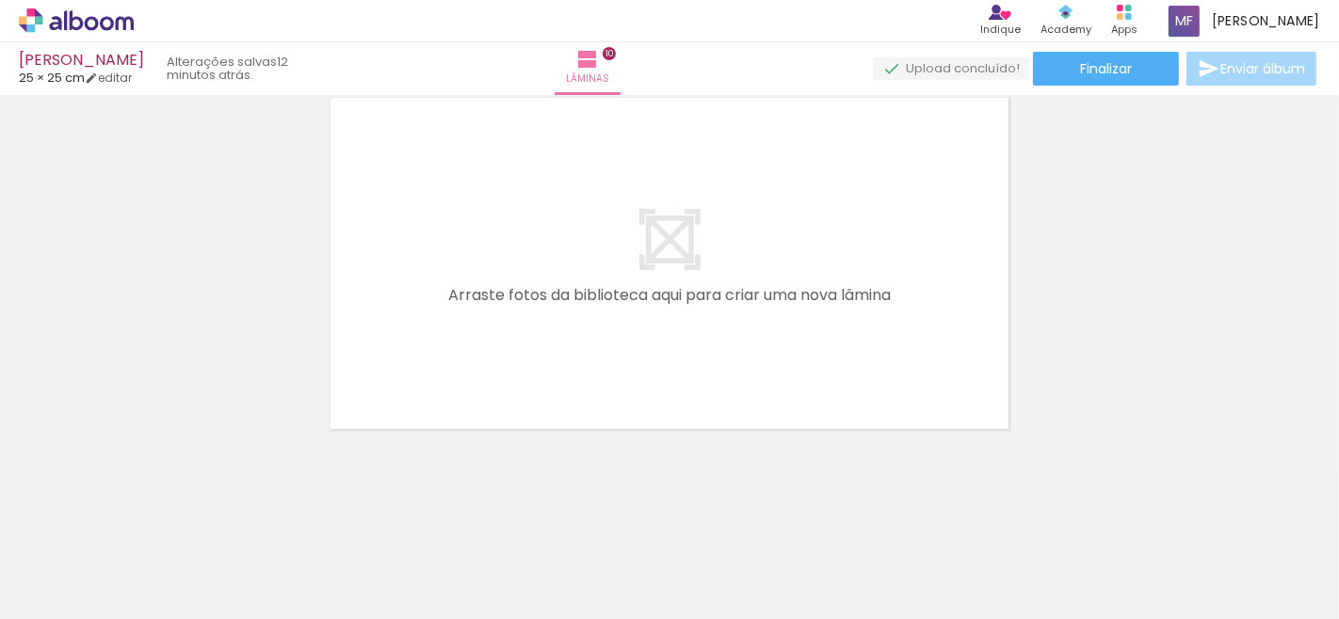
click at [82, 570] on input "Não utilizadas" at bounding box center [53, 578] width 72 height 16
click at [0, 0] on slot "Todas as fotos" at bounding box center [0, 0] width 0 height 0
type input "Todas as fotos"
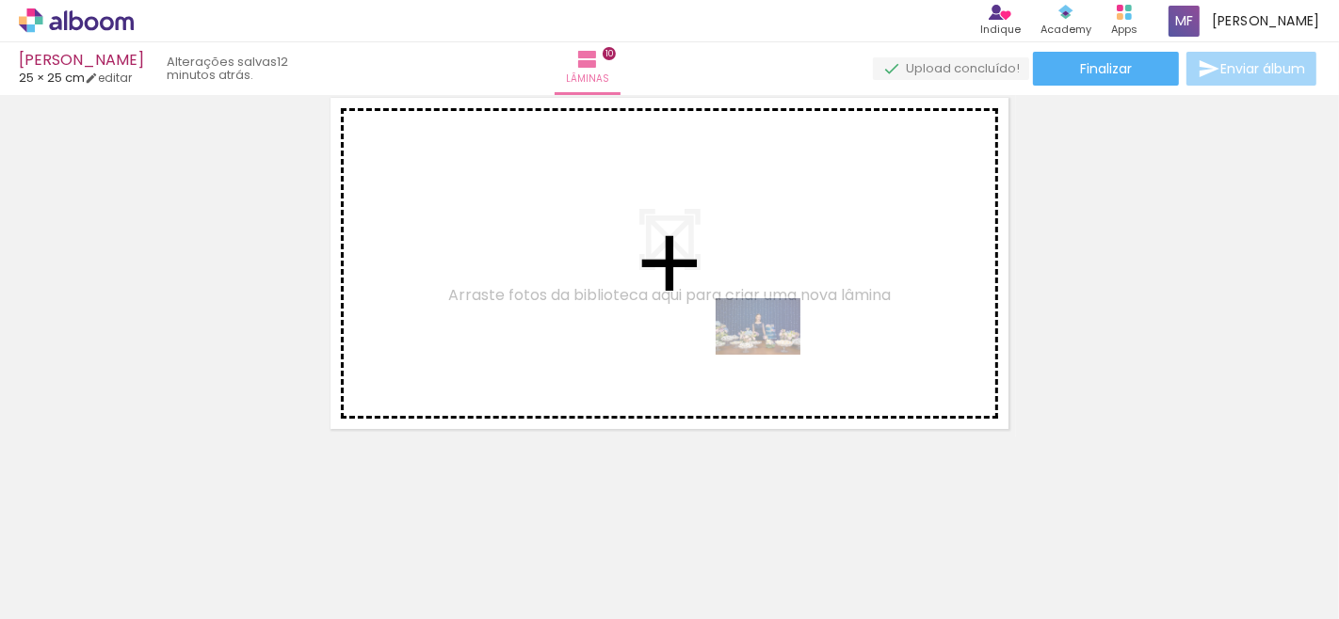
drag, startPoint x: 1055, startPoint y: 568, endPoint x: 811, endPoint y: 425, distance: 282.7
click at [767, 355] on quentale-workspace at bounding box center [669, 309] width 1339 height 619
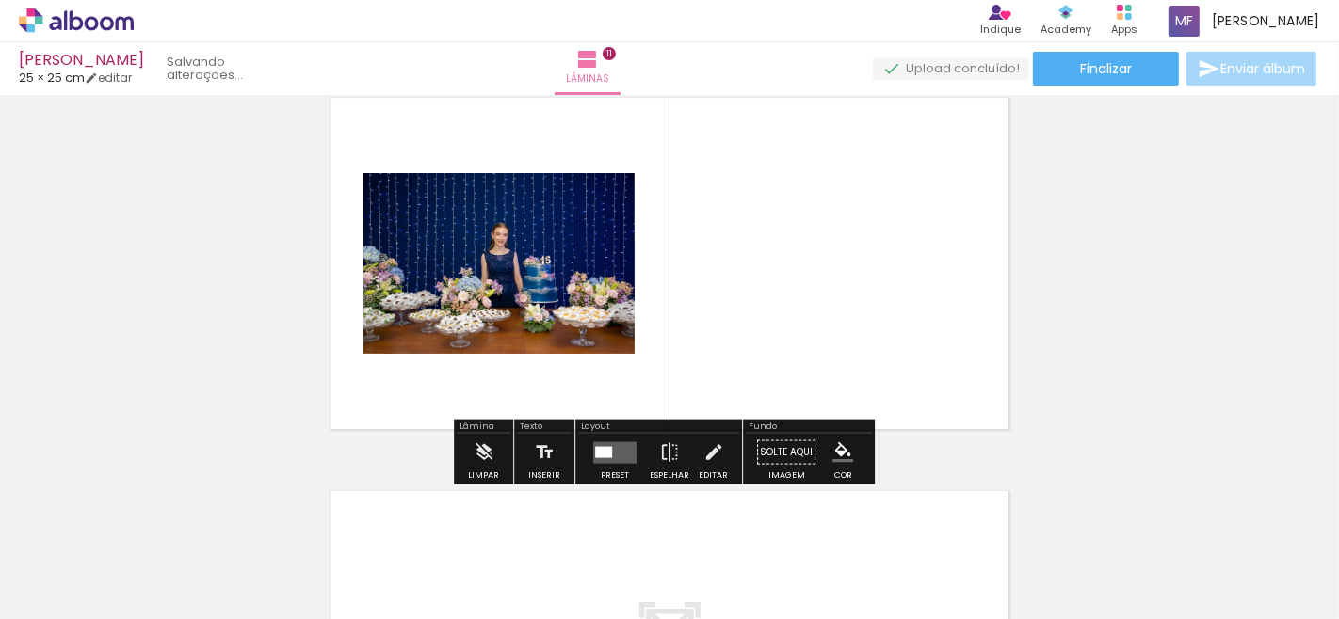
scroll to position [3958, 0]
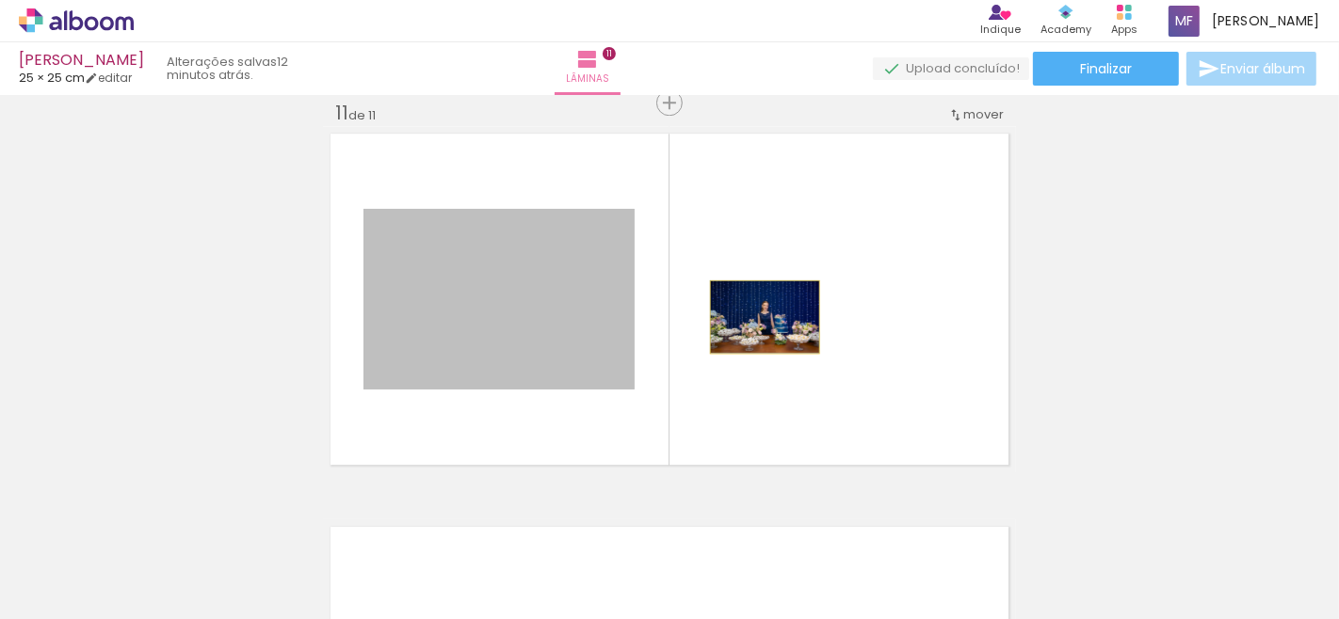
drag, startPoint x: 497, startPoint y: 315, endPoint x: 757, endPoint y: 316, distance: 259.8
click at [757, 316] on quentale-layouter at bounding box center [669, 299] width 693 height 346
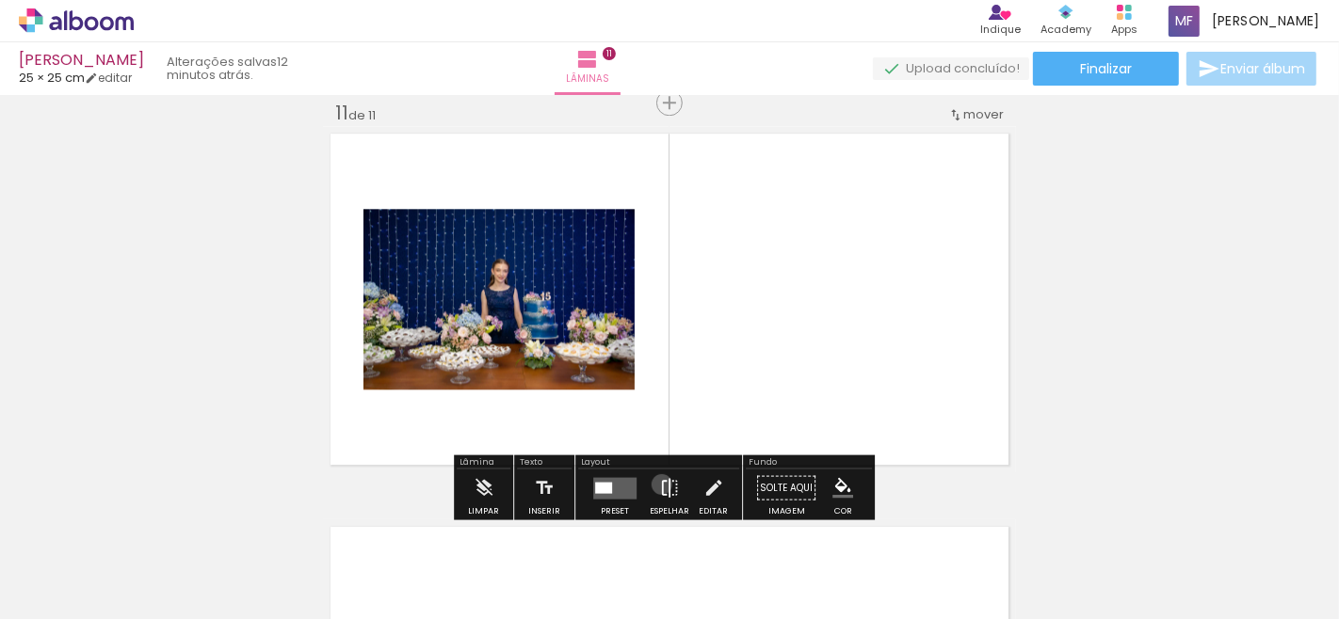
click at [659, 484] on iron-icon at bounding box center [669, 488] width 21 height 38
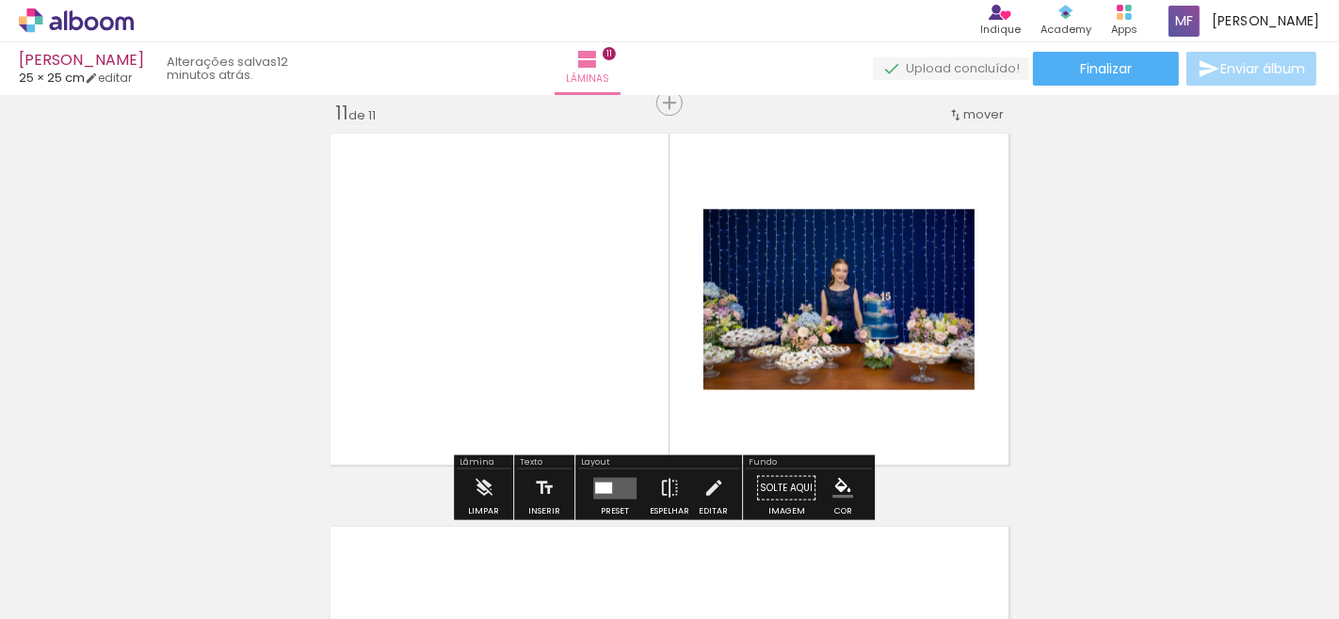
click at [610, 485] on quentale-layouter at bounding box center [614, 488] width 43 height 22
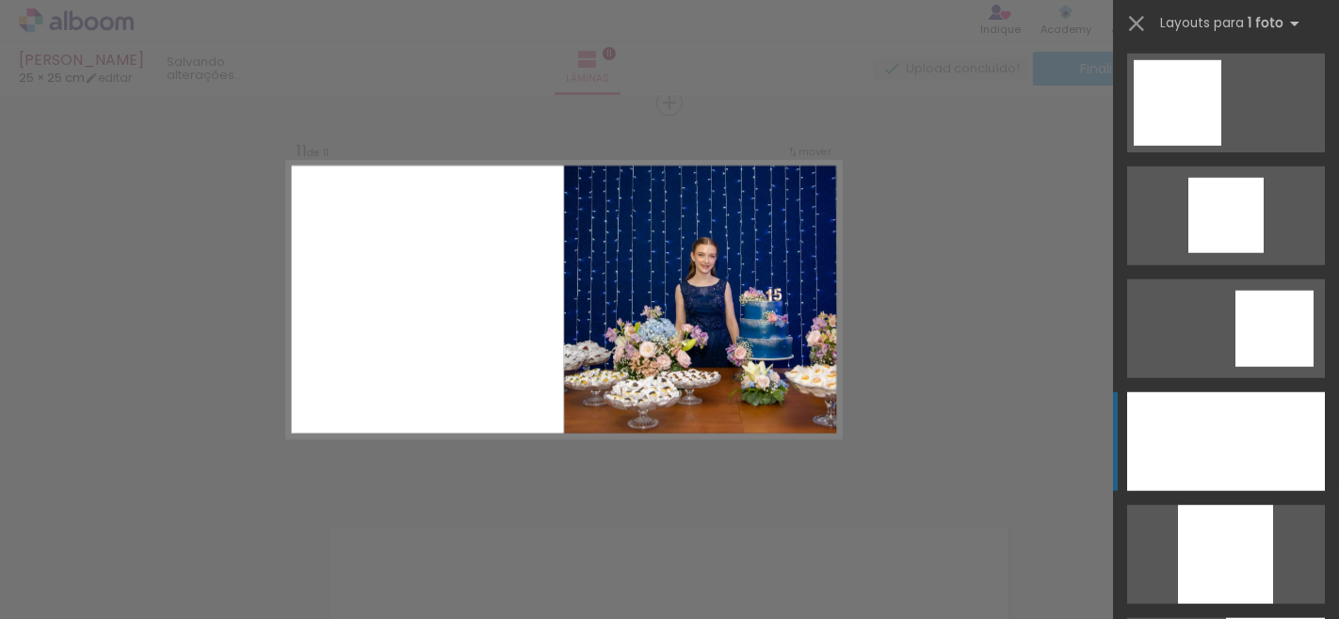
scroll to position [1673, 0]
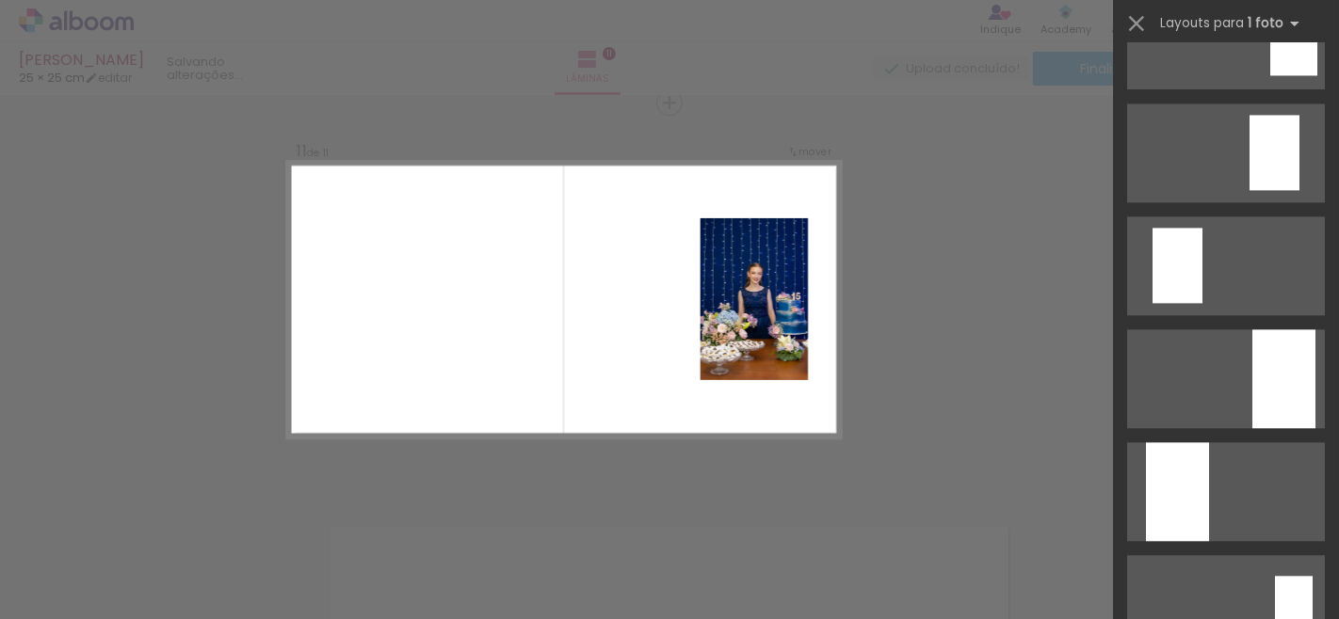
scroll to position [3263, 0]
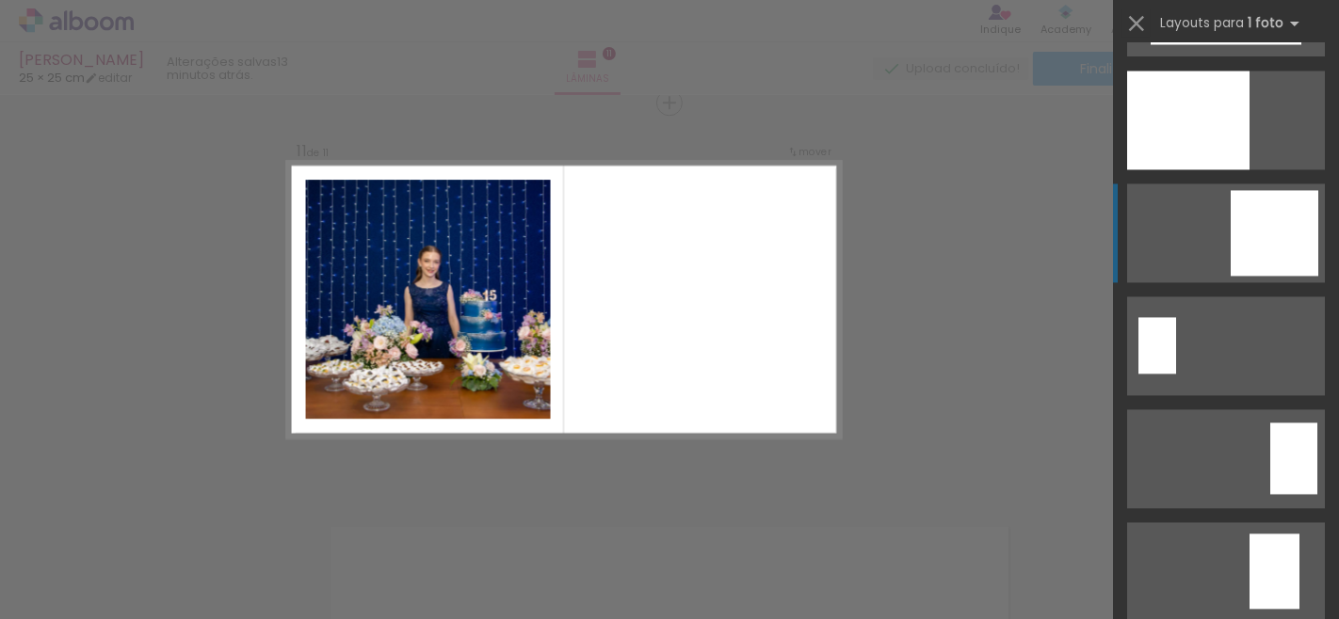
click at [1266, 243] on div at bounding box center [1274, 233] width 88 height 86
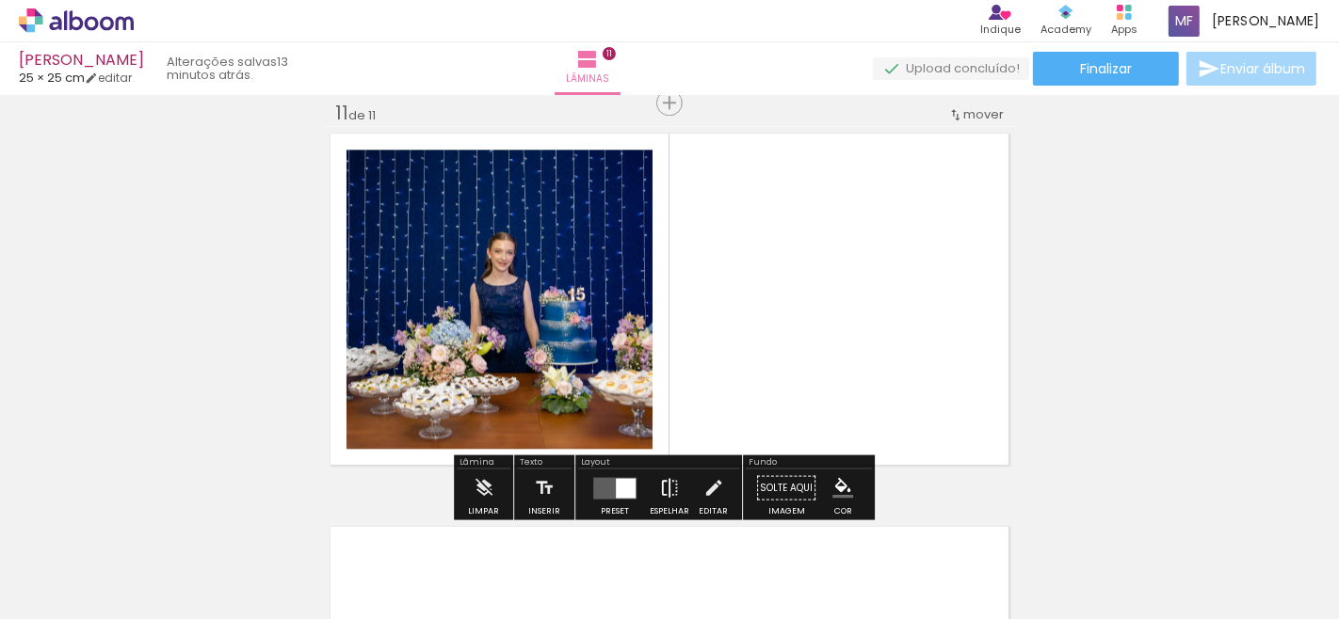
click at [666, 490] on iron-icon at bounding box center [669, 488] width 21 height 38
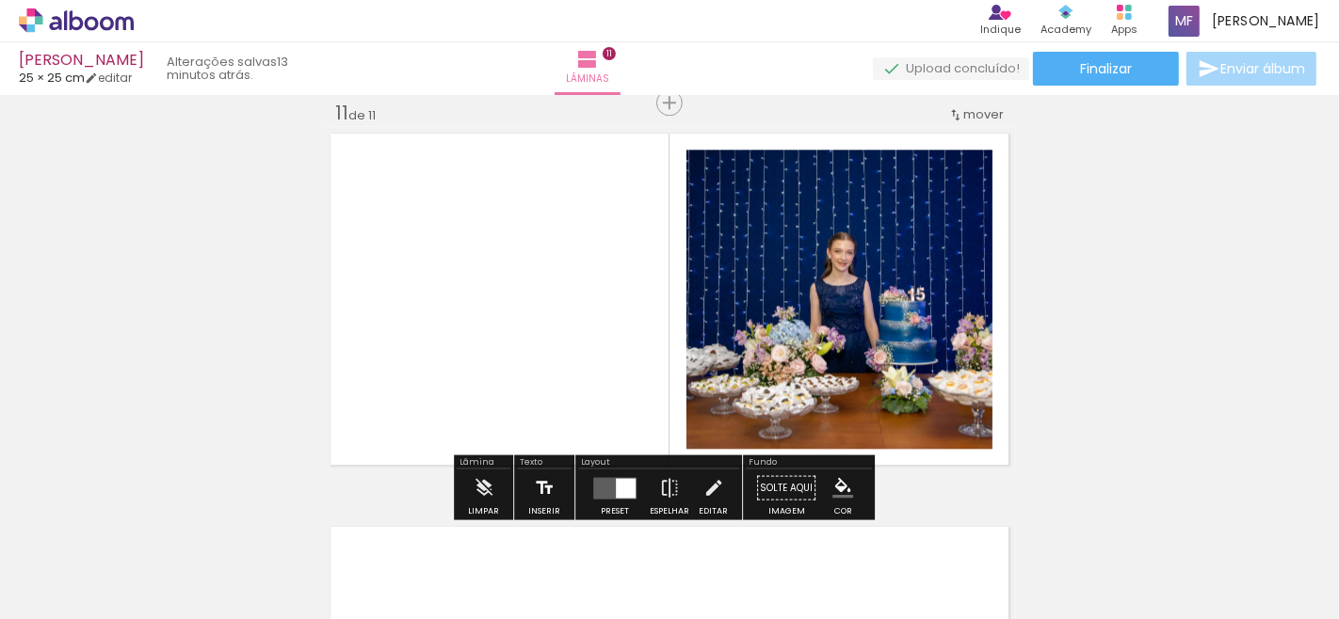
click at [540, 484] on iron-icon at bounding box center [544, 488] width 21 height 38
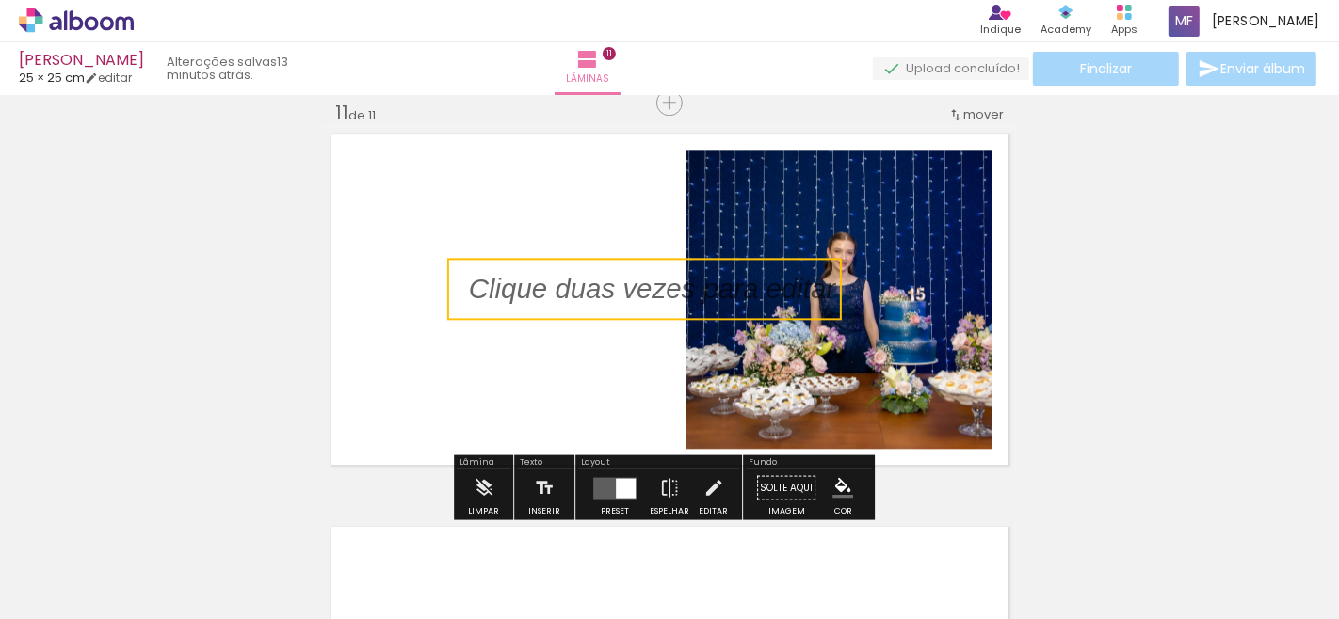
click at [509, 283] on quentale-selection at bounding box center [644, 289] width 394 height 62
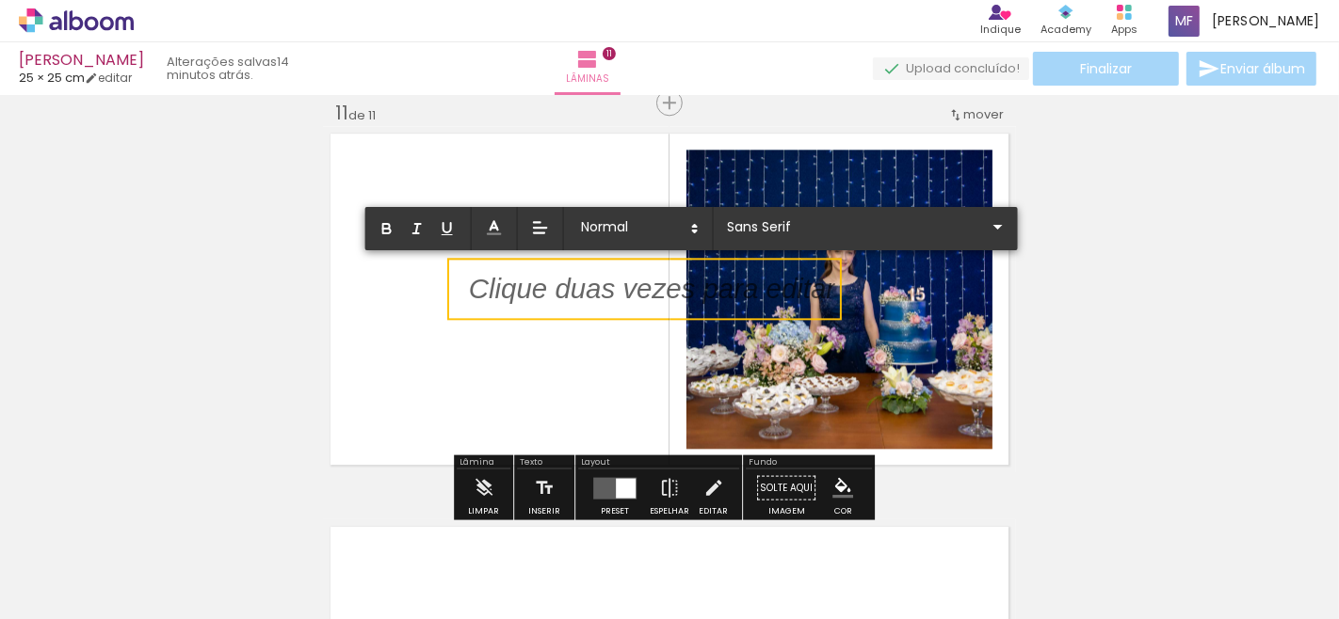
drag, startPoint x: 466, startPoint y: 282, endPoint x: 849, endPoint y: 297, distance: 383.4
click at [849, 297] on album-spread "11 de 11" at bounding box center [669, 299] width 693 height 346
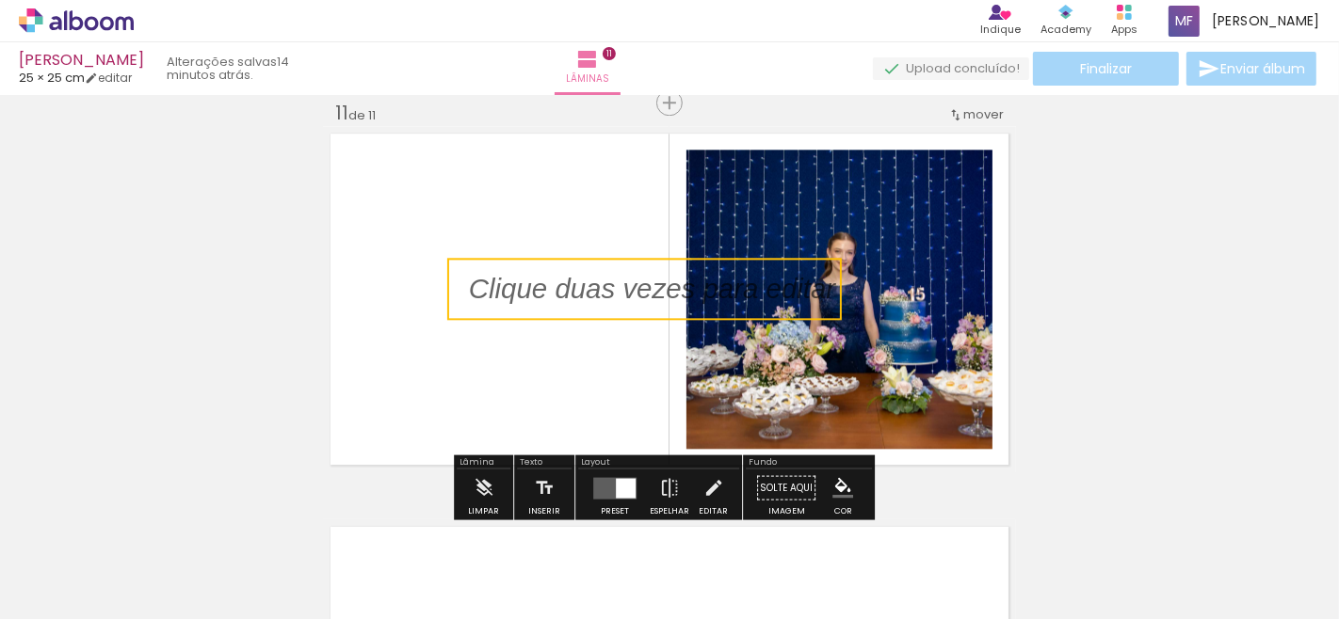
click at [624, 282] on quentale-selection at bounding box center [644, 289] width 394 height 62
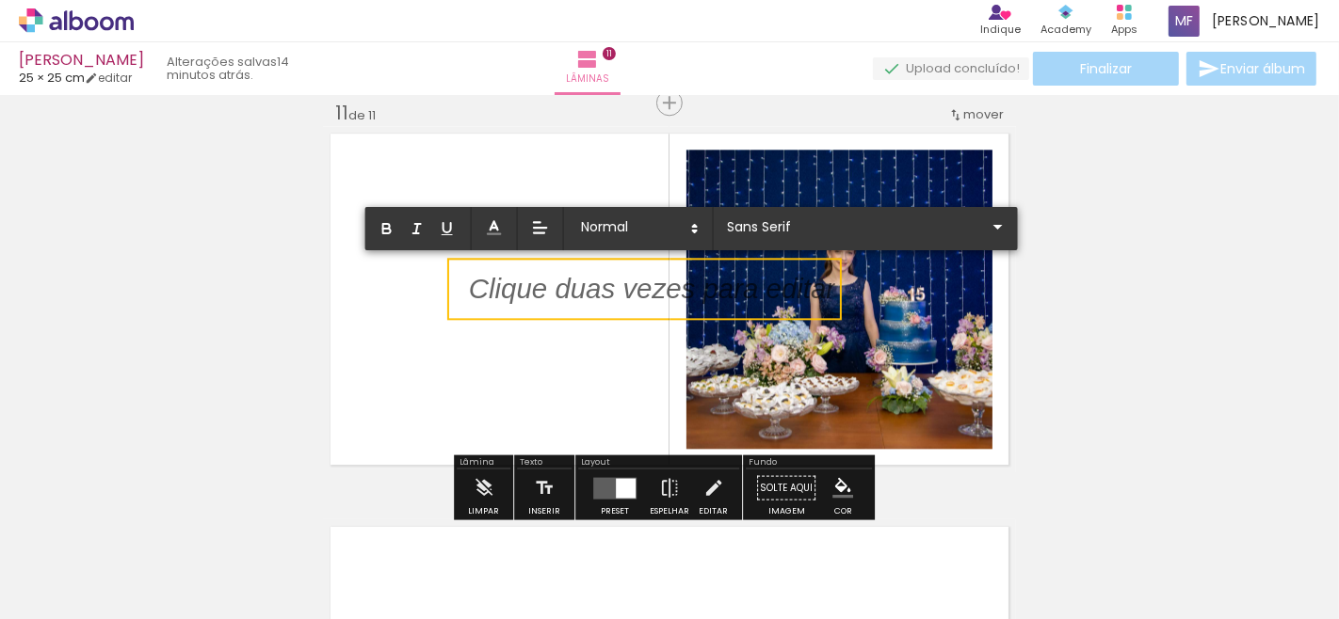
click at [604, 296] on p at bounding box center [652, 301] width 366 height 40
click at [590, 281] on p at bounding box center [652, 301] width 366 height 40
click at [987, 226] on iron-icon at bounding box center [998, 227] width 23 height 23
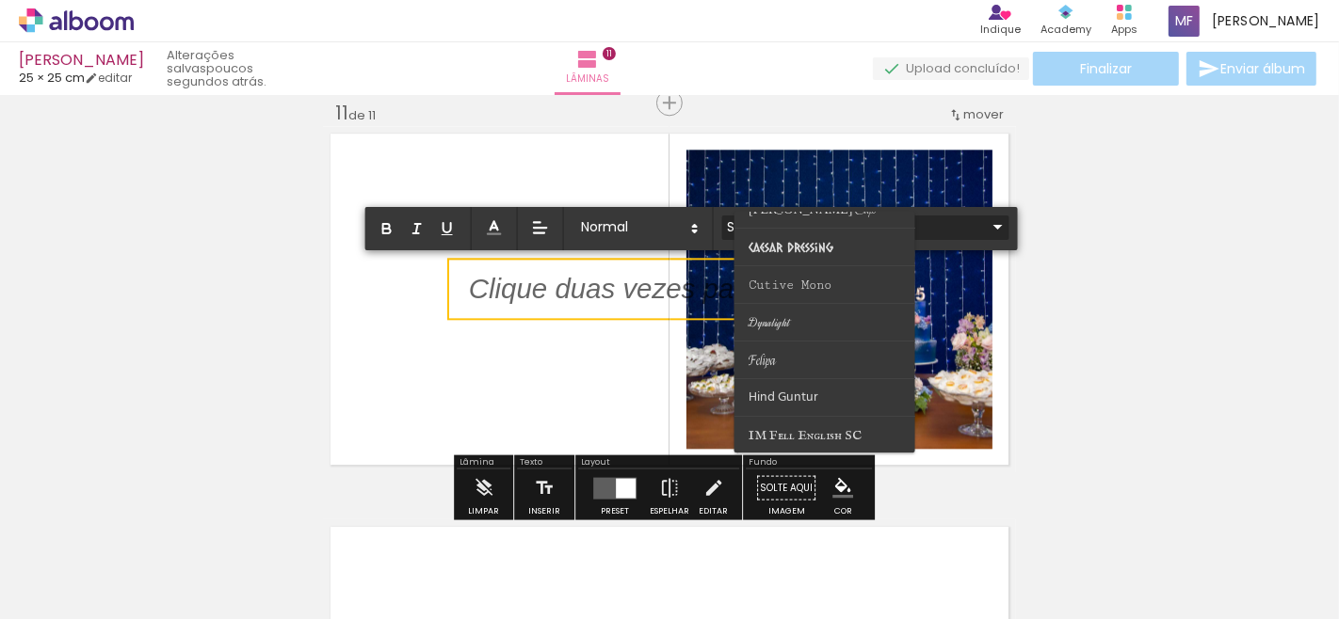
scroll to position [313, 0]
click at [802, 437] on span "Miss [PERSON_NAME]" at bounding box center [814, 445] width 132 height 16
type input "Miss [PERSON_NAME]"
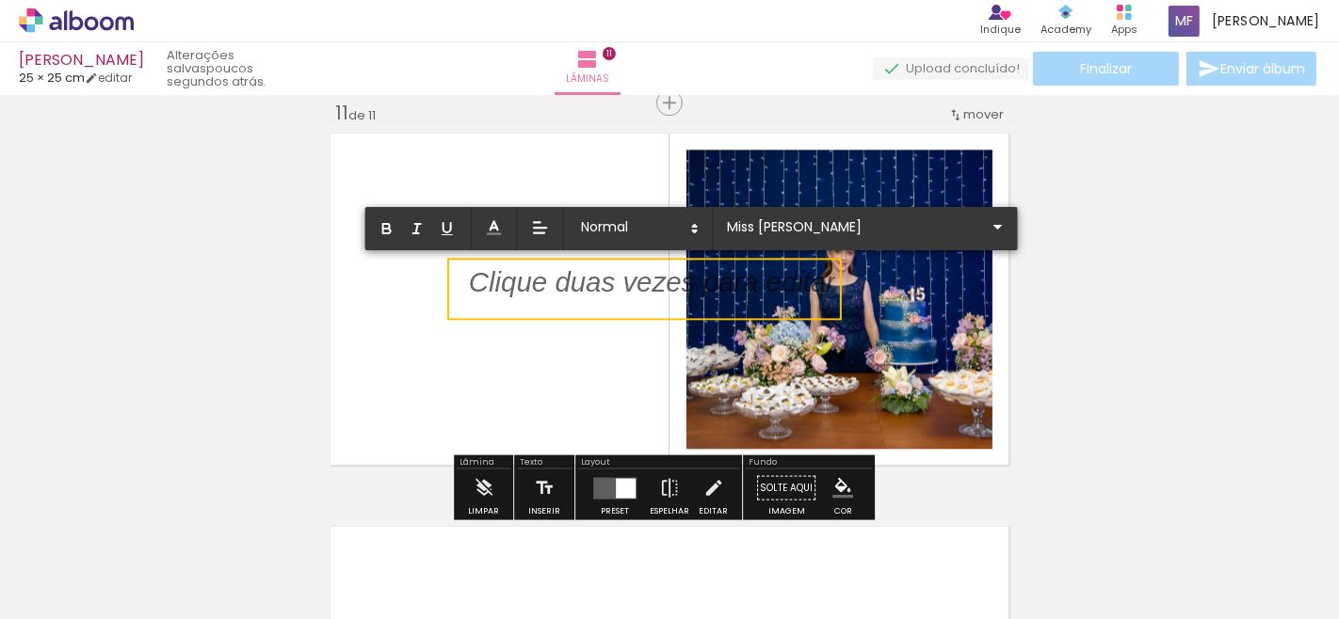
click at [651, 304] on p "﻿" at bounding box center [652, 295] width 366 height 43
click at [626, 270] on div "﻿" at bounding box center [652, 283] width 366 height 40
click at [626, 275] on p "﻿" at bounding box center [652, 295] width 366 height 43
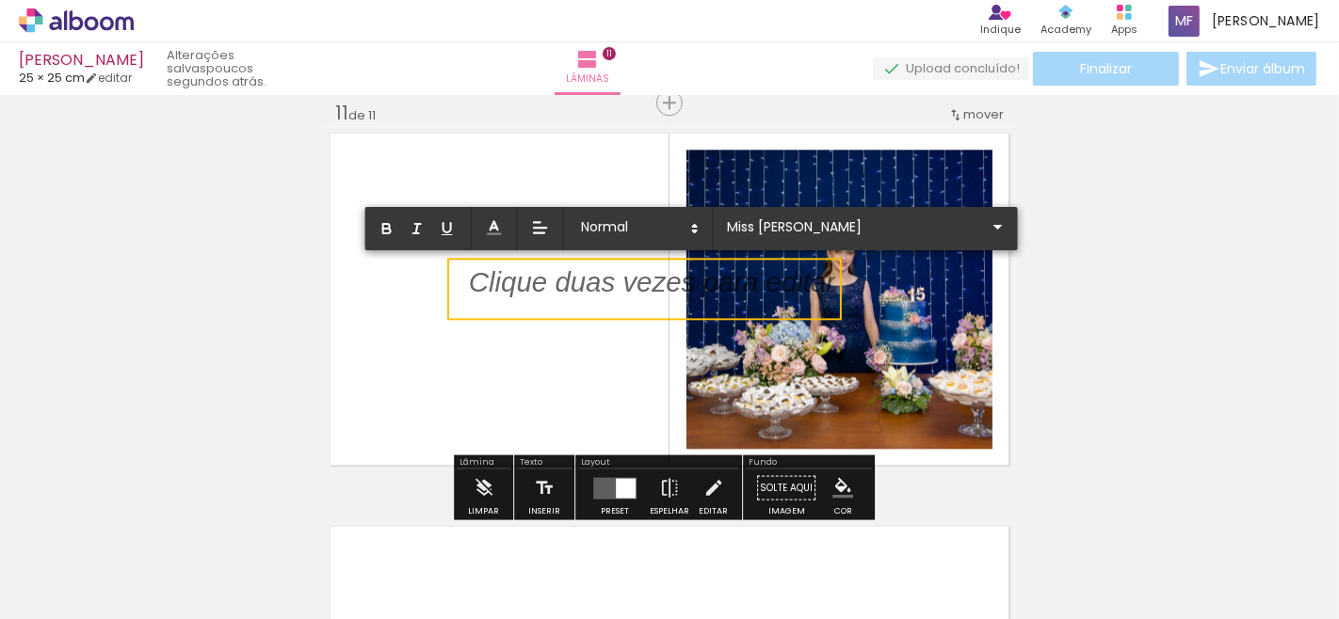
click at [626, 275] on p "﻿" at bounding box center [652, 295] width 366 height 43
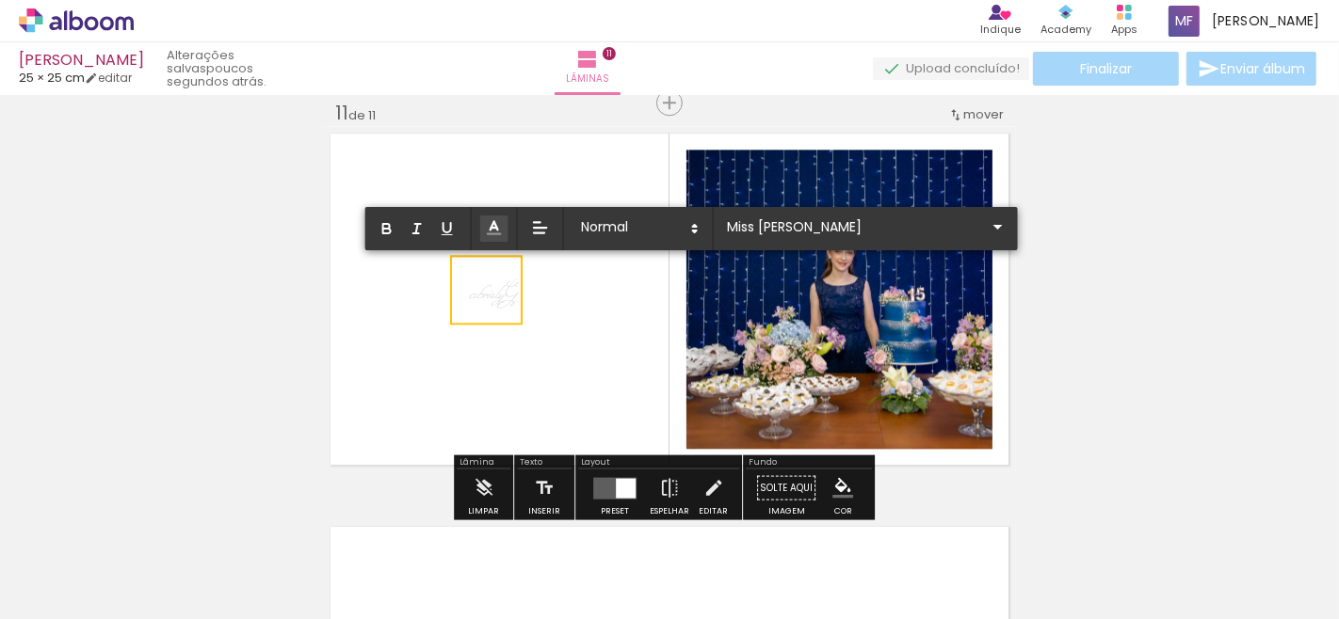
click at [487, 235] on icon at bounding box center [494, 227] width 19 height 19
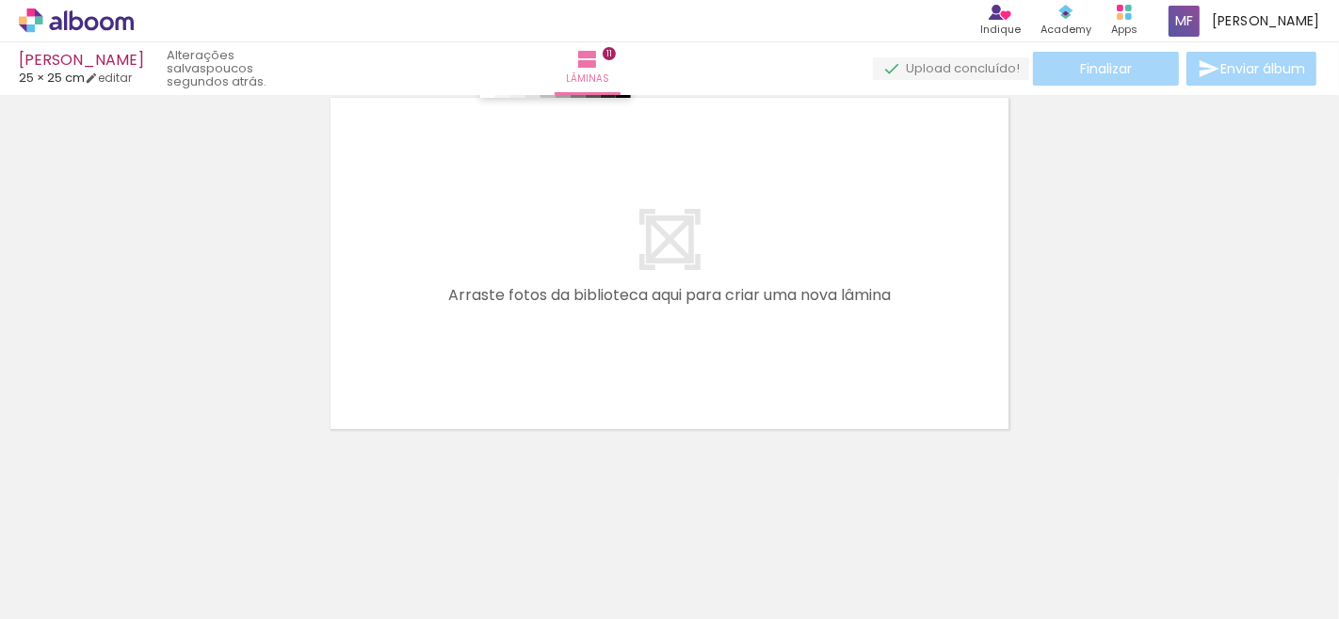
scroll to position [4178, 0]
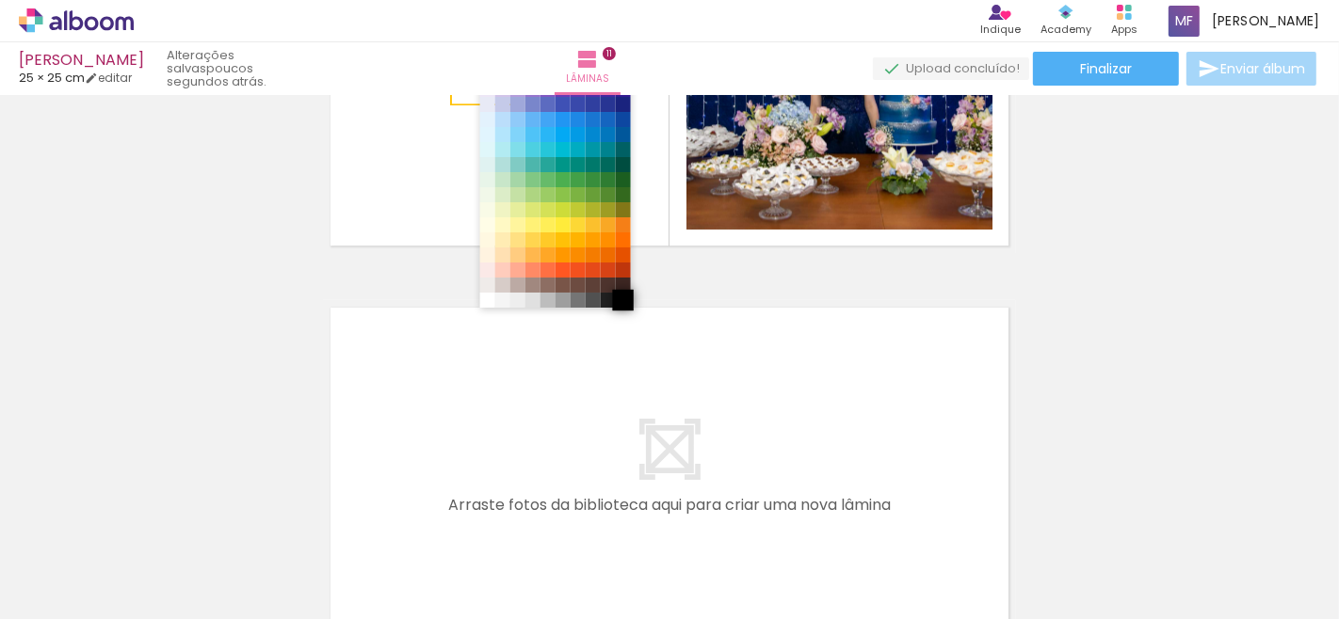
click at [618, 304] on span at bounding box center [622, 300] width 21 height 21
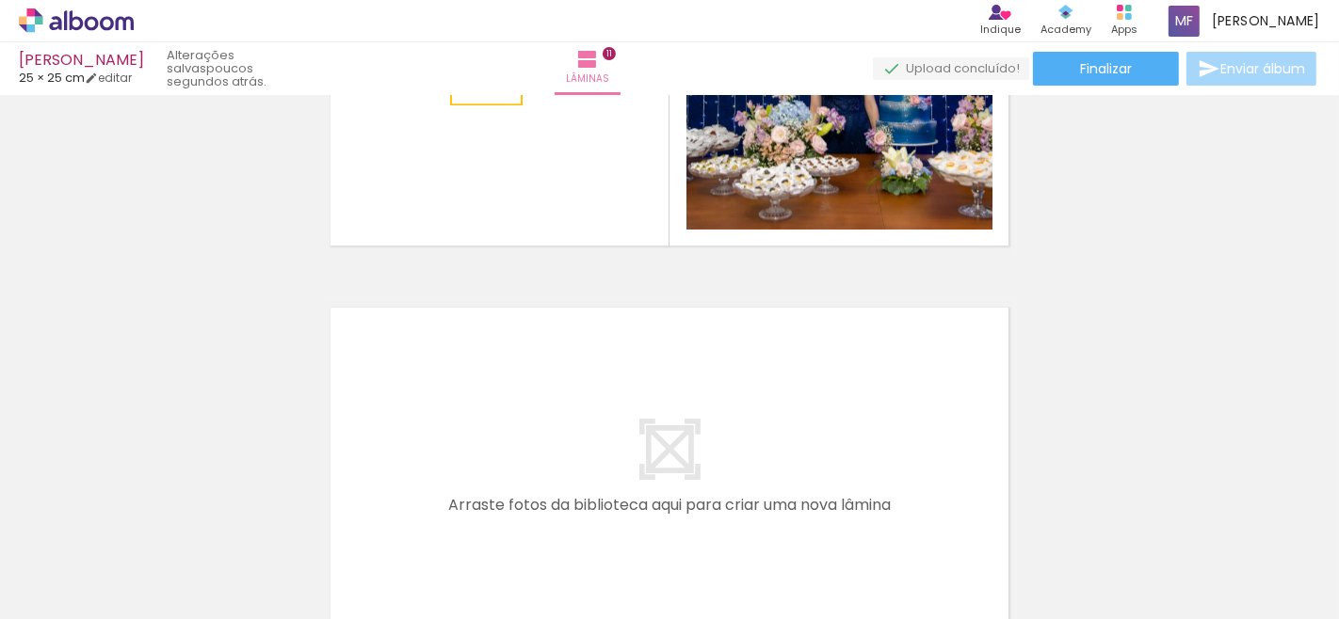
scroll to position [3891, 0]
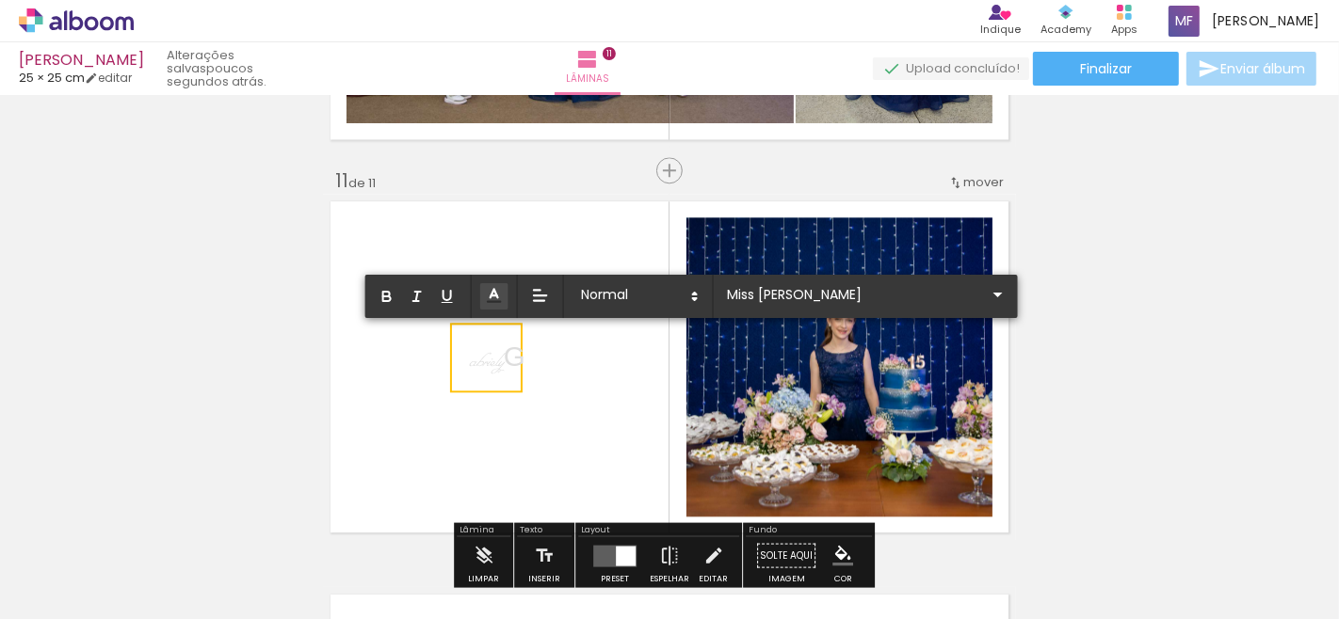
click at [514, 345] on p "abriely ﻿ G" at bounding box center [497, 358] width 56 height 43
type input "Sans Serif"
click at [514, 345] on p "abriely ﻿ G" at bounding box center [497, 358] width 56 height 43
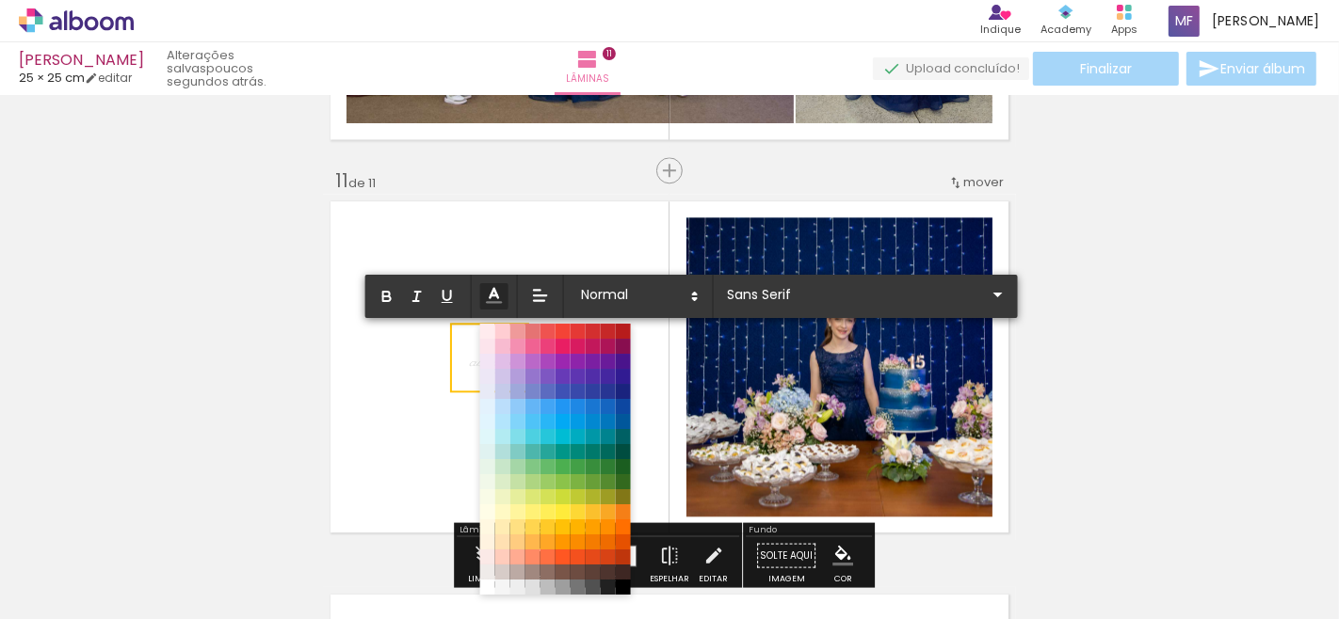
click at [506, 303] on span at bounding box center [494, 296] width 28 height 26
click at [490, 302] on icon at bounding box center [494, 295] width 21 height 21
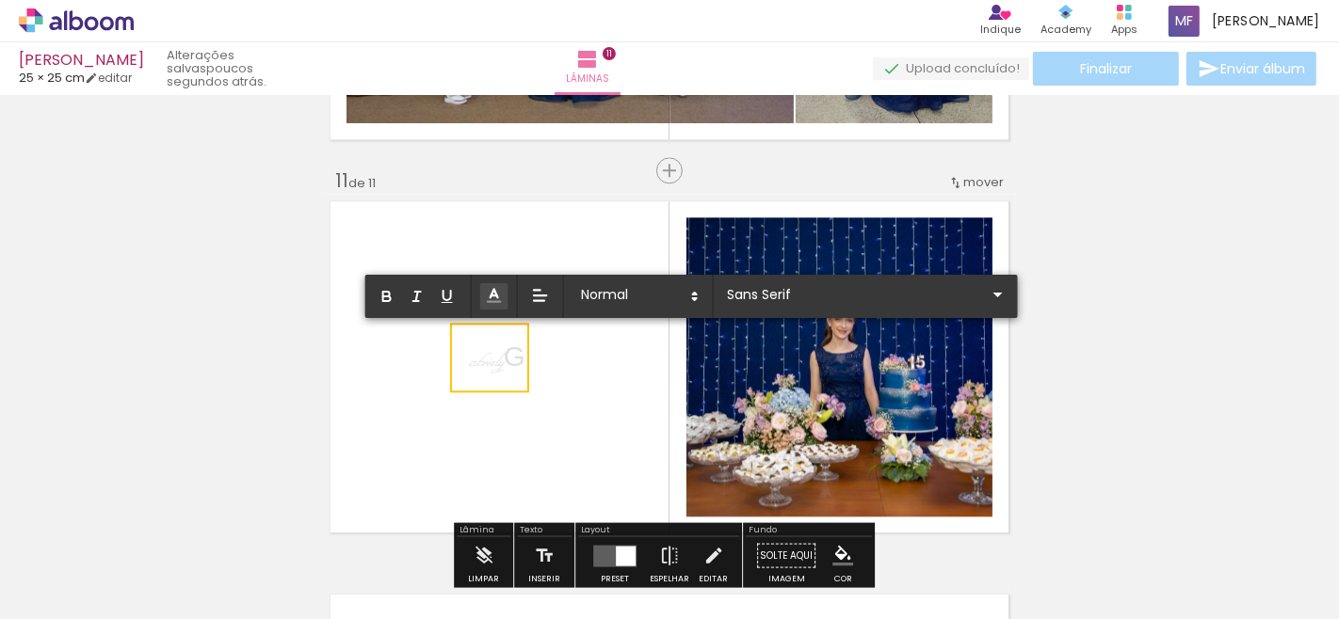
click at [493, 306] on span at bounding box center [494, 296] width 28 height 26
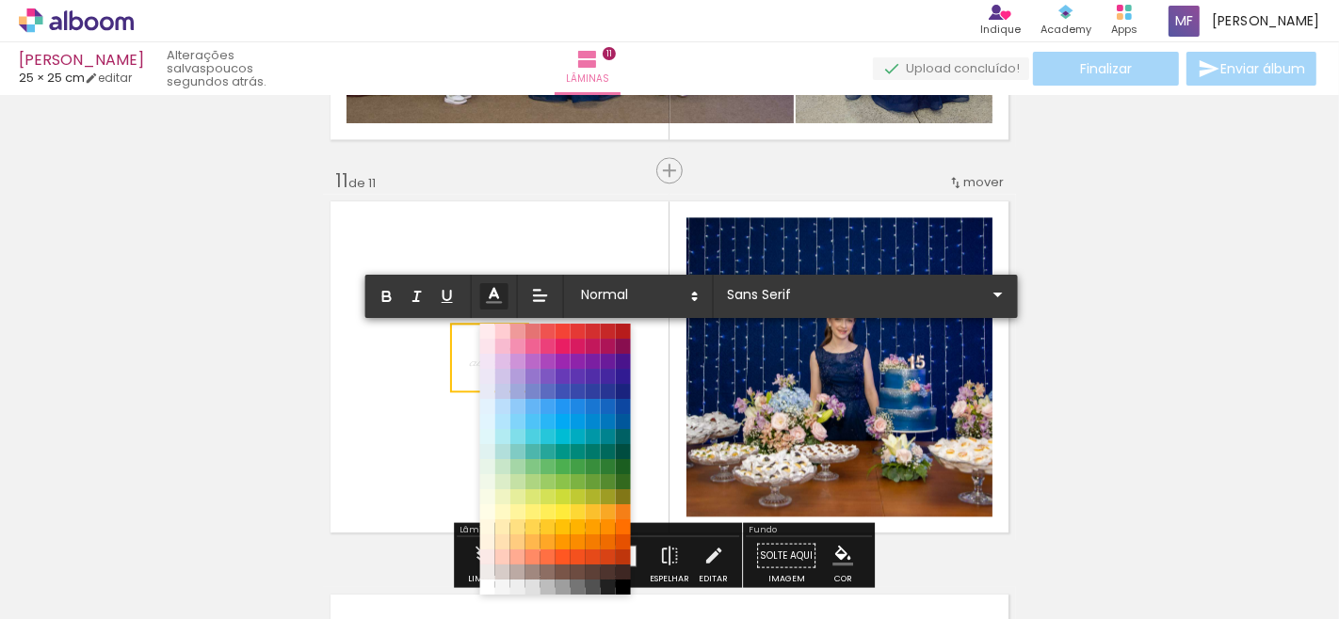
click at [493, 306] on span at bounding box center [494, 296] width 28 height 26
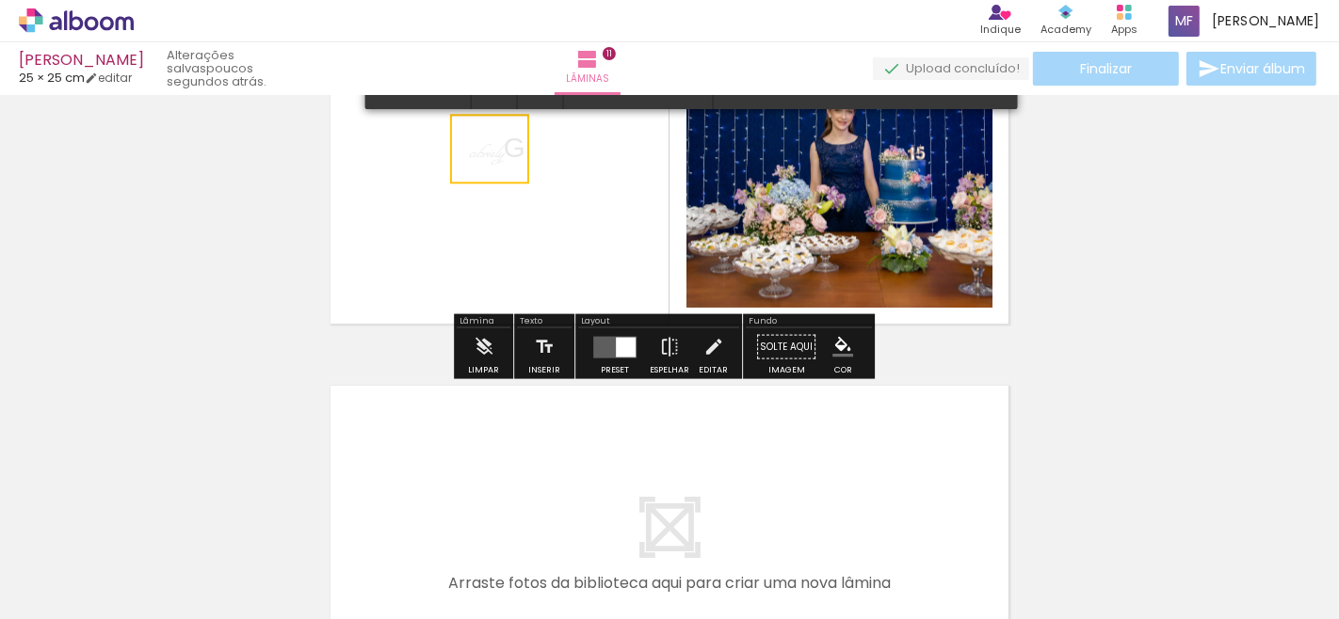
scroll to position [3995, 0]
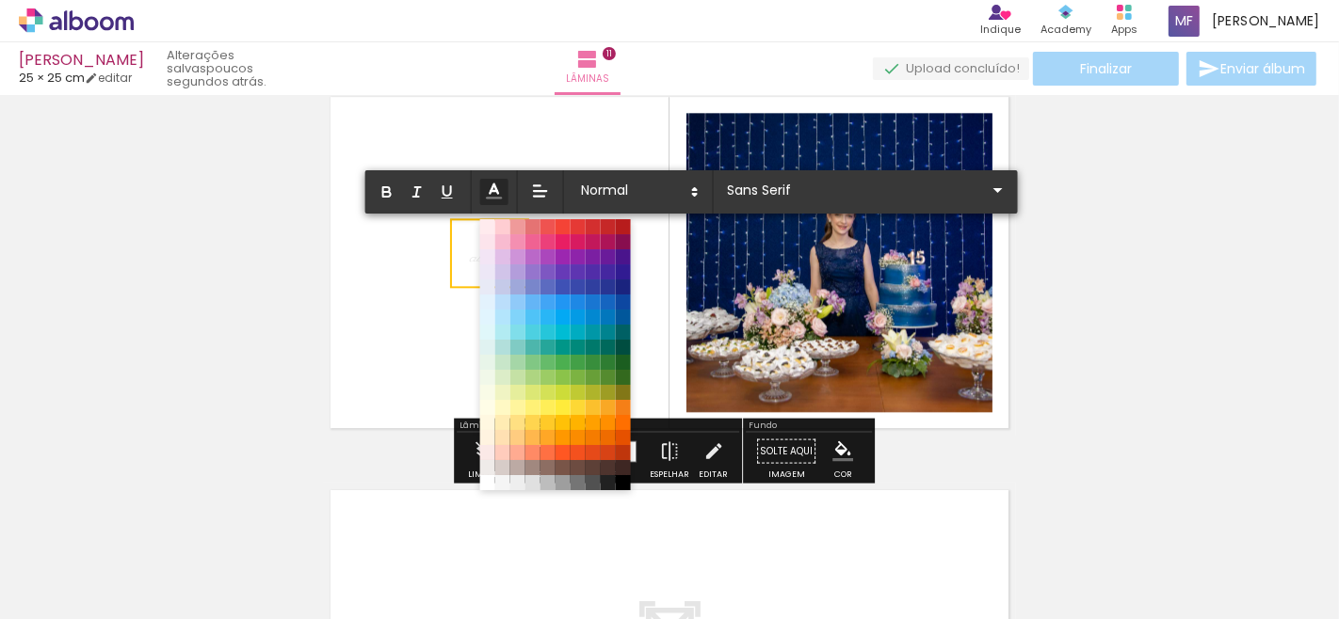
click at [494, 198] on line at bounding box center [494, 198] width 14 height 0
click at [618, 487] on span at bounding box center [622, 483] width 21 height 21
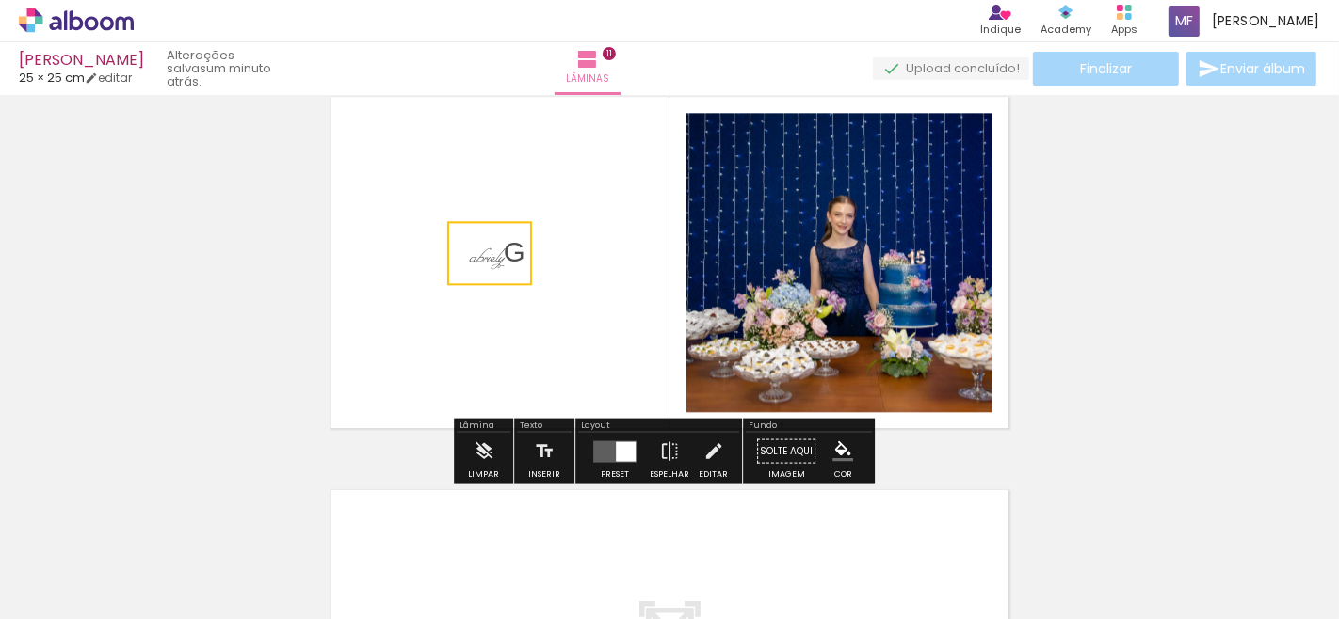
click at [614, 309] on quentale-layouter at bounding box center [669, 262] width 693 height 346
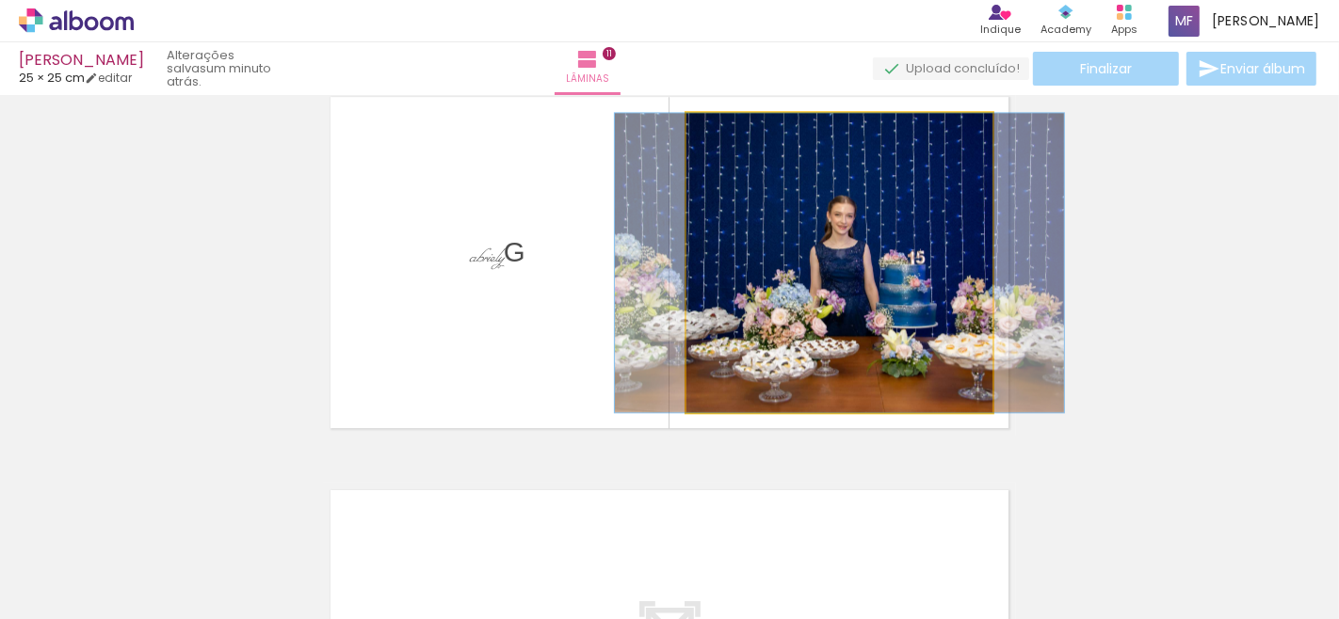
click at [871, 285] on quentale-photo at bounding box center [839, 262] width 306 height 299
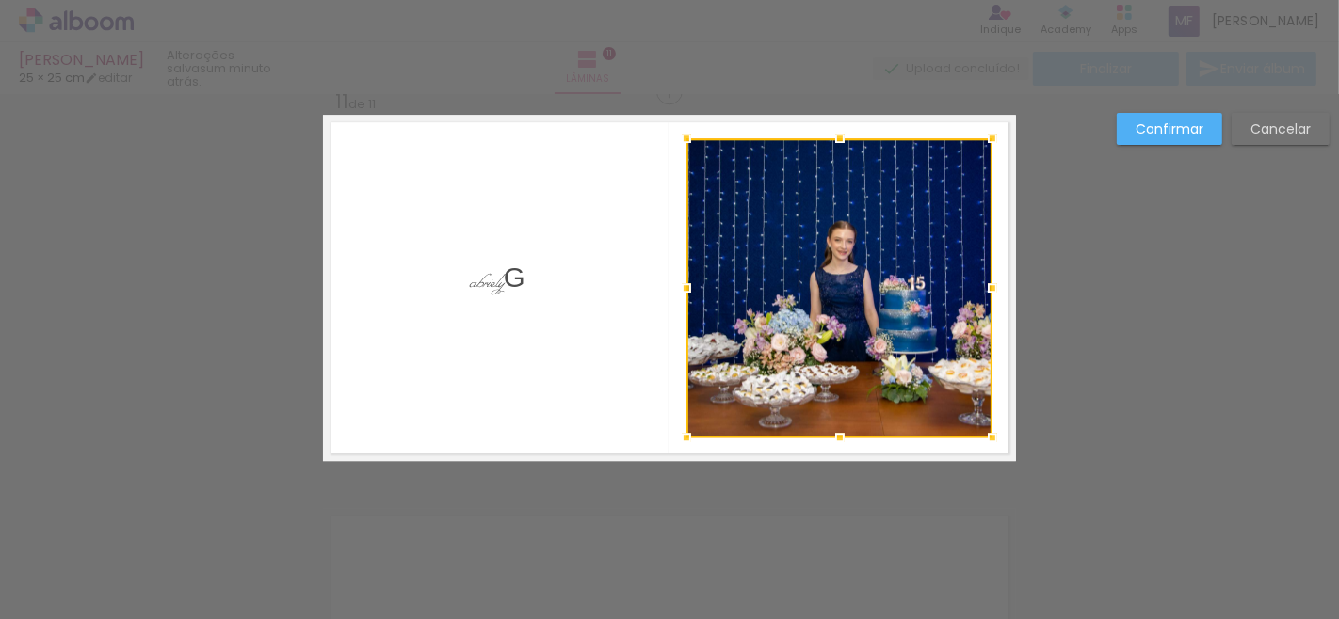
scroll to position [3958, 0]
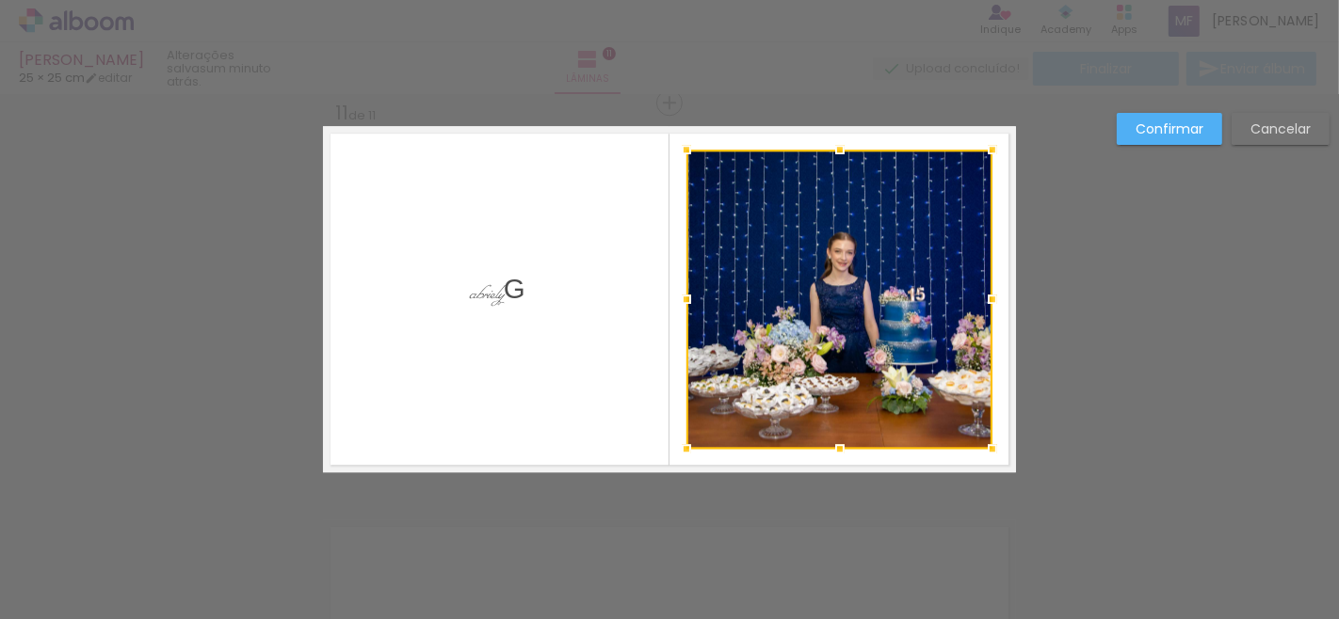
click at [841, 285] on div at bounding box center [839, 299] width 306 height 299
click at [822, 271] on div at bounding box center [839, 299] width 306 height 299
click at [490, 299] on span "abriely" at bounding box center [486, 292] width 35 height 34
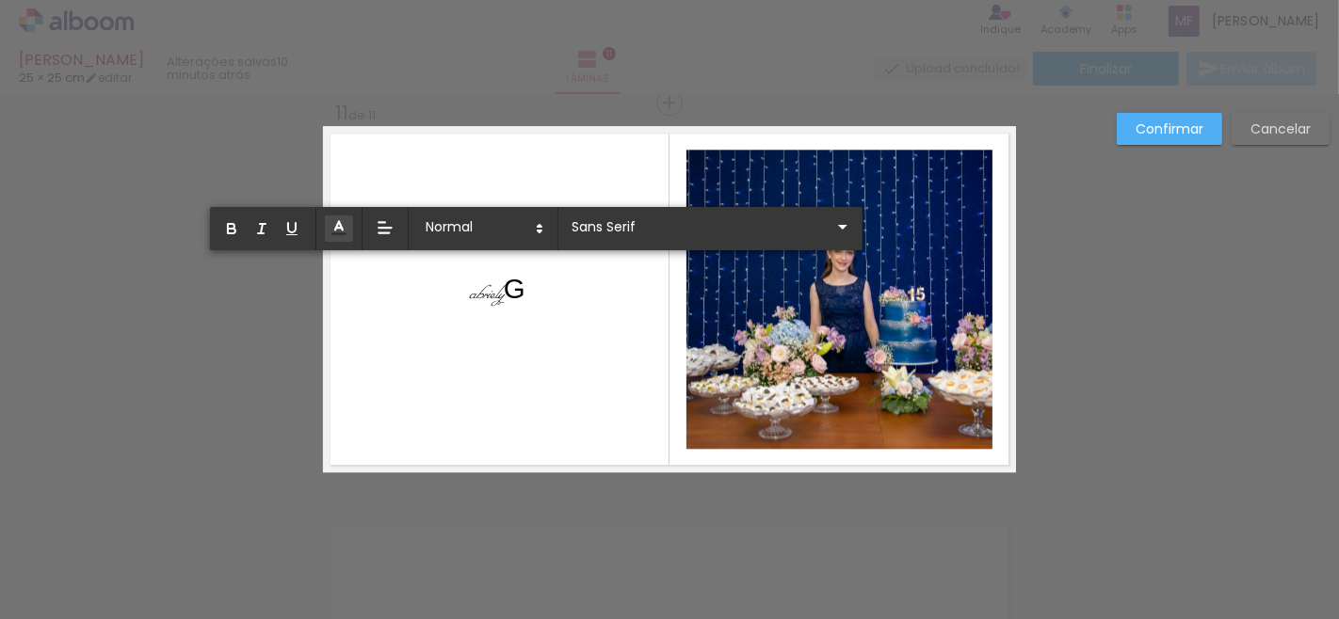
scroll to position [3263, 0]
click at [478, 292] on span "abriely" at bounding box center [486, 292] width 35 height 34
drag, startPoint x: 512, startPoint y: 289, endPoint x: 497, endPoint y: 289, distance: 15.1
click at [504, 289] on span "G" at bounding box center [515, 288] width 22 height 31
type input "Miss [PERSON_NAME]"
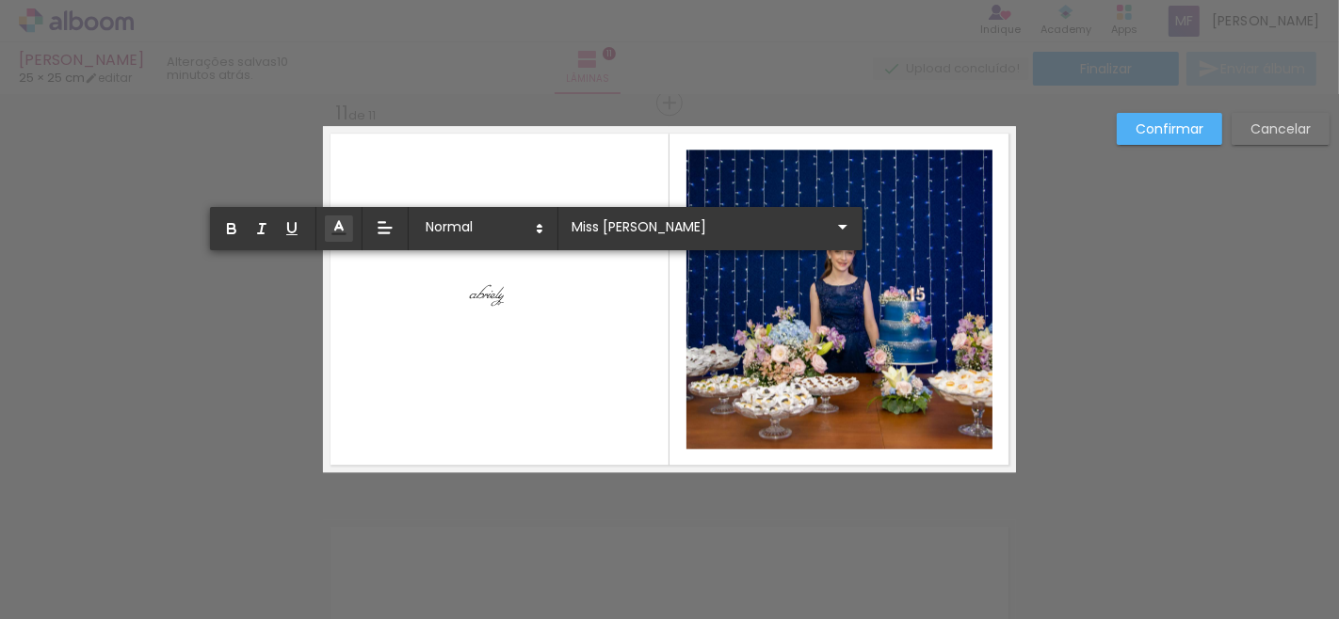
click at [469, 292] on span "abriely" at bounding box center [486, 292] width 35 height 34
click at [512, 287] on quentale-layouter at bounding box center [669, 299] width 693 height 346
click at [512, 287] on div "Gabriely" at bounding box center [494, 290] width 50 height 43
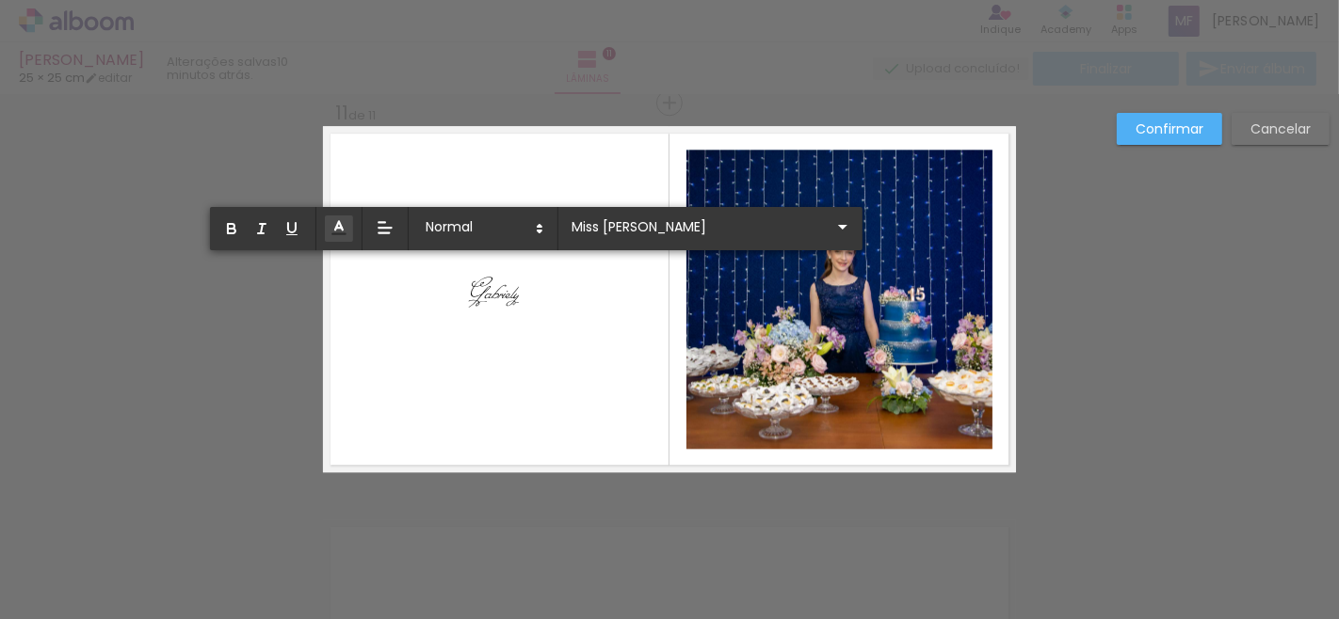
click at [512, 287] on quentale-layouter at bounding box center [669, 299] width 693 height 346
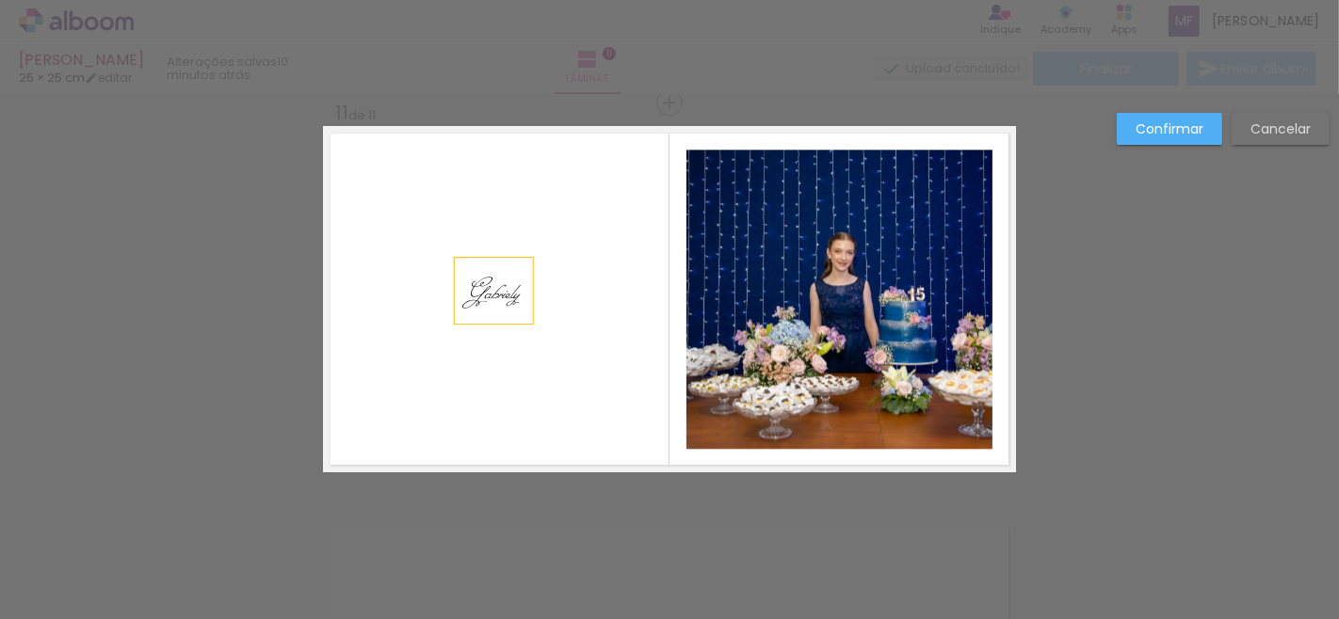
click at [512, 287] on div "Gabriely" at bounding box center [494, 291] width 78 height 66
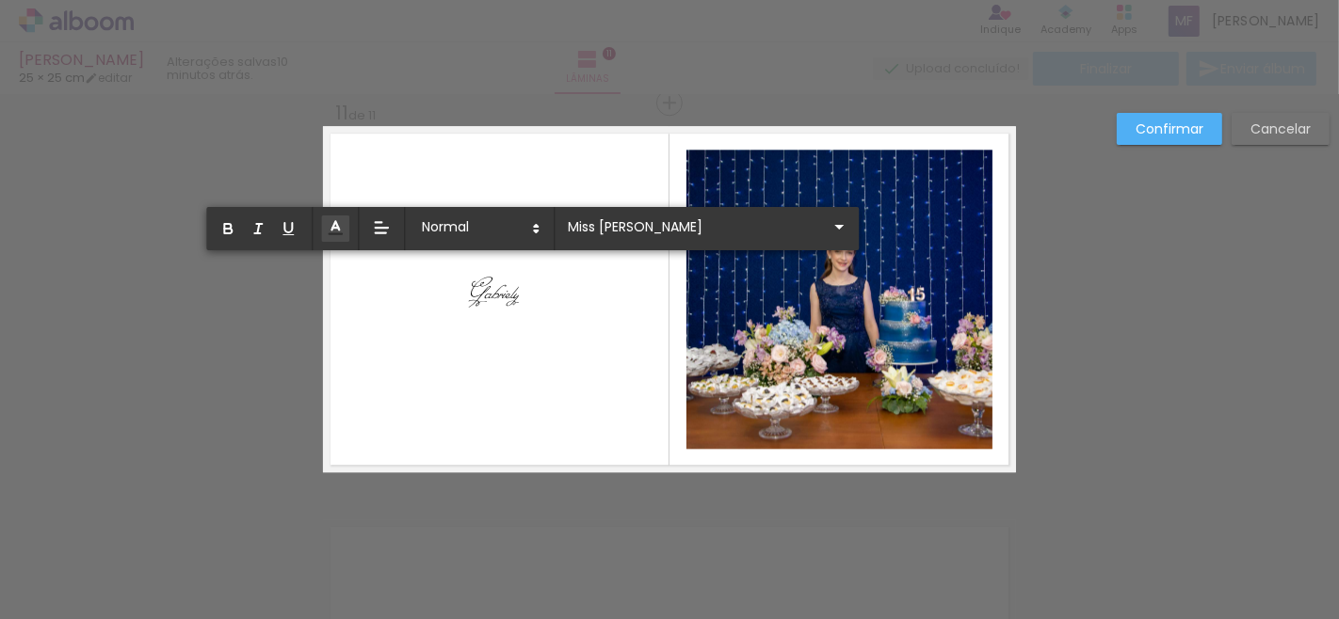
click at [334, 228] on line at bounding box center [335, 228] width 6 height 0
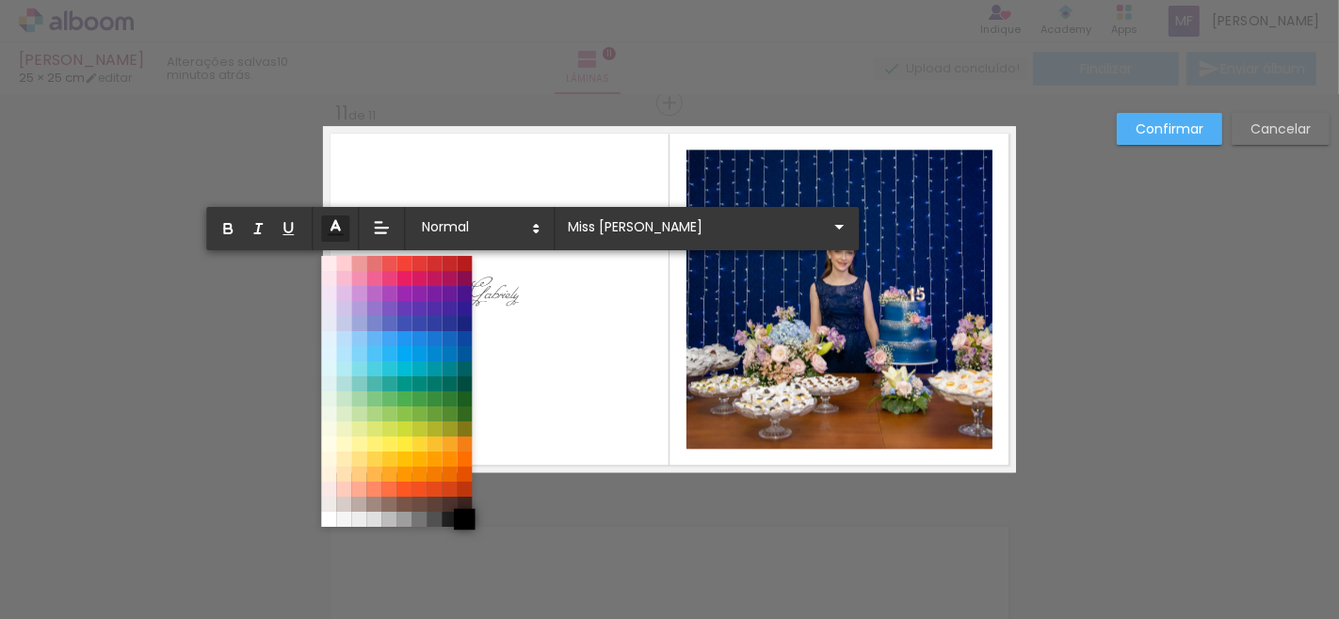
click at [461, 519] on span at bounding box center [464, 519] width 21 height 21
click at [461, 521] on span at bounding box center [464, 519] width 21 height 21
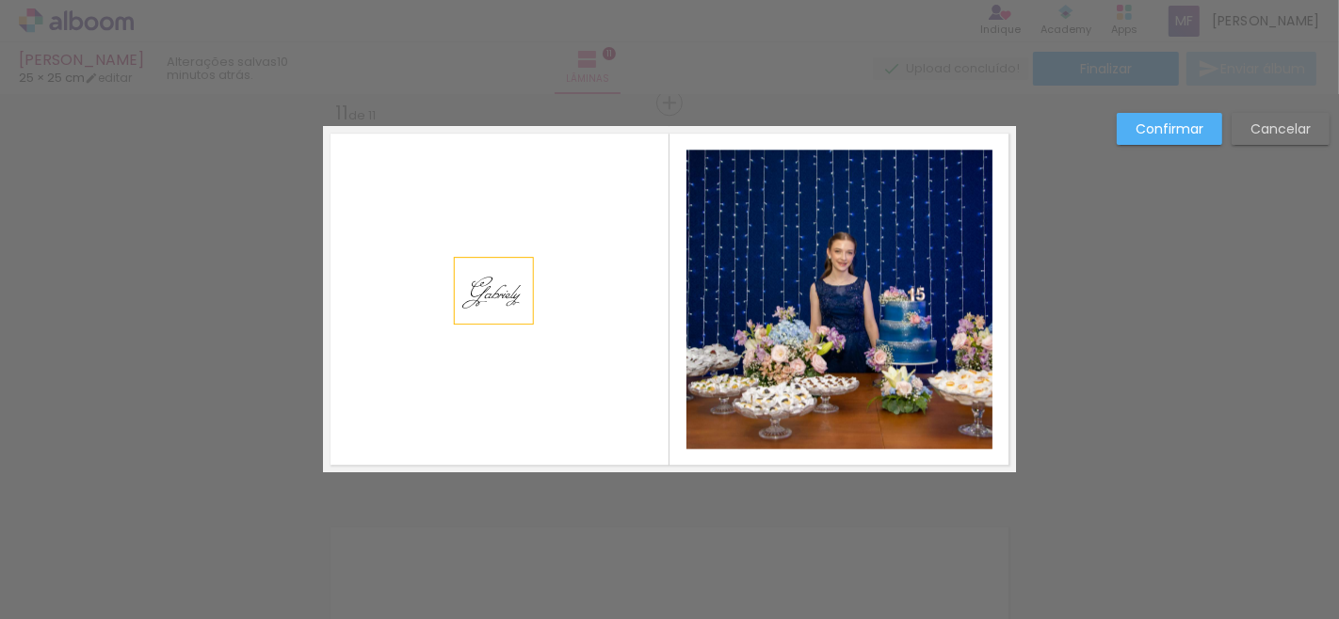
click at [496, 283] on span "Gabriely" at bounding box center [494, 292] width 50 height 34
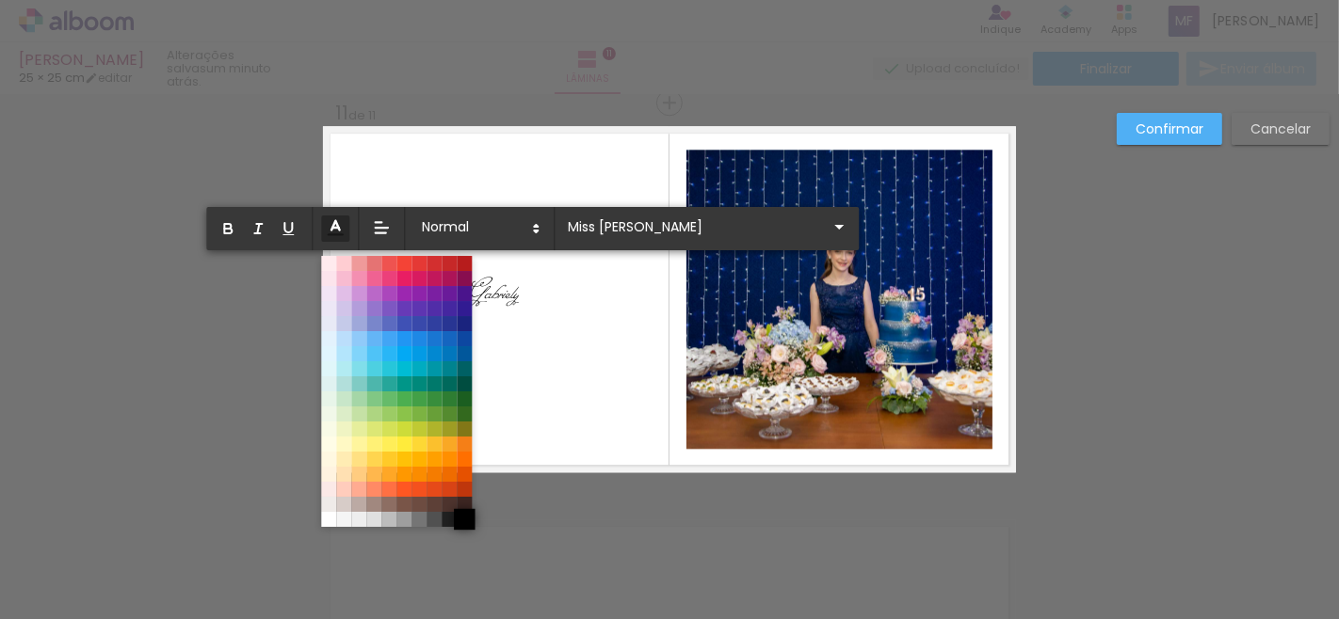
click at [473, 515] on span at bounding box center [464, 519] width 21 height 21
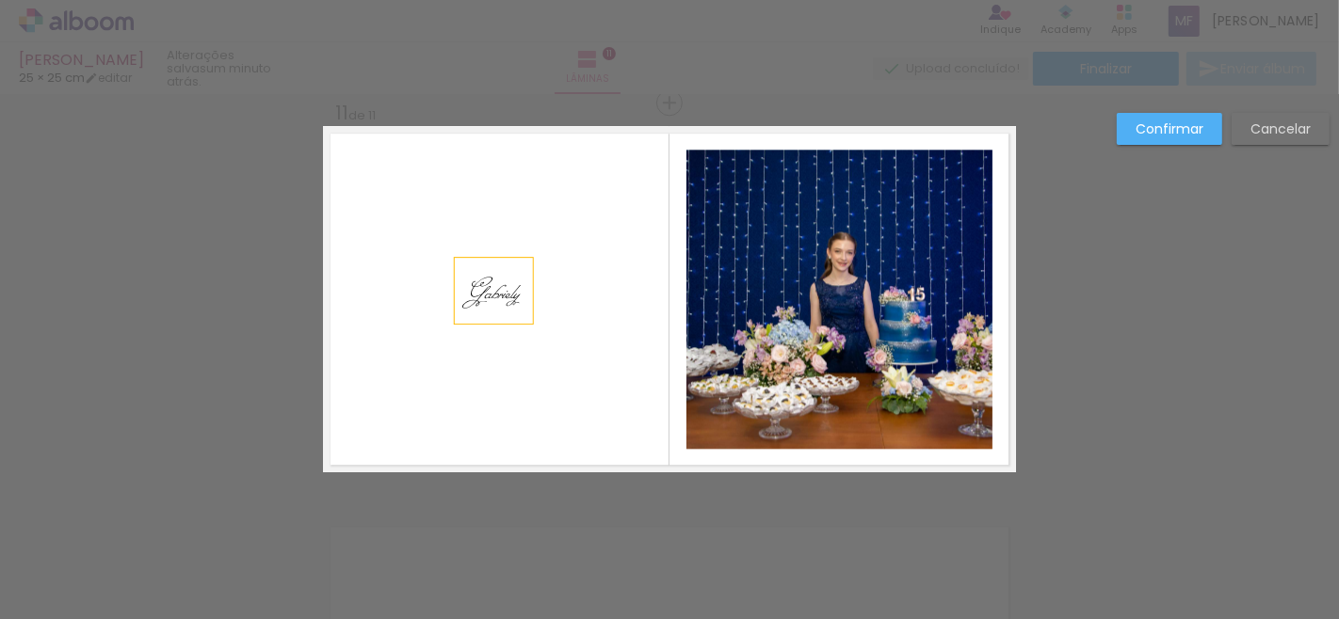
drag, startPoint x: 512, startPoint y: 289, endPoint x: 462, endPoint y: 289, distance: 49.9
click at [462, 289] on div "Gabriely" at bounding box center [494, 291] width 78 height 66
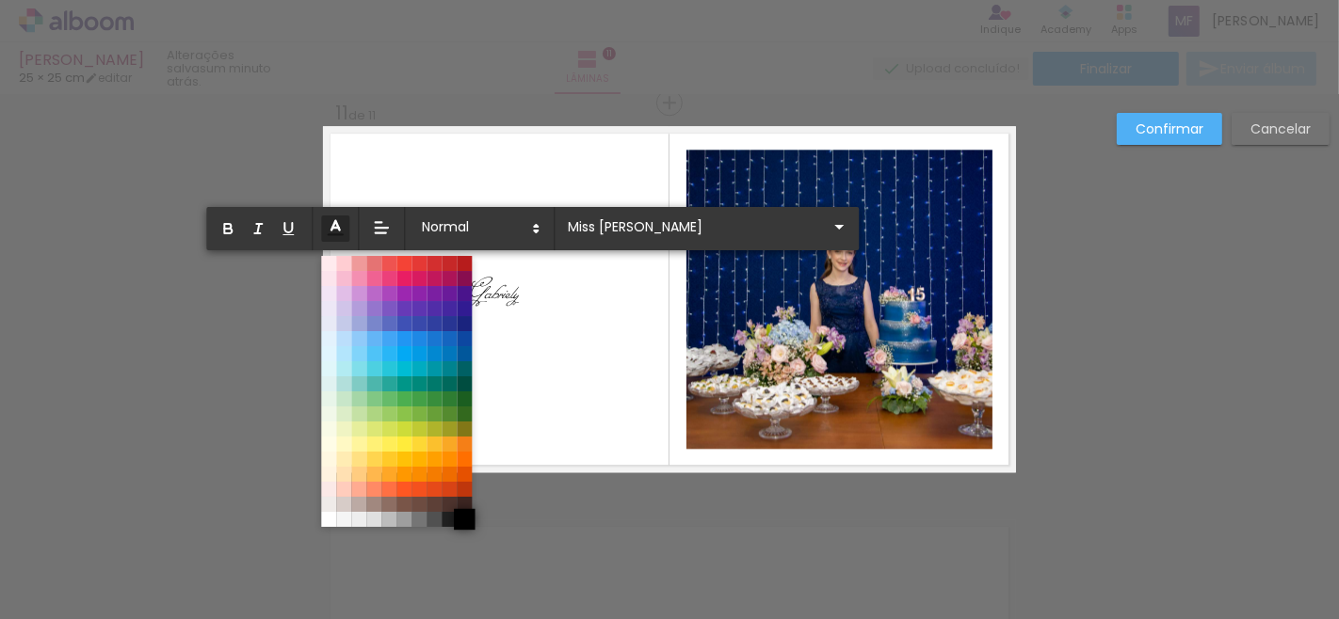
click at [458, 516] on span at bounding box center [464, 519] width 21 height 21
click at [459, 519] on span at bounding box center [464, 519] width 21 height 21
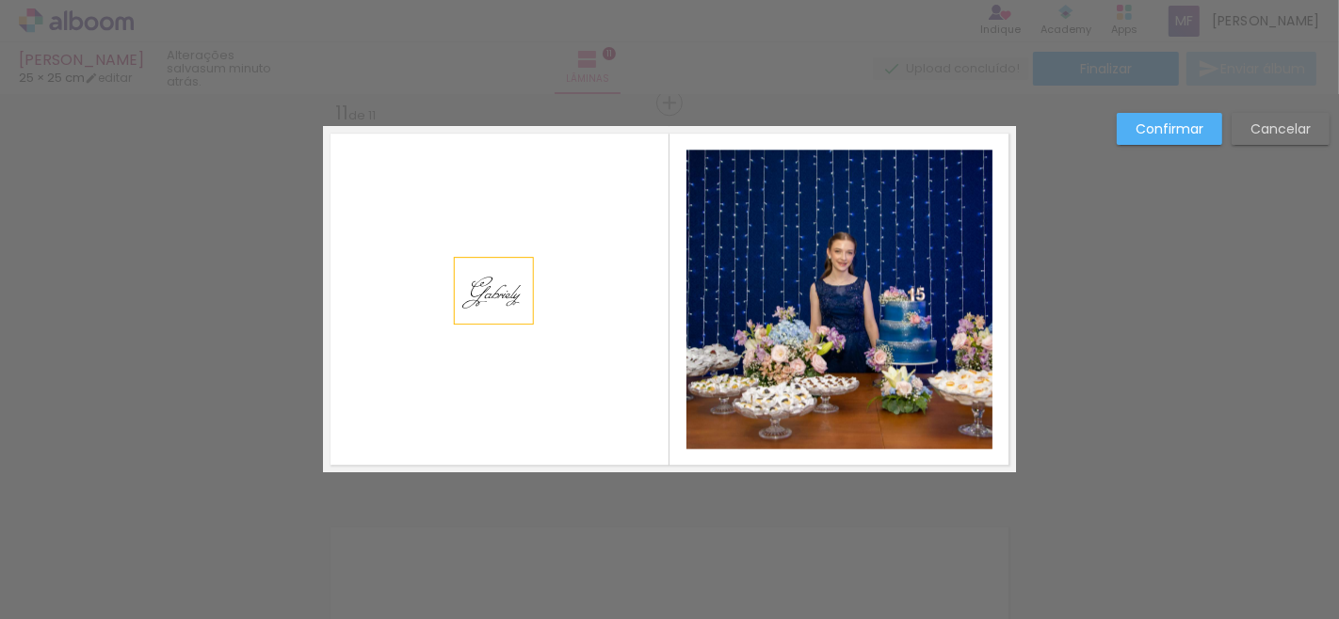
click at [493, 303] on span "Gabriely" at bounding box center [494, 292] width 50 height 34
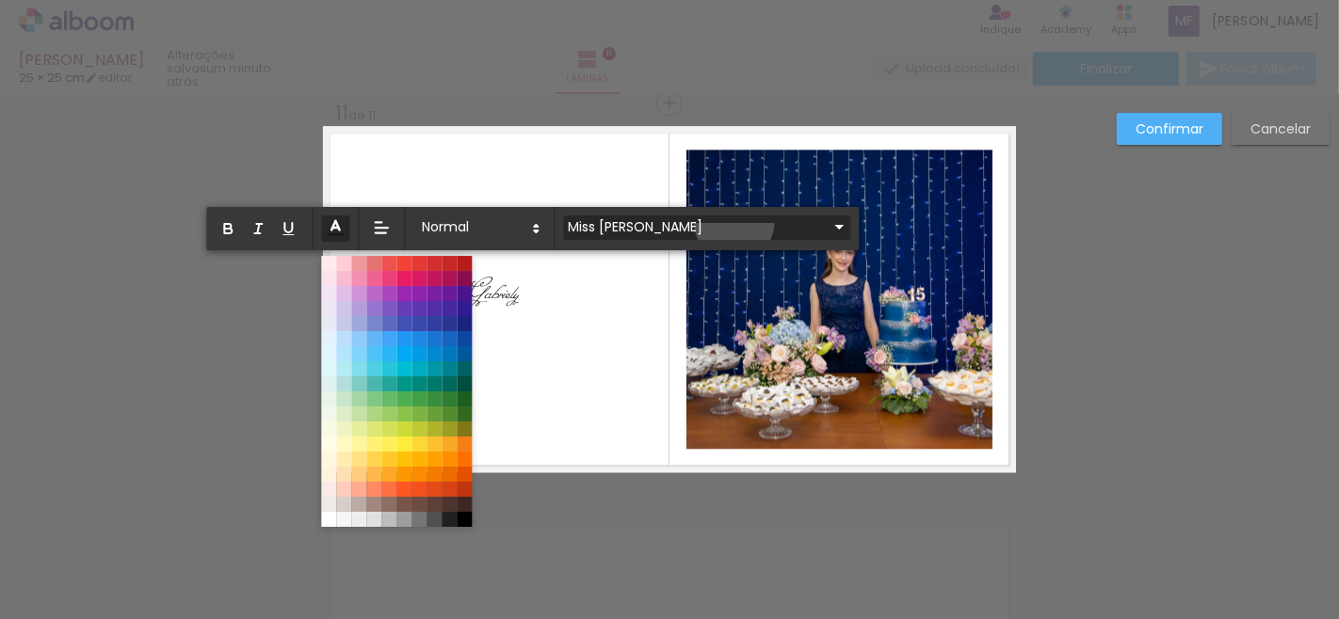
click at [827, 222] on iron-icon at bounding box center [838, 227] width 23 height 23
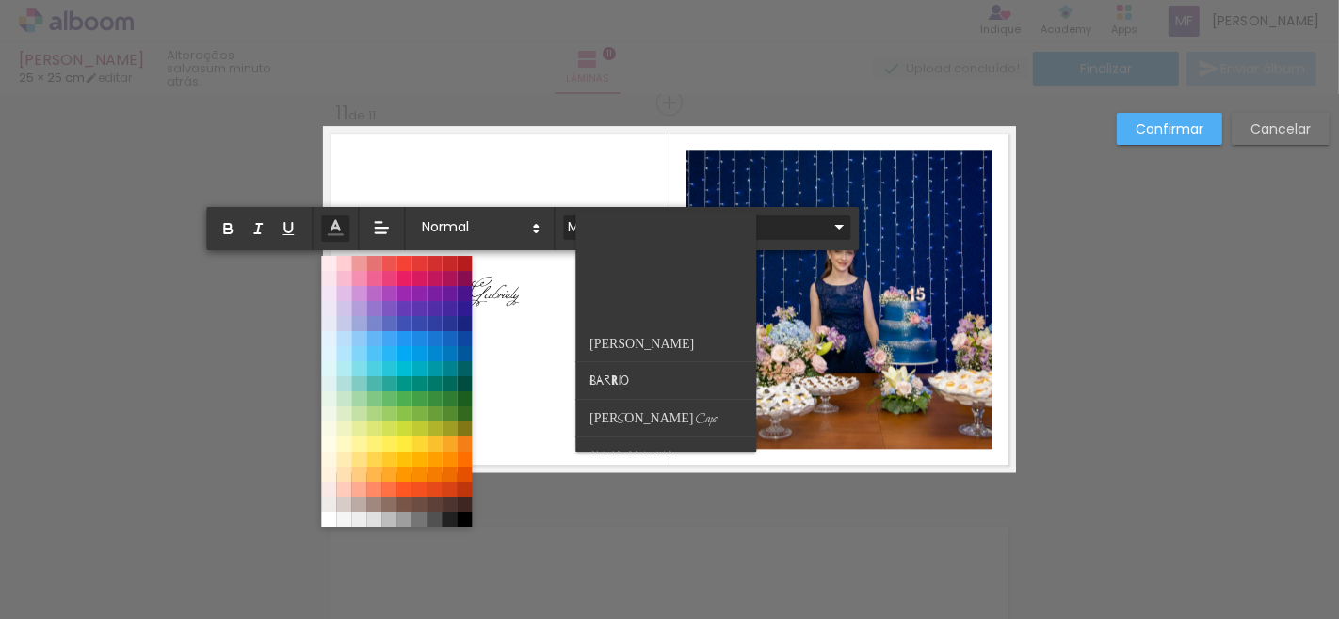
click at [734, 513] on paper-item at bounding box center [666, 532] width 181 height 38
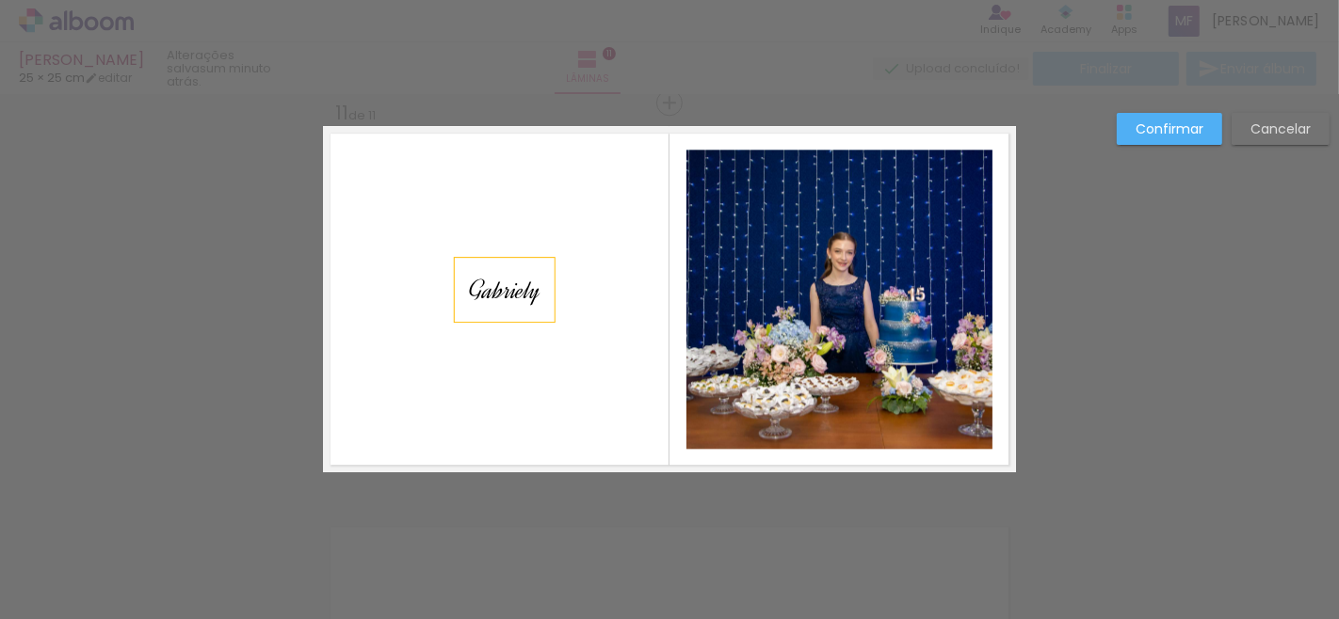
click at [486, 288] on span "Gabriely" at bounding box center [505, 290] width 72 height 33
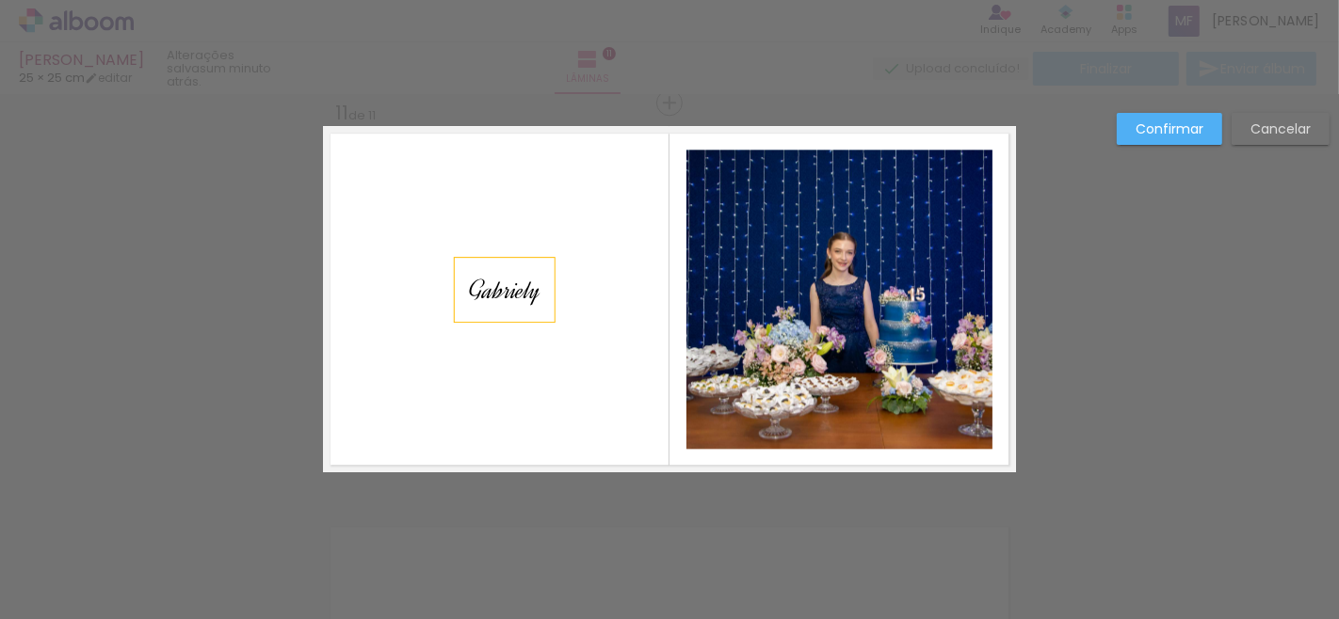
click at [492, 283] on span "Gabriely" at bounding box center [505, 290] width 72 height 33
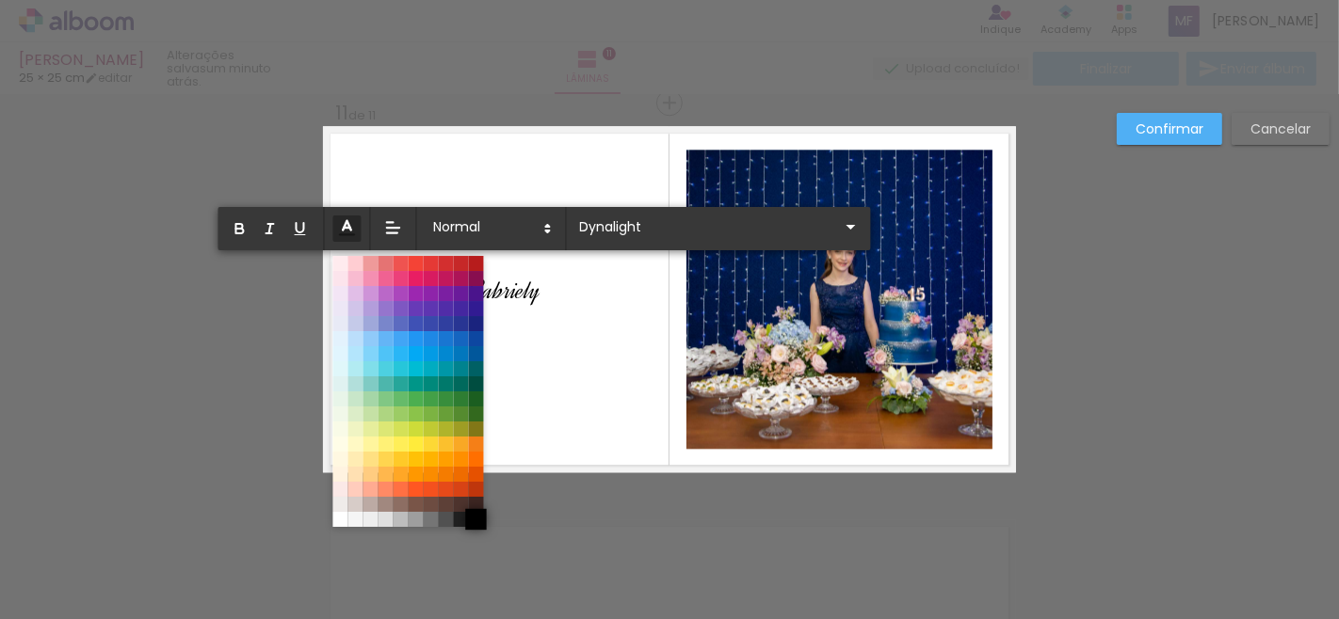
click at [473, 522] on span at bounding box center [475, 519] width 21 height 21
click at [538, 294] on quentale-layouter at bounding box center [669, 299] width 693 height 346
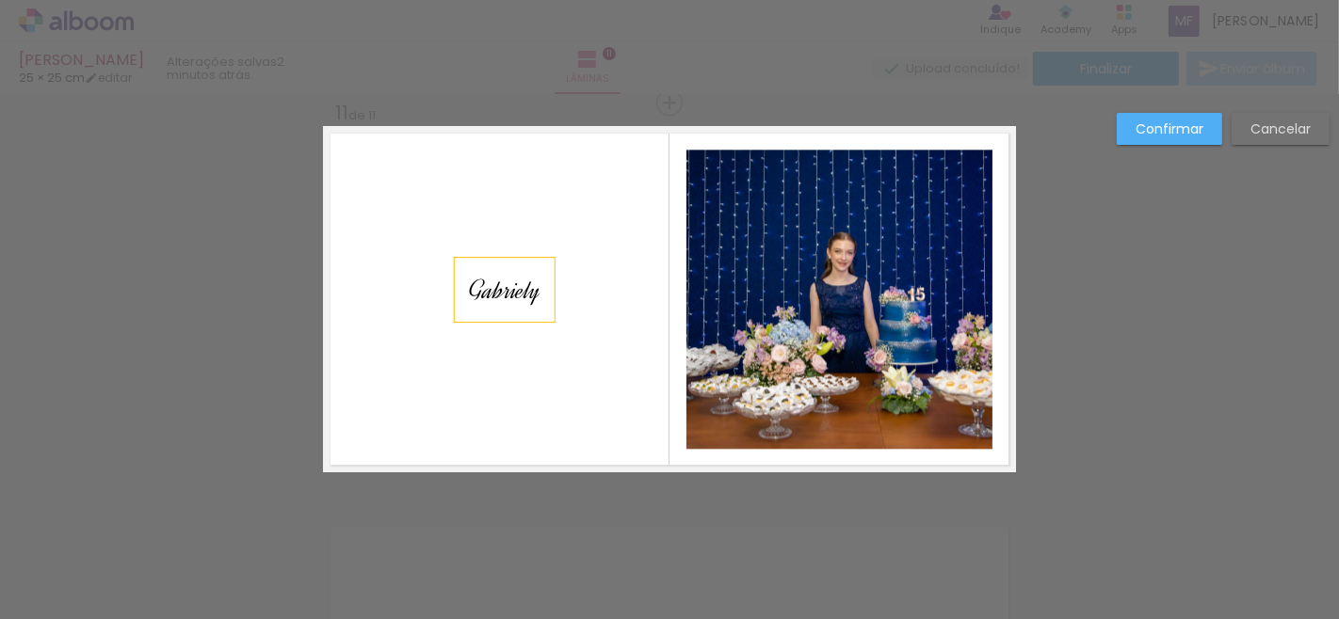
drag, startPoint x: 538, startPoint y: 289, endPoint x: 465, endPoint y: 288, distance: 72.5
click at [465, 288] on div "Gabriely" at bounding box center [505, 290] width 100 height 64
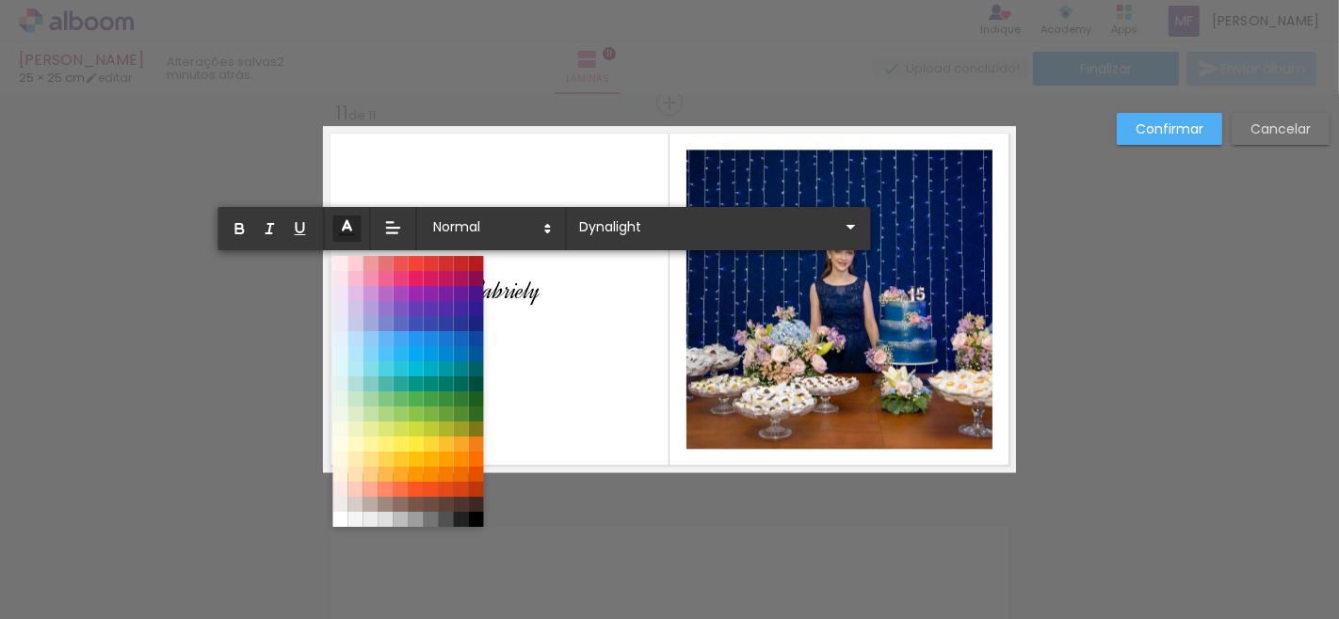
click at [349, 221] on icon at bounding box center [347, 227] width 21 height 21
click at [481, 520] on span at bounding box center [475, 519] width 21 height 21
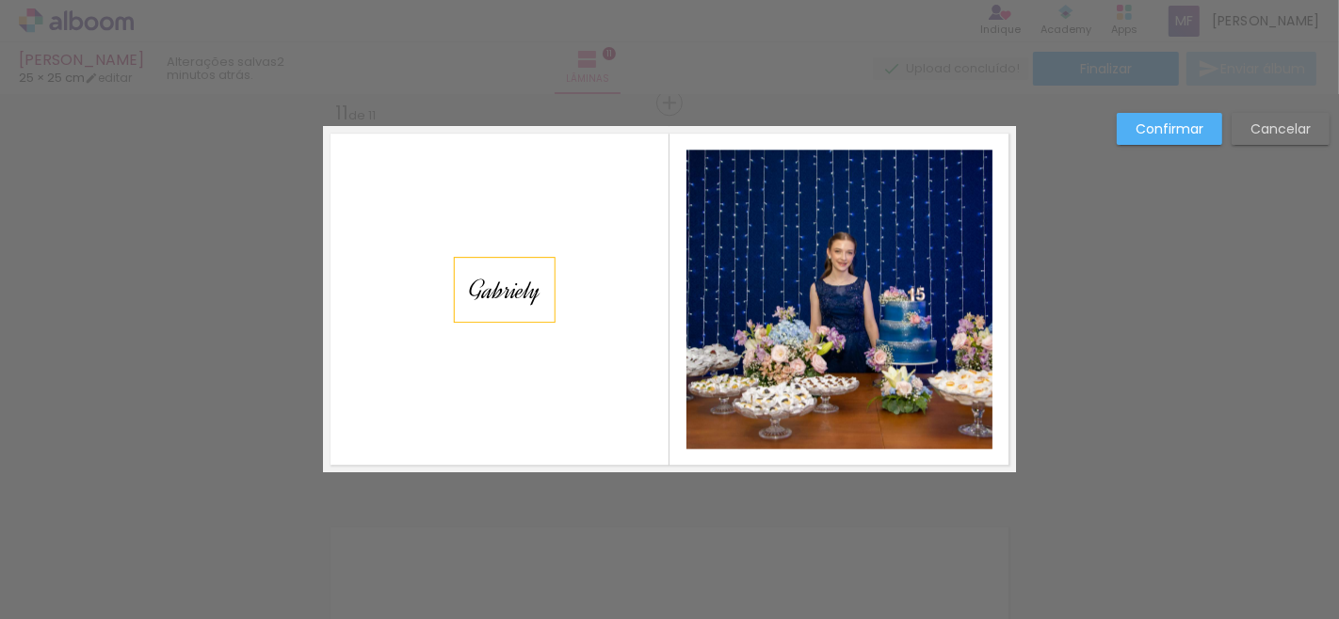
click at [490, 274] on span "Gabriely" at bounding box center [505, 290] width 72 height 33
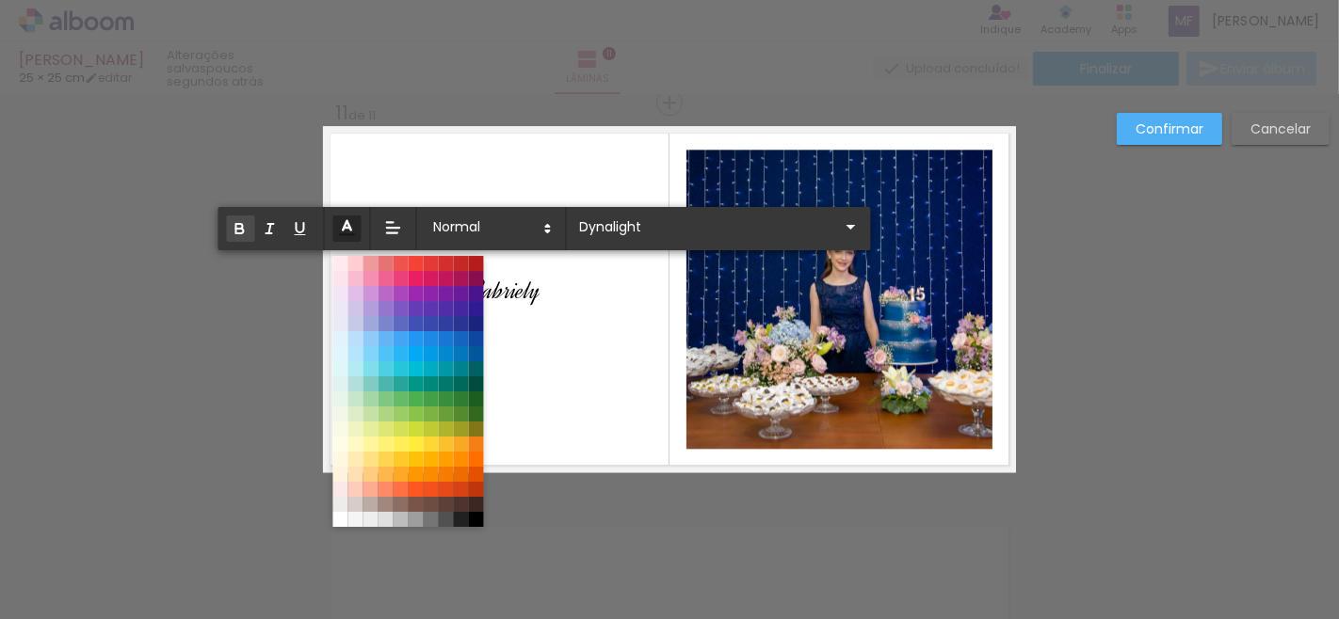
click at [236, 224] on icon "button" at bounding box center [239, 226] width 7 height 5
click at [538, 297] on quentale-layouter at bounding box center [669, 299] width 693 height 346
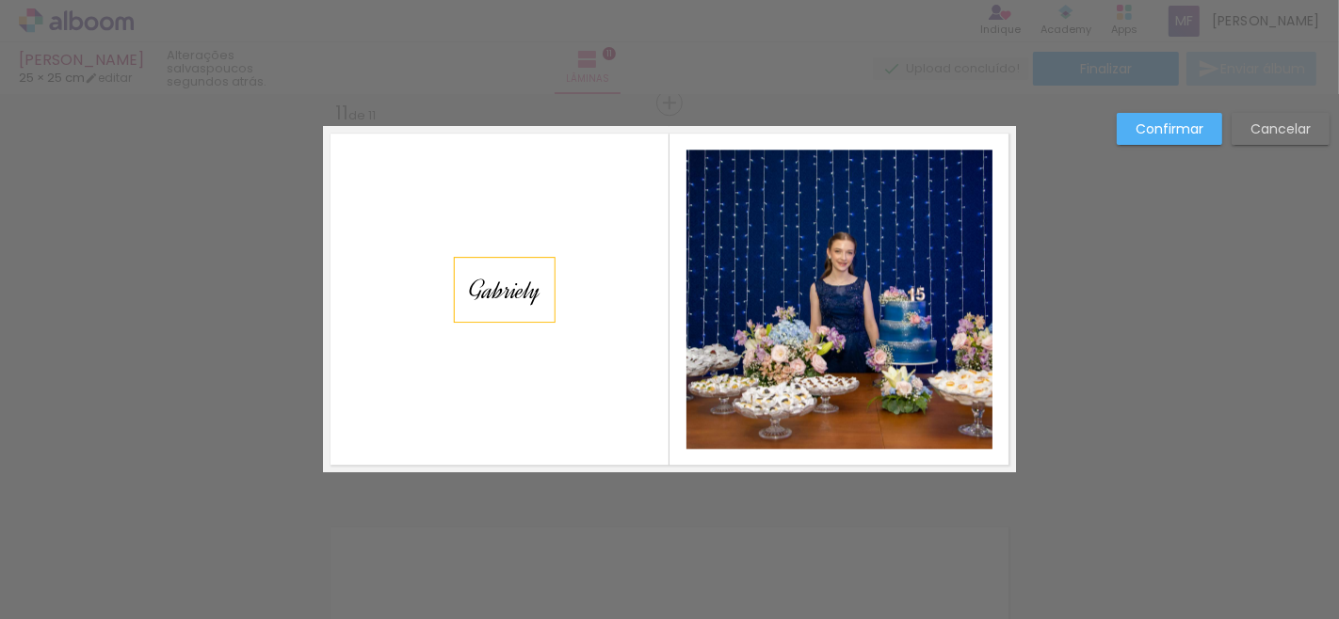
click at [455, 314] on div "Ga ﻿ briely" at bounding box center [505, 290] width 100 height 64
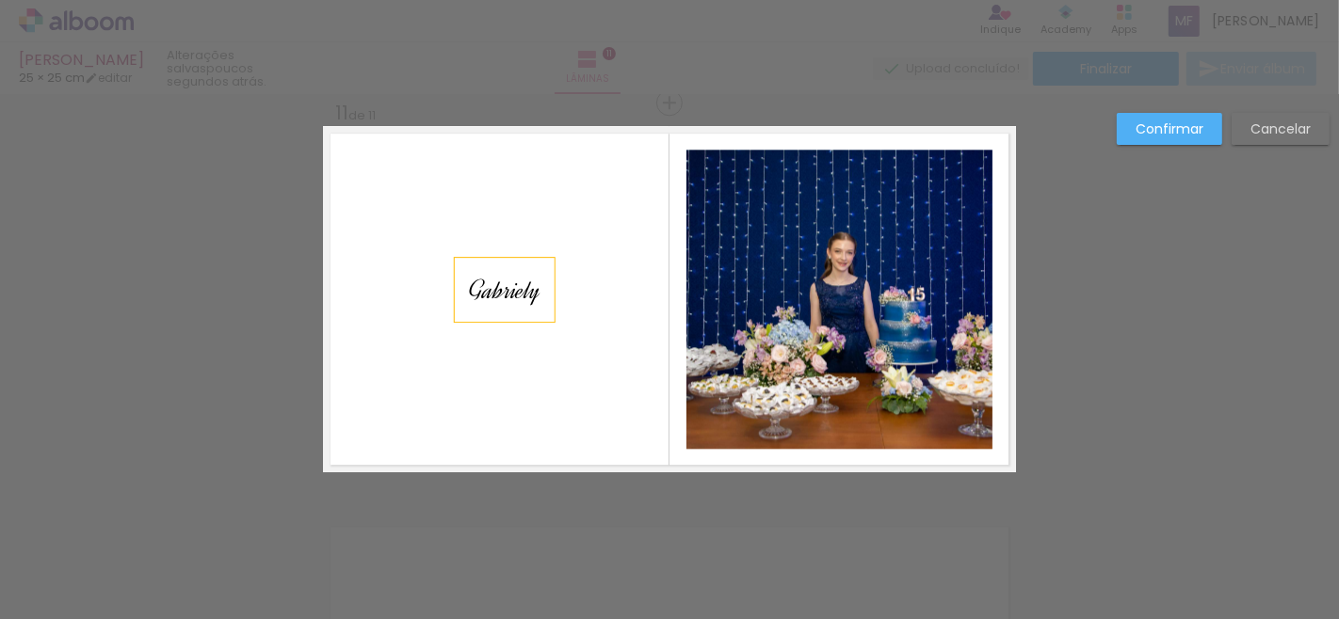
click at [538, 280] on div "Gabriely" at bounding box center [505, 290] width 100 height 64
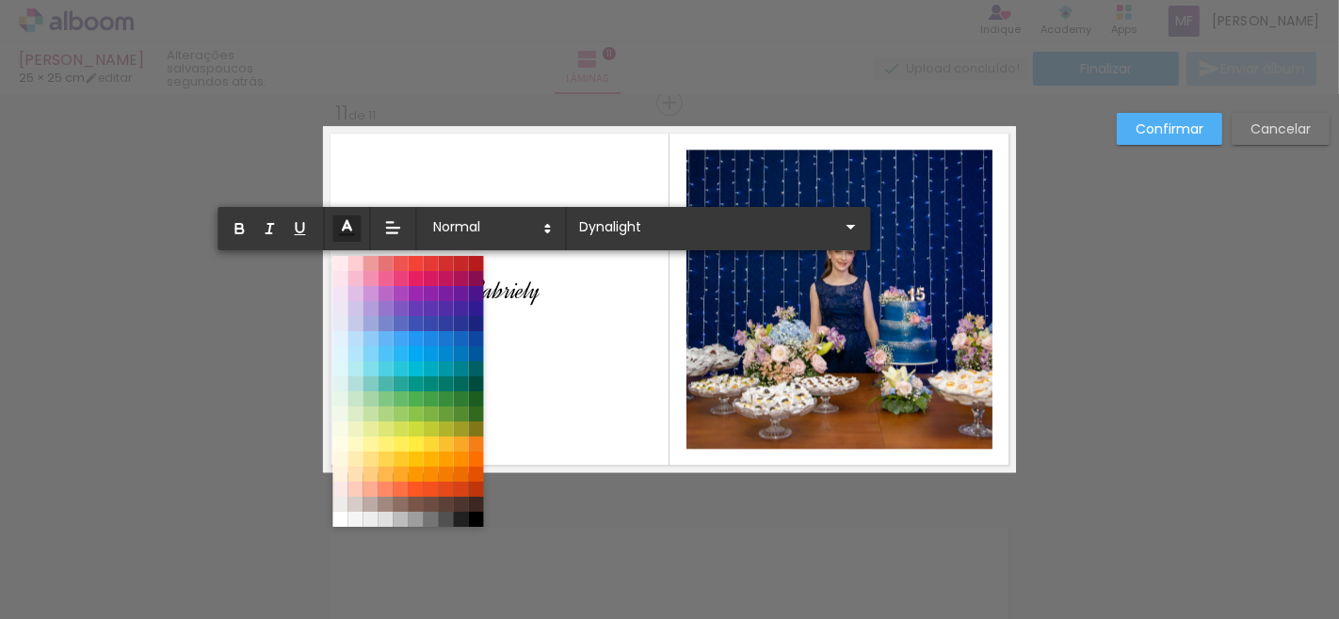
click at [534, 289] on quentale-layouter at bounding box center [669, 299] width 693 height 346
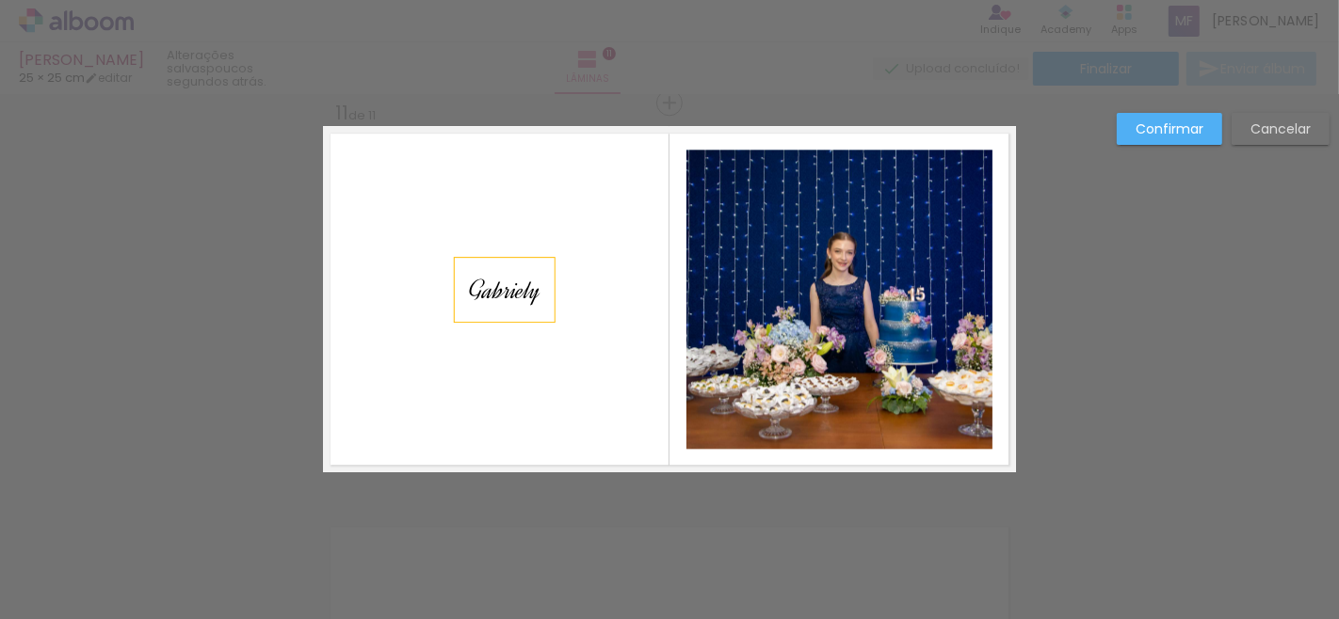
click at [532, 293] on span "Gabriely" at bounding box center [505, 290] width 72 height 33
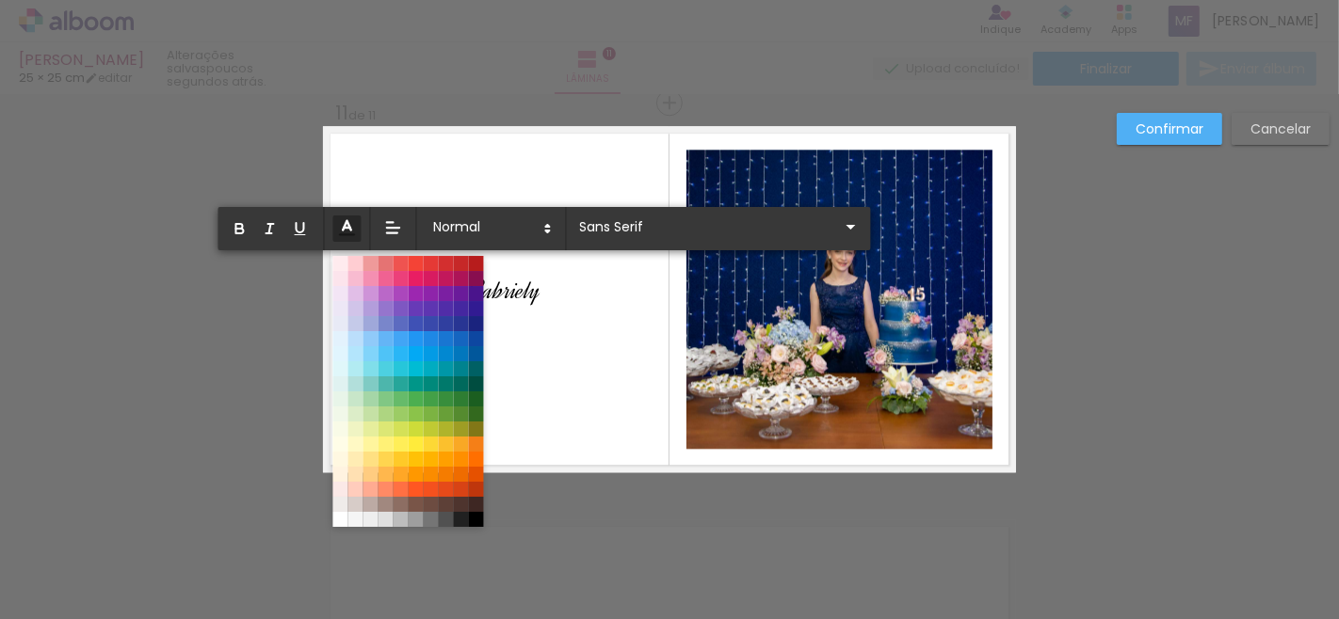
type input "Dynalight"
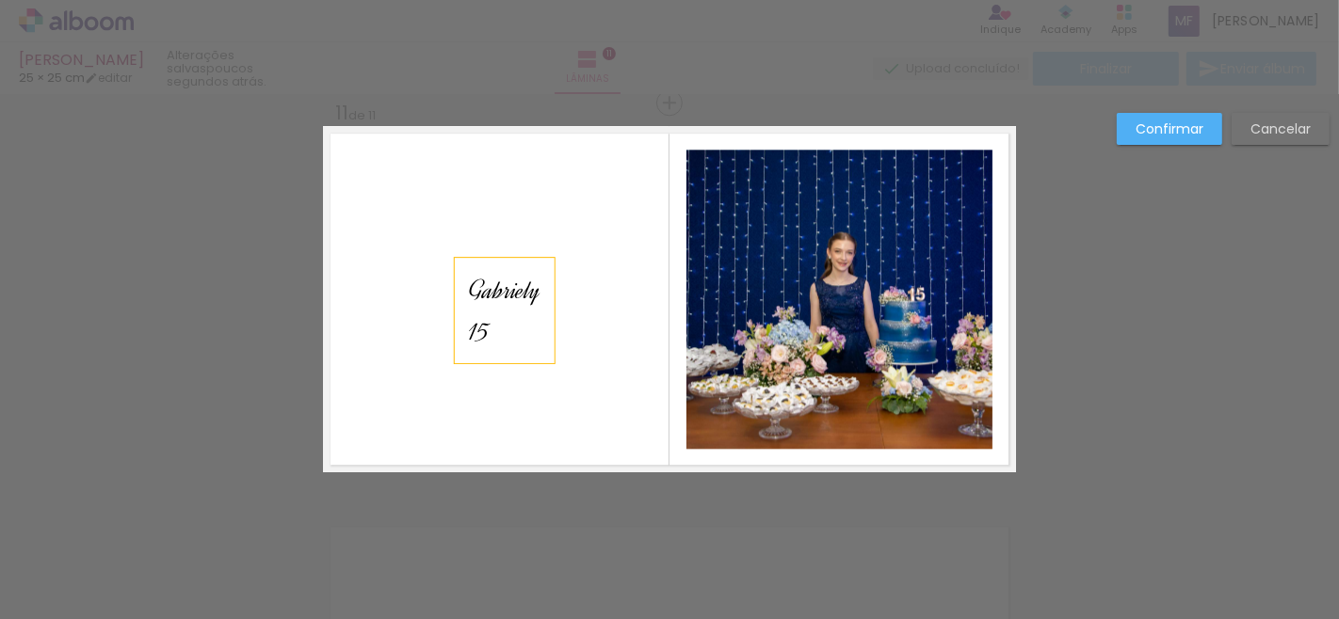
click at [492, 322] on p "15" at bounding box center [505, 331] width 72 height 41
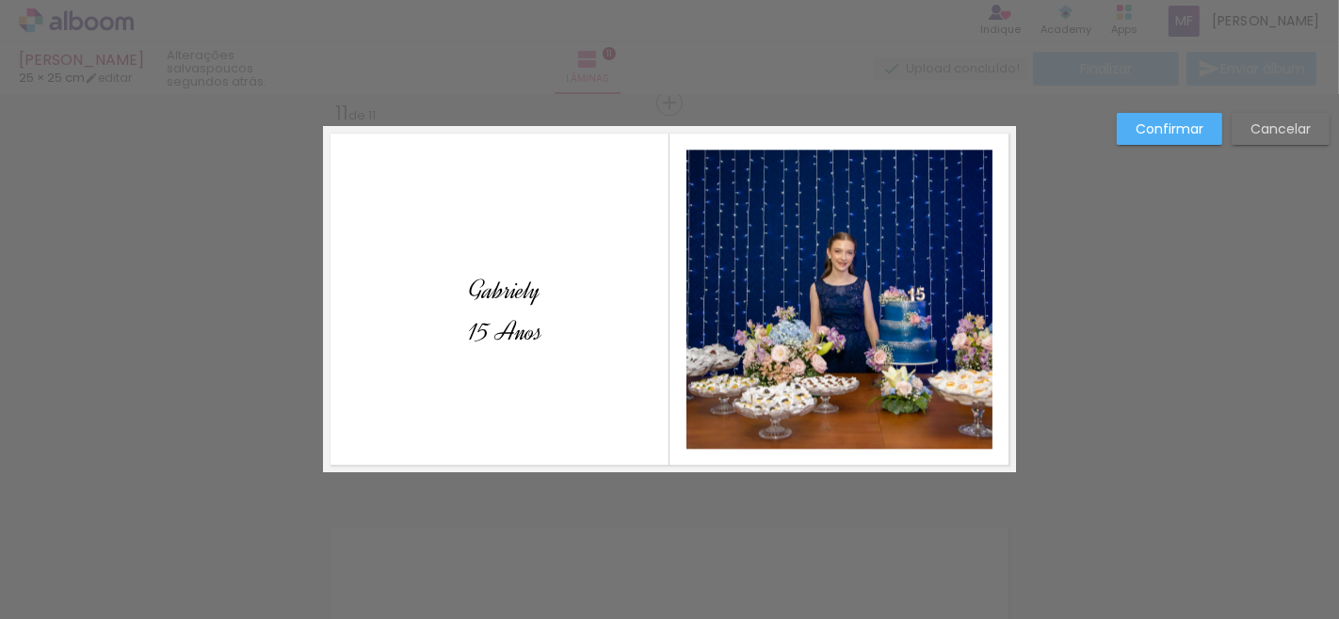
click at [0, 0] on slot "Confirmar" at bounding box center [0, 0] width 0 height 0
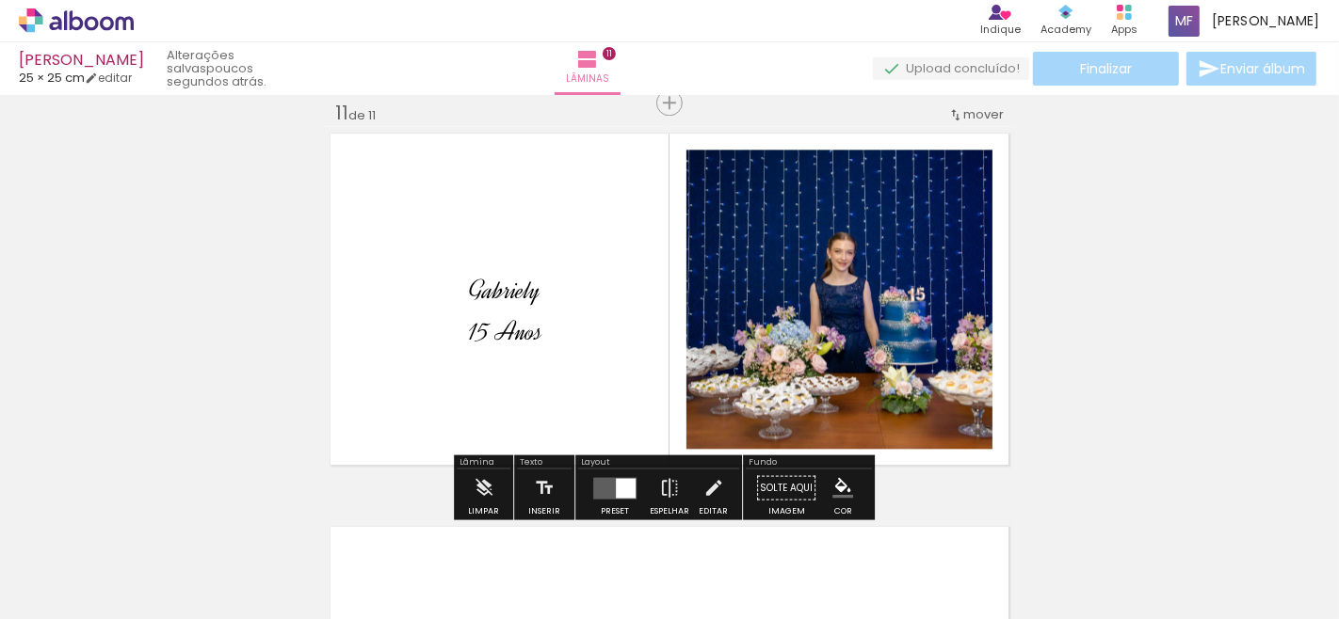
drag, startPoint x: 501, startPoint y: 301, endPoint x: 496, endPoint y: 368, distance: 67.0
click at [496, 368] on album-spread "11 de 11" at bounding box center [669, 299] width 693 height 346
click at [703, 481] on iron-icon at bounding box center [713, 488] width 21 height 38
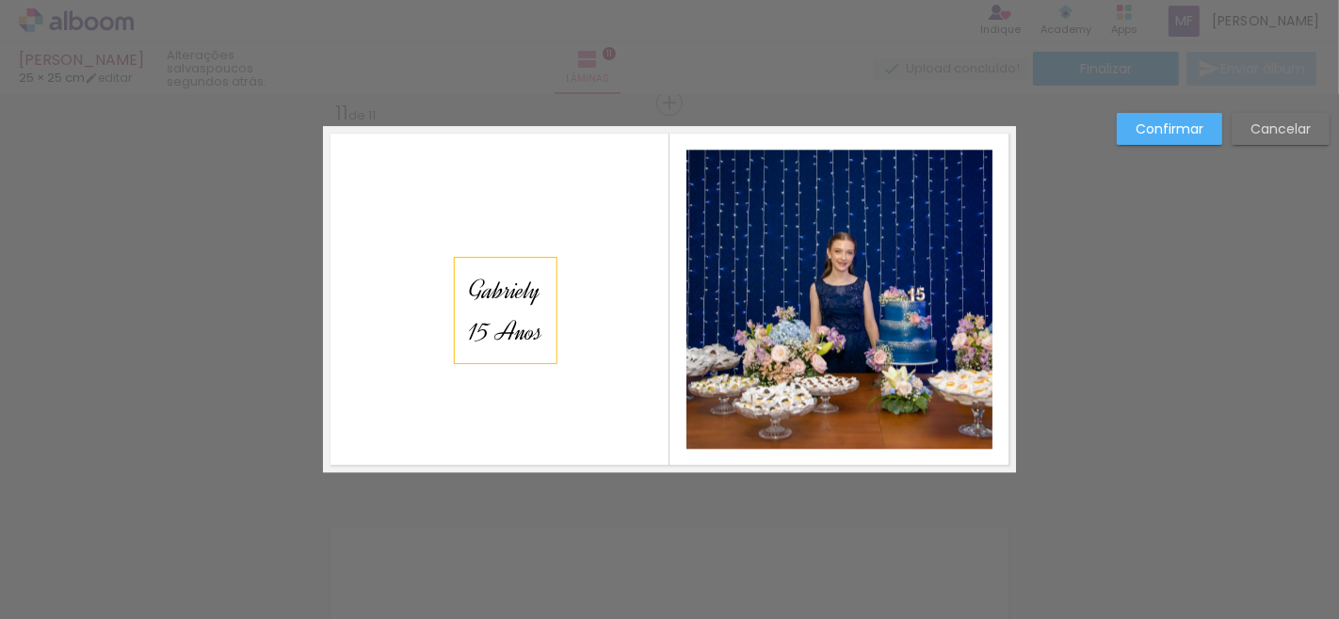
drag, startPoint x: 500, startPoint y: 299, endPoint x: 497, endPoint y: 321, distance: 21.8
click at [497, 321] on div "Gabriely 15 Anos" at bounding box center [506, 310] width 102 height 105
drag, startPoint x: 506, startPoint y: 297, endPoint x: 500, endPoint y: 344, distance: 47.4
click at [500, 344] on div "Gabriely 15 Anos" at bounding box center [506, 310] width 102 height 105
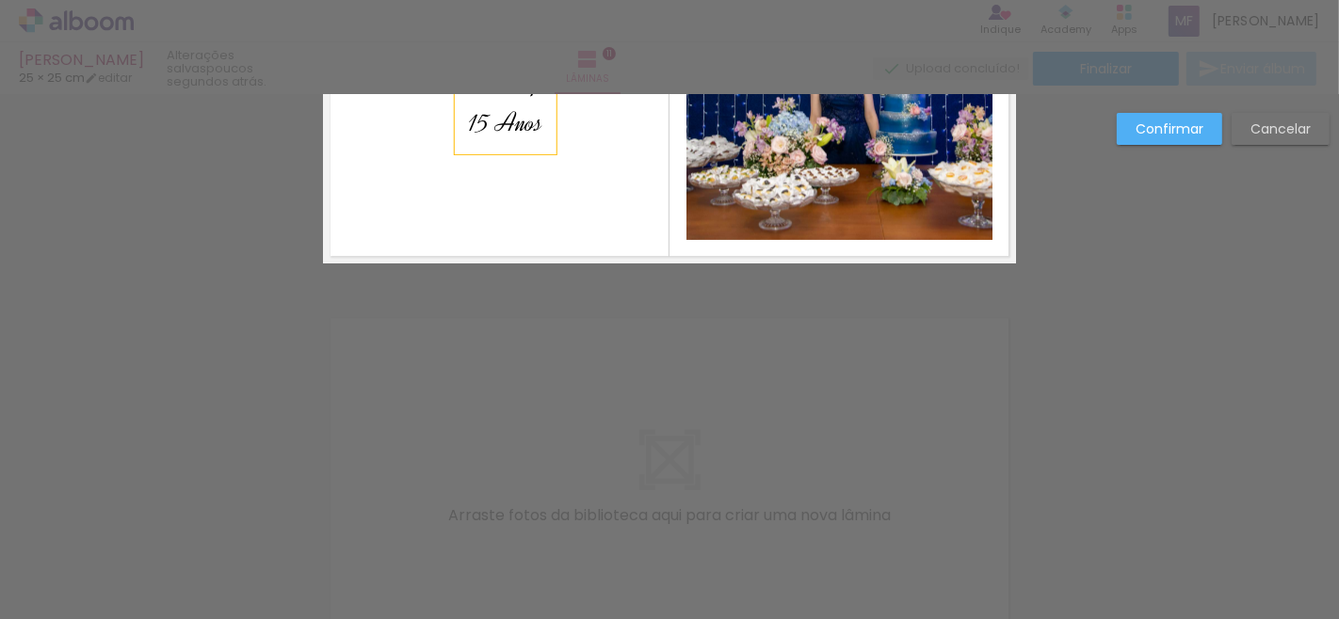
scroll to position [3958, 0]
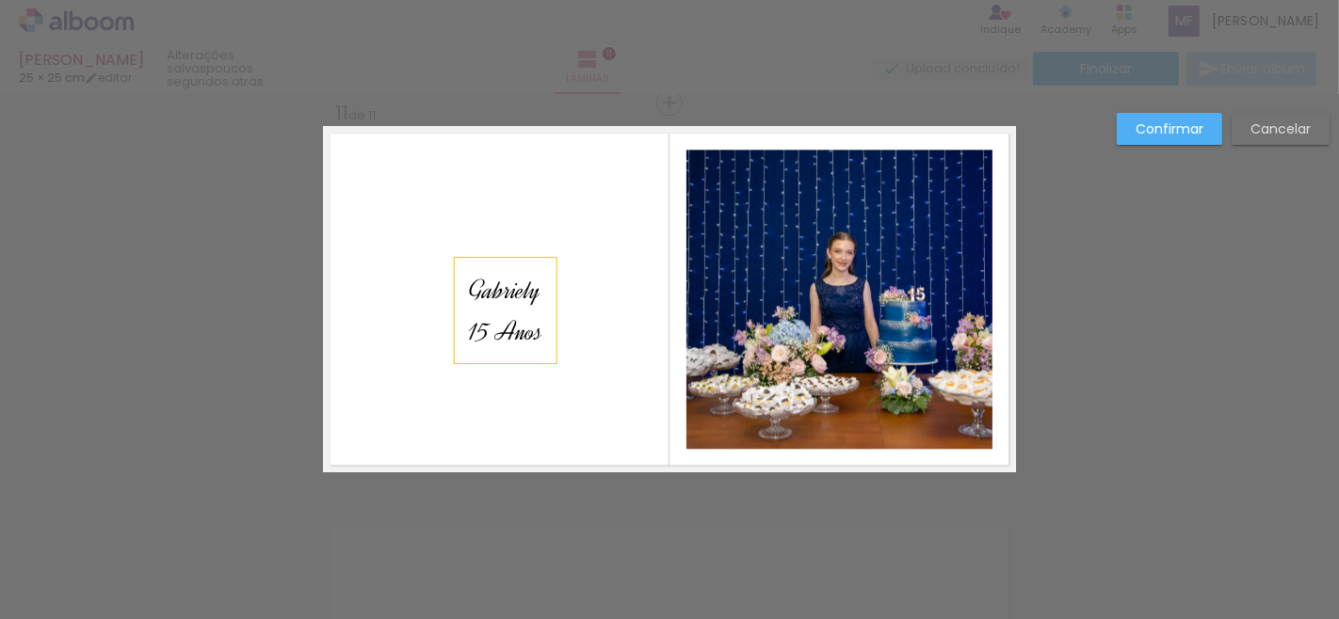
drag, startPoint x: 491, startPoint y: 307, endPoint x: 474, endPoint y: 329, distance: 28.2
click at [474, 329] on div "Gabriely 15 Anos" at bounding box center [506, 310] width 102 height 105
click at [469, 337] on span "15 Anos" at bounding box center [505, 331] width 73 height 33
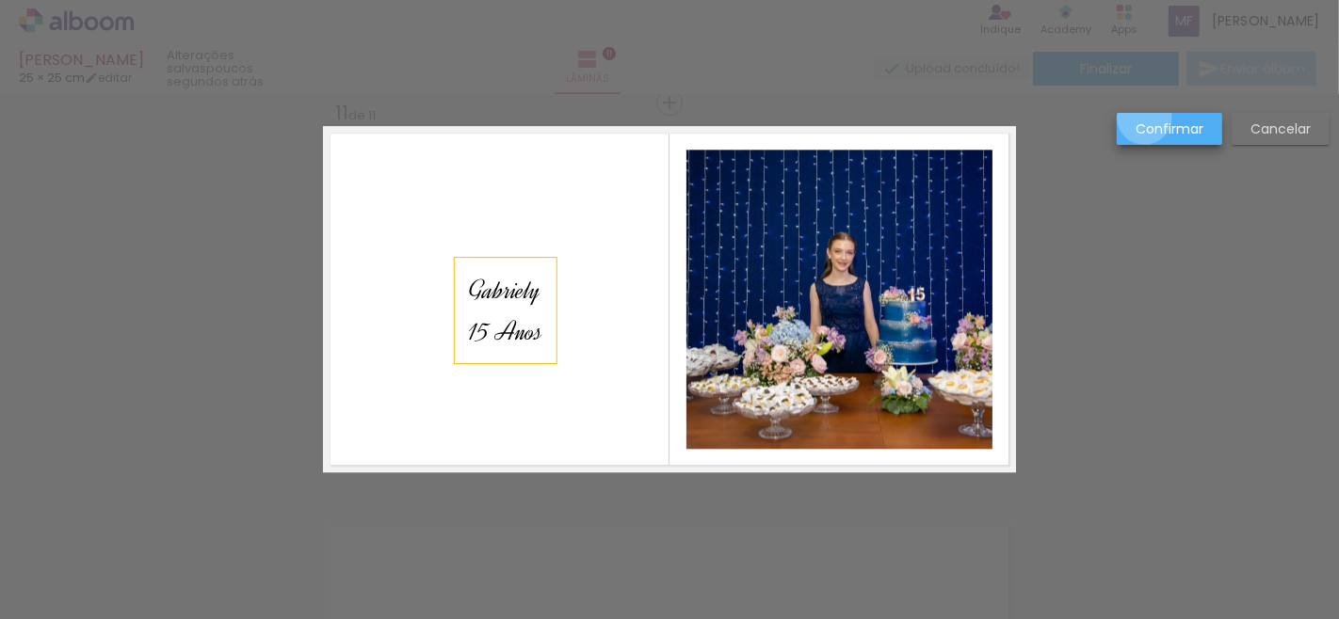
click at [1145, 118] on paper-button "Confirmar" at bounding box center [1168, 129] width 105 height 32
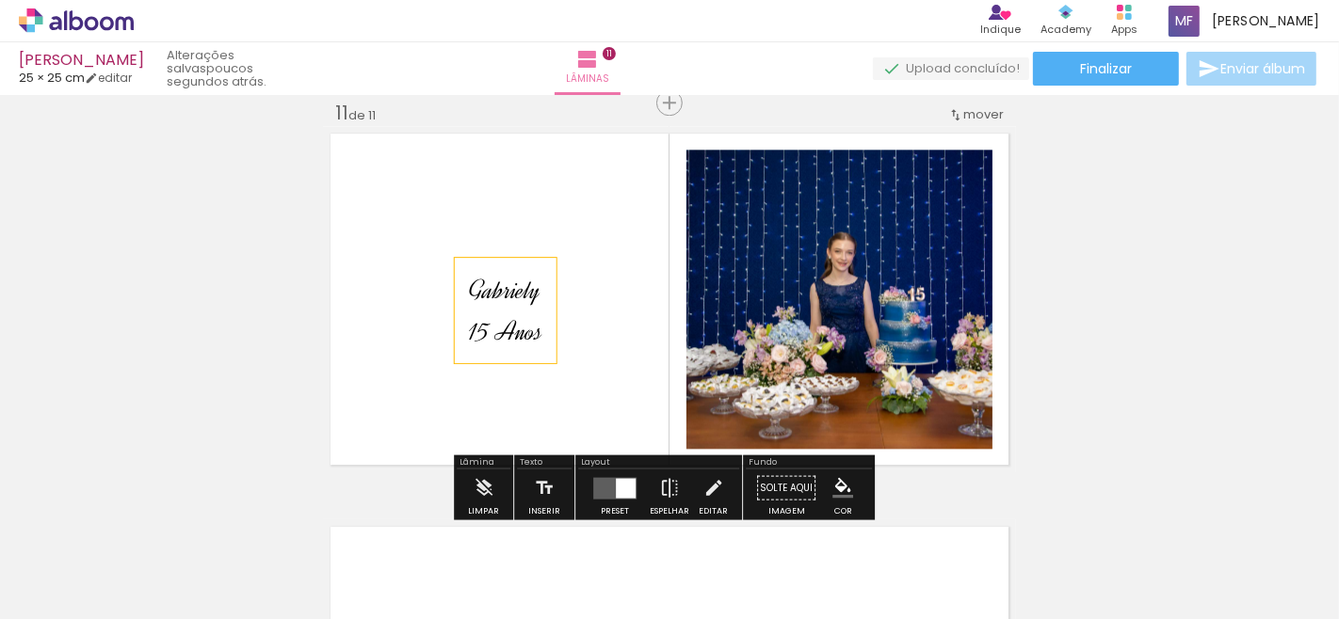
click at [548, 320] on div "Gabriely 15 Anos" at bounding box center [506, 310] width 102 height 105
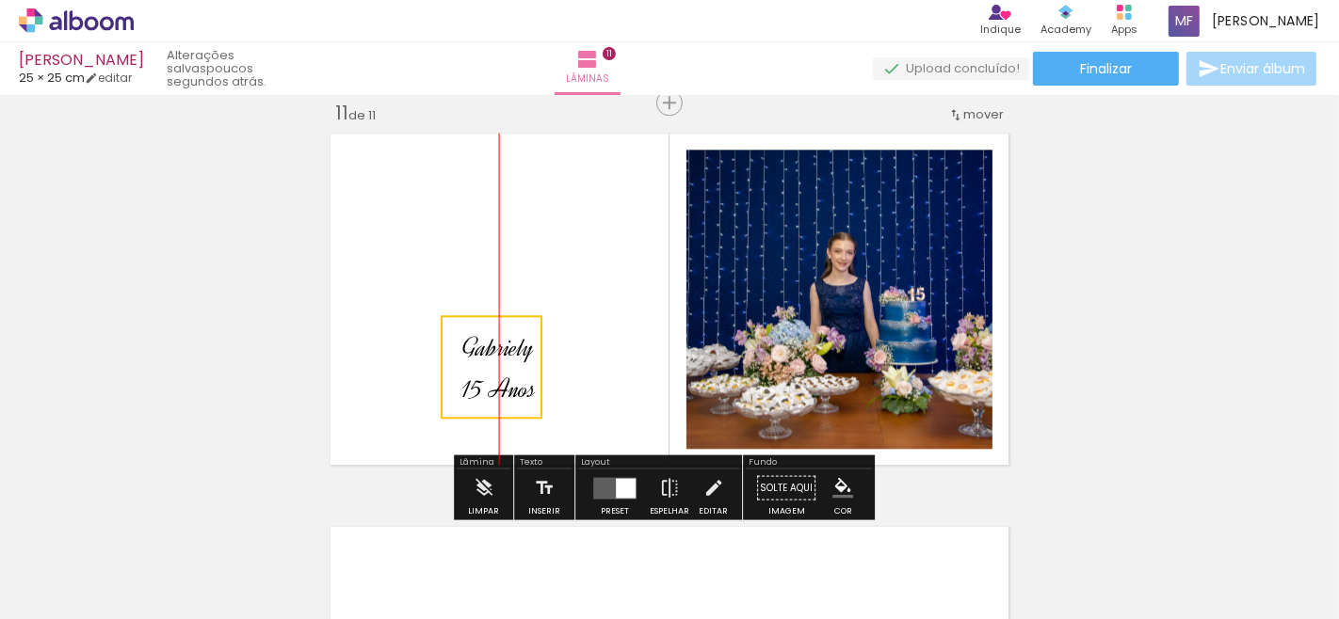
drag, startPoint x: 510, startPoint y: 311, endPoint x: 503, endPoint y: 377, distance: 66.3
click at [503, 375] on quentale-selection at bounding box center [492, 367] width 102 height 104
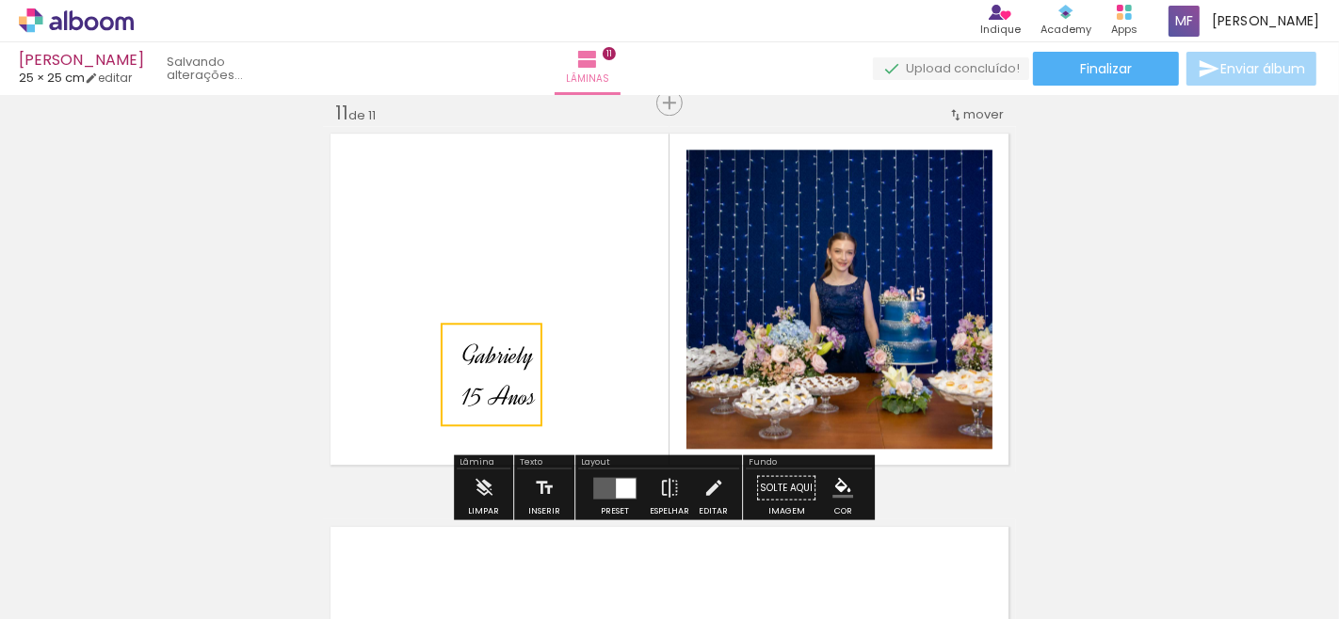
click at [503, 377] on quentale-selection at bounding box center [492, 375] width 102 height 104
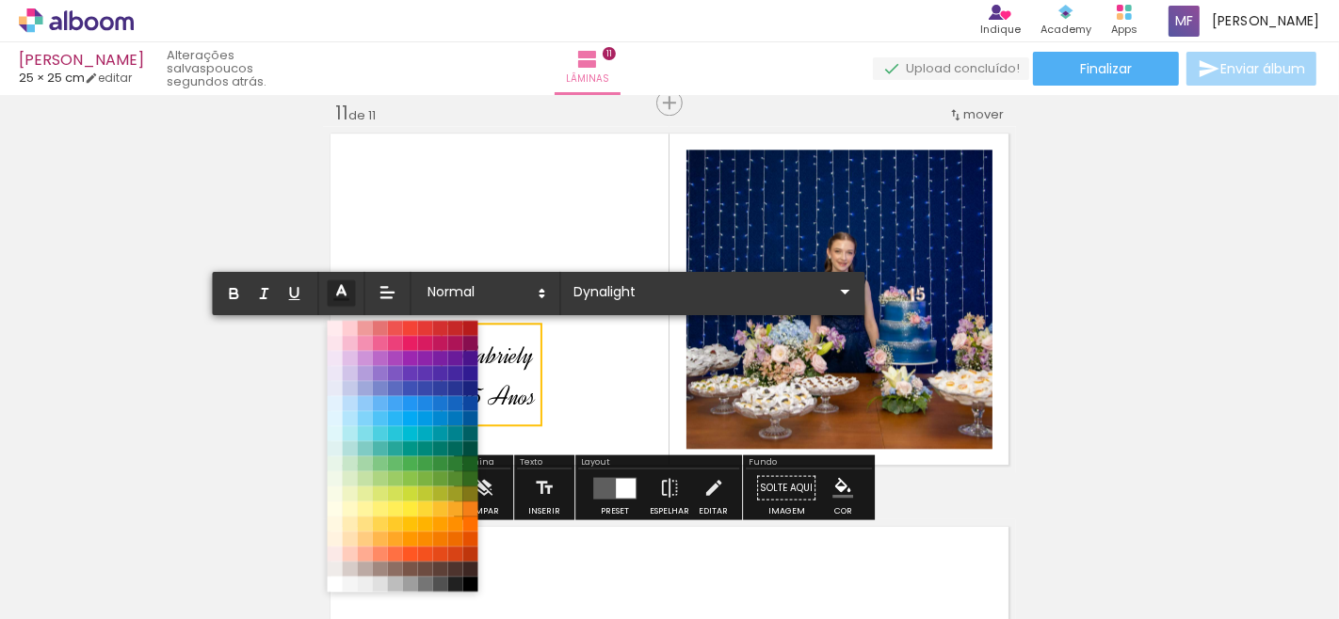
click at [503, 380] on span "15 Anos" at bounding box center [498, 396] width 73 height 33
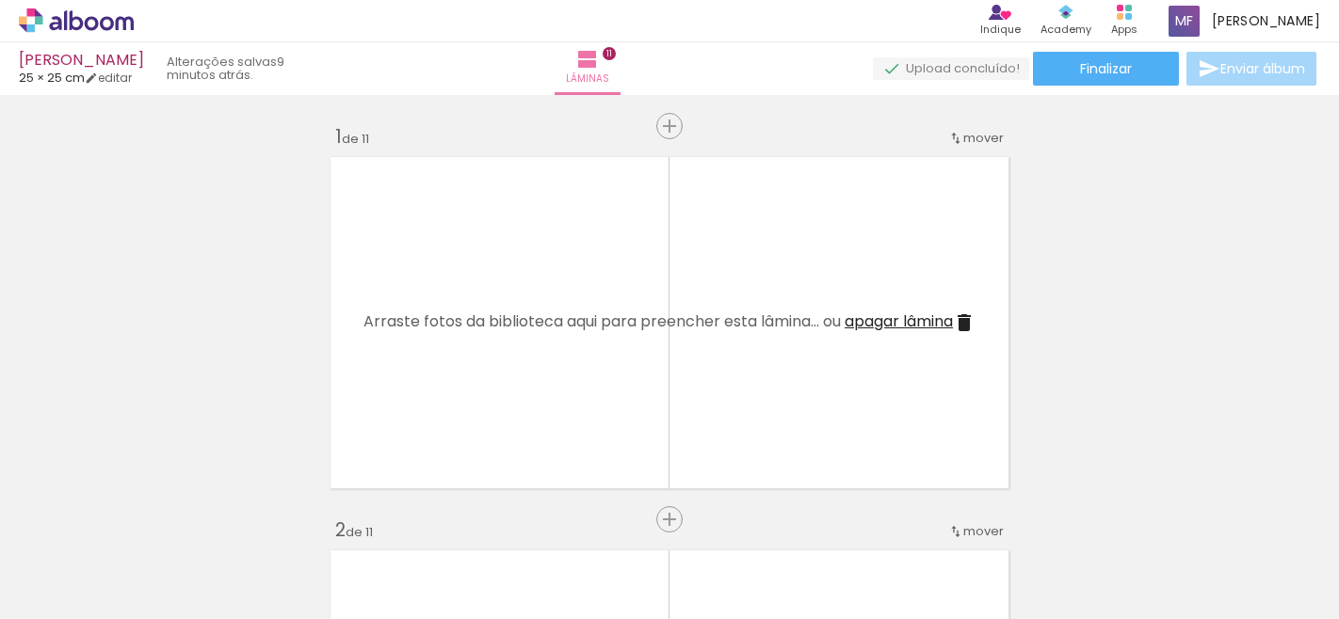
click at [153, 525] on iron-icon at bounding box center [147, 518] width 20 height 20
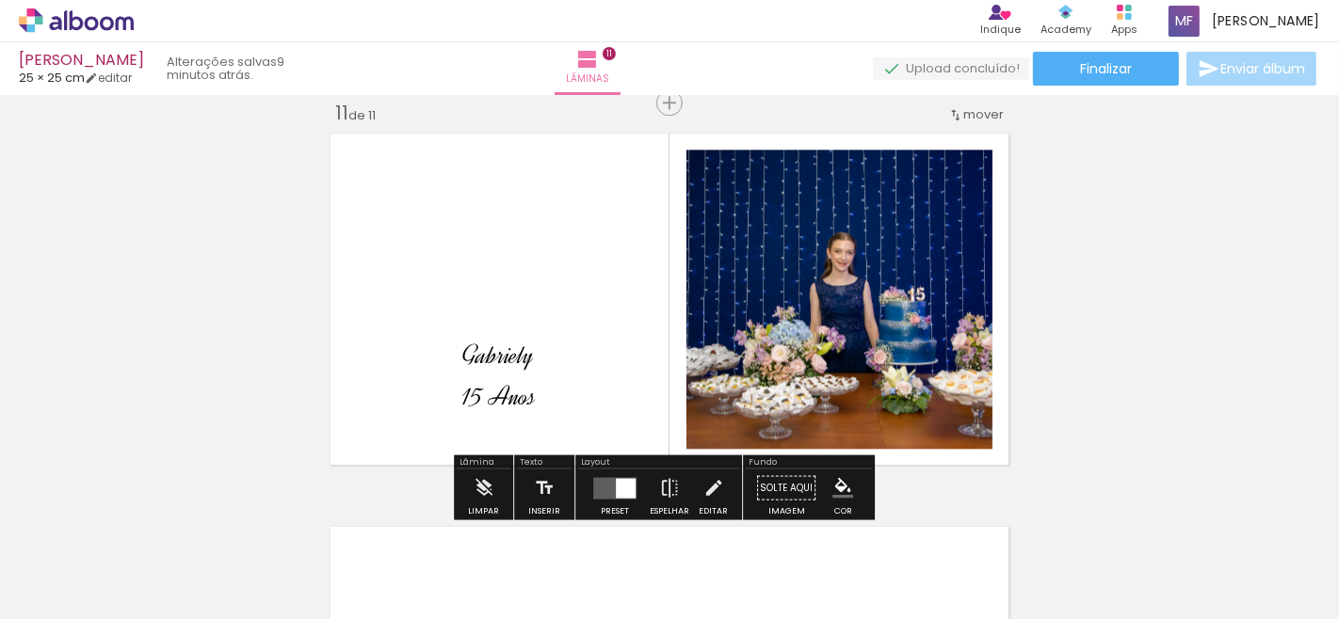
scroll to position [3263, 0]
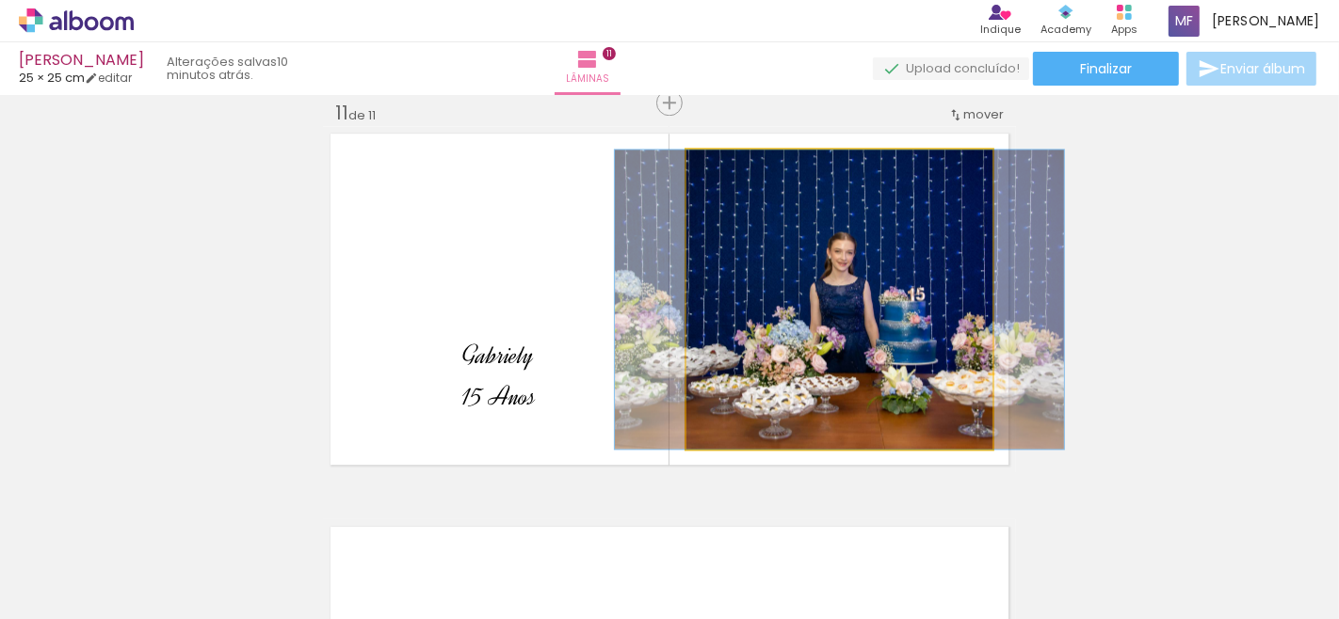
click at [824, 348] on quentale-photo at bounding box center [839, 299] width 306 height 299
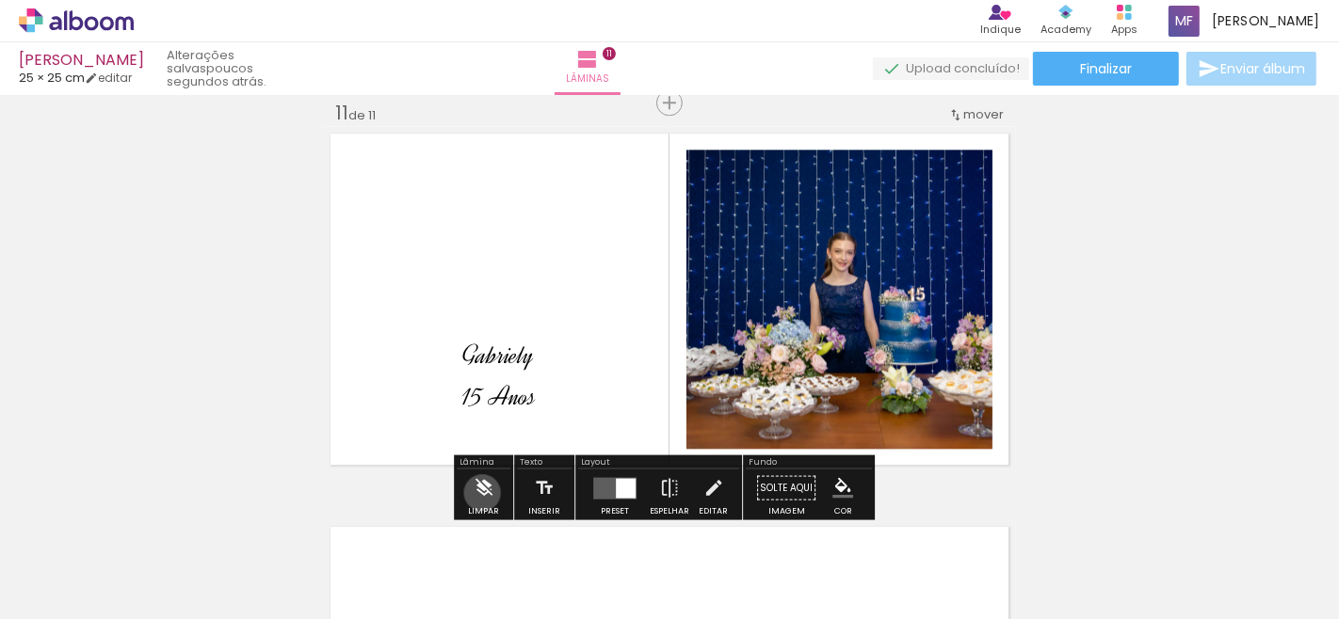
click at [482, 492] on iron-icon at bounding box center [484, 488] width 21 height 38
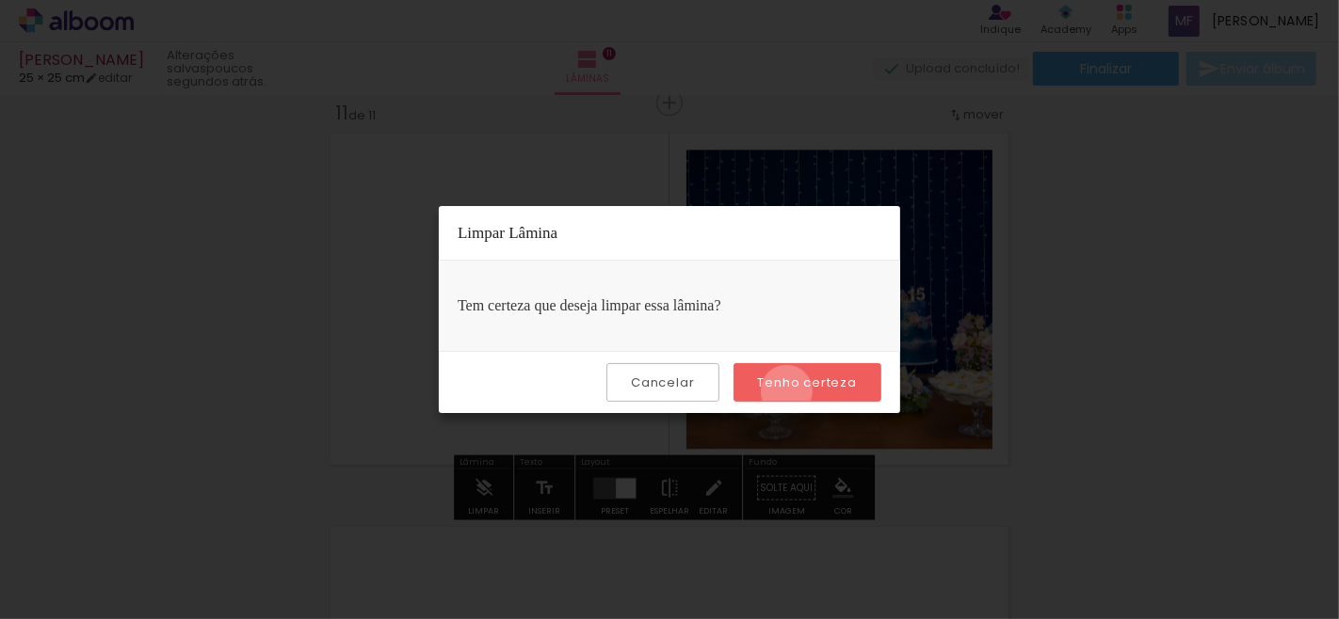
click at [789, 392] on paper-button "Tenho certeza" at bounding box center [807, 382] width 148 height 39
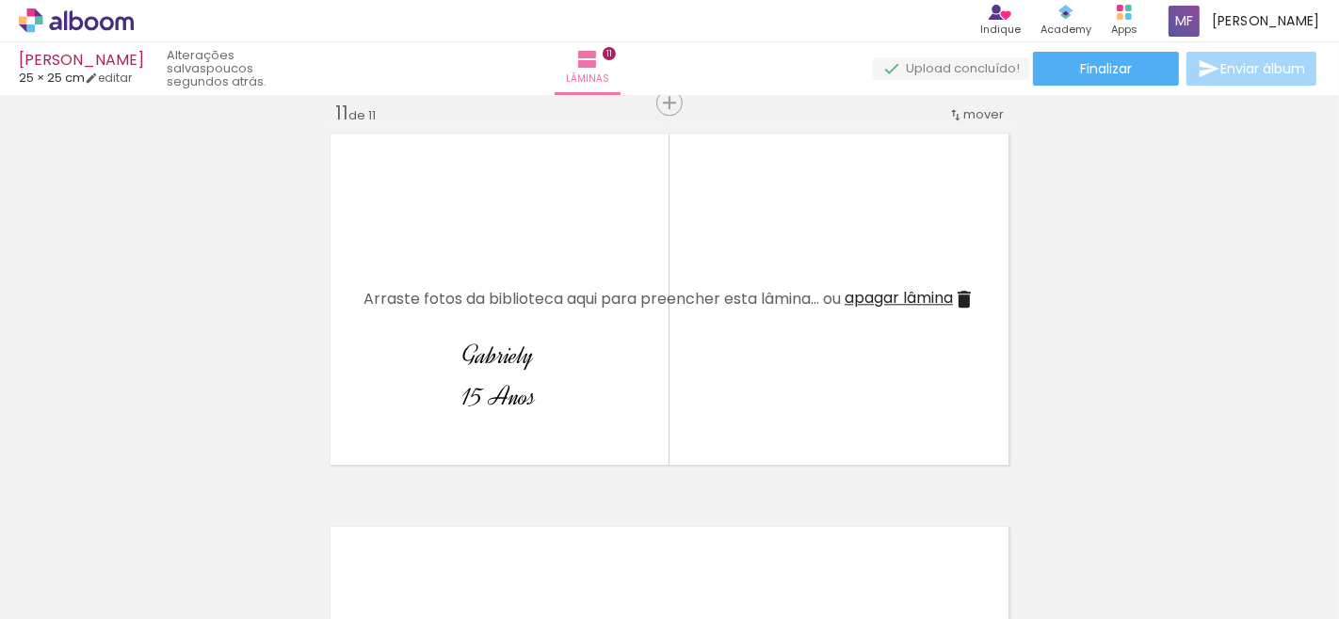
click at [161, 531] on div at bounding box center [188, 556] width 93 height 62
click at [148, 516] on iron-icon at bounding box center [147, 518] width 20 height 20
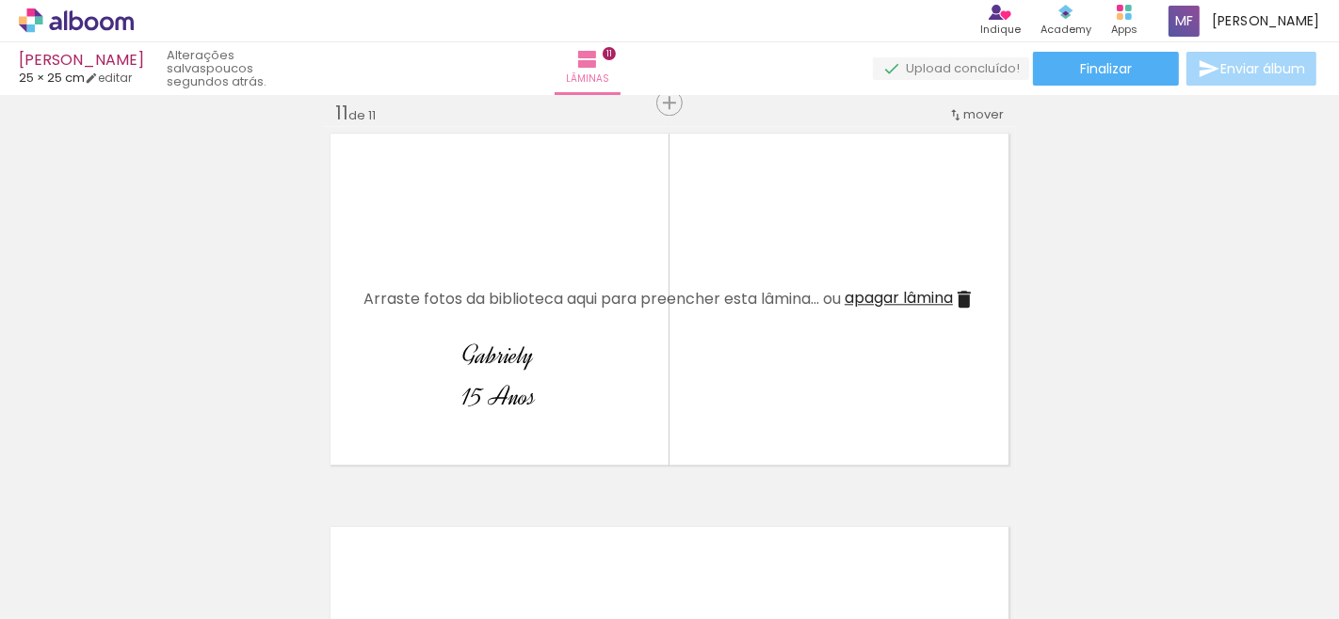
click at [148, 516] on iron-icon at bounding box center [147, 518] width 20 height 20
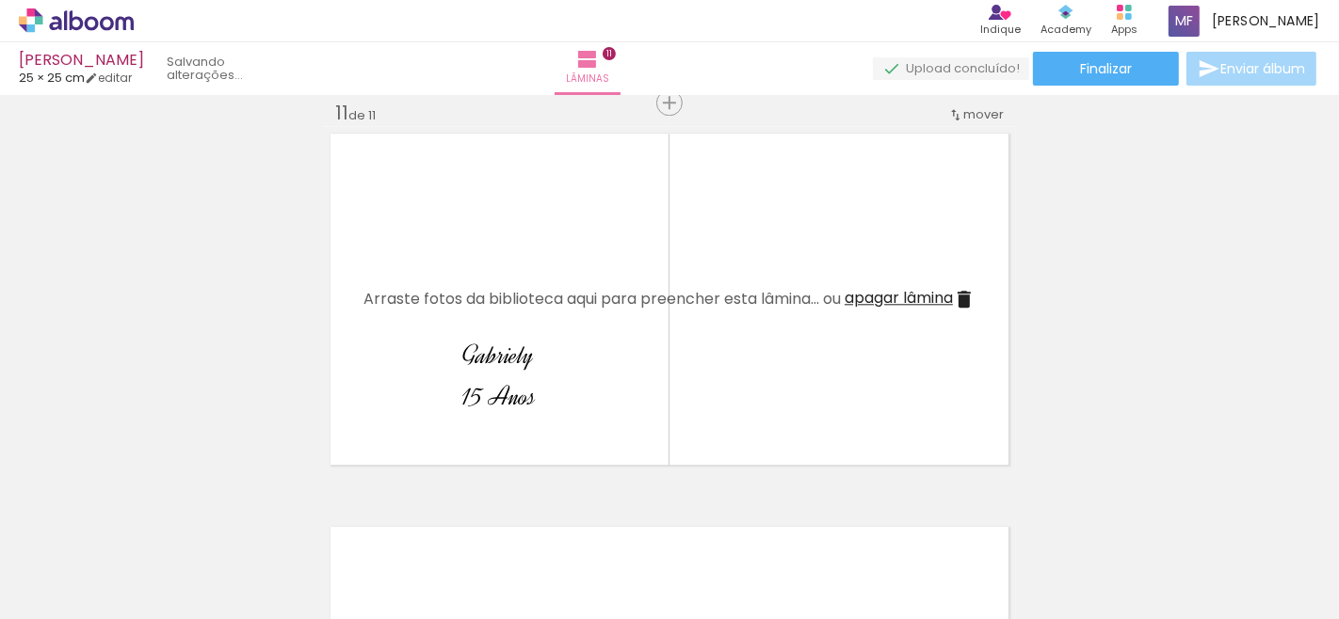
click at [148, 516] on iron-icon at bounding box center [147, 518] width 20 height 20
click at [148, 516] on quentale-thumb at bounding box center [188, 556] width 105 height 108
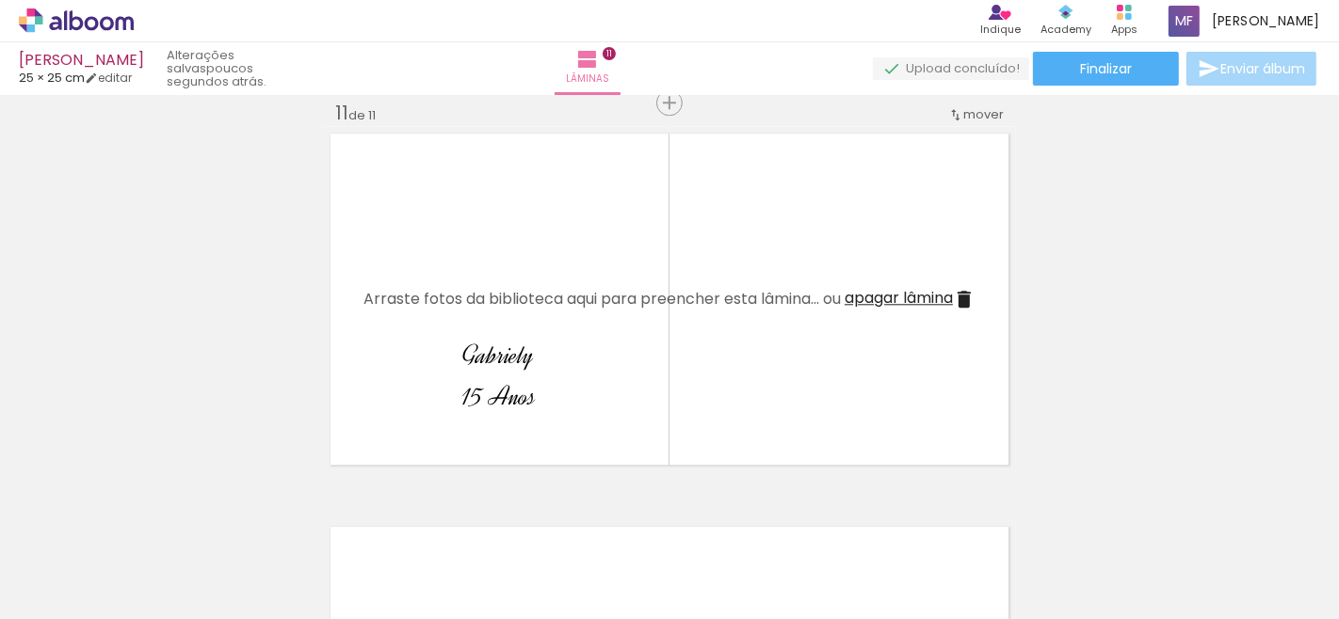
click at [148, 516] on iron-icon at bounding box center [147, 518] width 20 height 20
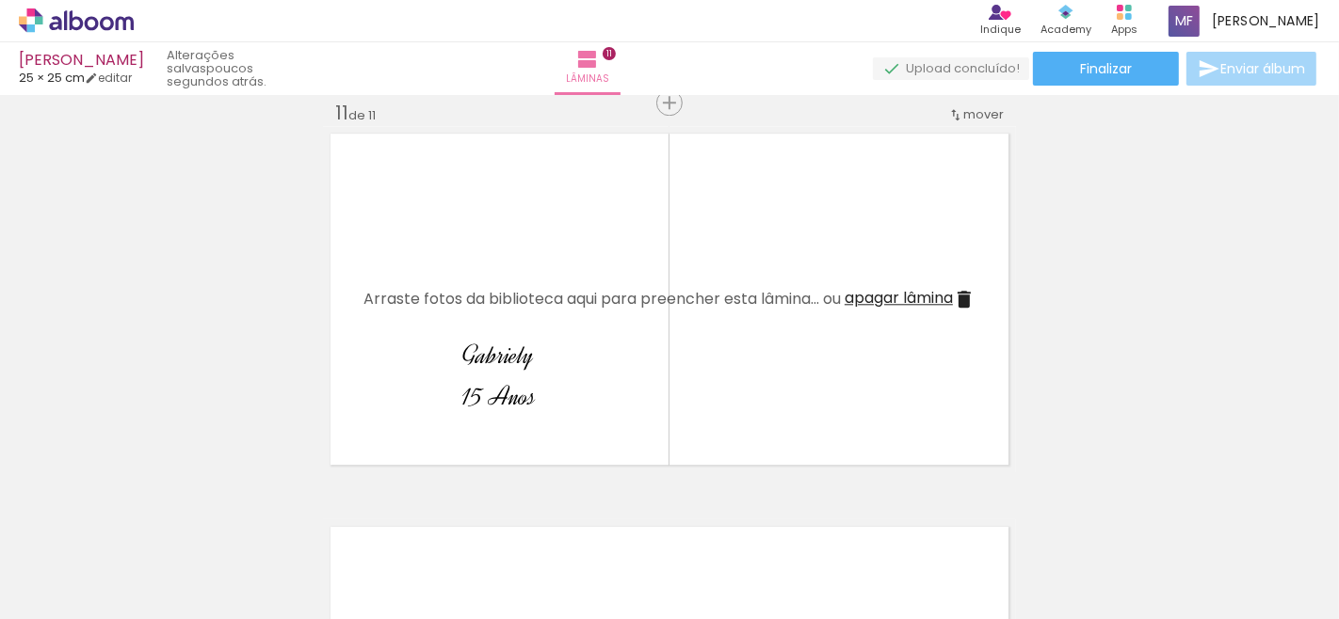
click at [148, 516] on iron-icon at bounding box center [147, 518] width 20 height 20
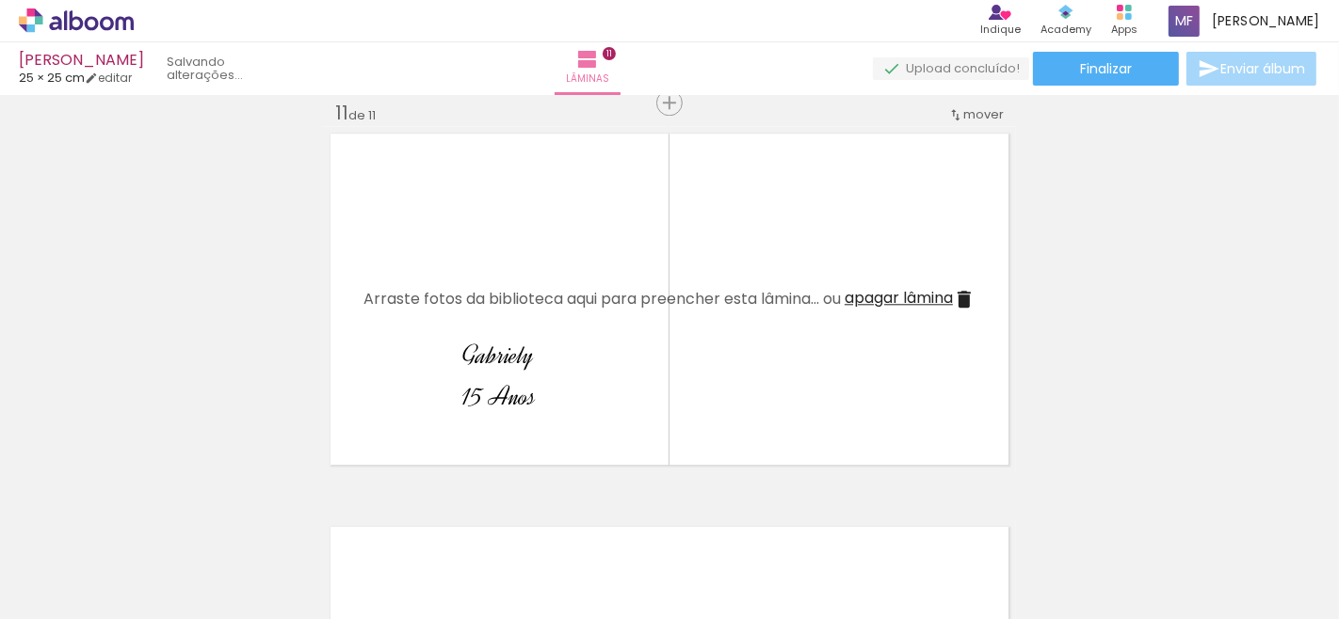
click at [148, 516] on iron-icon at bounding box center [147, 518] width 20 height 20
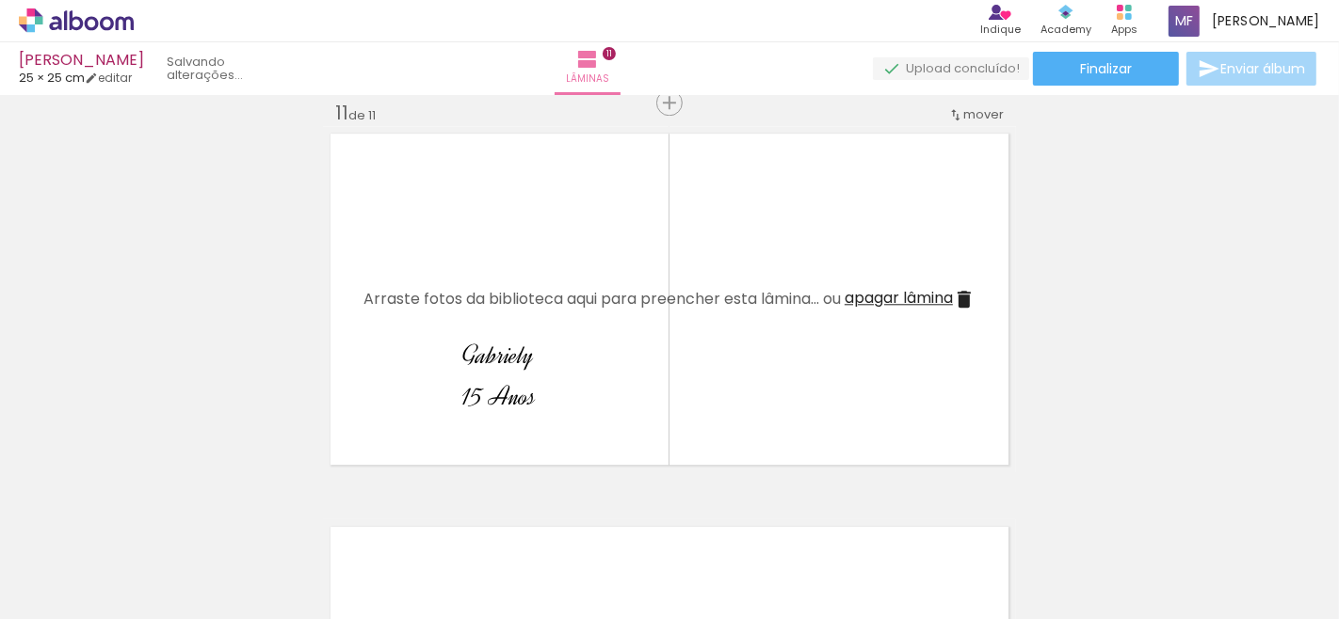
click at [148, 516] on iron-icon at bounding box center [147, 518] width 20 height 20
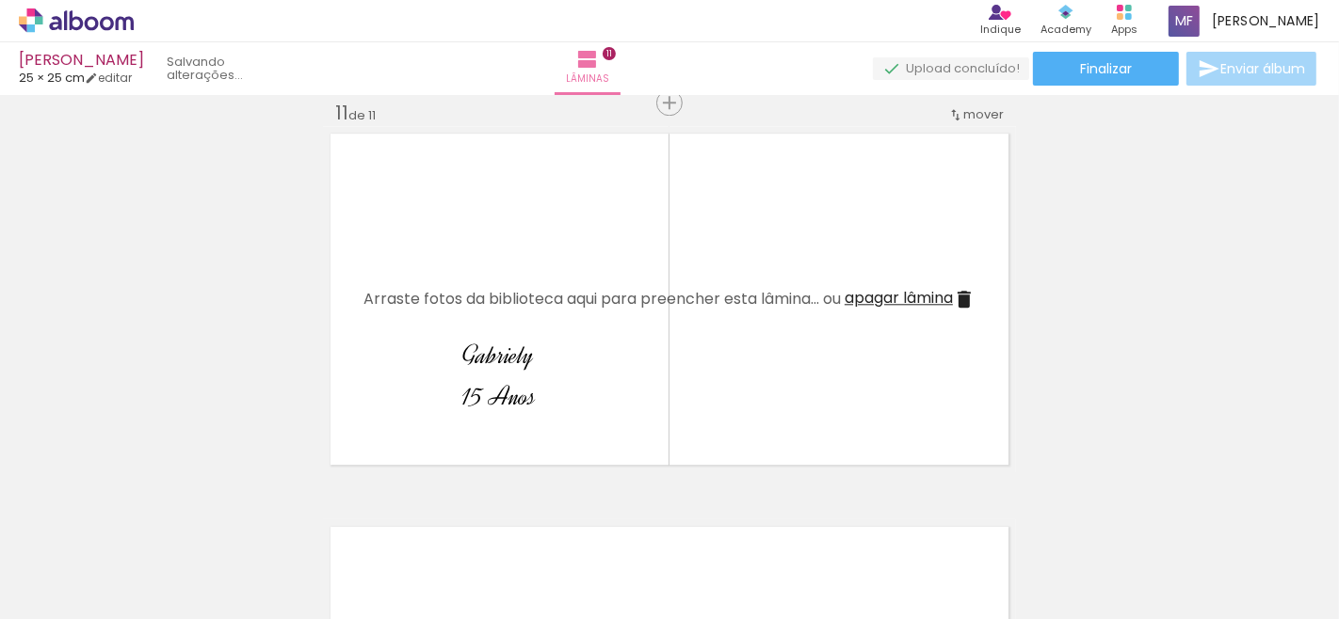
click at [148, 516] on iron-icon at bounding box center [147, 518] width 20 height 20
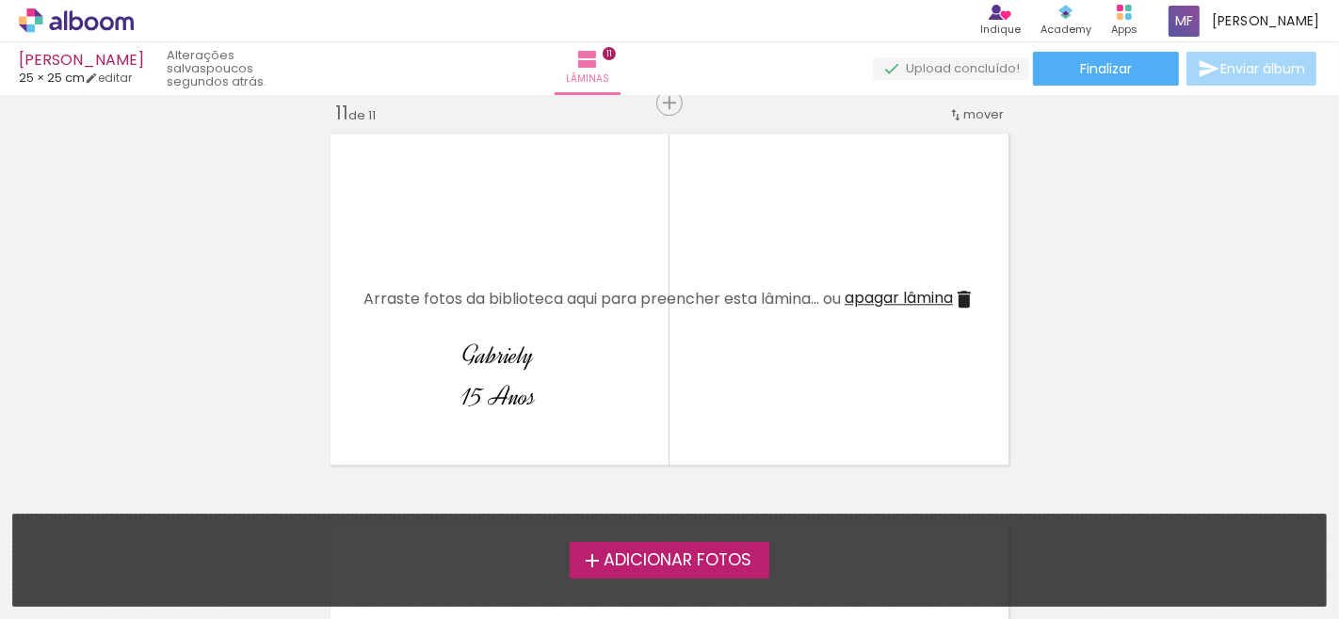
click at [675, 566] on span "Adicionar Fotos" at bounding box center [677, 561] width 148 height 17
click at [0, 0] on input "file" at bounding box center [0, 0] width 0 height 0
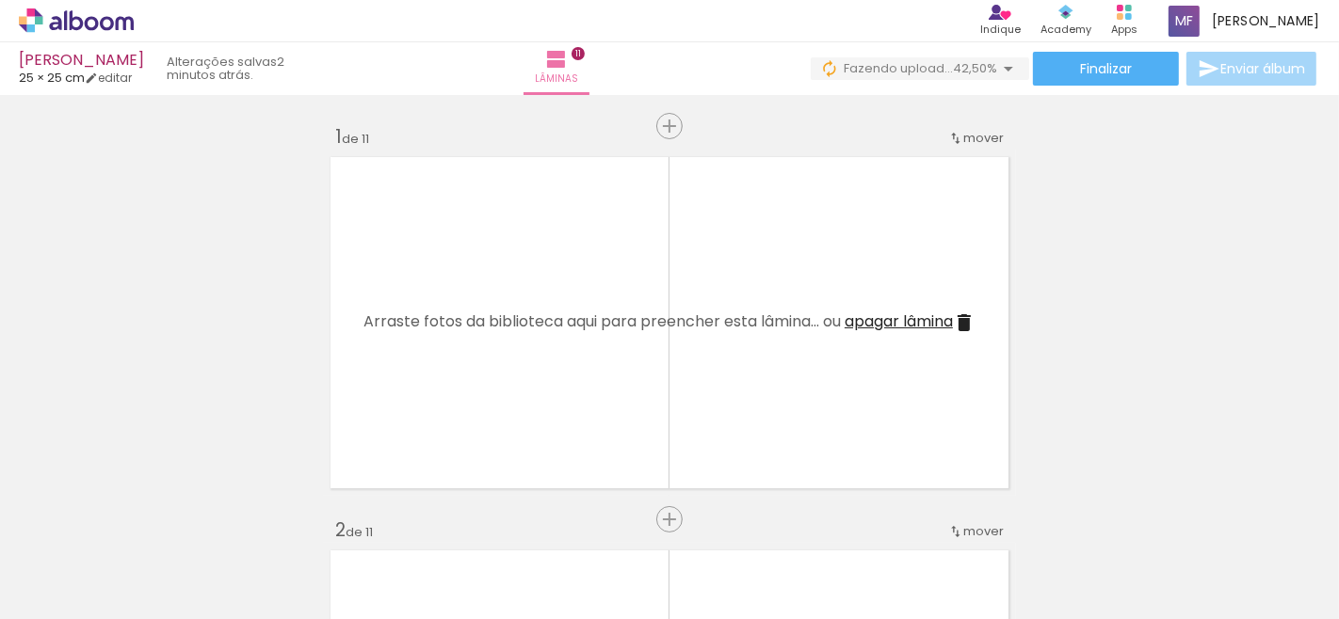
scroll to position [0, 109]
click at [121, 574] on div at bounding box center [79, 556] width 85 height 56
drag, startPoint x: 143, startPoint y: 574, endPoint x: 118, endPoint y: 574, distance: 25.4
click at [0, 574] on div "Biblioteca 40 fotos Todas as fotos Não utilizadas Adicionar Fotos" at bounding box center [0, 561] width 0 height 118
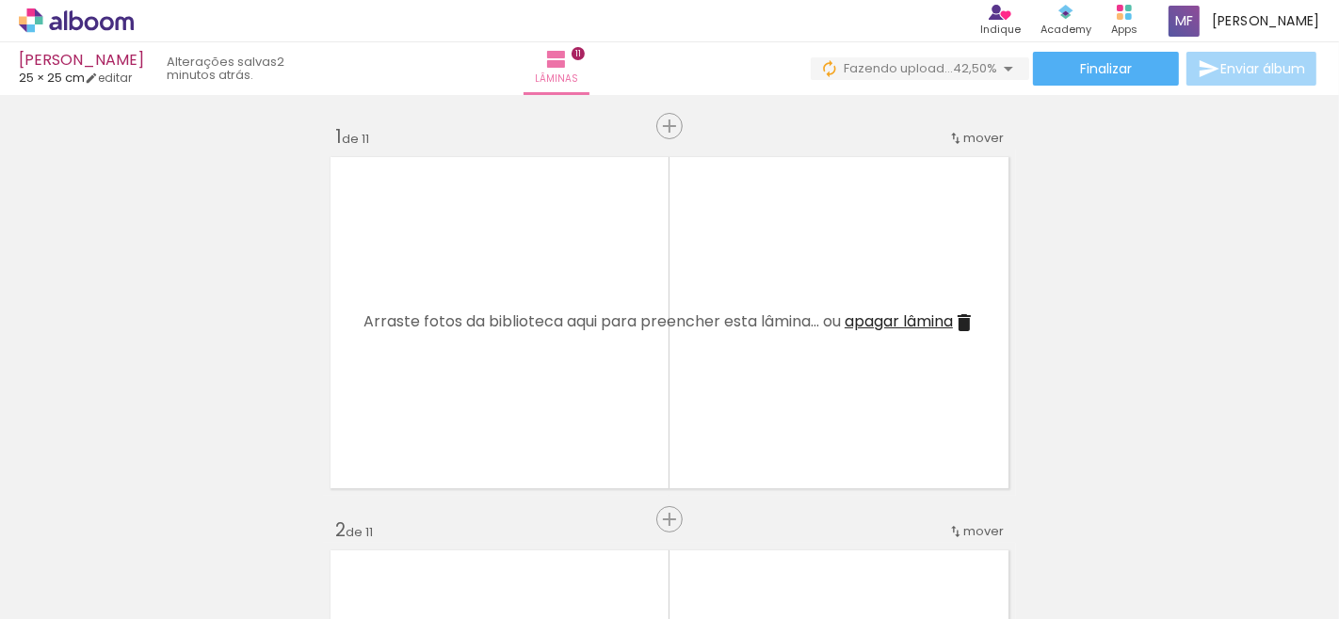
scroll to position [0, 1887]
